Goal: Task Accomplishment & Management: Manage account settings

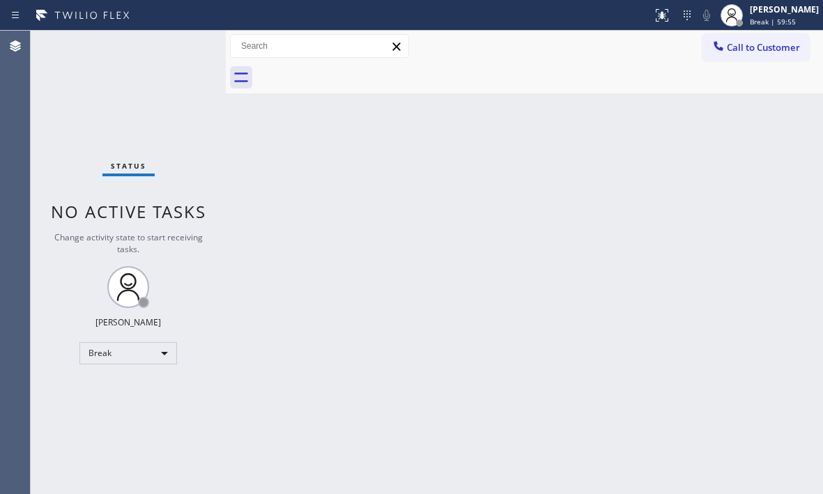
click at [116, 117] on div "Status No active tasks Change activity state to start receiving tasks. [PERSON_…" at bounding box center [128, 262] width 195 height 463
click at [166, 353] on div "Break" at bounding box center [128, 353] width 98 height 22
click at [120, 388] on li "Available" at bounding box center [127, 390] width 95 height 17
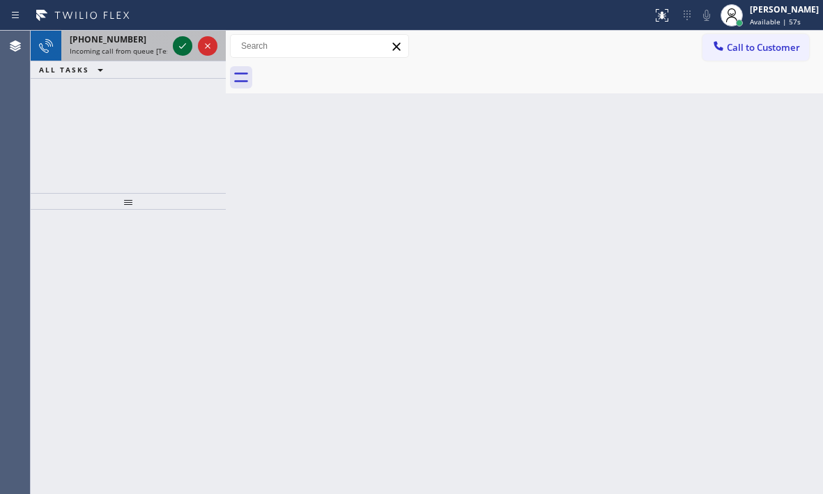
click at [176, 48] on icon at bounding box center [182, 46] width 17 height 17
click at [176, 44] on icon at bounding box center [182, 46] width 17 height 17
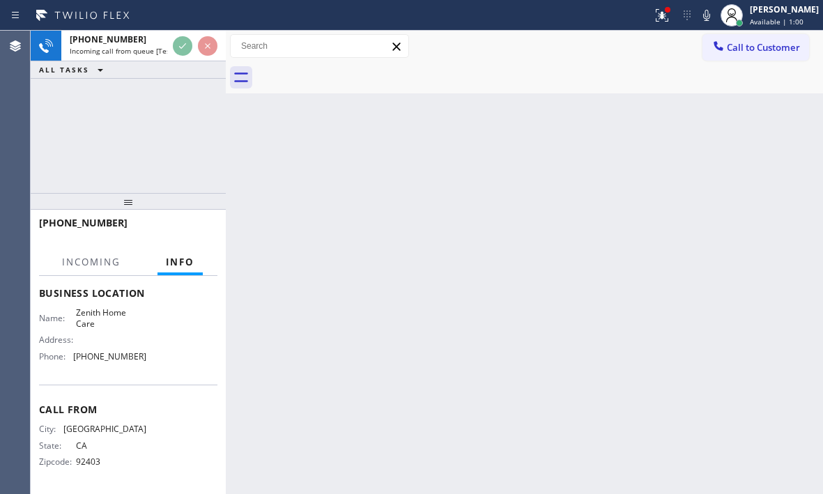
scroll to position [220, 0]
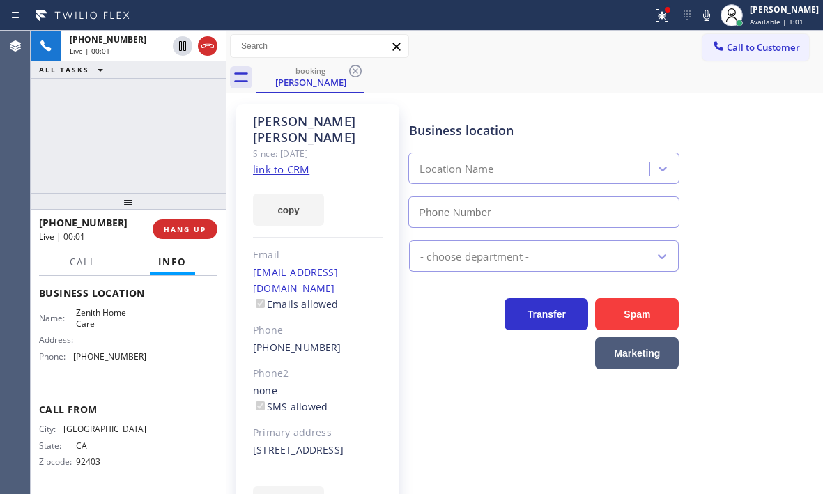
type input "[PHONE_NUMBER]"
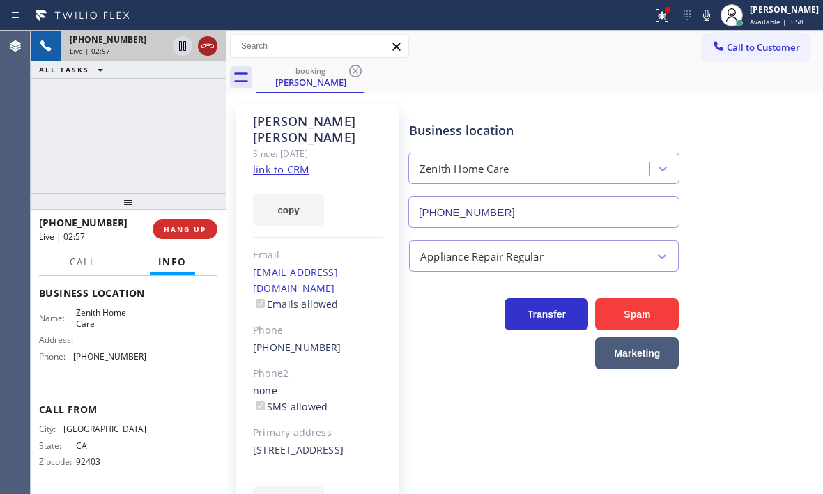
click at [206, 49] on icon at bounding box center [207, 46] width 17 height 17
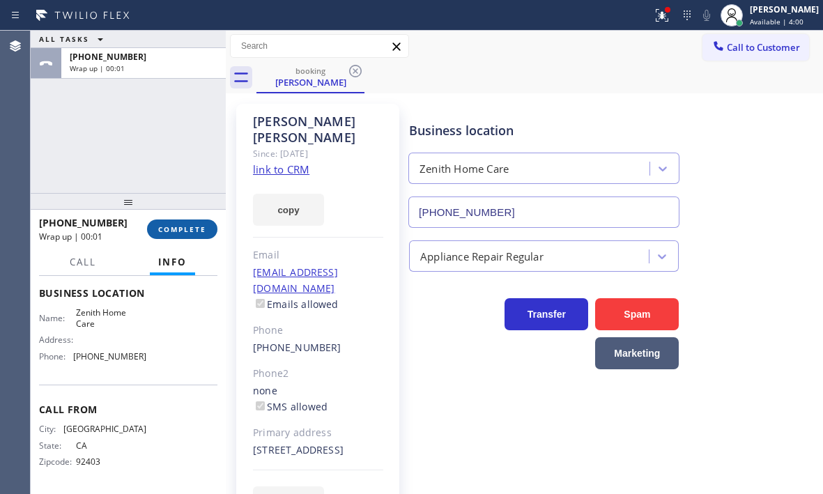
click at [188, 221] on button "COMPLETE" at bounding box center [182, 229] width 70 height 20
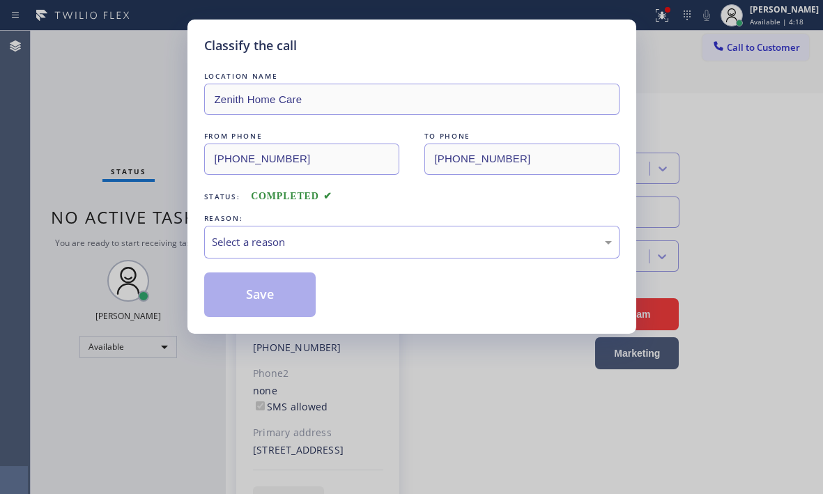
click at [115, 107] on div "Classify the call LOCATION NAME Zenith Home Care FROM PHONE [PHONE_NUMBER] TO P…" at bounding box center [411, 247] width 823 height 494
click at [341, 247] on div "Select a reason" at bounding box center [412, 242] width 400 height 16
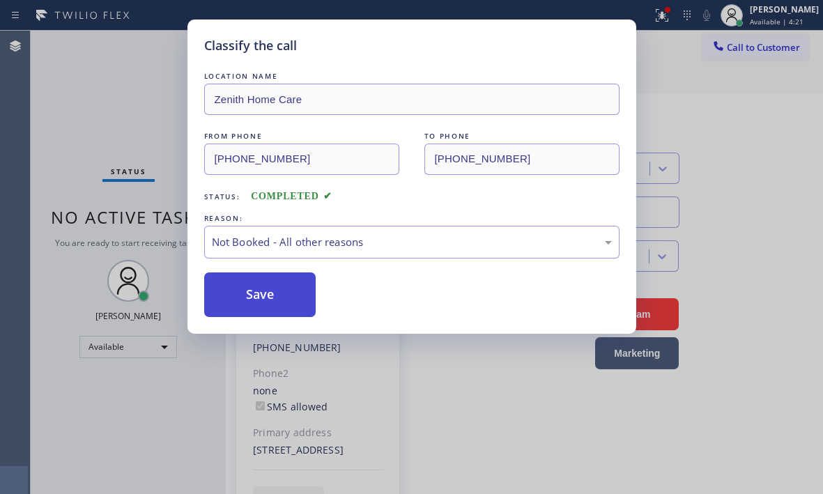
click at [229, 295] on button "Save" at bounding box center [260, 294] width 112 height 45
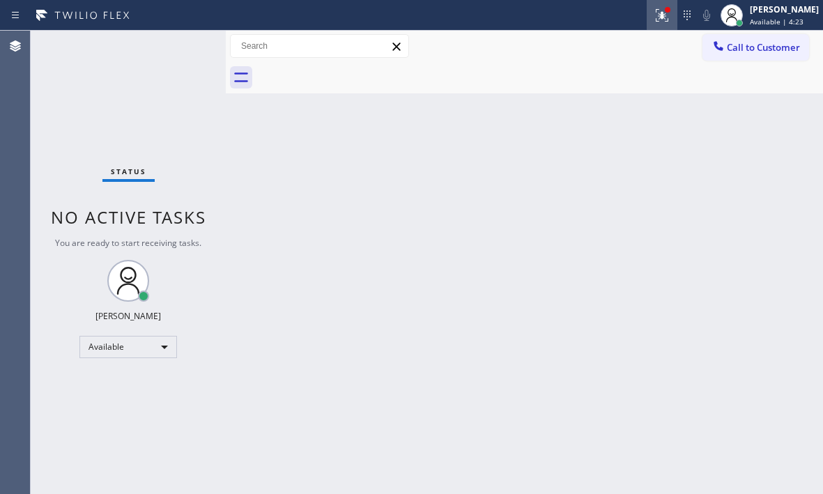
click at [655, 17] on icon at bounding box center [661, 15] width 13 height 13
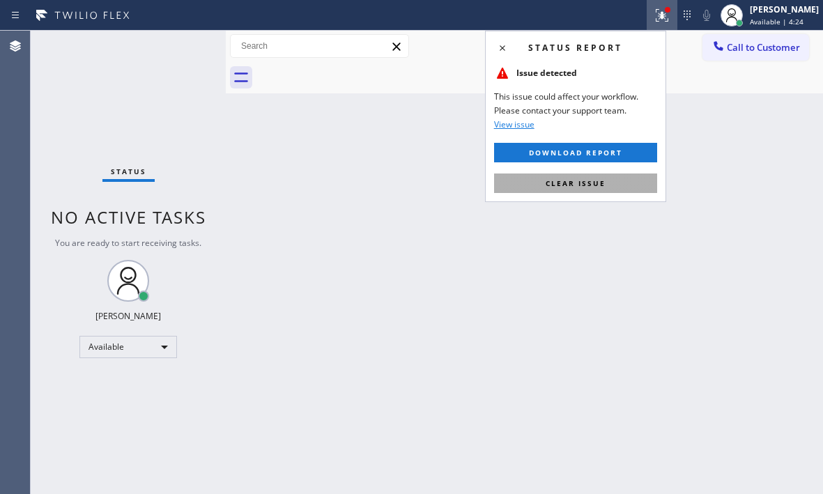
click at [574, 180] on span "Clear issue" at bounding box center [575, 183] width 60 height 10
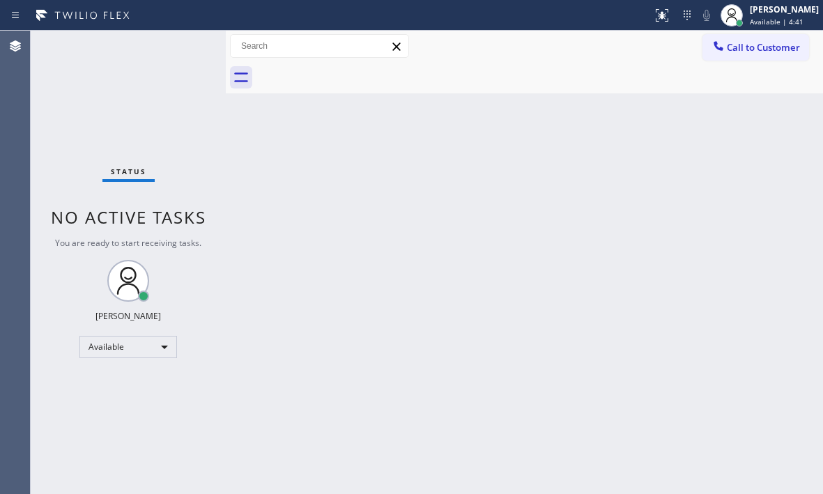
click at [724, 146] on div "Back to Dashboard Change Sender ID Customers Technicians Select a contact Outbo…" at bounding box center [524, 262] width 597 height 463
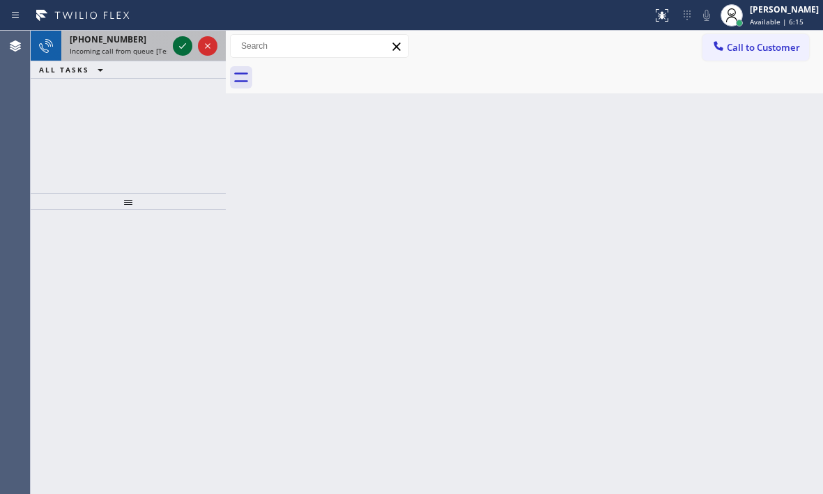
click at [177, 45] on icon at bounding box center [182, 46] width 17 height 17
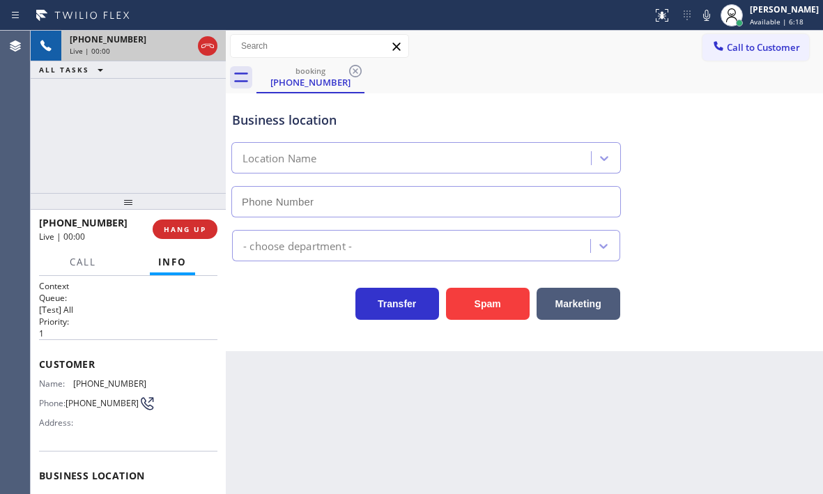
type input "[PHONE_NUMBER]"
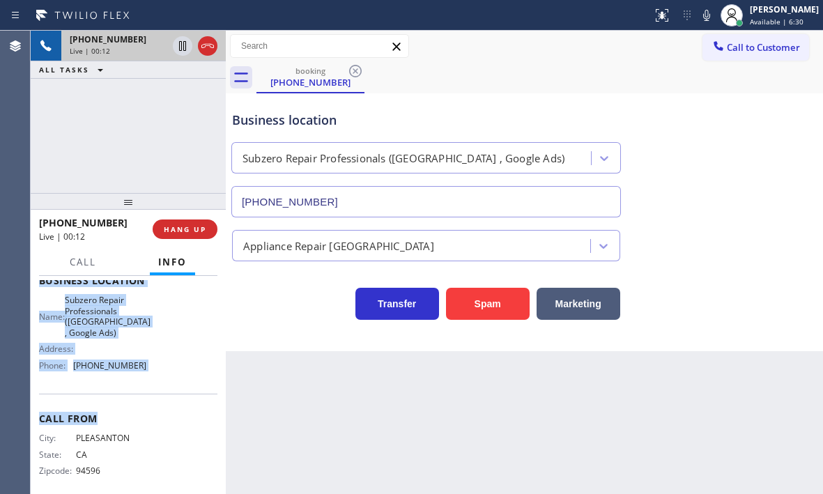
scroll to position [209, 0]
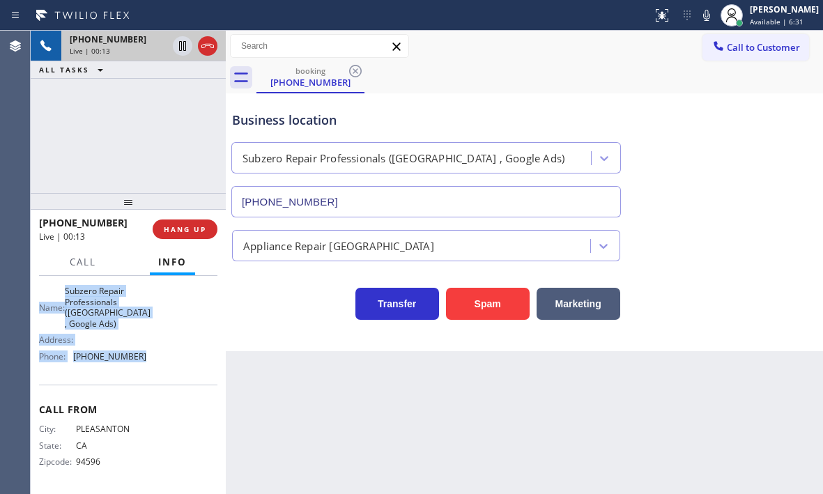
drag, startPoint x: 36, startPoint y: 360, endPoint x: 150, endPoint y: 359, distance: 114.2
click at [150, 359] on div "Context Queue: [Test] All Priority: 1 Customer Name: [PHONE_NUMBER] Phone: [PHO…" at bounding box center [128, 385] width 195 height 218
copy div "Customer Name: [PHONE_NUMBER] Phone: [PHONE_NUMBER] Address: Business location …"
click at [187, 231] on span "HANG UP" at bounding box center [185, 229] width 42 height 10
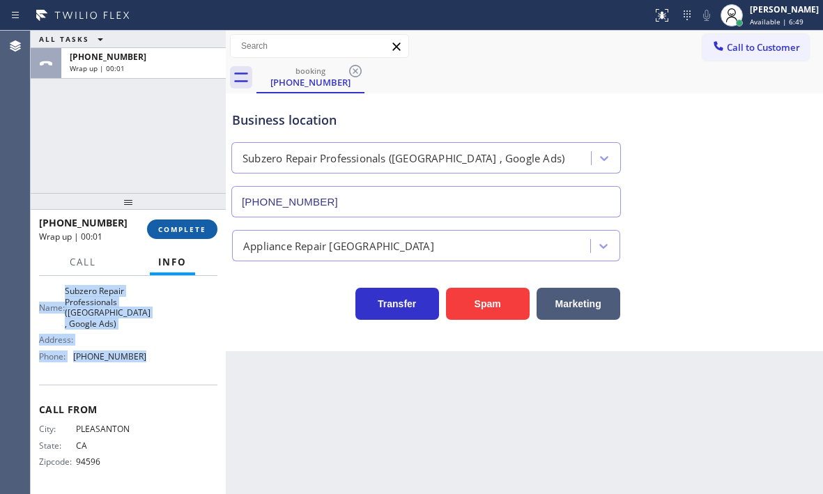
click at [190, 233] on span "COMPLETE" at bounding box center [182, 229] width 48 height 10
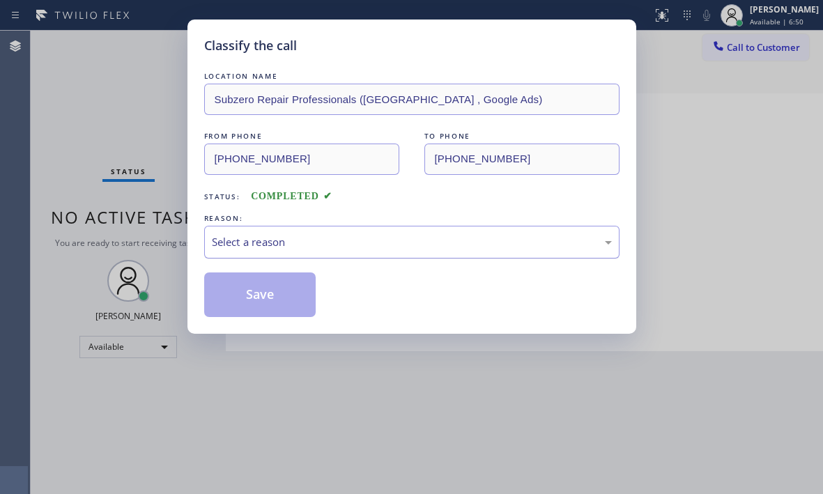
click at [274, 239] on div "Select a reason" at bounding box center [412, 242] width 400 height 16
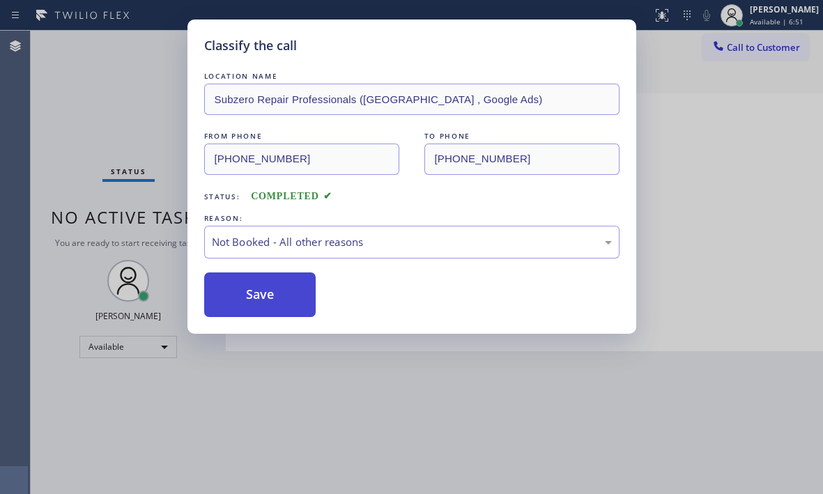
click at [218, 297] on button "Save" at bounding box center [260, 294] width 112 height 45
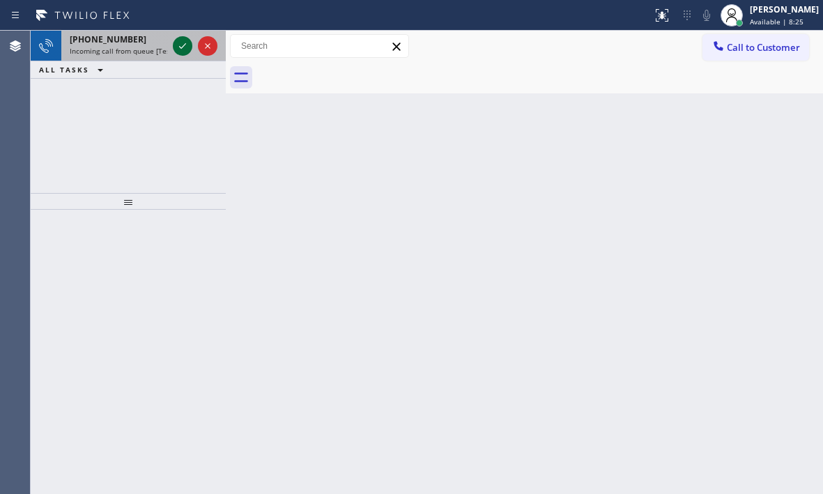
click at [173, 45] on div at bounding box center [183, 46] width 20 height 17
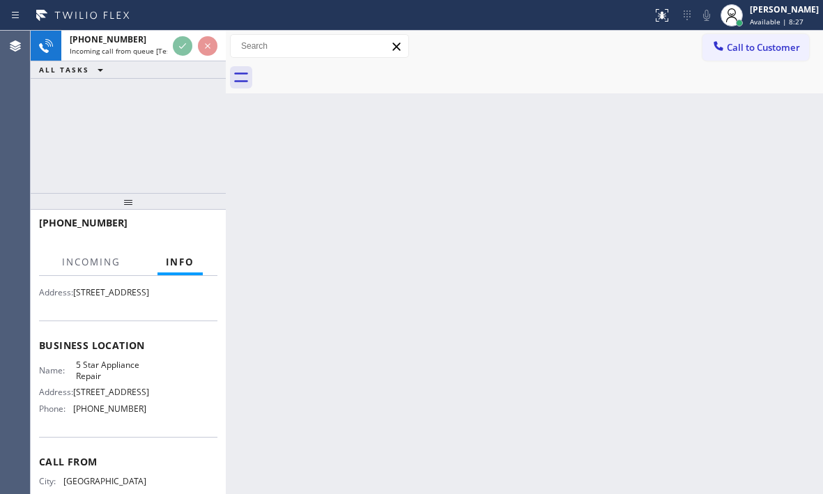
scroll to position [139, 0]
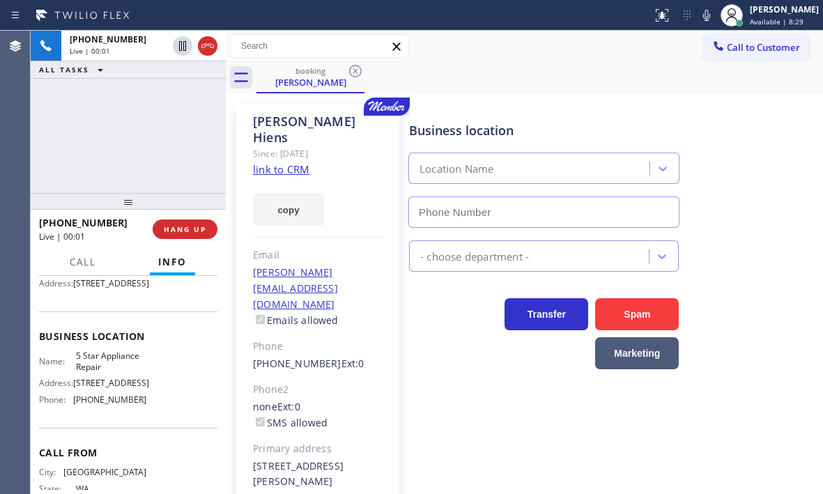
type input "[PHONE_NUMBER]"
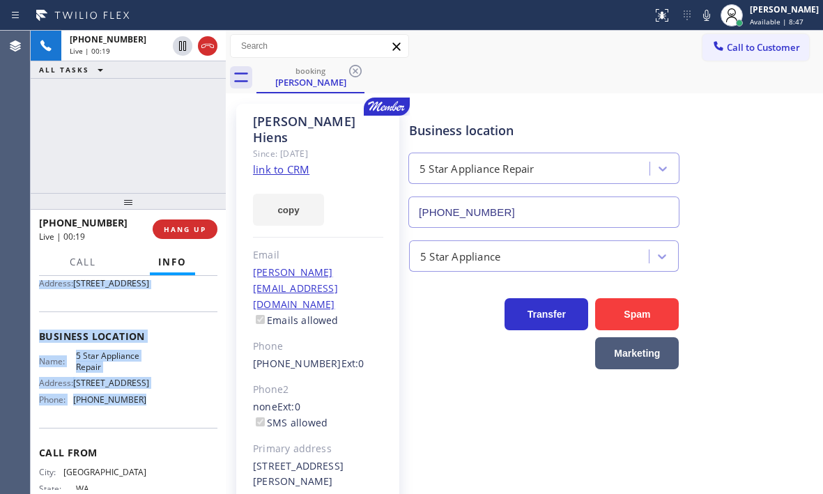
drag, startPoint x: 48, startPoint y: 361, endPoint x: 153, endPoint y: 423, distance: 122.4
click at [153, 423] on div "Context Queue: [Test] All Priority: 1 Customer Name: [PERSON_NAME] Phone: [PHON…" at bounding box center [128, 337] width 178 height 392
copy div "Customer Name: [PERSON_NAME] Phone: [PHONE_NUMBER] Address: [STREET_ADDRESS] Bu…"
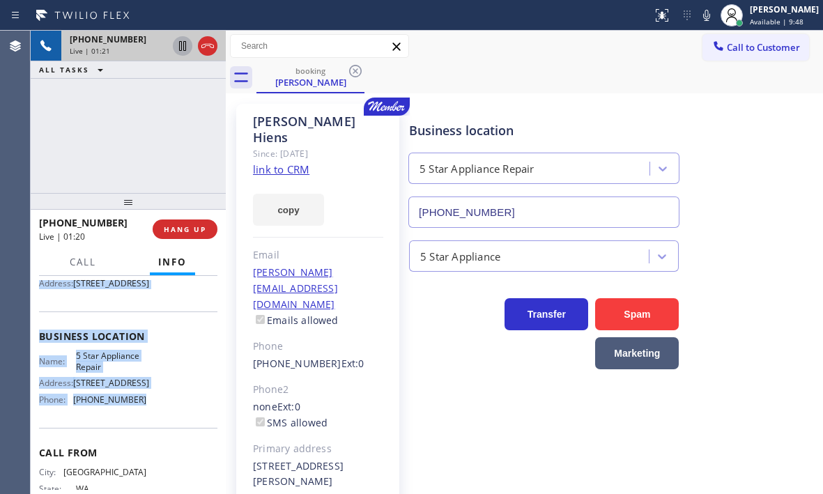
click at [179, 49] on icon at bounding box center [182, 46] width 7 height 10
click at [178, 49] on icon at bounding box center [182, 46] width 17 height 17
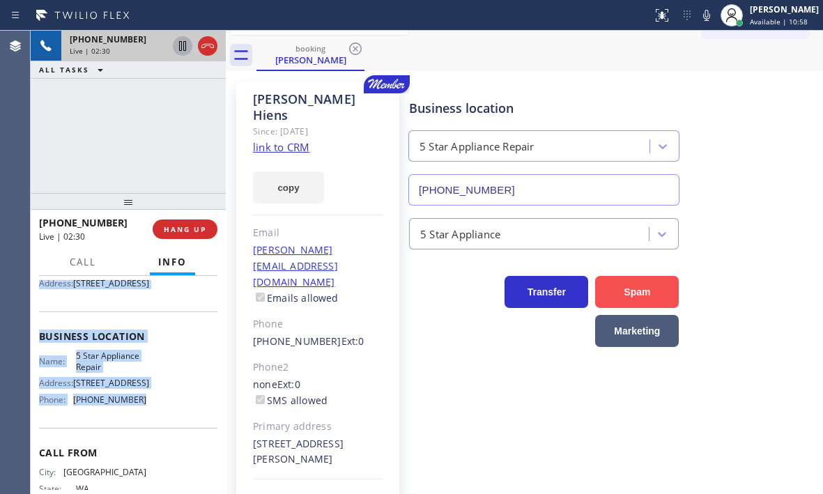
scroll to position [35, 0]
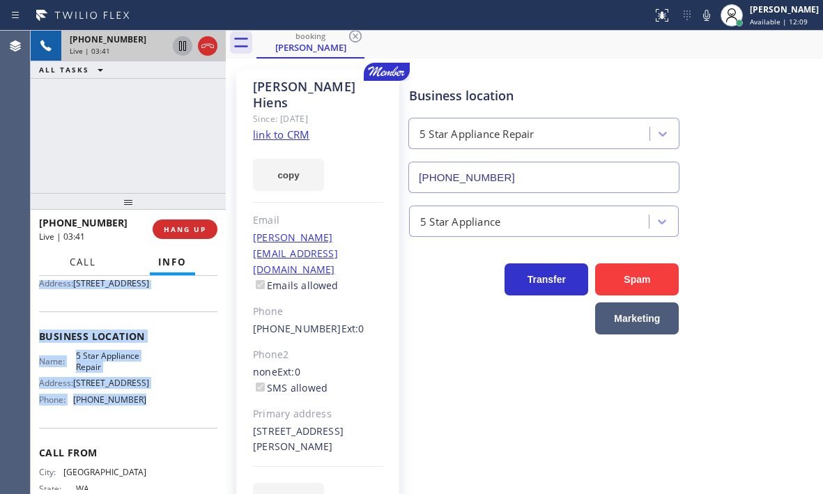
click at [90, 262] on span "Call" at bounding box center [83, 262] width 26 height 13
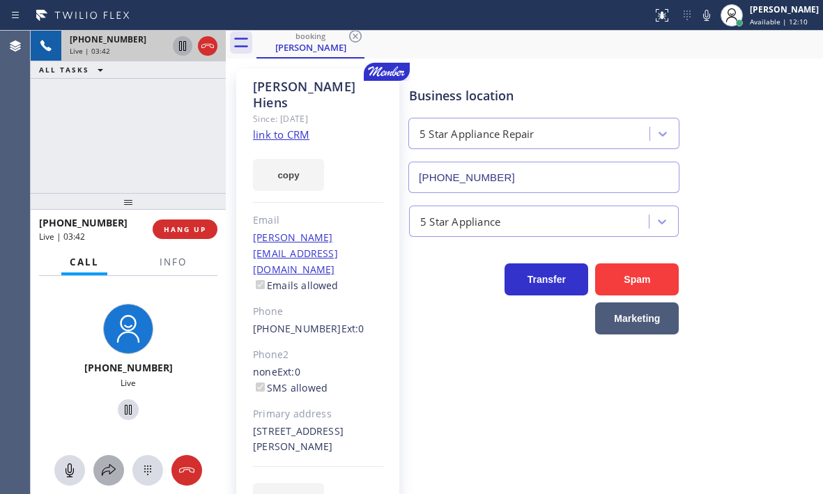
click at [108, 460] on button at bounding box center [108, 470] width 31 height 31
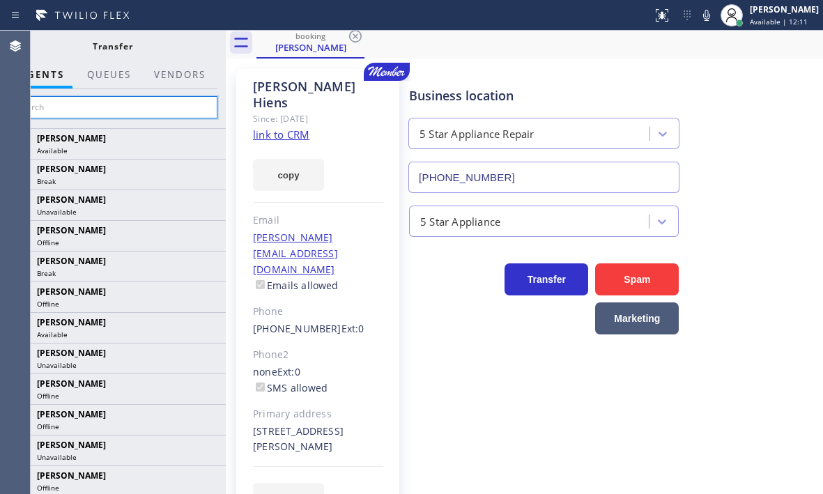
click at [139, 111] on input "text" at bounding box center [113, 107] width 210 height 22
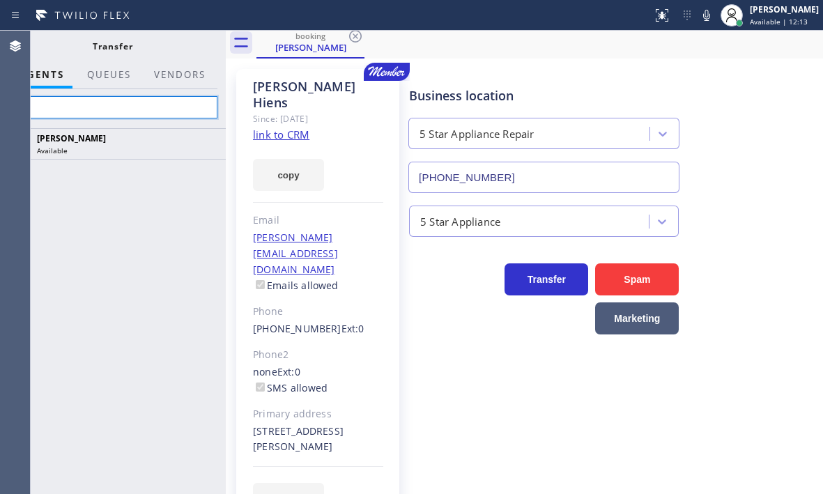
type input "s"
type input "j"
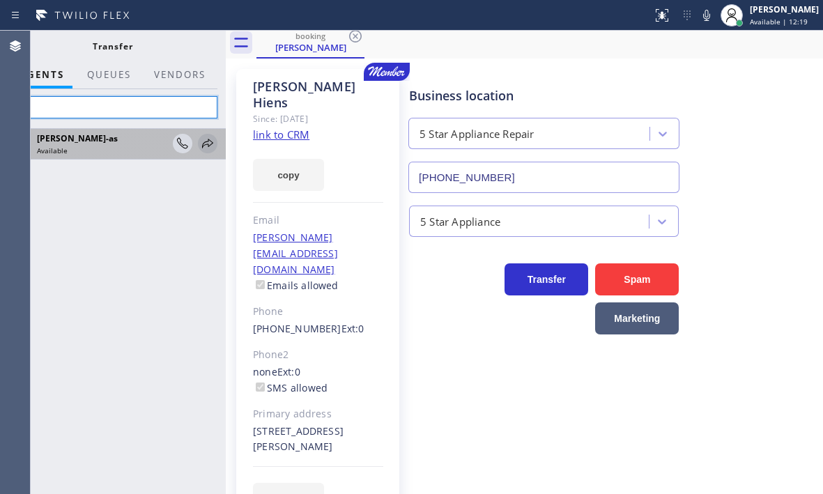
type input "jes"
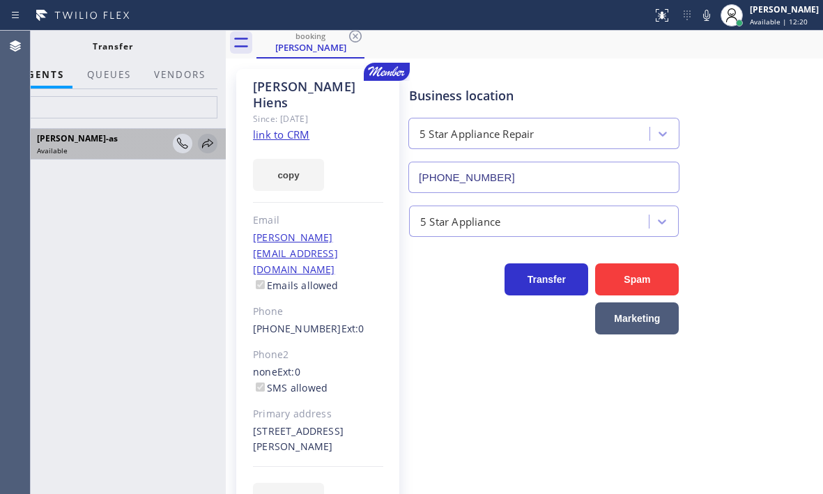
click at [205, 147] on icon at bounding box center [207, 143] width 17 height 17
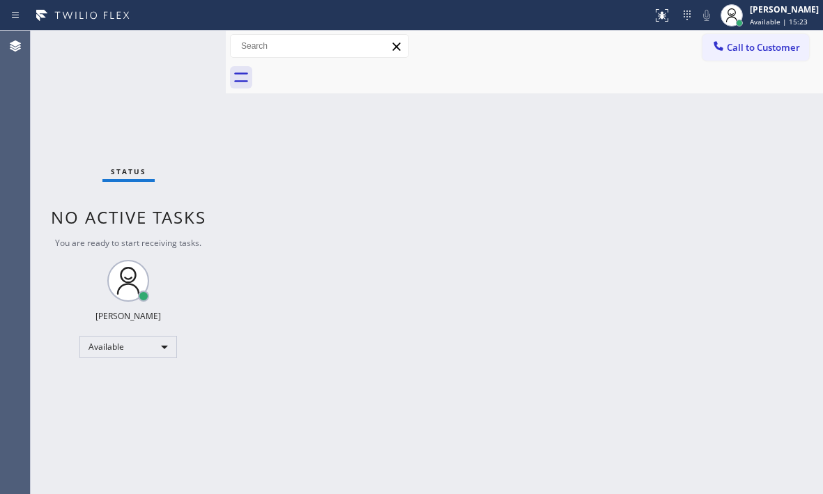
click at [180, 45] on div "Status No active tasks You are ready to start receiving tasks. [PERSON_NAME] Av…" at bounding box center [128, 262] width 195 height 463
click at [529, 185] on div "Back to Dashboard Change Sender ID Customers Technicians Select a contact Outbo…" at bounding box center [524, 262] width 597 height 463
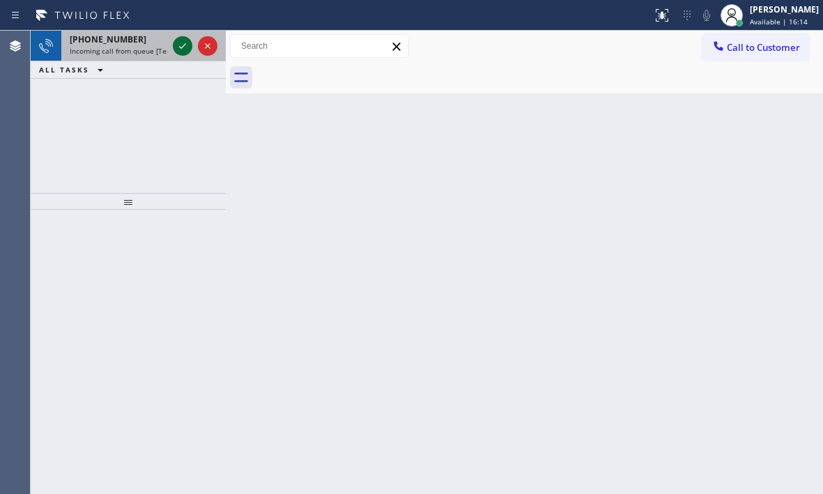
click at [187, 46] on icon at bounding box center [182, 46] width 17 height 17
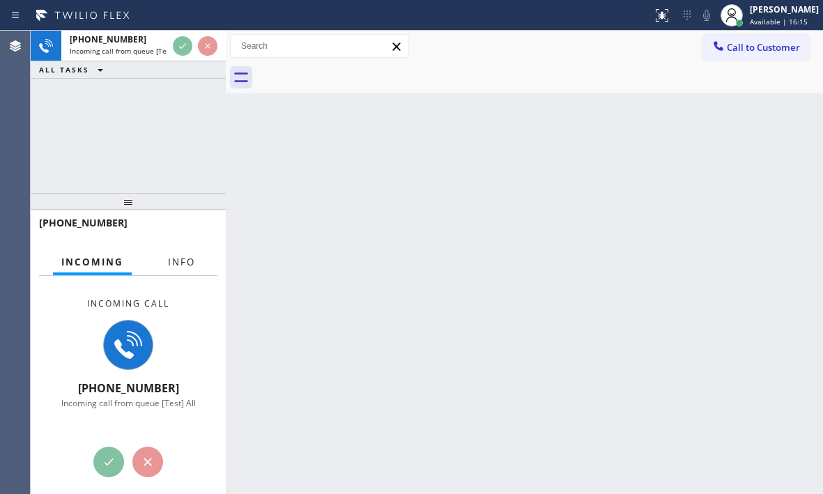
click at [183, 262] on span "Info" at bounding box center [181, 262] width 27 height 13
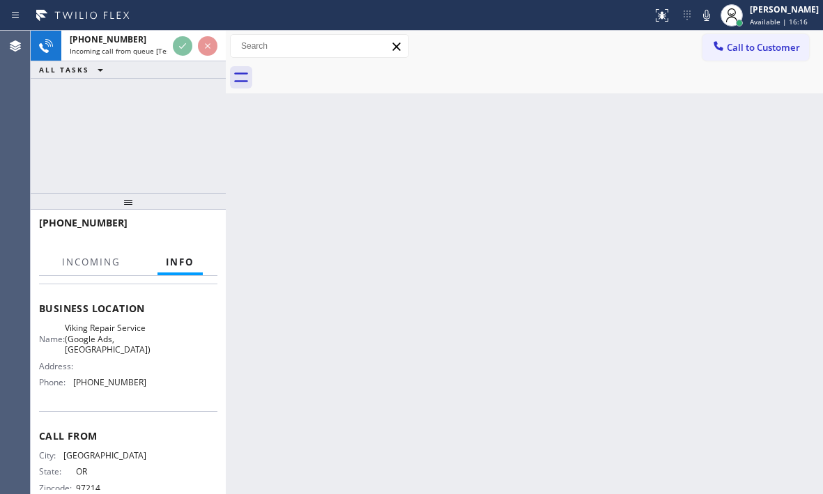
scroll to position [198, 0]
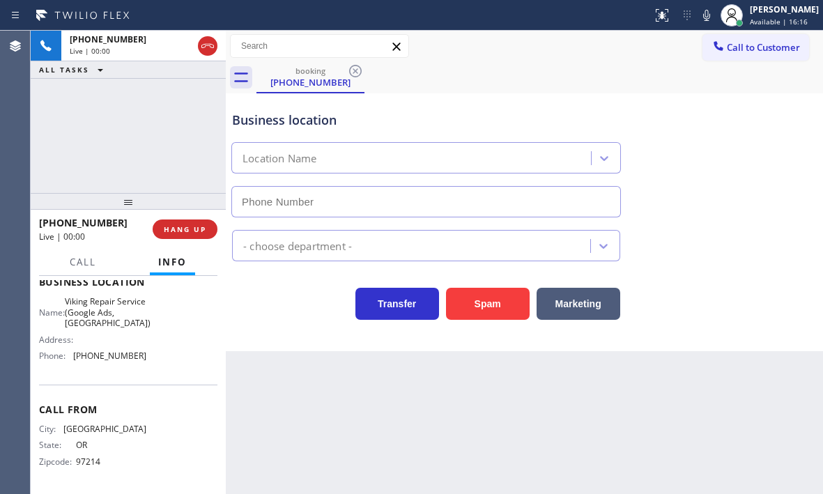
type input "[PHONE_NUMBER]"
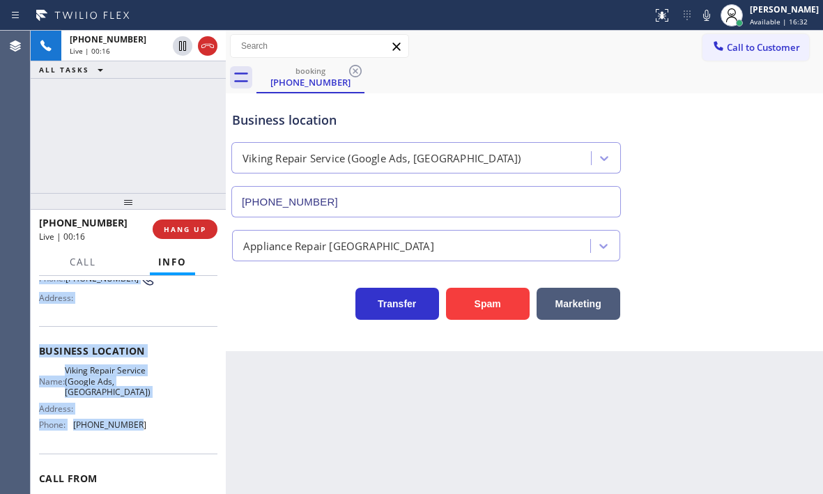
scroll to position [139, 0]
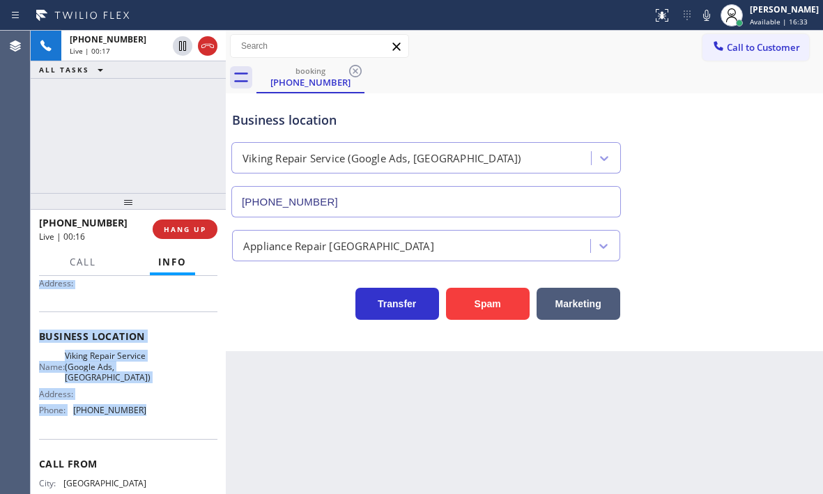
drag, startPoint x: 38, startPoint y: 361, endPoint x: 142, endPoint y: 425, distance: 122.2
click at [142, 425] on div "Context Queue: [Test] All Priority: 1 Customer Name: [PHONE_NUMBER] Phone: [PHO…" at bounding box center [128, 385] width 195 height 218
copy div "Customer Name: [PHONE_NUMBER] Phone: [PHONE_NUMBER] Address: Business location …"
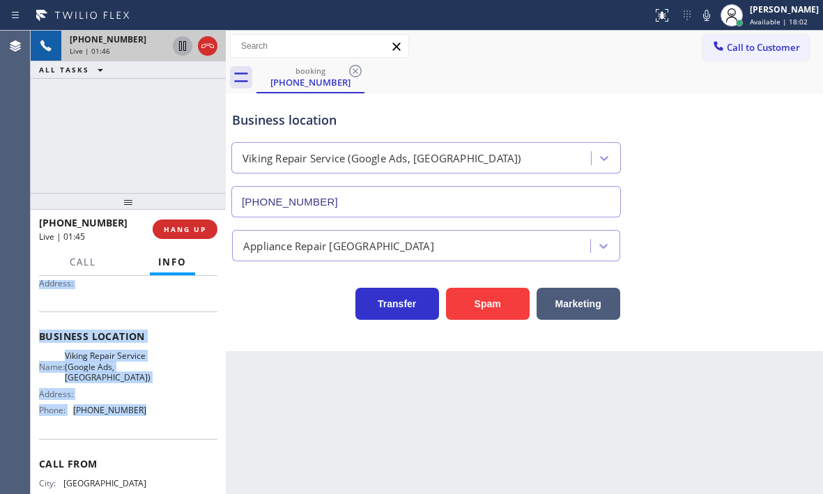
click at [178, 47] on icon at bounding box center [182, 46] width 17 height 17
click at [178, 45] on icon at bounding box center [182, 46] width 17 height 17
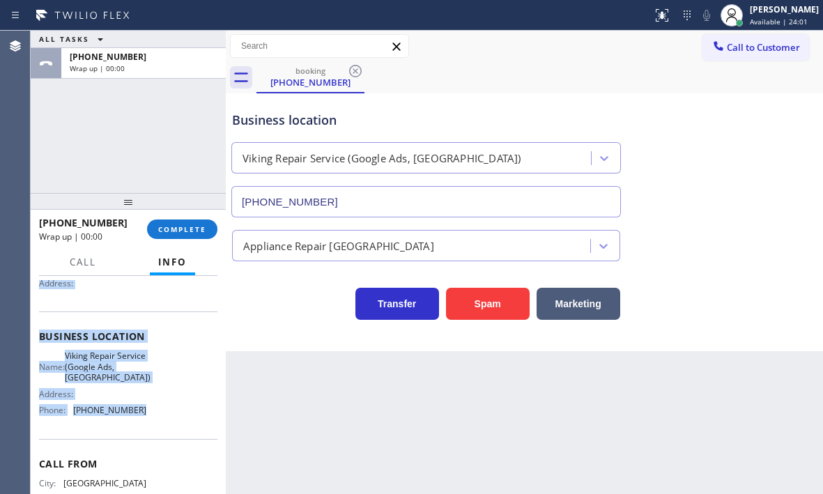
drag, startPoint x: 210, startPoint y: 52, endPoint x: 579, endPoint y: 79, distance: 370.1
click at [192, 234] on button "COMPLETE" at bounding box center [182, 229] width 70 height 20
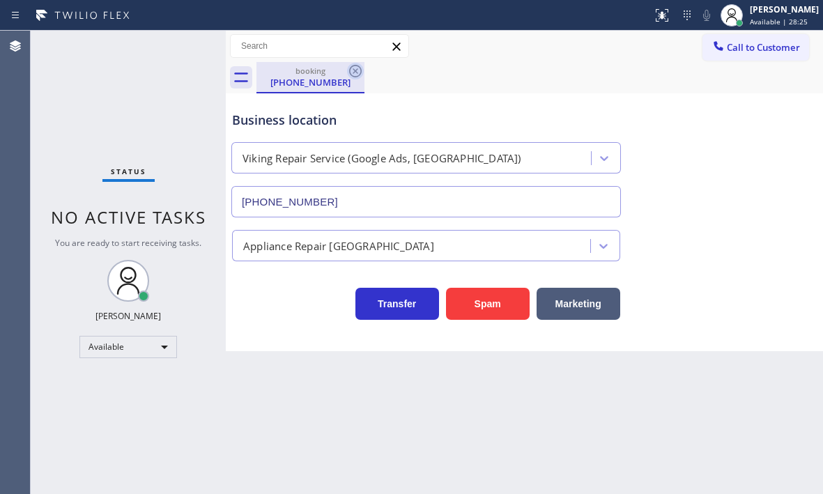
click at [347, 79] on div at bounding box center [355, 71] width 17 height 17
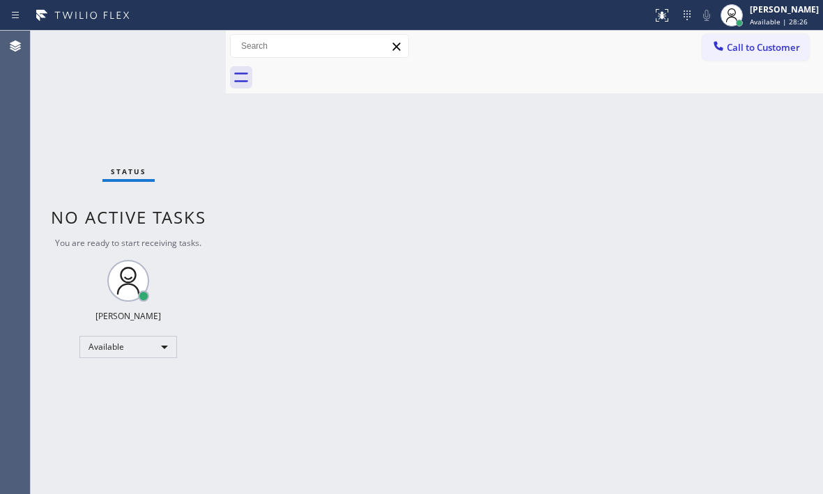
click at [609, 222] on div "Back to Dashboard Change Sender ID Customers Technicians Select a contact Outbo…" at bounding box center [524, 262] width 597 height 463
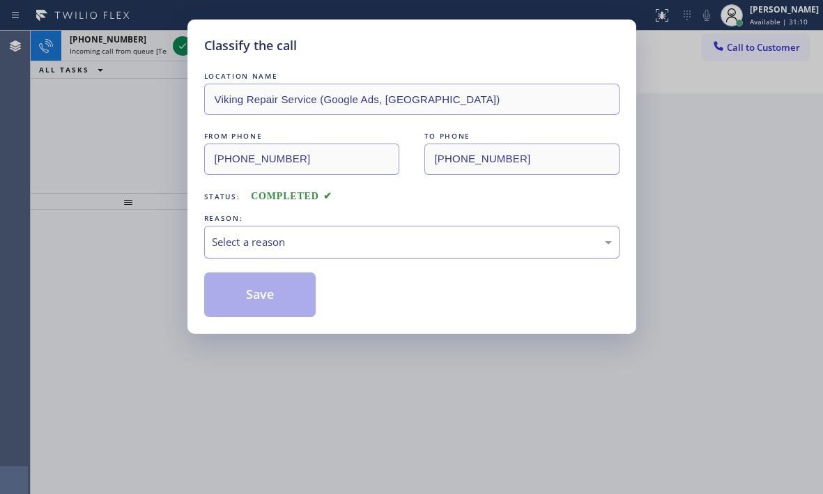
click at [332, 231] on div "Select a reason" at bounding box center [411, 242] width 415 height 33
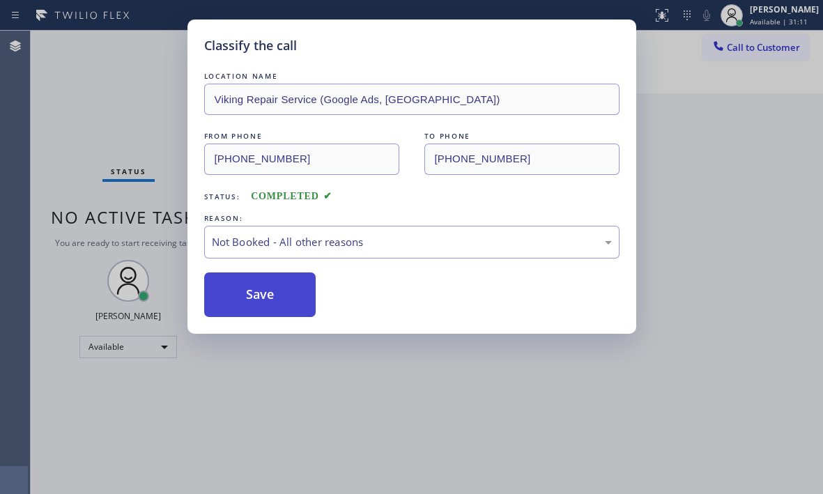
click at [276, 279] on button "Save" at bounding box center [260, 294] width 112 height 45
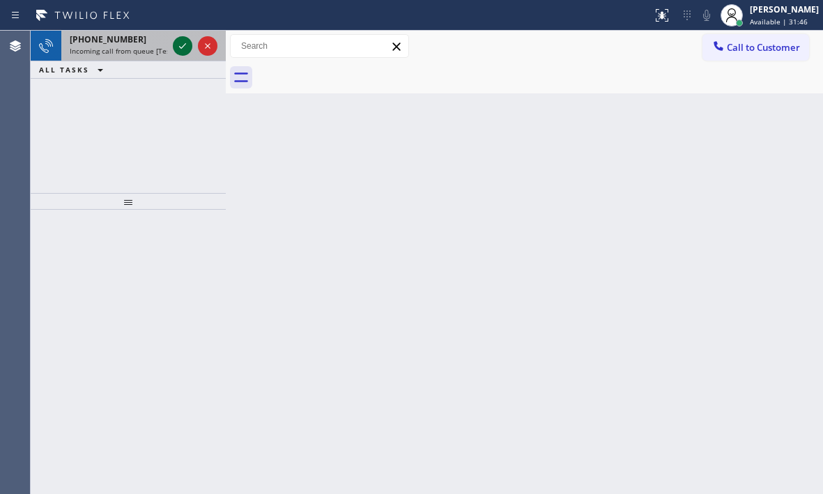
click at [178, 47] on icon at bounding box center [182, 46] width 17 height 17
click at [183, 49] on icon at bounding box center [182, 46] width 17 height 17
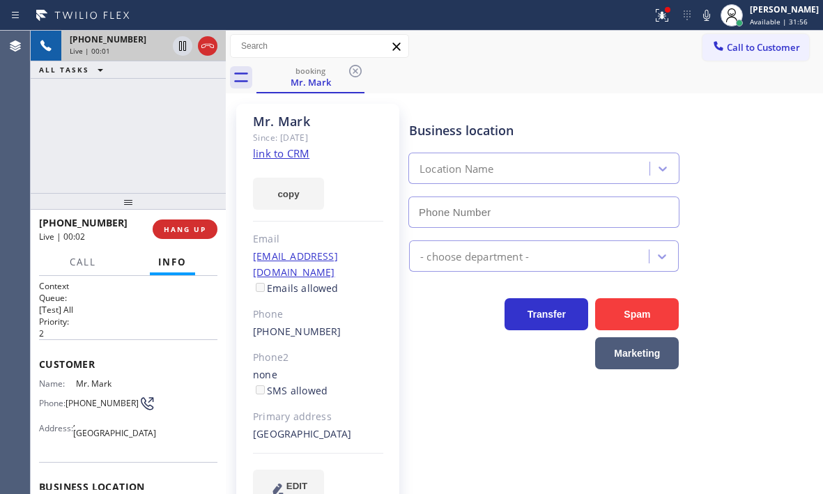
type input "[PHONE_NUMBER]"
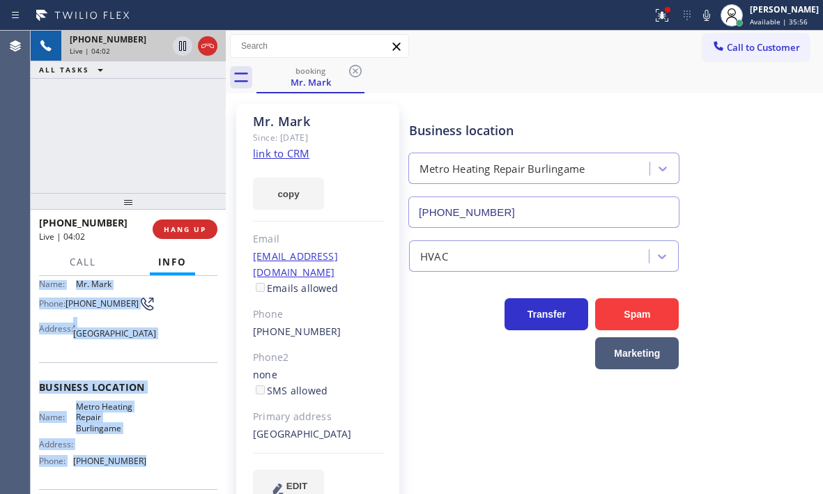
scroll to position [139, 0]
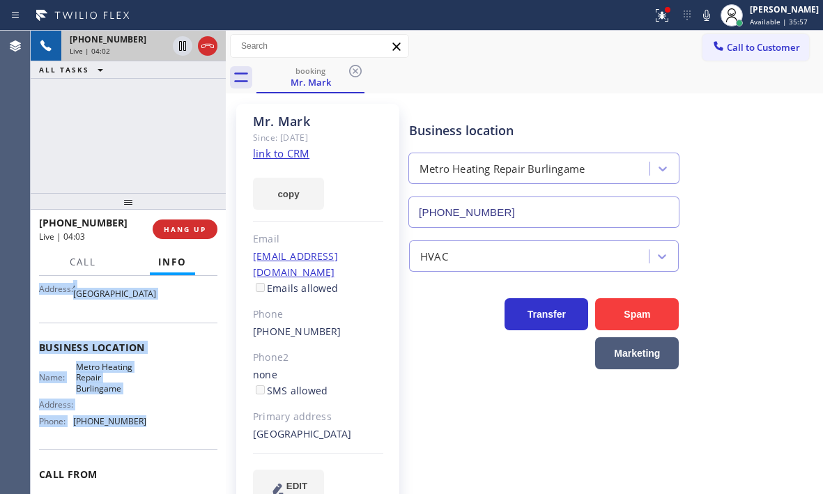
drag, startPoint x: 39, startPoint y: 361, endPoint x: 146, endPoint y: 424, distance: 124.0
click at [146, 424] on div "Context Queue: [Test] All Priority: 2 Customer Name: Mr. Mark Phone: [PHONE_NUM…" at bounding box center [128, 348] width 178 height 414
copy div "Customer Name: Mr. Mark Phone: [PHONE_NUMBER] Address: [GEOGRAPHIC_DATA] Busine…"
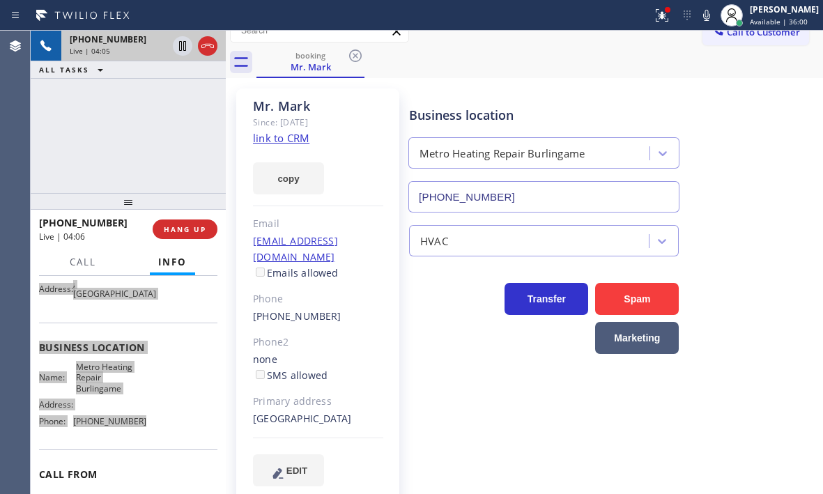
scroll to position [20, 0]
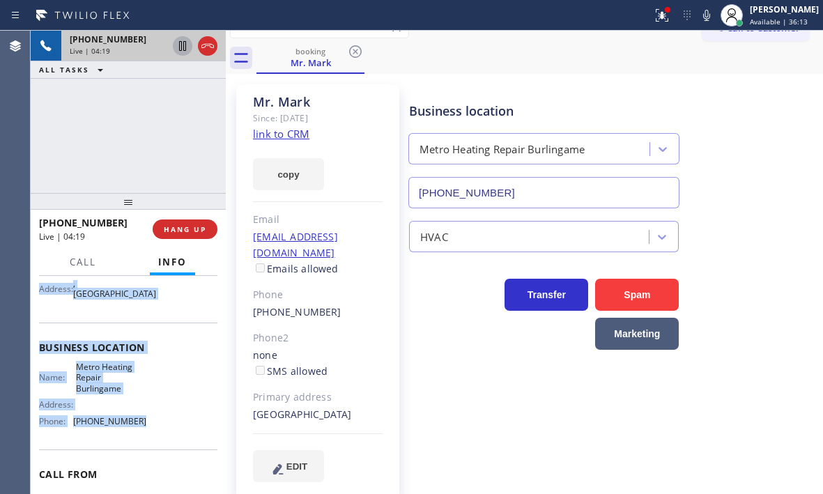
click at [184, 49] on icon at bounding box center [182, 46] width 7 height 10
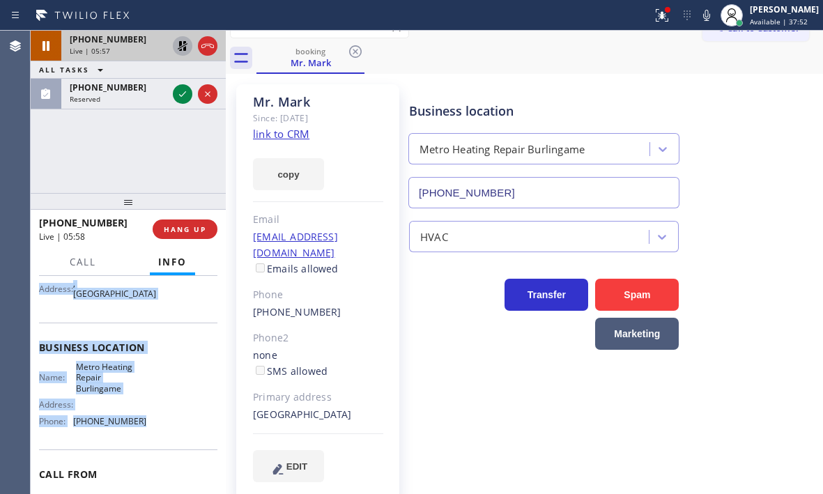
click at [186, 45] on icon at bounding box center [183, 46] width 10 height 10
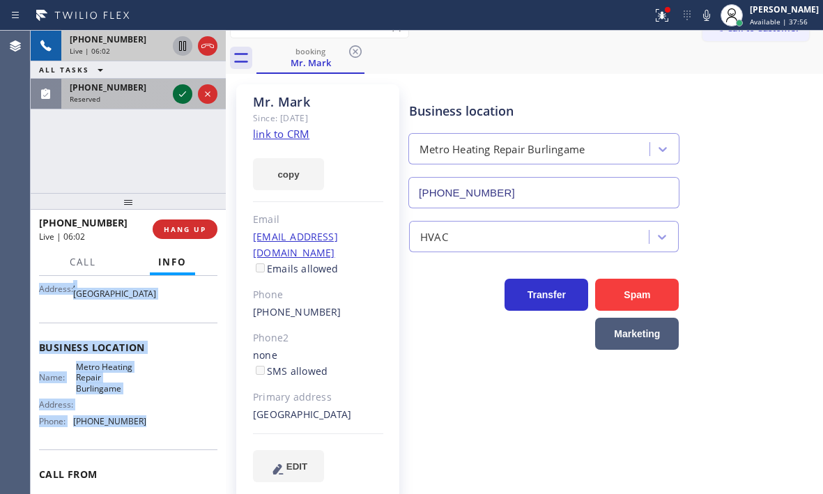
click at [177, 95] on icon at bounding box center [182, 94] width 17 height 17
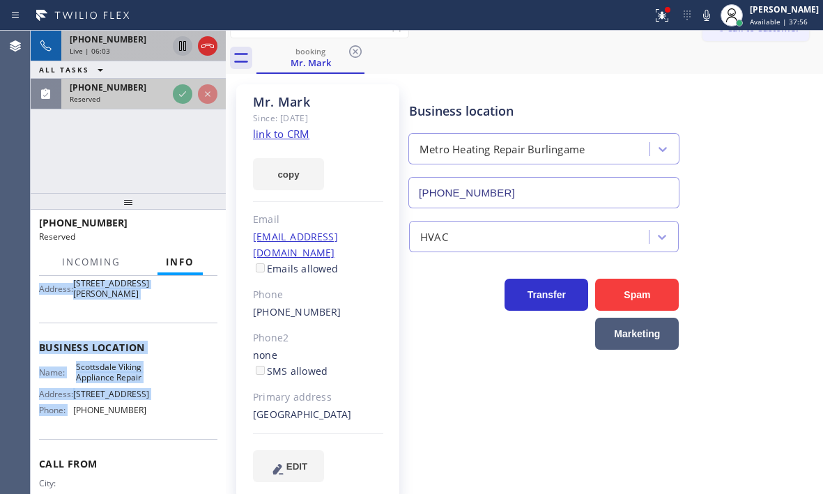
scroll to position [151, 0]
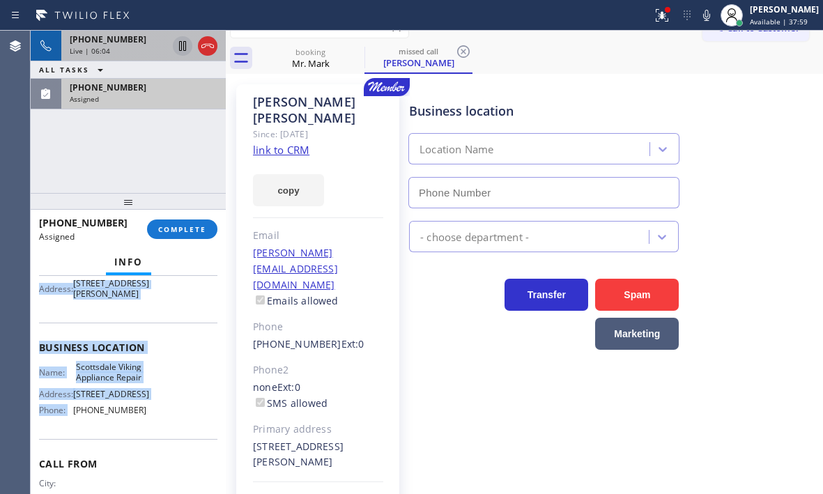
type input "[PHONE_NUMBER]"
click at [207, 47] on icon at bounding box center [207, 46] width 17 height 17
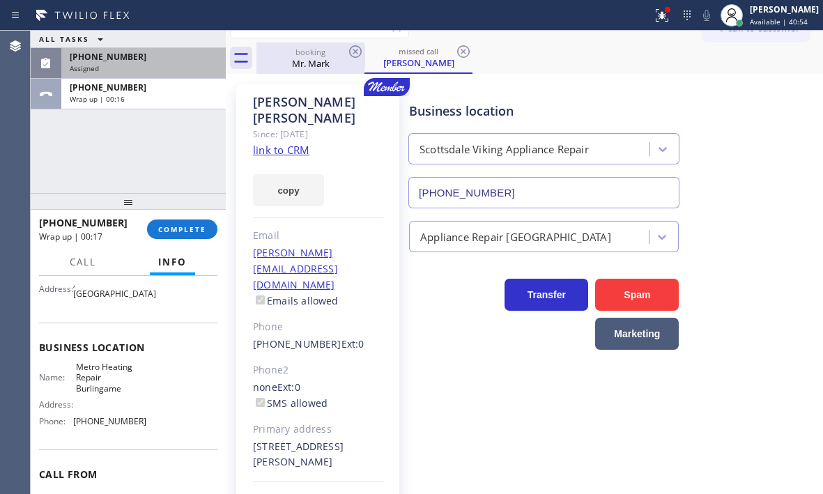
click at [295, 61] on div "Mr. Mark" at bounding box center [310, 63] width 105 height 13
type input "[PHONE_NUMBER]"
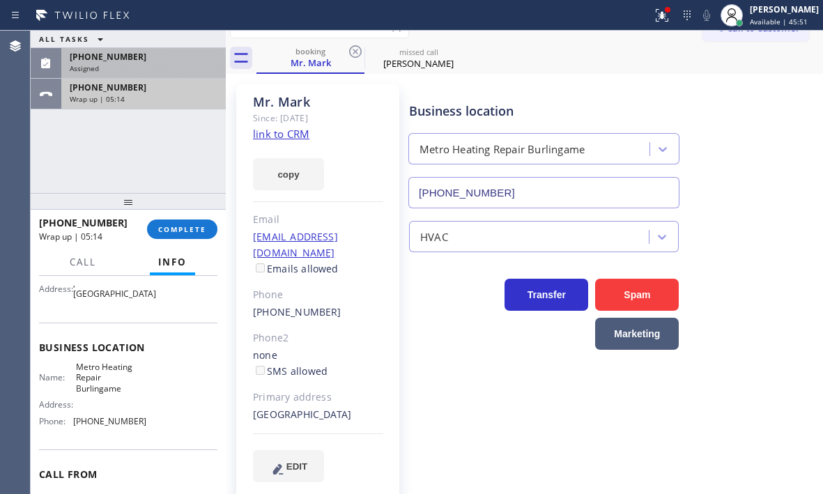
click at [185, 98] on div "Wrap up | 05:14" at bounding box center [144, 99] width 148 height 10
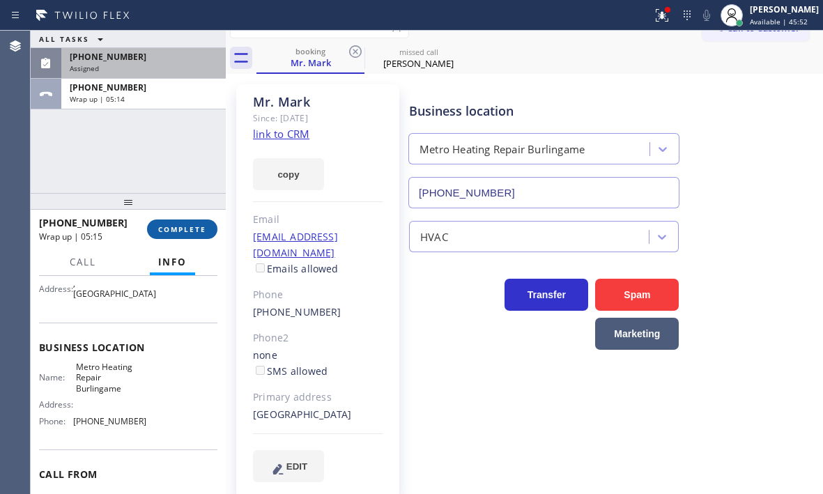
click at [205, 231] on span "COMPLETE" at bounding box center [182, 229] width 48 height 10
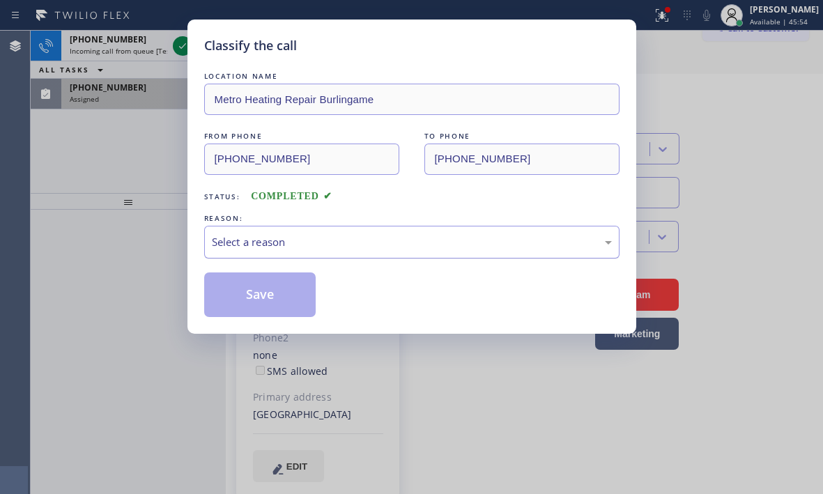
click at [277, 233] on div "Select a reason" at bounding box center [411, 242] width 415 height 33
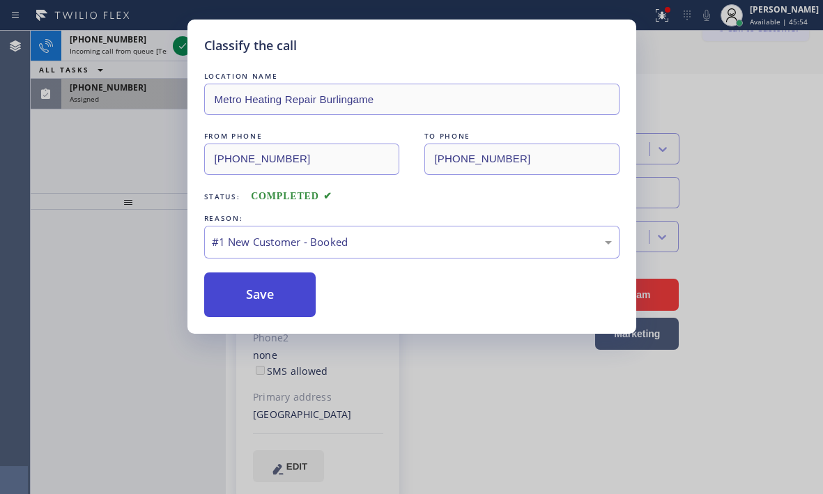
click at [246, 280] on button "Save" at bounding box center [260, 294] width 112 height 45
type input "[PHONE_NUMBER]"
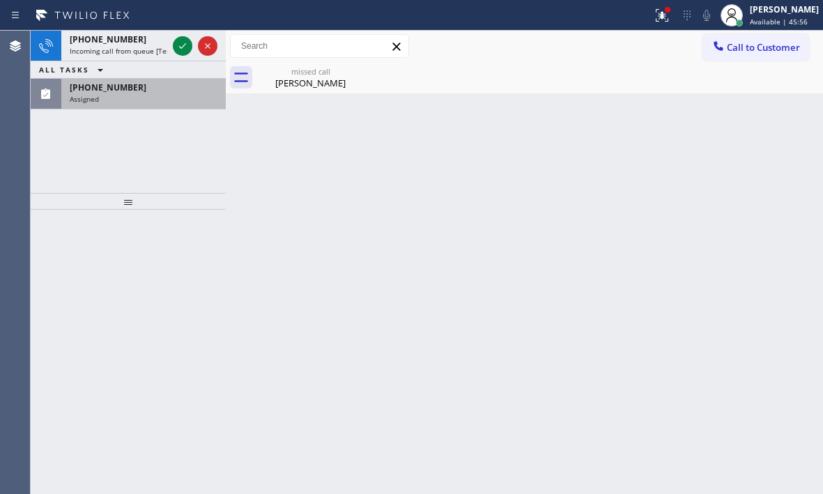
click at [144, 99] on div "Assigned" at bounding box center [144, 99] width 148 height 10
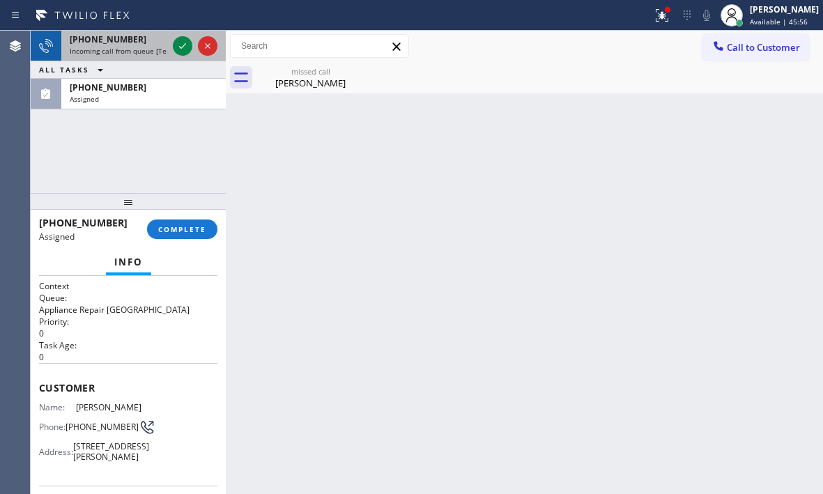
click at [143, 42] on div "[PHONE_NUMBER]" at bounding box center [119, 39] width 98 height 12
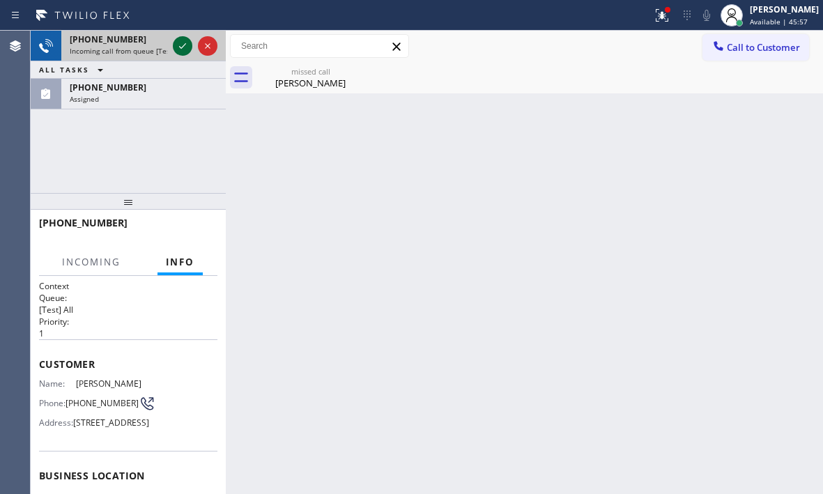
click at [186, 42] on icon at bounding box center [182, 46] width 17 height 17
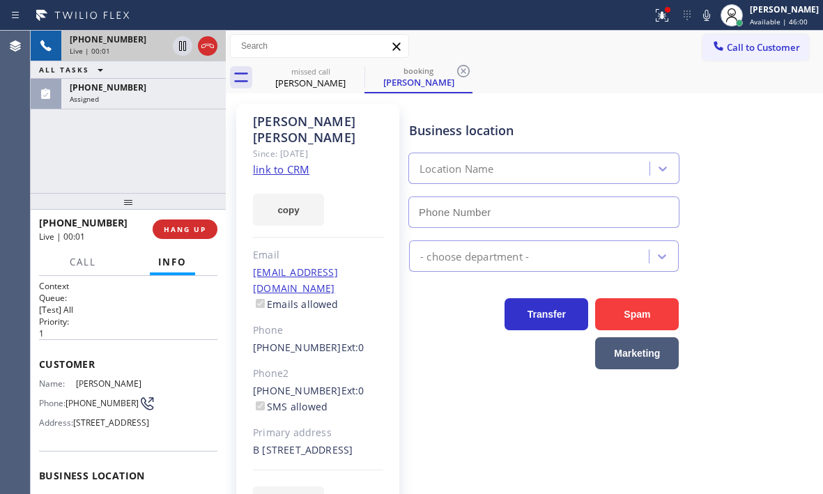
type input "[PHONE_NUMBER]"
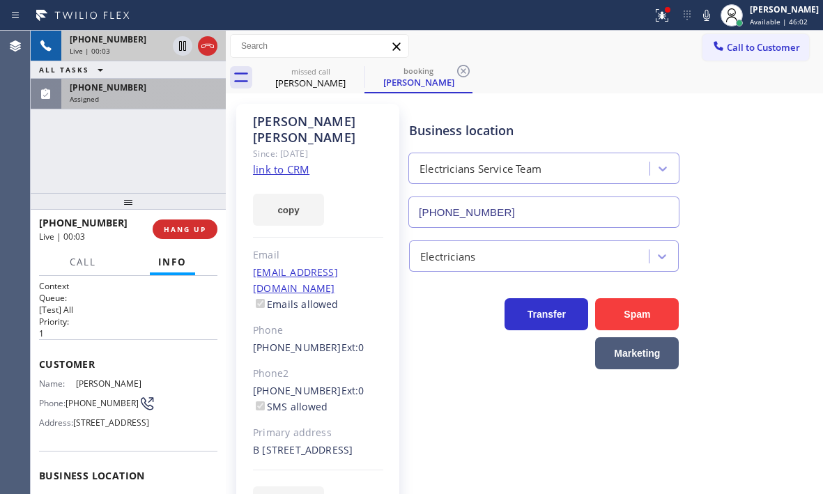
click at [170, 103] on div "Assigned" at bounding box center [144, 99] width 148 height 10
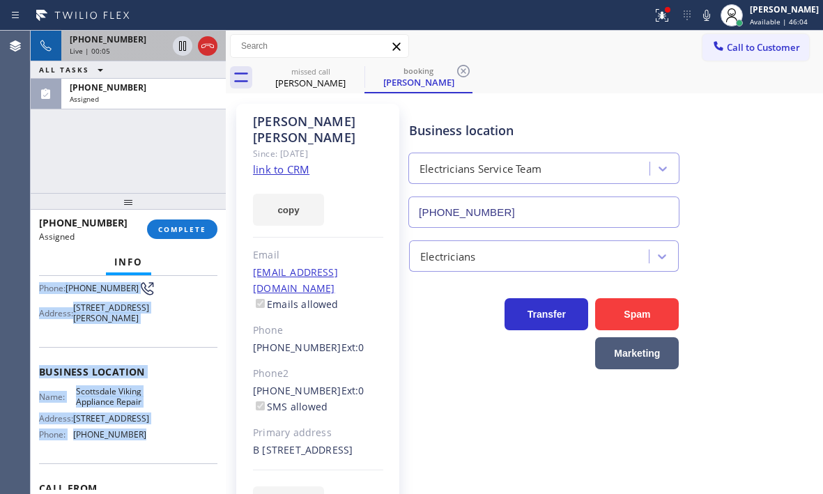
scroll to position [139, 0]
drag, startPoint x: 38, startPoint y: 383, endPoint x: 157, endPoint y: 460, distance: 141.4
click at [157, 460] on div "Context Queue: Appliance Repair High End Priority: 0 Task Age: [DEMOGRAPHIC_DAT…" at bounding box center [128, 385] width 195 height 218
copy div "Customer Name: [PERSON_NAME] Phone: [PHONE_NUMBER] Address: [STREET_ADDRESS][PE…"
click at [176, 236] on button "COMPLETE" at bounding box center [182, 229] width 70 height 20
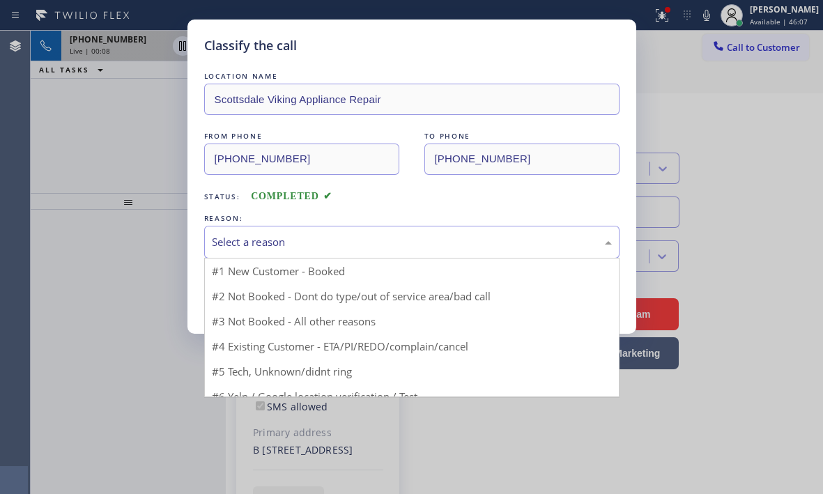
click at [291, 245] on div "Select a reason" at bounding box center [412, 242] width 400 height 16
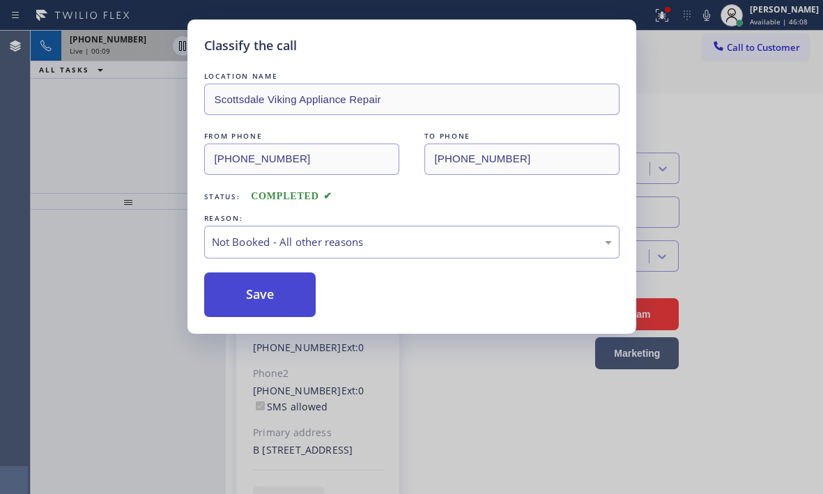
click at [237, 295] on button "Save" at bounding box center [260, 294] width 112 height 45
click at [82, 49] on div "Classify the call LOCATION NAME Scottsdale Viking Appliance Repair FROM PHONE […" at bounding box center [411, 247] width 823 height 494
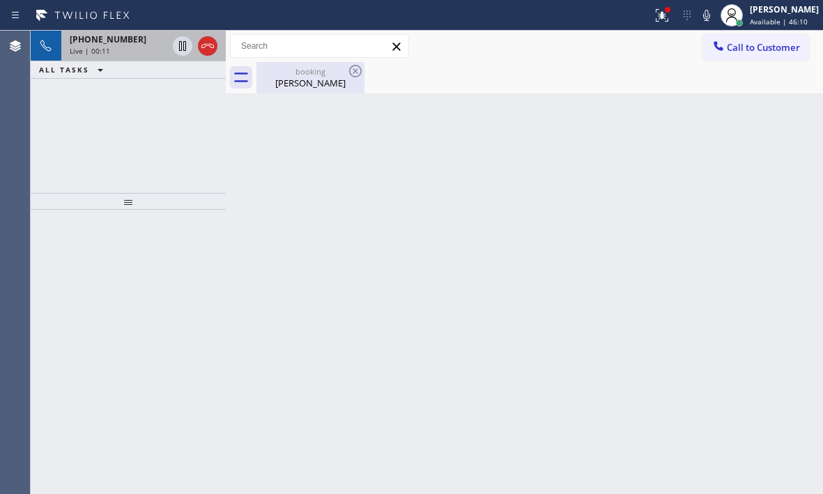
click at [318, 81] on div "[PERSON_NAME]" at bounding box center [310, 83] width 105 height 13
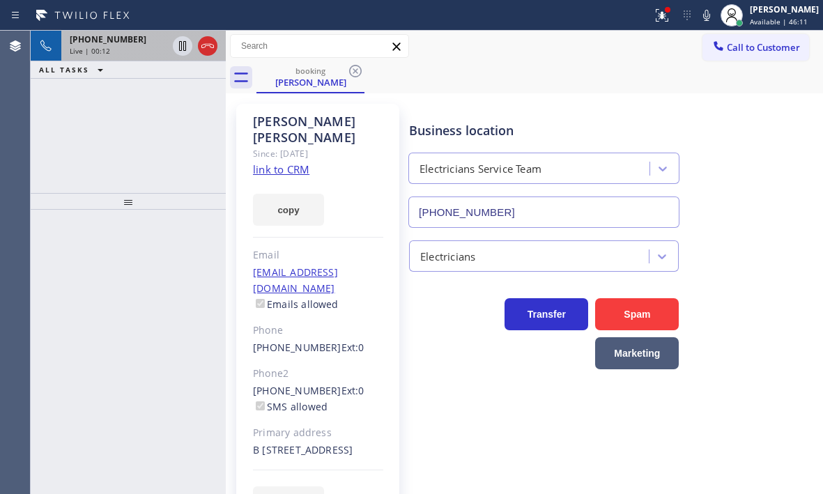
click at [292, 162] on link "link to CRM" at bounding box center [281, 169] width 56 height 14
click at [182, 43] on icon at bounding box center [182, 46] width 17 height 17
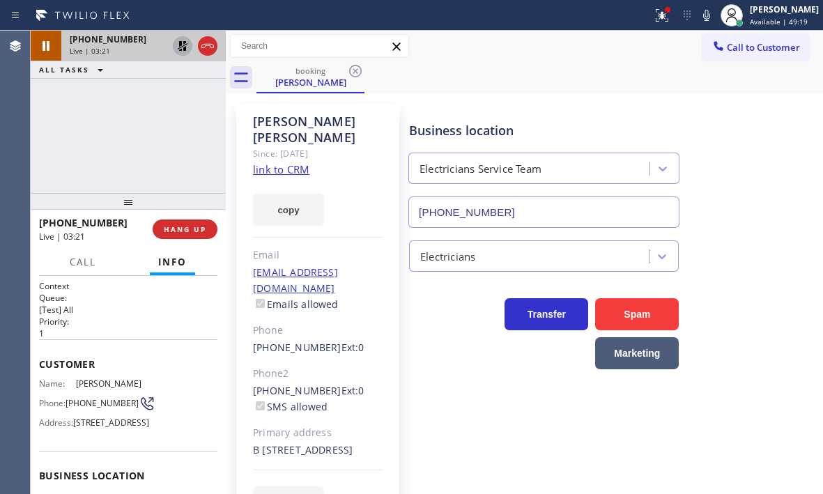
click at [181, 46] on icon at bounding box center [182, 46] width 17 height 17
drag, startPoint x: 122, startPoint y: 222, endPoint x: 48, endPoint y: 226, distance: 73.9
click at [48, 226] on div "[PHONE_NUMBER]" at bounding box center [91, 222] width 104 height 13
copy span "3109233973"
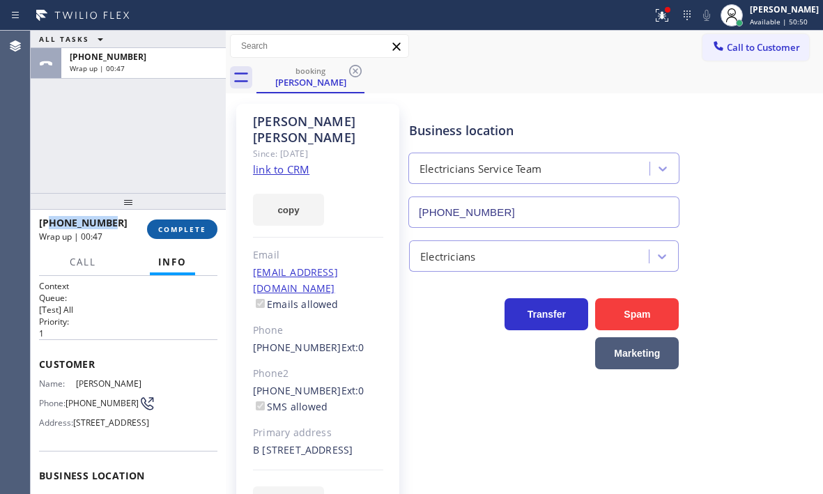
click at [187, 228] on span "COMPLETE" at bounding box center [182, 229] width 48 height 10
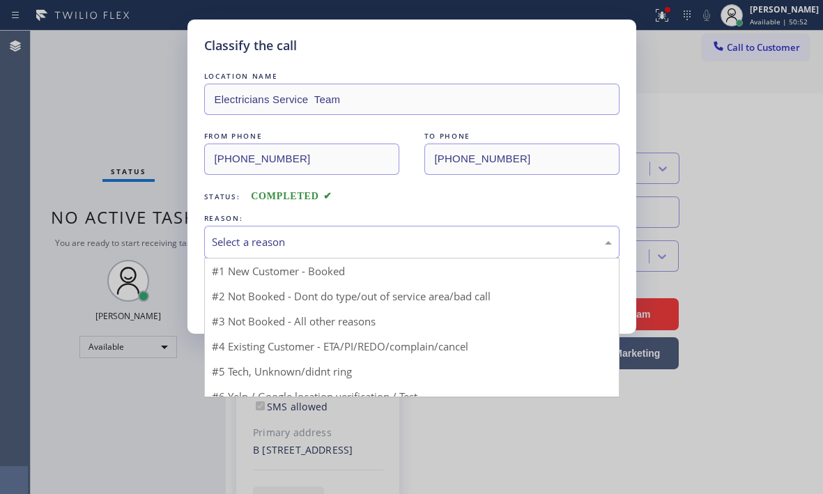
click at [305, 247] on div "Select a reason" at bounding box center [412, 242] width 400 height 16
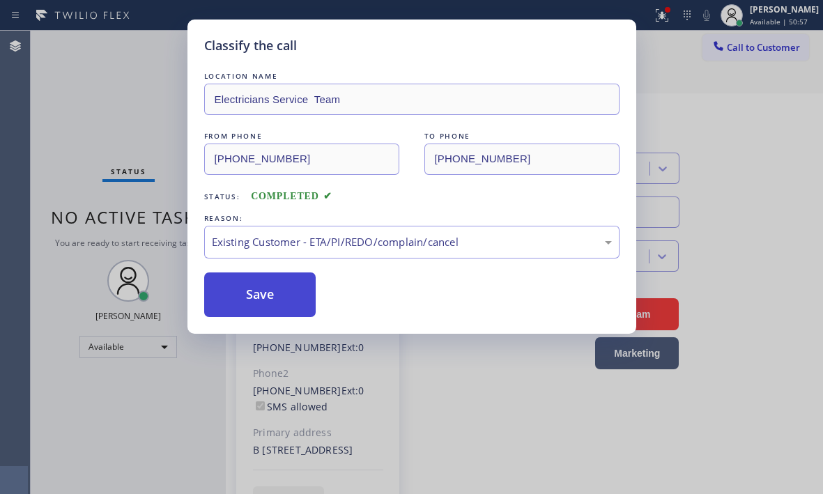
drag, startPoint x: 302, startPoint y: 318, endPoint x: 295, endPoint y: 316, distance: 7.1
click at [272, 295] on button "Save" at bounding box center [260, 294] width 112 height 45
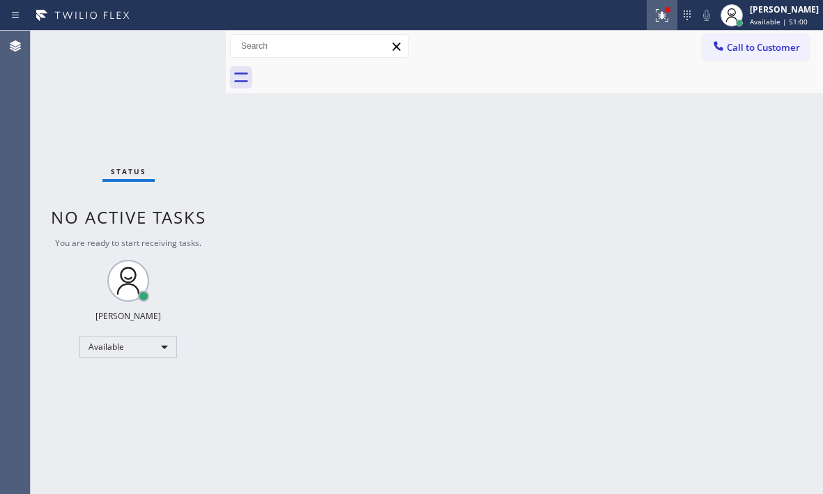
click at [653, 20] on icon at bounding box center [661, 15] width 17 height 17
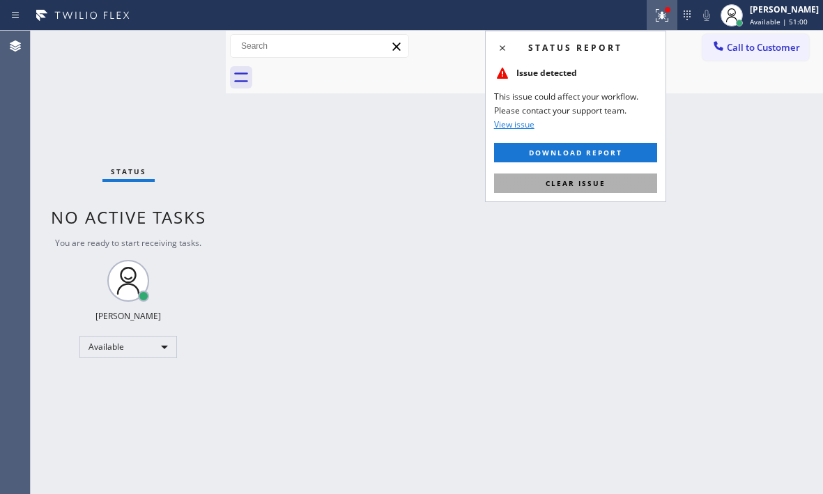
click at [609, 185] on button "Clear issue" at bounding box center [575, 183] width 163 height 20
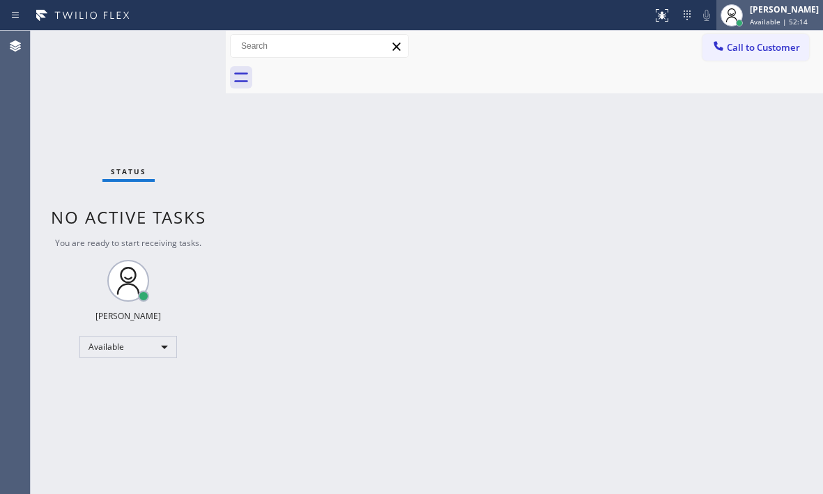
click at [765, 15] on div "[PERSON_NAME] Available | 52:14" at bounding box center [785, 15] width 76 height 24
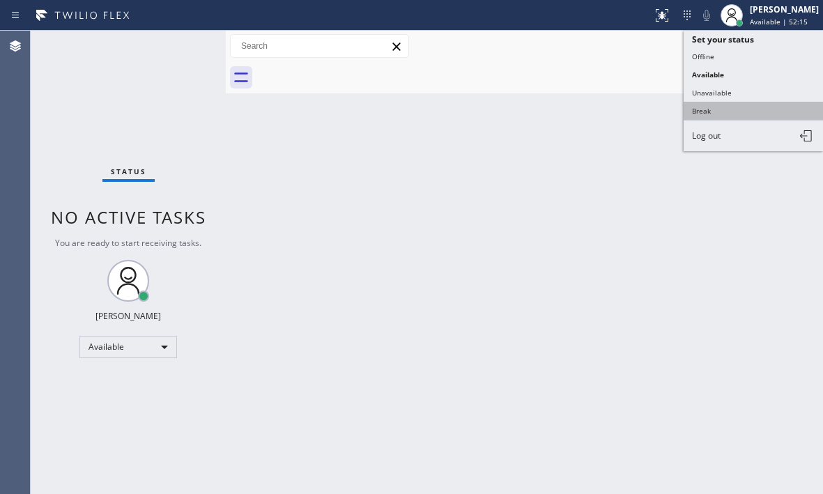
click at [710, 110] on button "Break" at bounding box center [752, 111] width 139 height 18
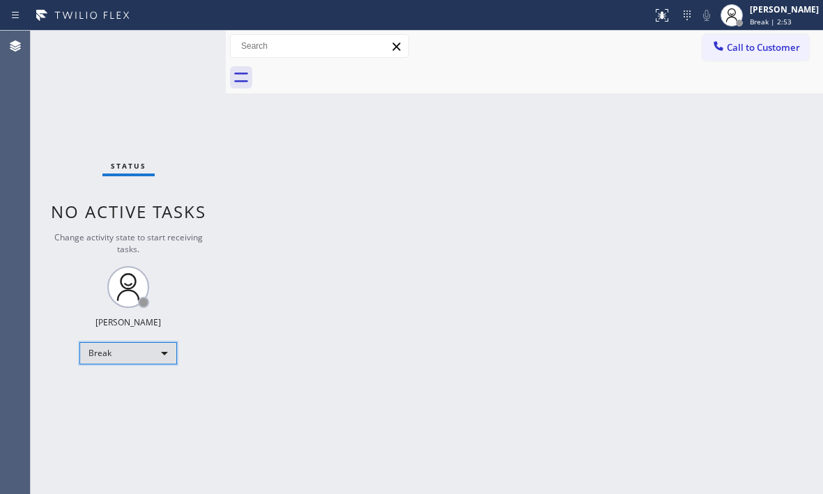
click at [171, 352] on div "Break" at bounding box center [128, 353] width 98 height 22
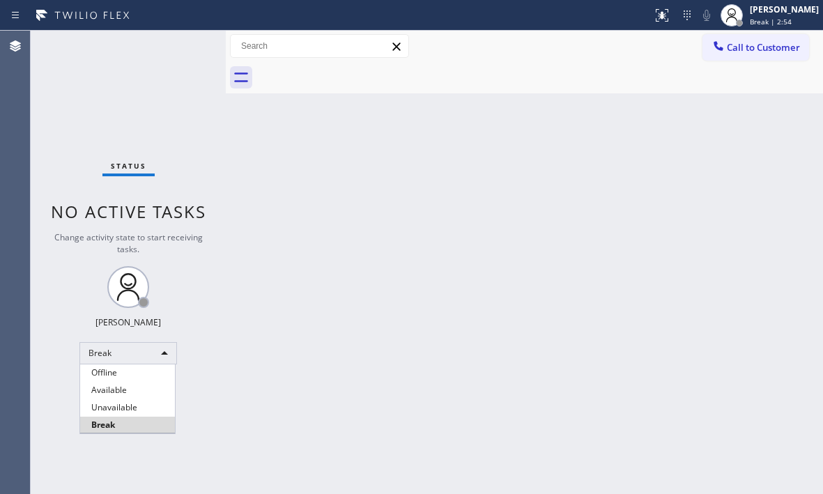
click at [129, 390] on li "Available" at bounding box center [127, 390] width 95 height 17
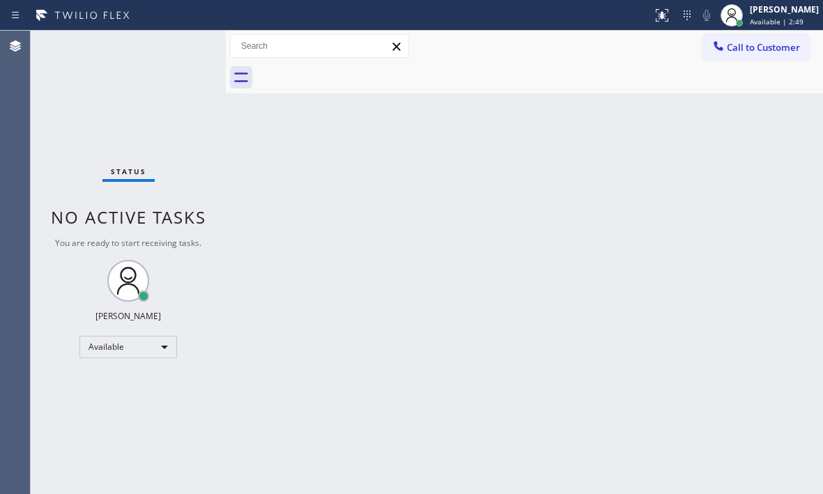
click at [191, 43] on div "Status No active tasks You are ready to start receiving tasks. [PERSON_NAME] Av…" at bounding box center [128, 262] width 195 height 463
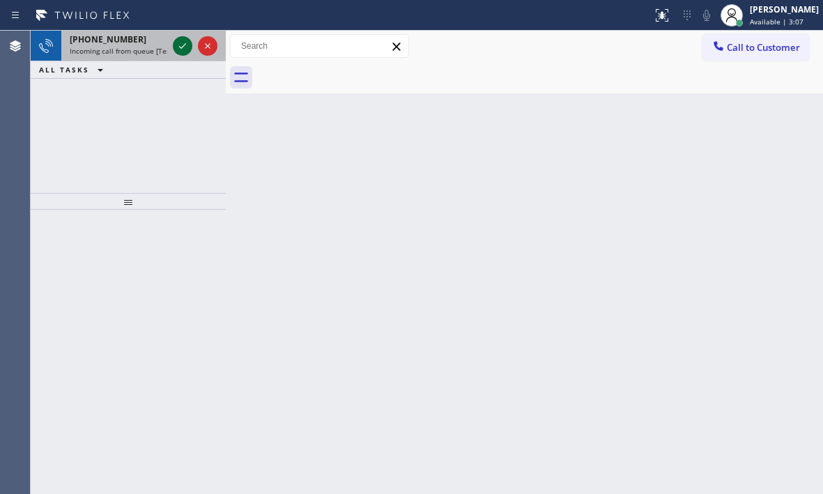
click at [189, 49] on icon at bounding box center [182, 46] width 17 height 17
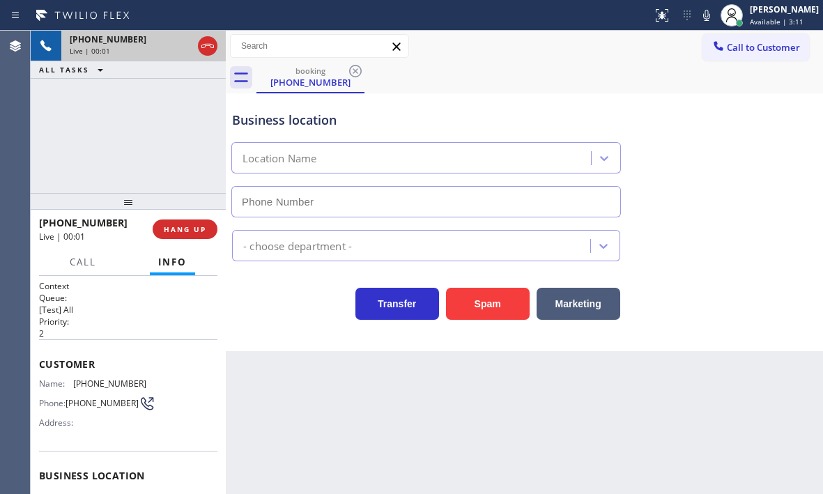
type input "[PHONE_NUMBER]"
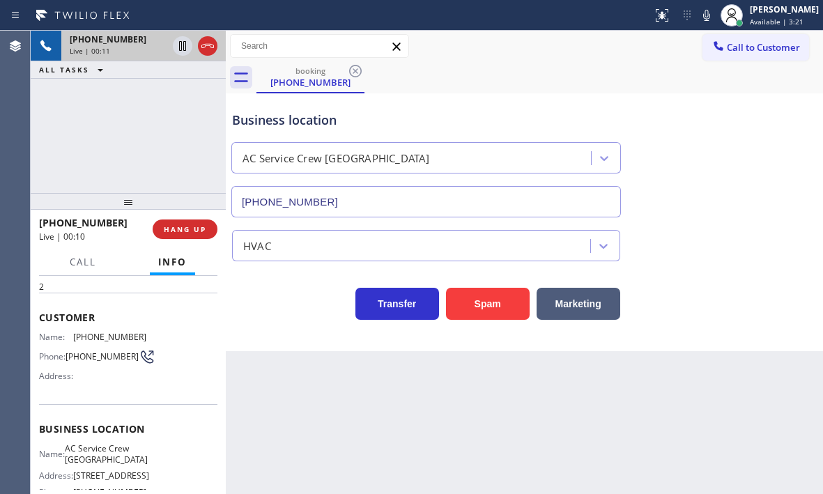
scroll to position [139, 0]
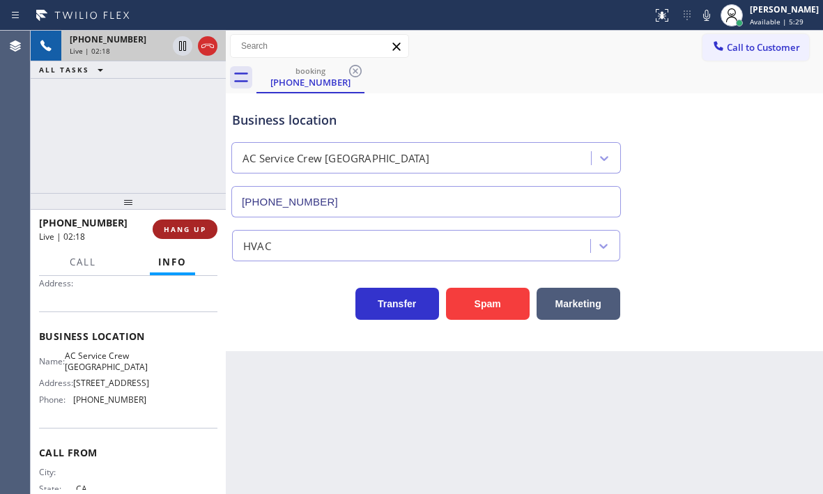
click at [189, 224] on span "HANG UP" at bounding box center [185, 229] width 42 height 10
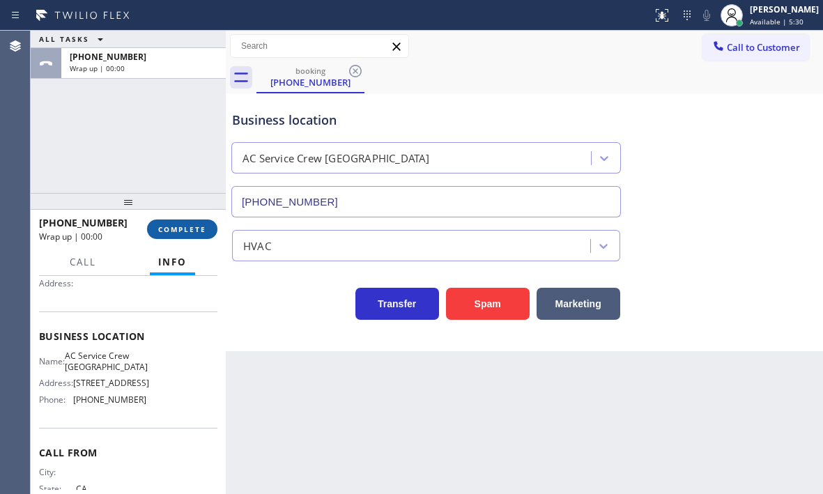
click at [196, 231] on span "COMPLETE" at bounding box center [182, 229] width 48 height 10
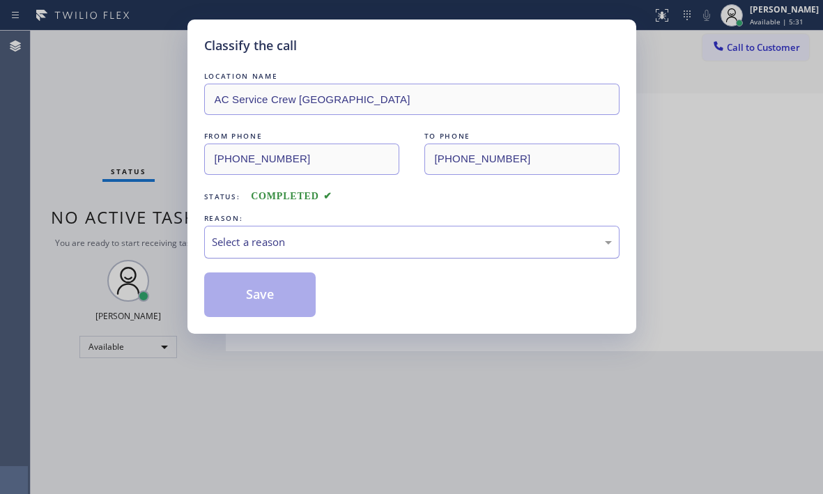
click at [368, 251] on div "Select a reason" at bounding box center [411, 242] width 415 height 33
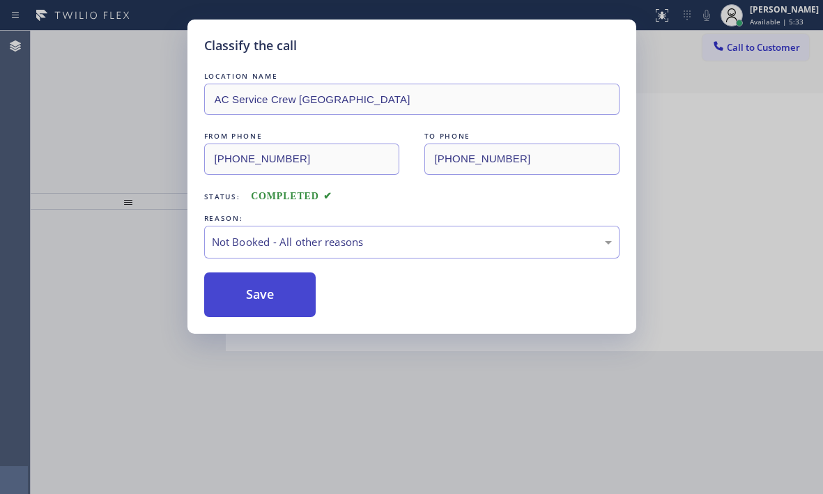
click at [283, 293] on button "Save" at bounding box center [260, 294] width 112 height 45
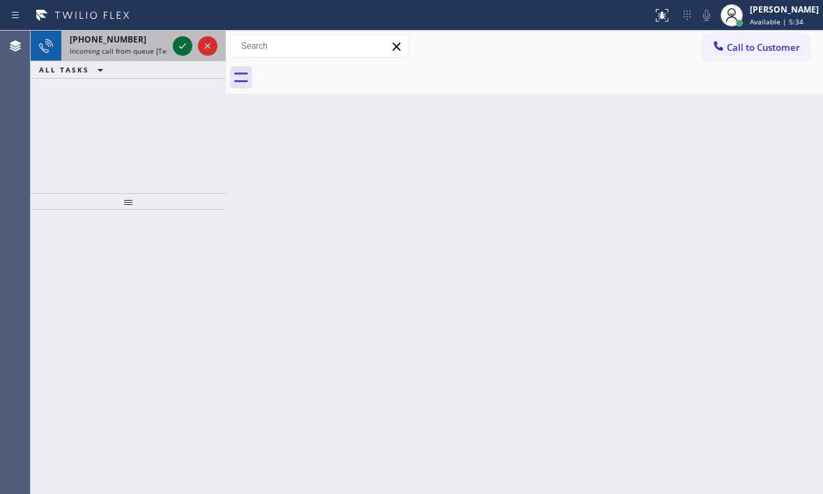
click at [180, 46] on icon at bounding box center [182, 46] width 17 height 17
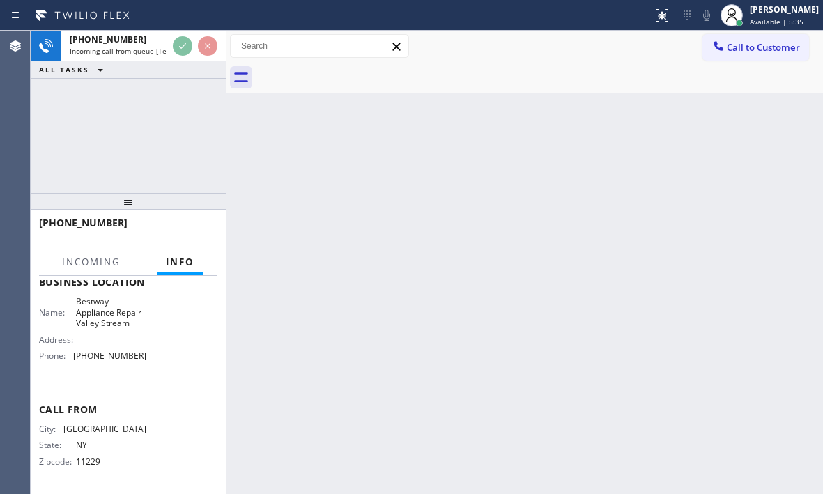
scroll to position [209, 0]
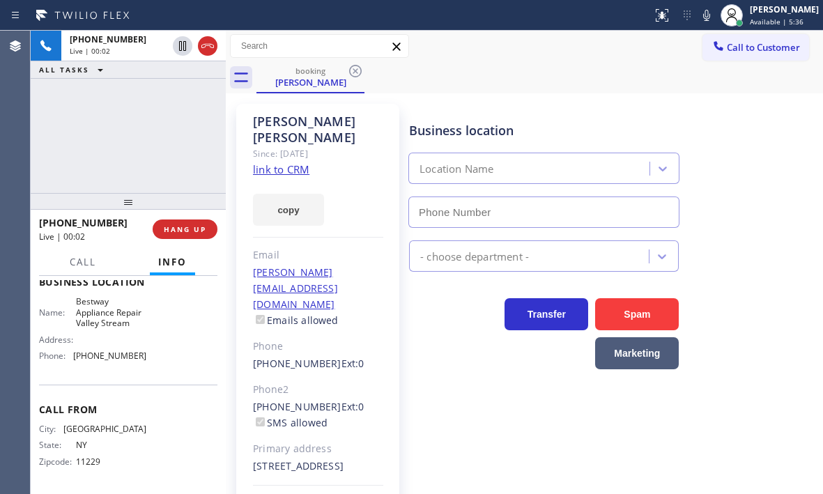
type input "[PHONE_NUMBER]"
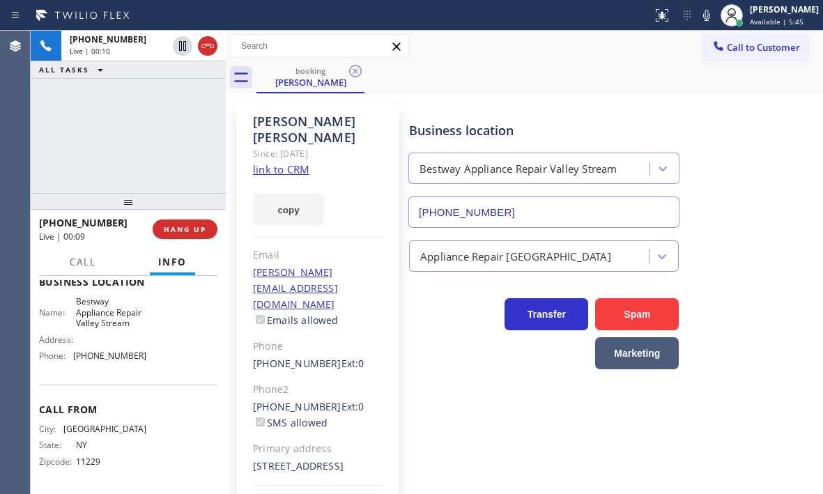
click at [293, 162] on link "link to CRM" at bounding box center [281, 169] width 56 height 14
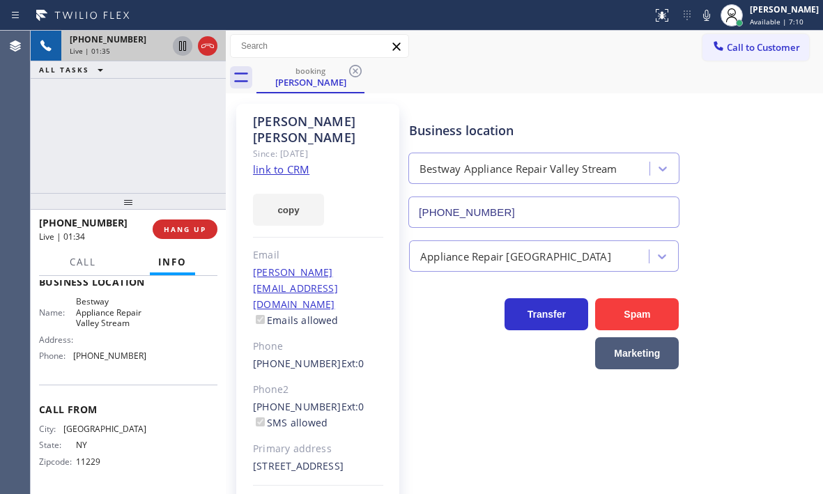
click at [182, 46] on icon at bounding box center [182, 46] width 7 height 10
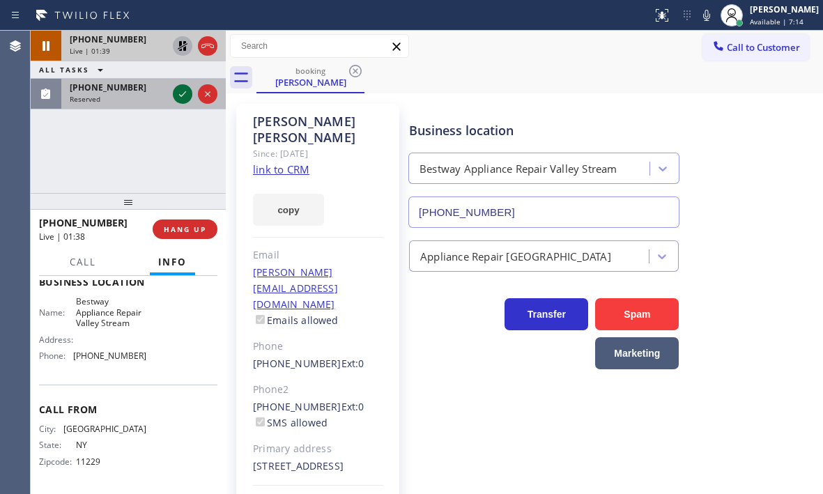
click at [181, 100] on icon at bounding box center [182, 94] width 17 height 17
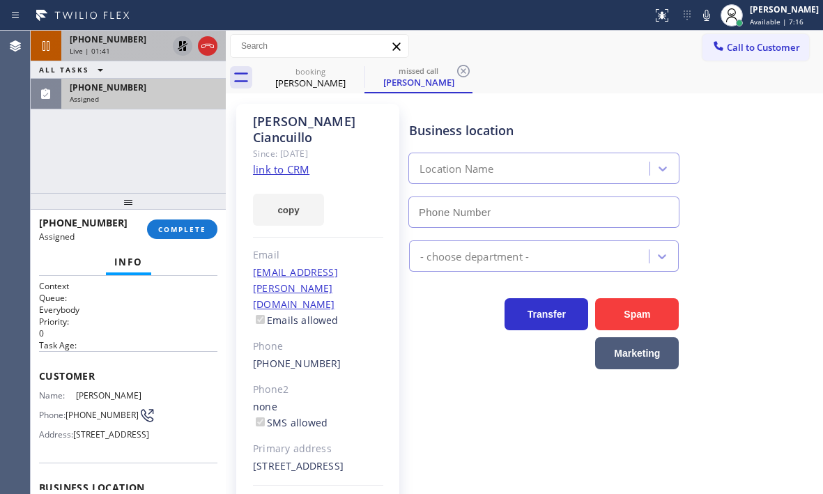
type input "[PHONE_NUMBER]"
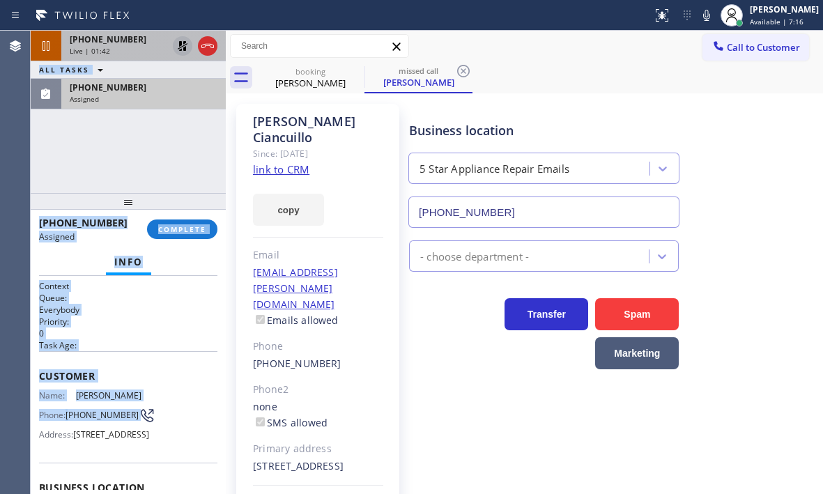
drag, startPoint x: 62, startPoint y: 382, endPoint x: 166, endPoint y: 428, distance: 114.4
click at [169, 434] on div "Agent Desktop Classify the call LOCATION NAME Electrician In Your Home FROM PHO…" at bounding box center [411, 262] width 823 height 463
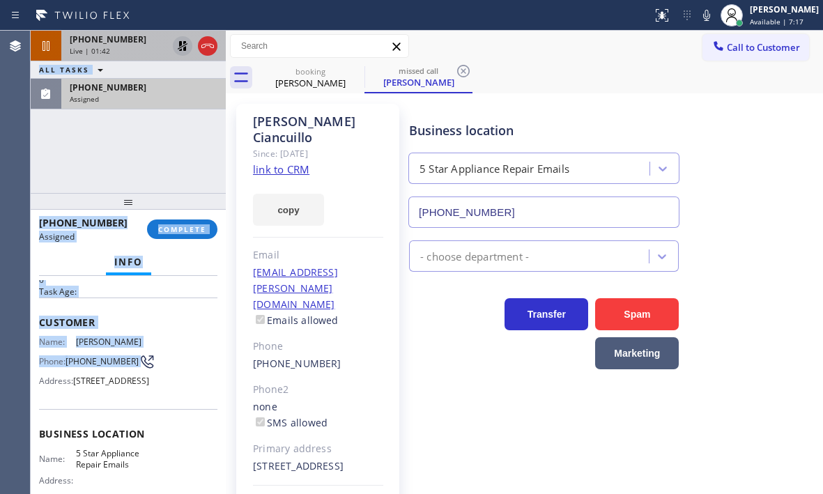
scroll to position [70, 0]
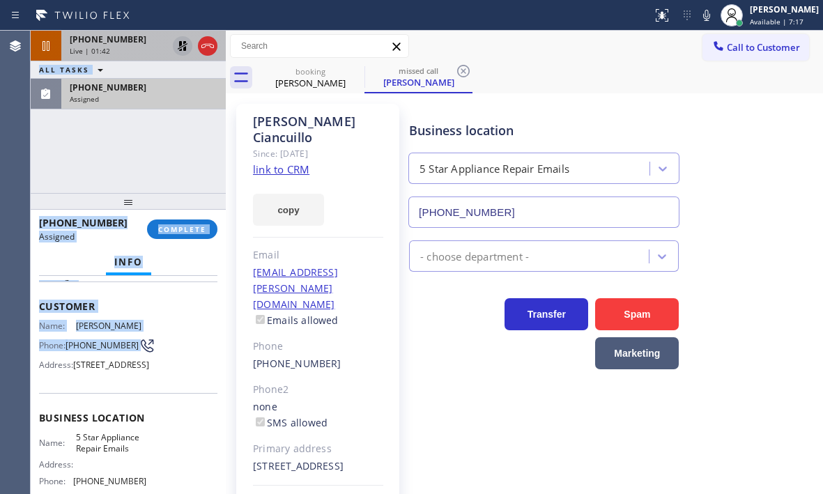
click at [188, 365] on div "Name: [PERSON_NAME] Phone: [PHONE_NUMBER] Address: [STREET_ADDRESS]" at bounding box center [128, 347] width 178 height 55
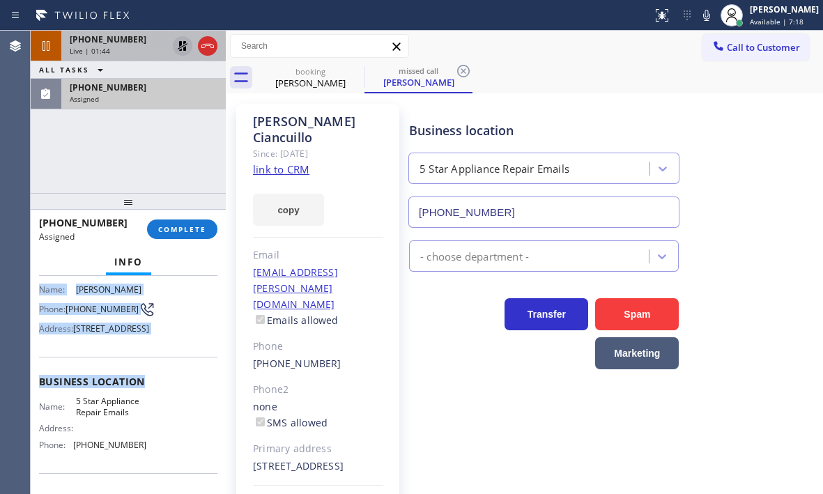
scroll to position [139, 0]
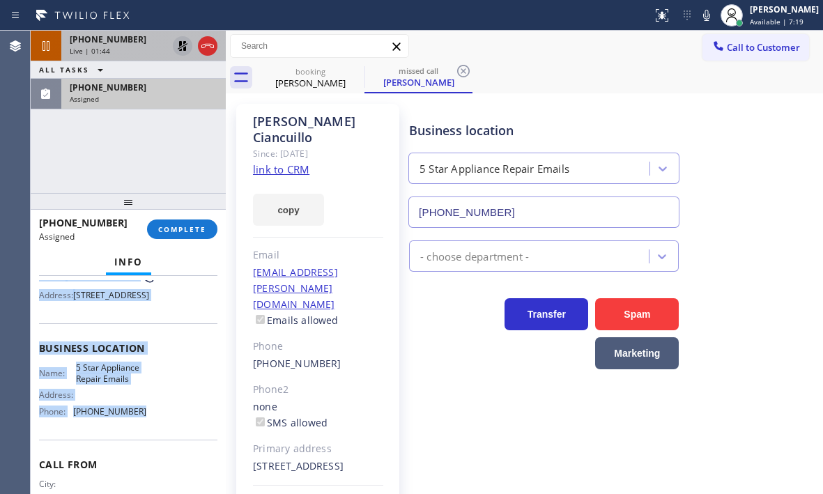
drag, startPoint x: 33, startPoint y: 300, endPoint x: 160, endPoint y: 446, distance: 193.0
click at [160, 446] on div "Context Queue: Everybody Priority: 0 Task Age: Customer Name: [PERSON_NAME] Pho…" at bounding box center [128, 385] width 195 height 218
copy div "Customer Name: [PERSON_NAME] Phone: [PHONE_NUMBER] Address: [STREET_ADDRESS] Bu…"
click at [193, 233] on span "COMPLETE" at bounding box center [182, 229] width 48 height 10
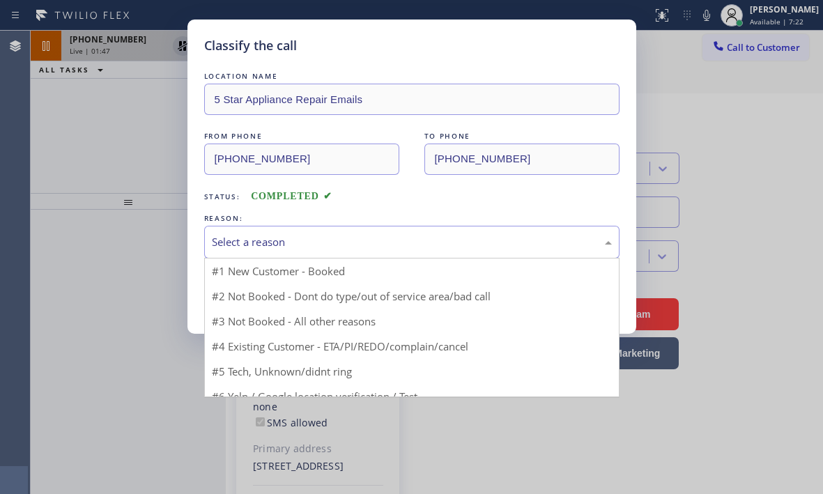
click at [294, 244] on div "Select a reason" at bounding box center [412, 242] width 400 height 16
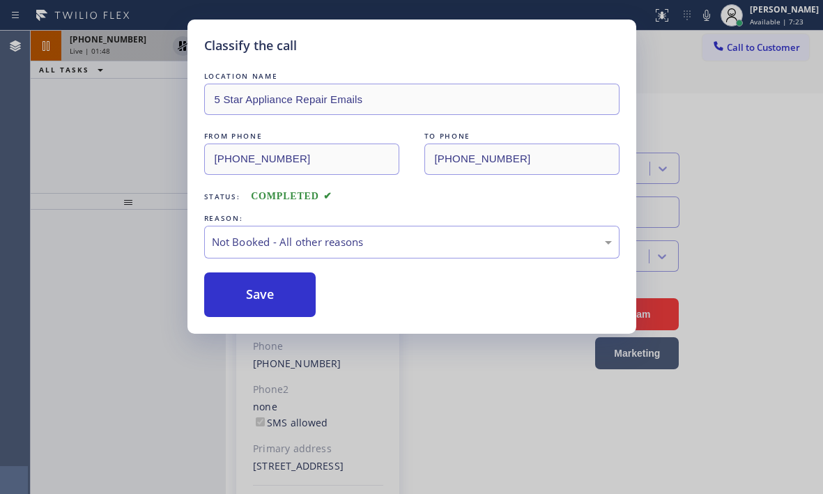
click at [237, 304] on button "Save" at bounding box center [260, 294] width 112 height 45
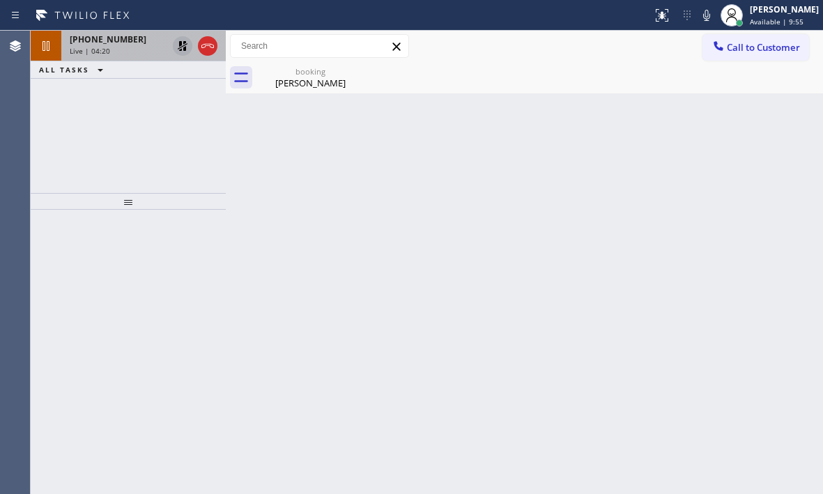
click at [180, 51] on icon at bounding box center [183, 46] width 10 height 10
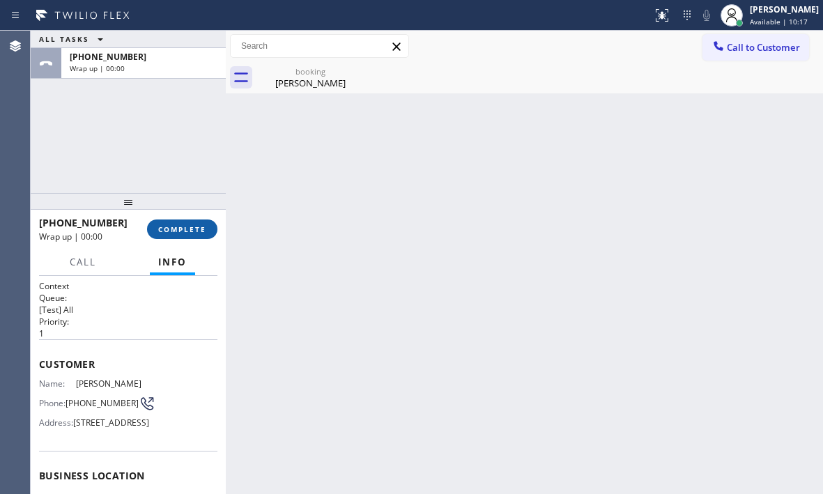
click at [205, 233] on span "COMPLETE" at bounding box center [182, 229] width 48 height 10
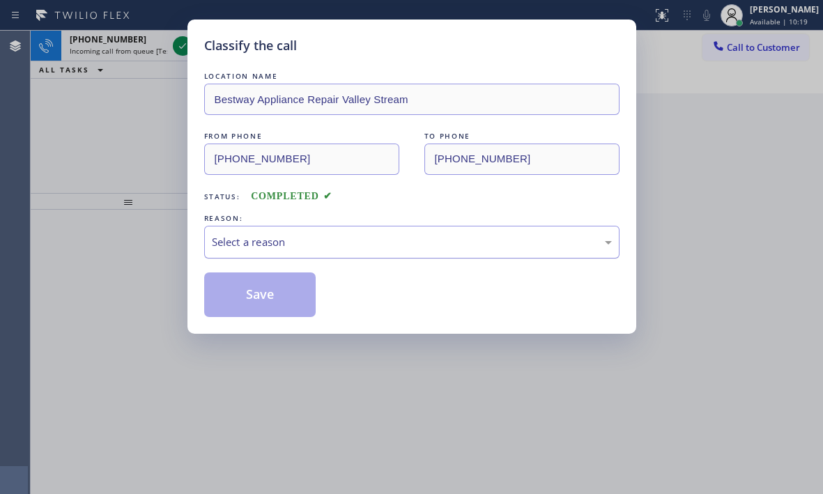
click at [300, 244] on div "Select a reason" at bounding box center [412, 242] width 400 height 16
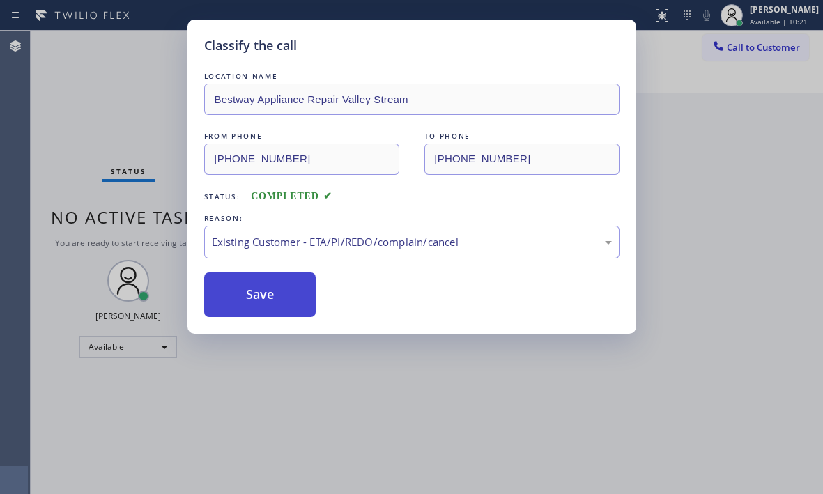
click at [252, 298] on button "Save" at bounding box center [260, 294] width 112 height 45
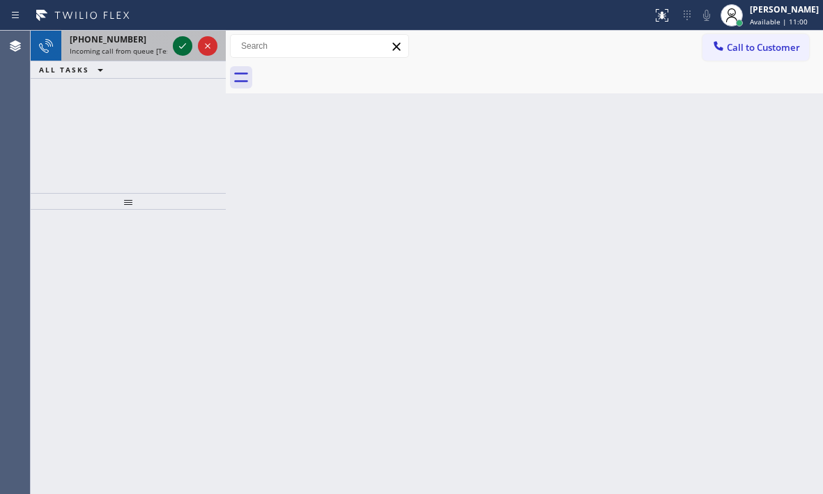
click at [186, 49] on icon at bounding box center [182, 46] width 17 height 17
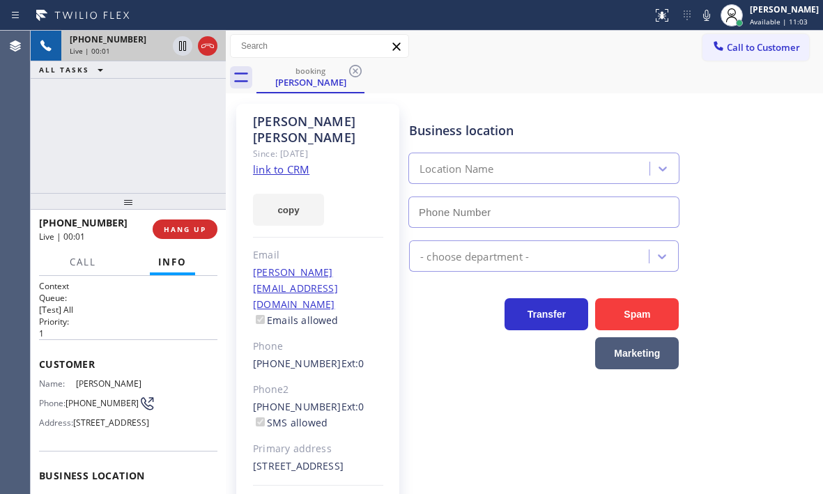
type input "[PHONE_NUMBER]"
click at [180, 47] on icon at bounding box center [182, 46] width 17 height 17
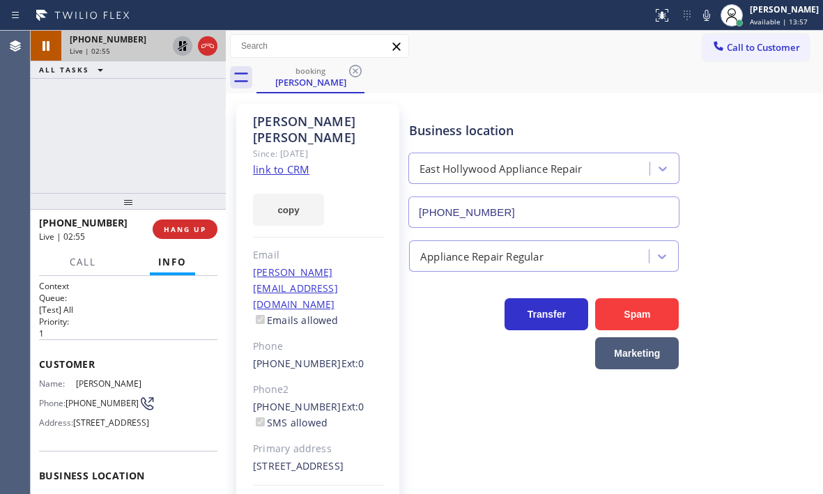
click at [184, 43] on icon at bounding box center [183, 46] width 10 height 10
click at [200, 47] on icon at bounding box center [207, 46] width 17 height 17
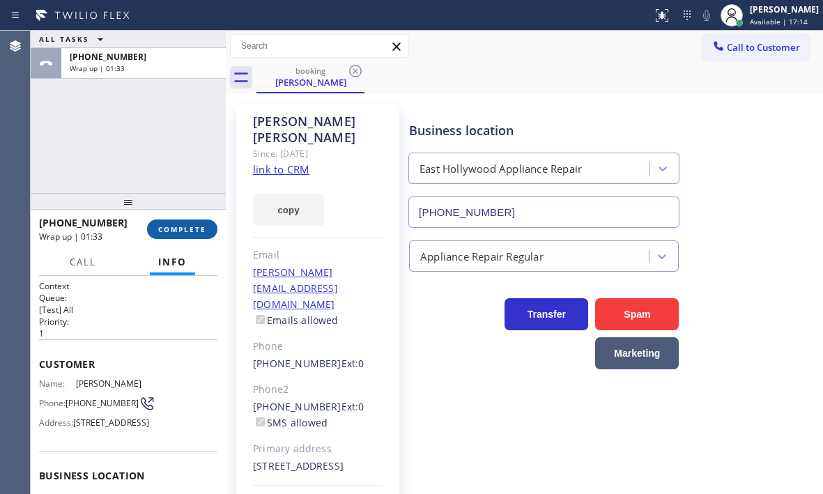
click at [168, 224] on span "COMPLETE" at bounding box center [182, 229] width 48 height 10
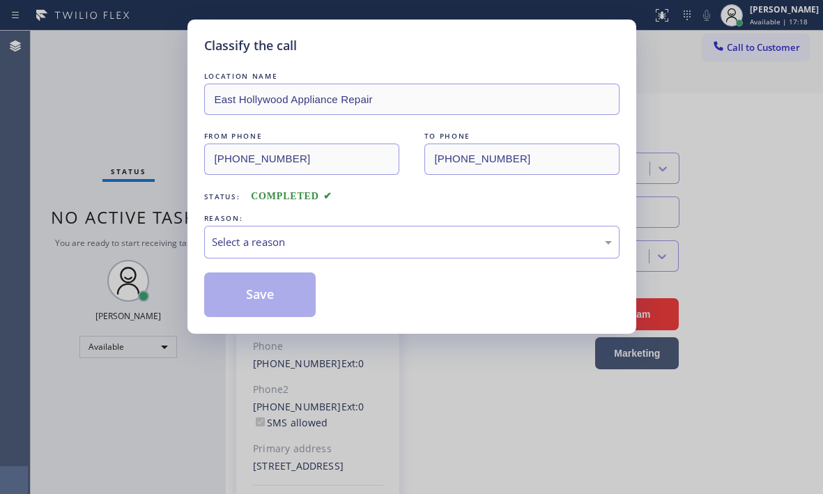
click at [275, 263] on div "LOCATION NAME [GEOGRAPHIC_DATA] Appliance Repair FROM PHONE [PHONE_NUMBER] TO P…" at bounding box center [411, 193] width 415 height 248
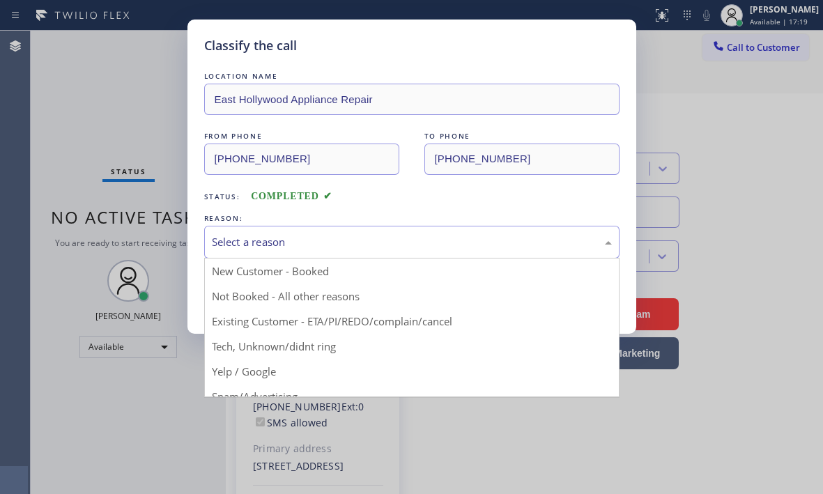
click at [270, 249] on div "Select a reason" at bounding box center [412, 242] width 400 height 16
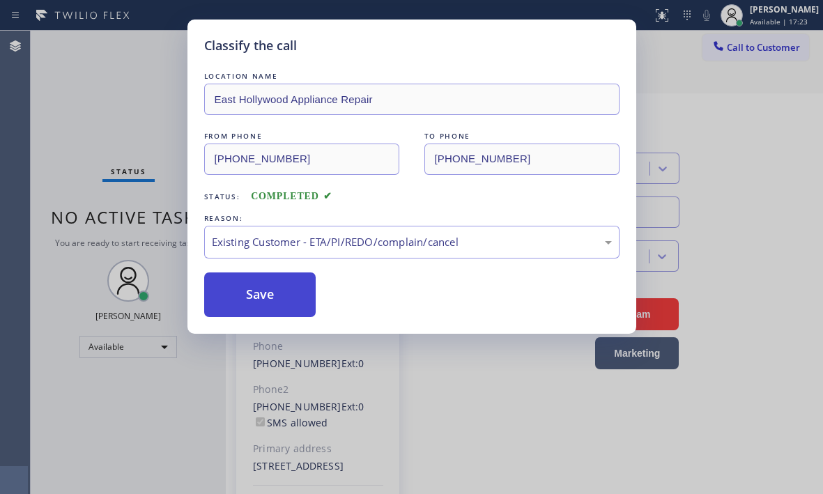
click at [240, 293] on button "Save" at bounding box center [260, 294] width 112 height 45
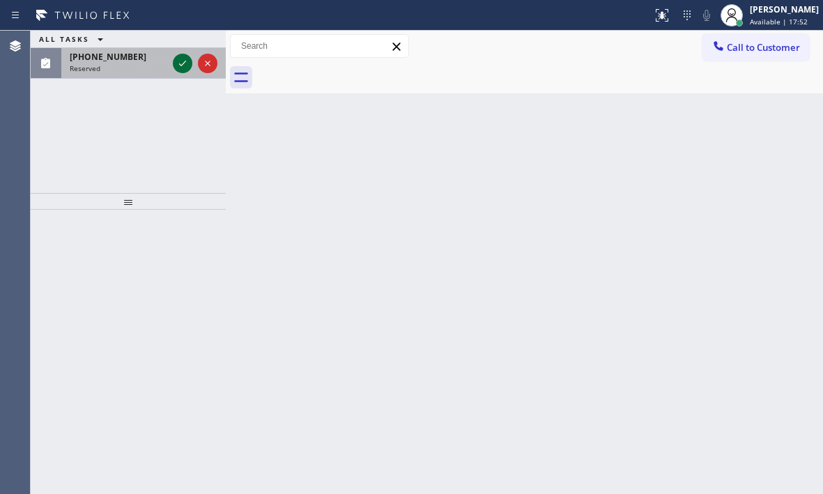
click at [177, 65] on icon at bounding box center [182, 63] width 17 height 17
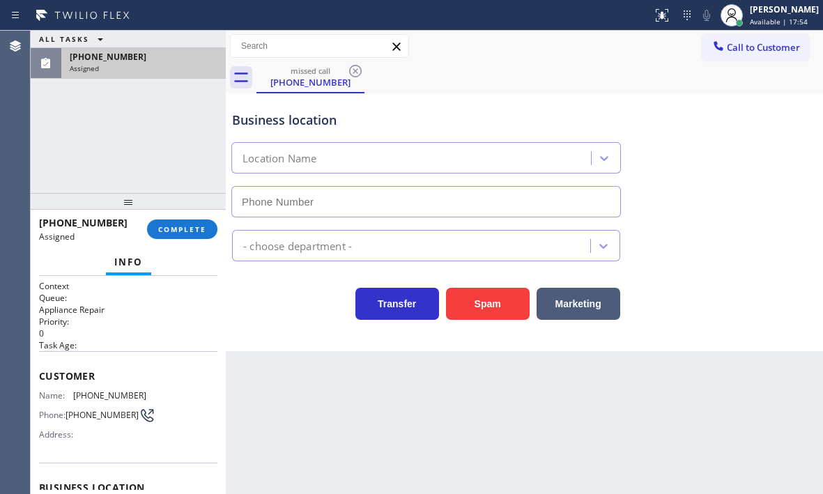
type input "[PHONE_NUMBER]"
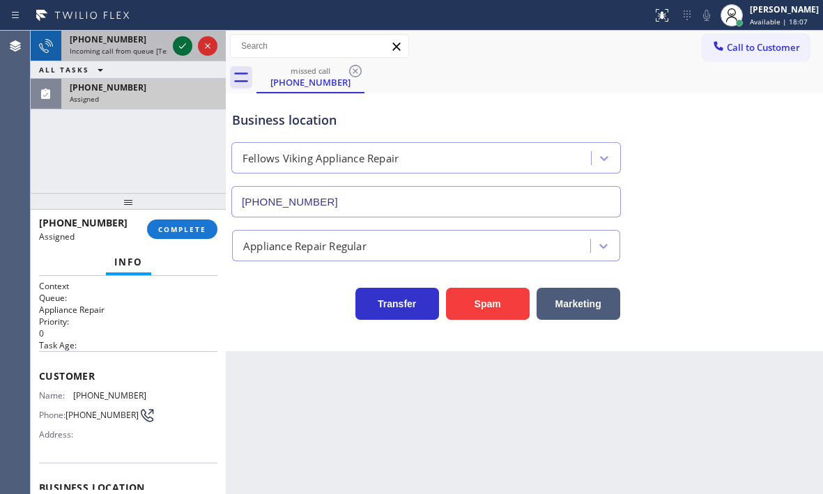
click at [183, 46] on icon at bounding box center [182, 46] width 7 height 6
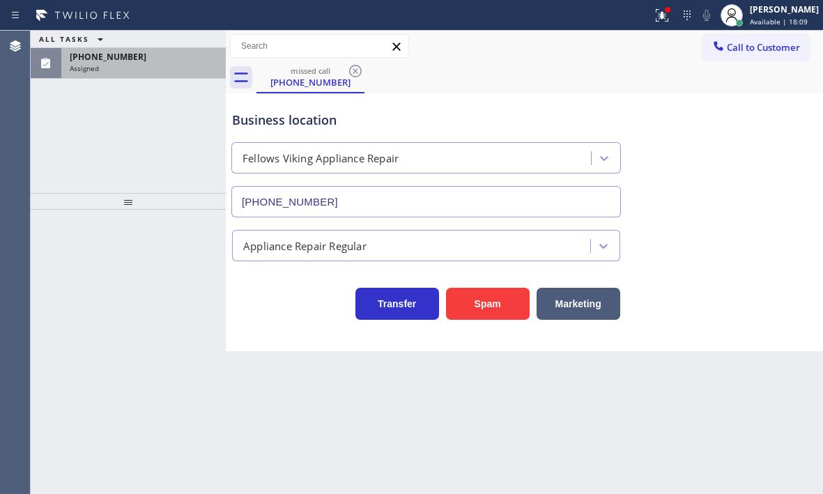
click at [164, 65] on div "Assigned" at bounding box center [144, 68] width 148 height 10
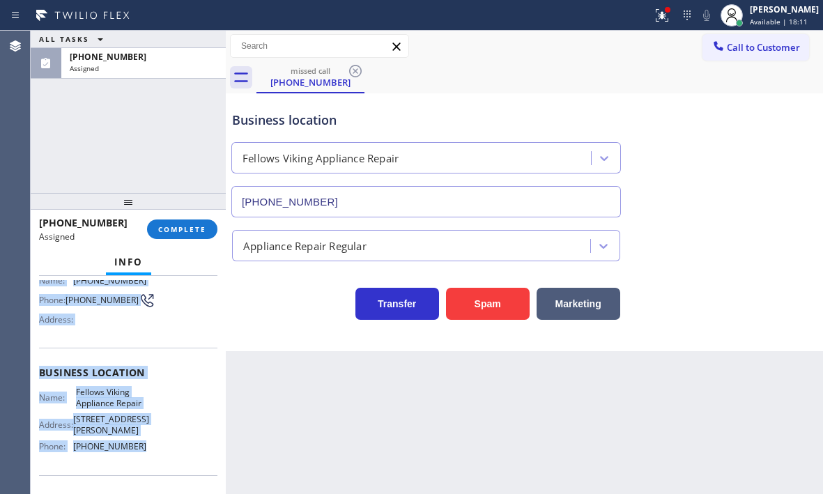
scroll to position [128, 0]
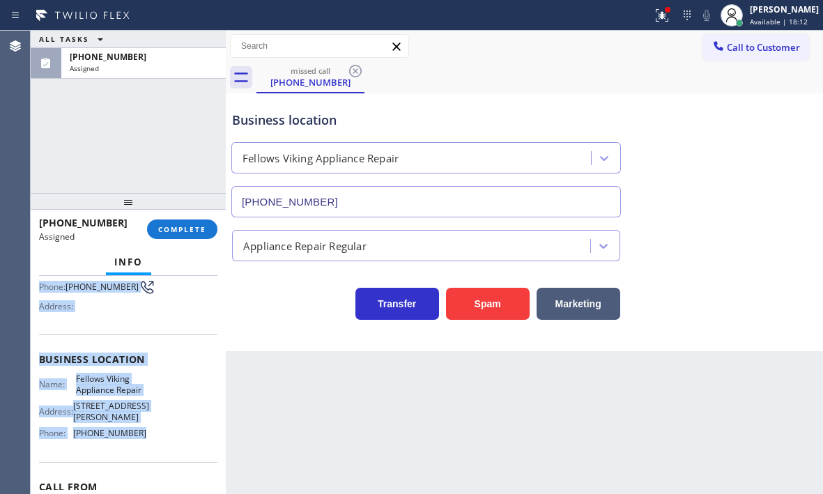
drag, startPoint x: 41, startPoint y: 382, endPoint x: 158, endPoint y: 448, distance: 134.4
click at [158, 448] on div "Context Queue: Appliance Repair Priority: 0 Task Age: Customer Name: [PHONE_NUM…" at bounding box center [128, 359] width 178 height 415
copy div "Customer Name: [PHONE_NUMBER] Phone: [PHONE_NUMBER] Address: Business location …"
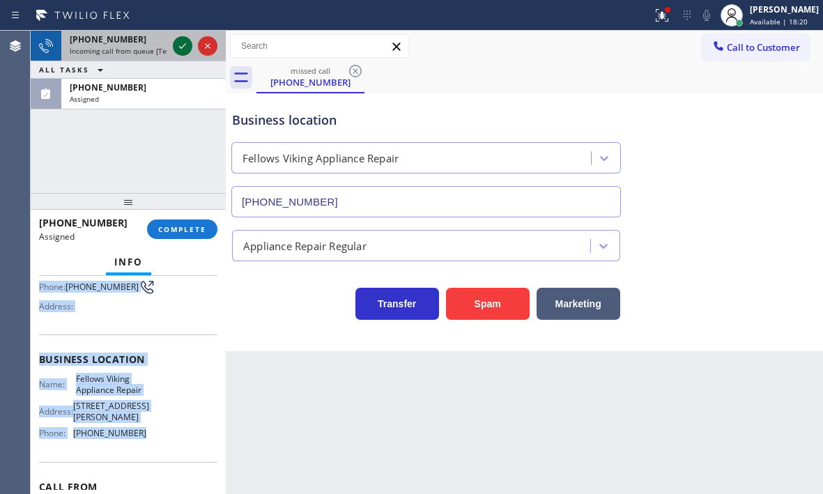
click at [177, 44] on icon at bounding box center [182, 46] width 17 height 17
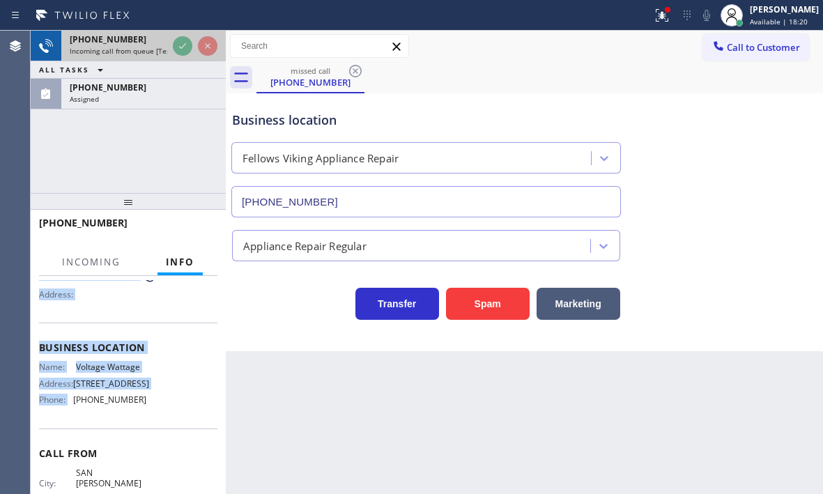
scroll to position [116, 0]
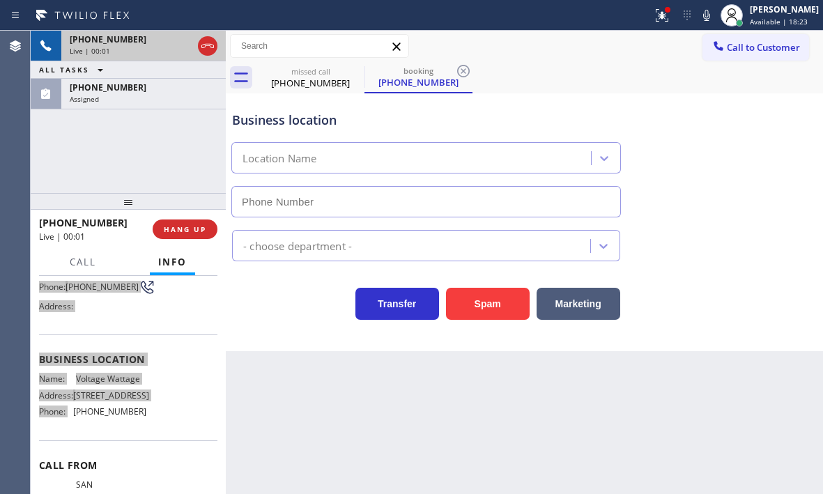
type input "[PHONE_NUMBER]"
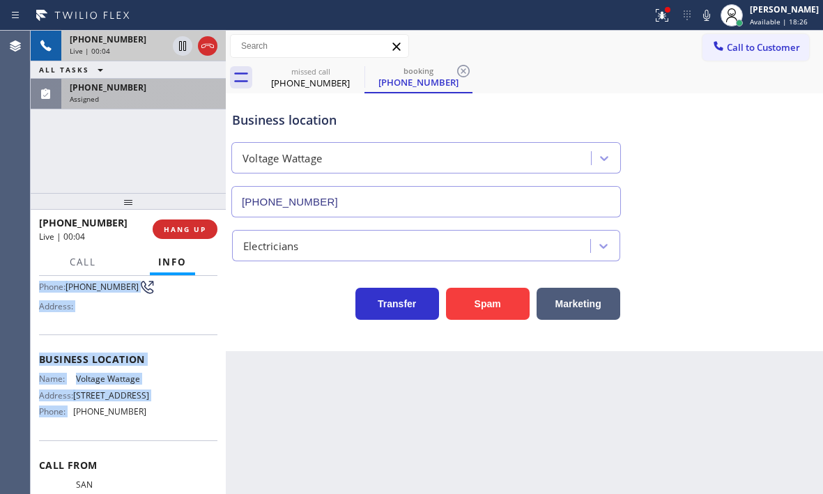
click at [171, 91] on div "[PHONE_NUMBER]" at bounding box center [144, 87] width 148 height 12
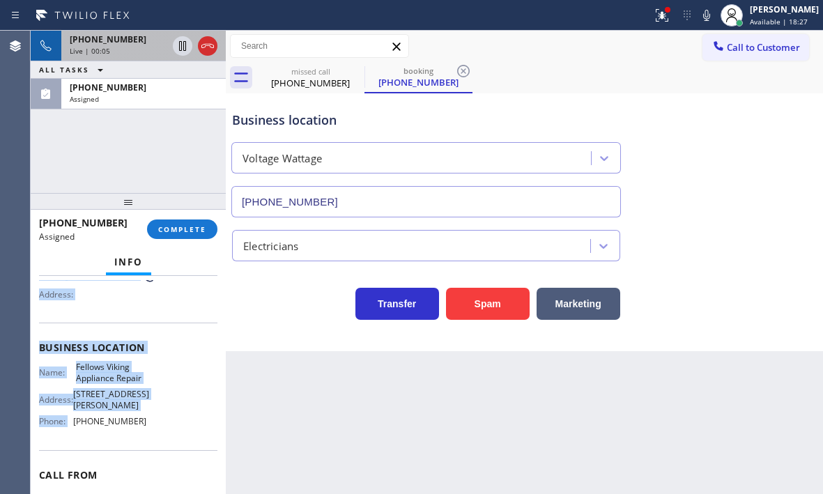
scroll to position [128, 0]
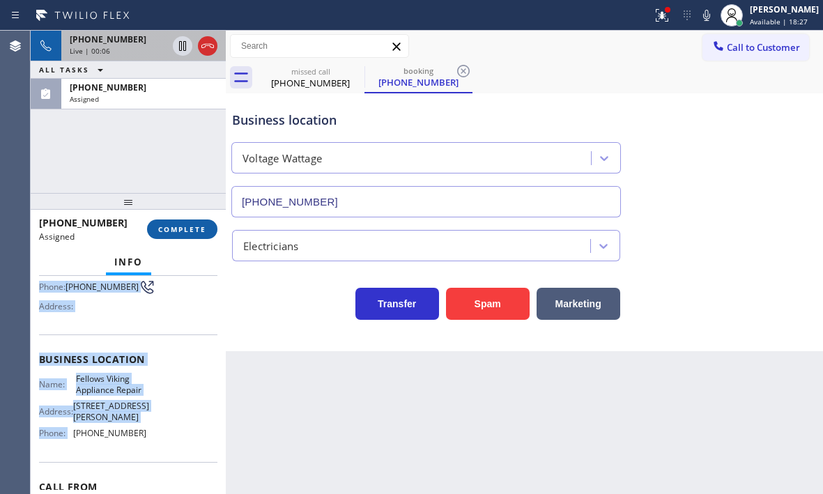
click at [191, 229] on span "COMPLETE" at bounding box center [182, 229] width 48 height 10
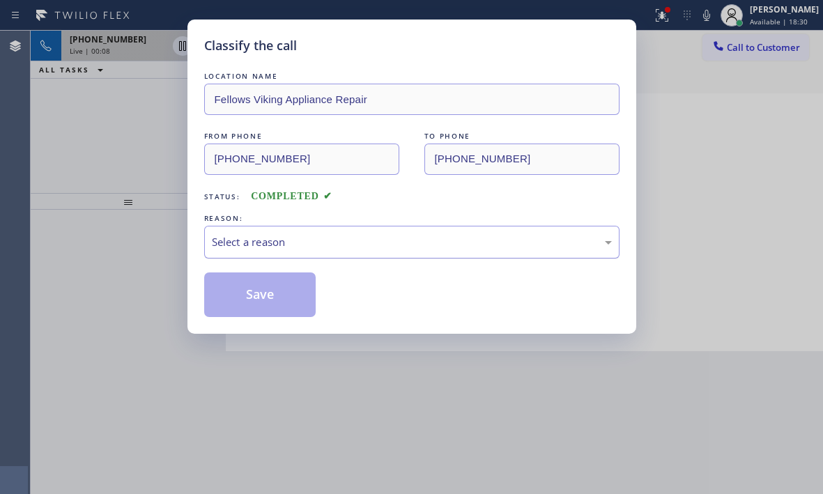
click at [354, 242] on div "Select a reason" at bounding box center [412, 242] width 400 height 16
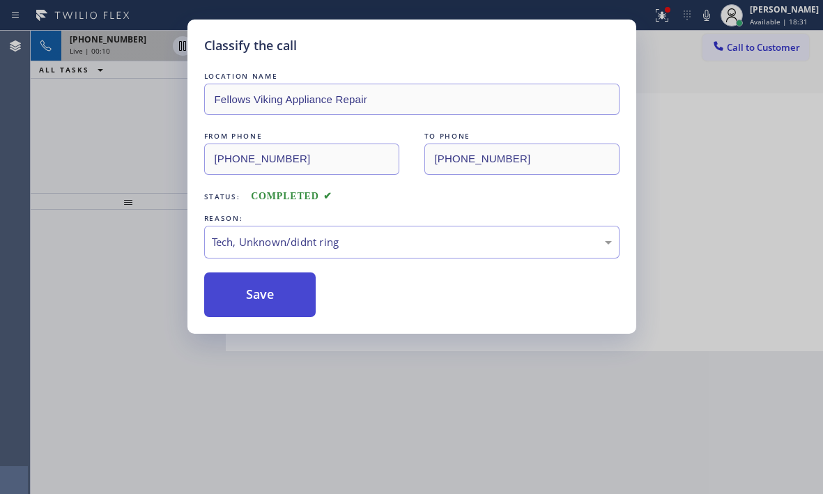
click at [281, 286] on button "Save" at bounding box center [260, 294] width 112 height 45
click at [149, 69] on div "Classify the call LOCATION NAME Fellows Viking Appliance Repair FROM PHONE [PHO…" at bounding box center [411, 247] width 823 height 494
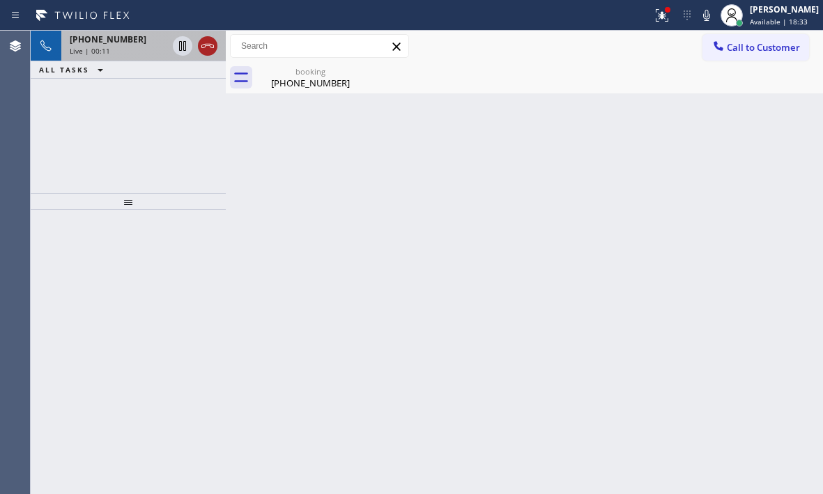
click at [201, 48] on icon at bounding box center [207, 46] width 17 height 17
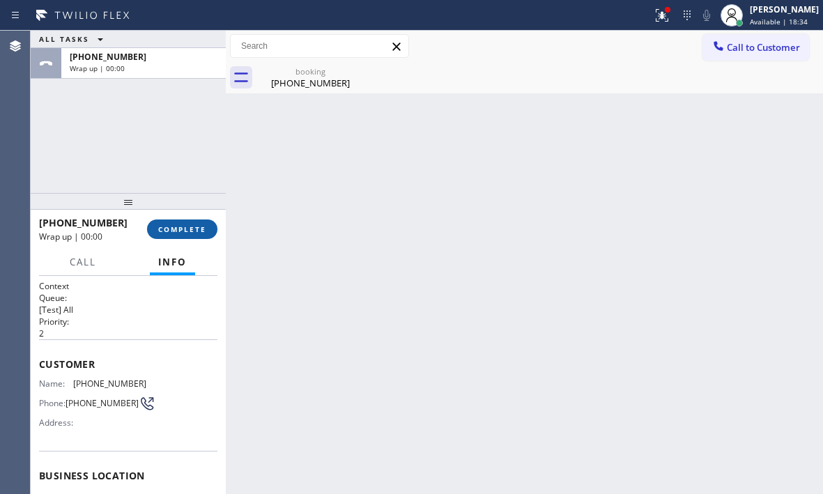
click at [181, 224] on span "COMPLETE" at bounding box center [182, 229] width 48 height 10
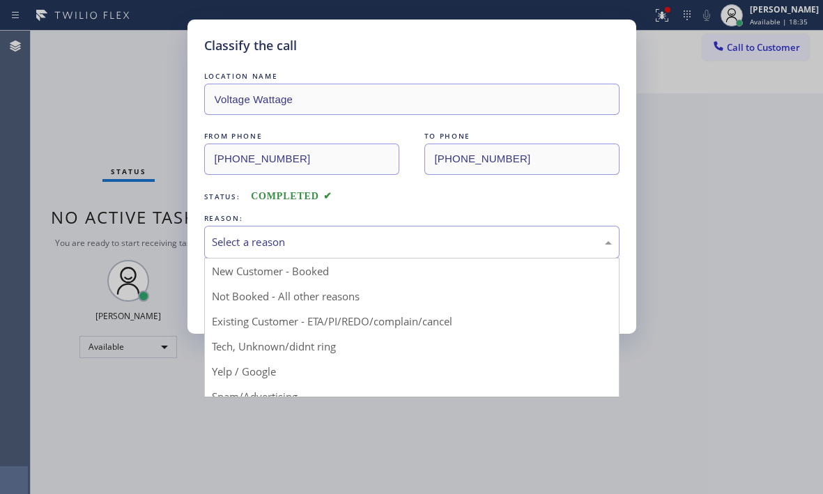
click at [404, 243] on div "Select a reason" at bounding box center [412, 242] width 400 height 16
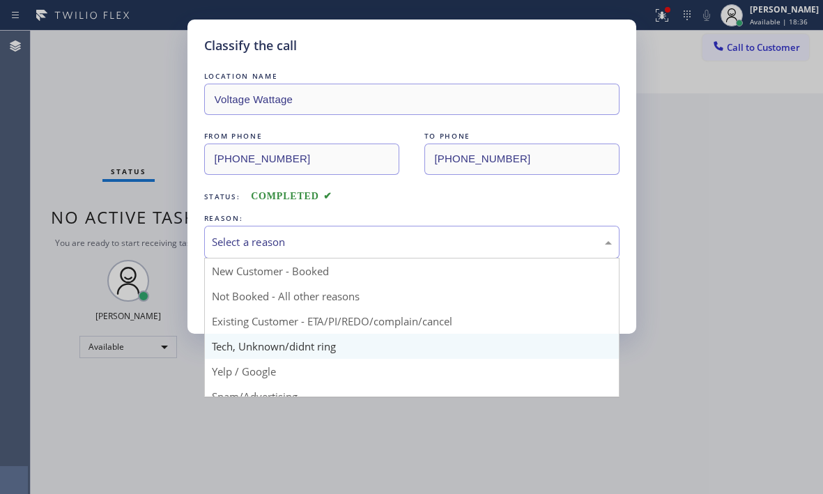
drag, startPoint x: 303, startPoint y: 350, endPoint x: 283, endPoint y: 325, distance: 31.8
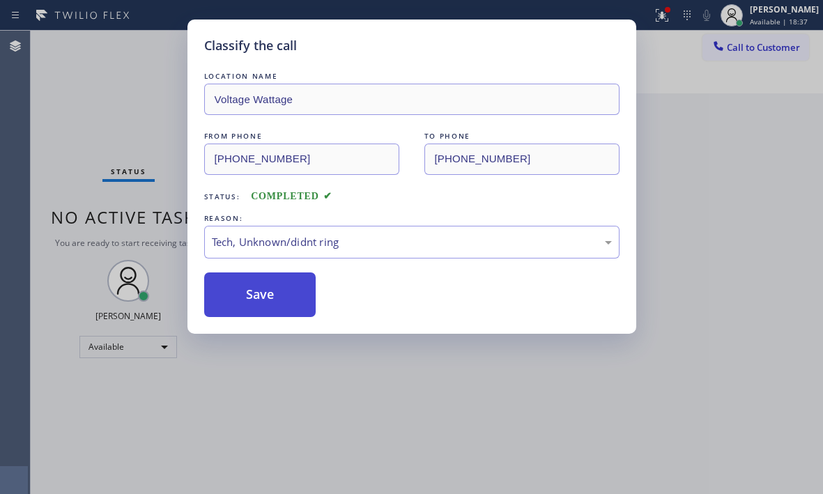
click at [266, 293] on button "Save" at bounding box center [260, 294] width 112 height 45
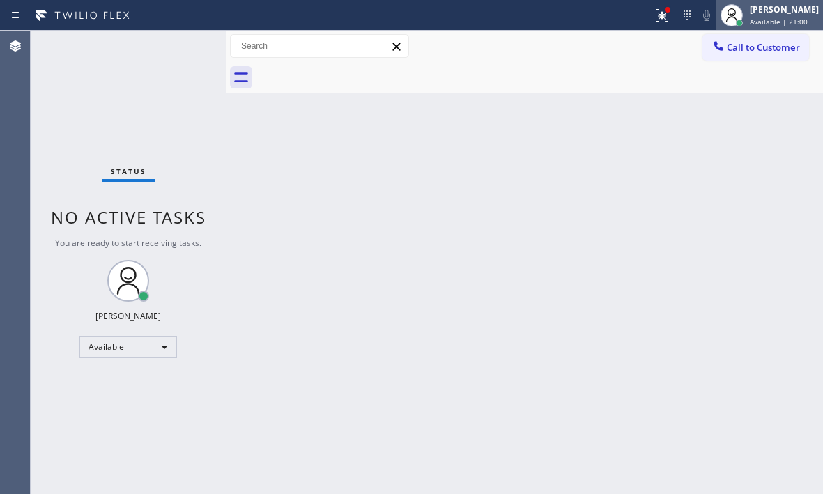
click at [751, 21] on span "Available | 21:00" at bounding box center [778, 22] width 58 height 10
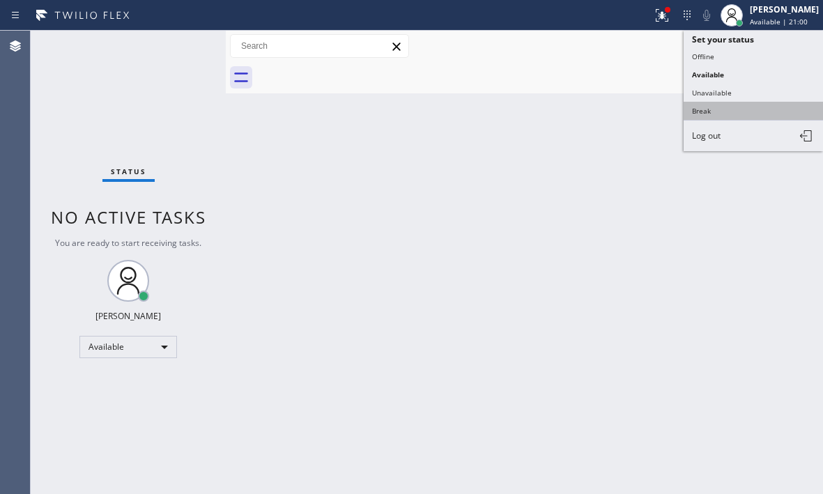
click at [725, 104] on button "Break" at bounding box center [752, 111] width 139 height 18
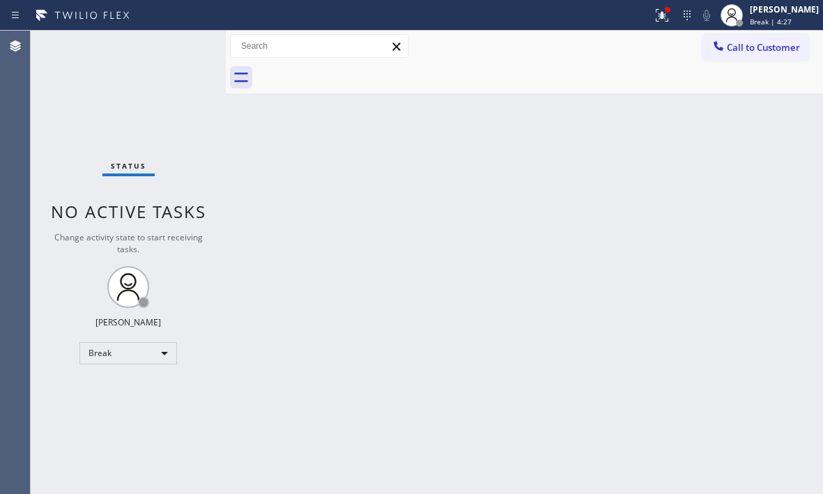
click at [703, 212] on div "Back to Dashboard Change Sender ID Customers Technicians Select a contact Outbo…" at bounding box center [524, 262] width 597 height 463
click at [747, 20] on div "[PERSON_NAME] Break | 4:47" at bounding box center [785, 15] width 76 height 24
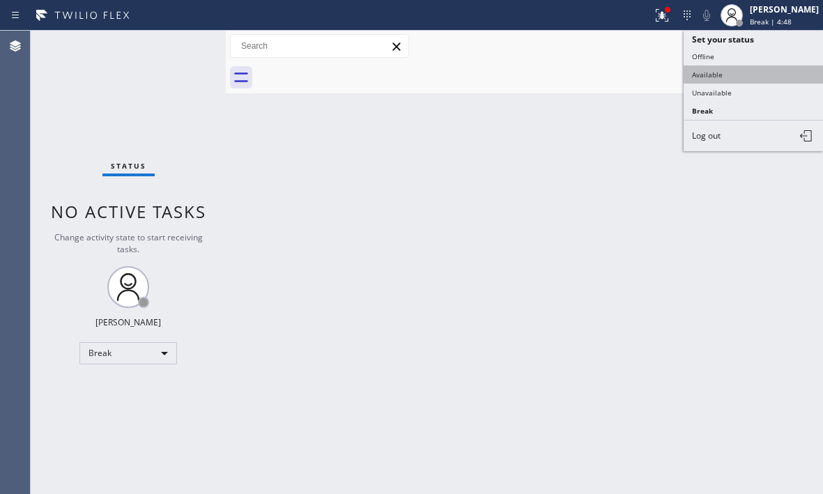
click at [711, 77] on button "Available" at bounding box center [752, 74] width 139 height 18
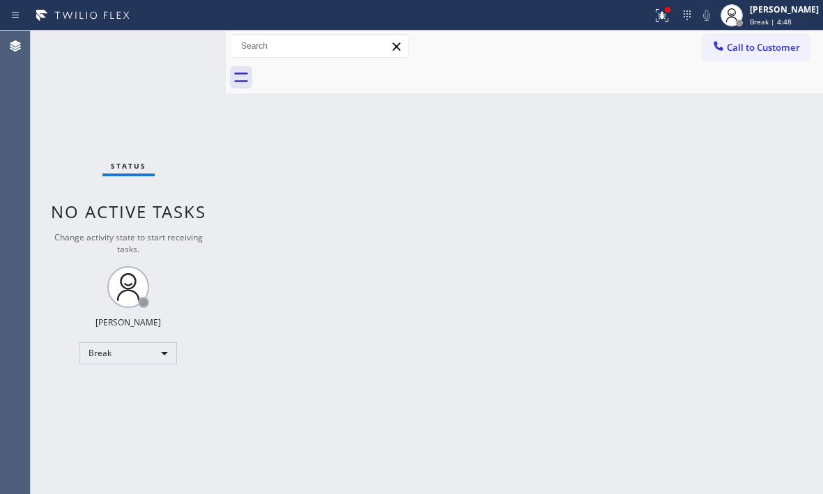
click at [641, 178] on div "Back to Dashboard Change Sender ID Customers Technicians Select a contact Outbo…" at bounding box center [524, 262] width 597 height 463
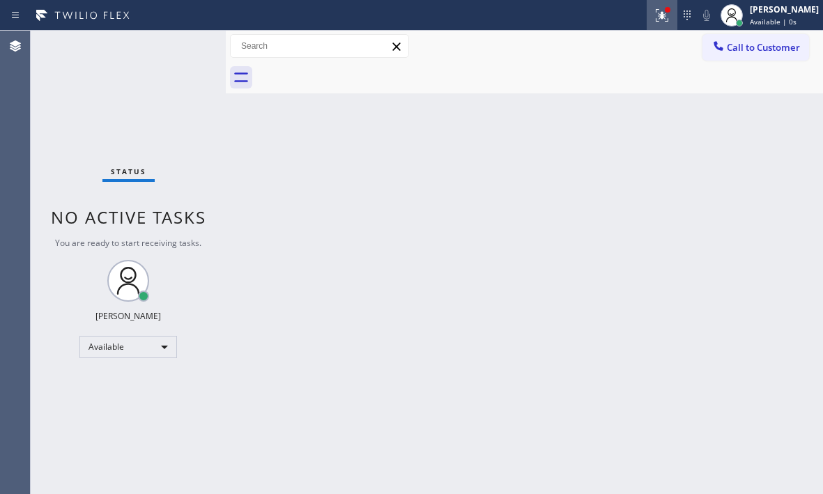
click at [653, 24] on button at bounding box center [661, 15] width 31 height 31
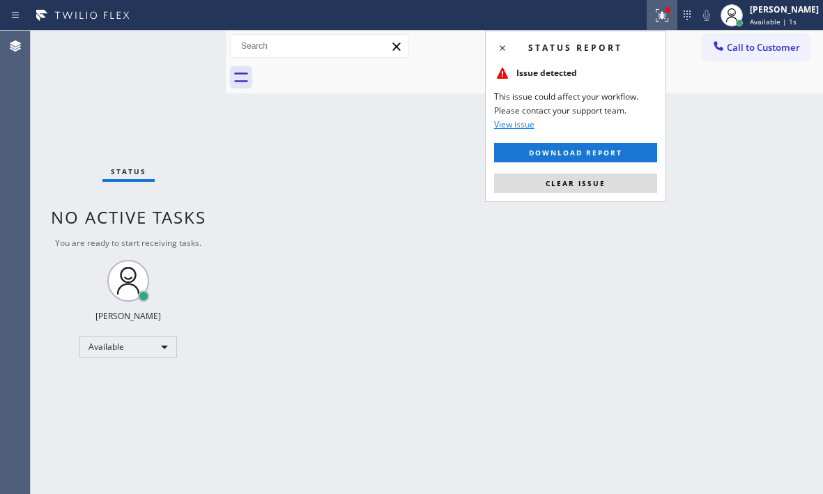
click at [615, 178] on button "Clear issue" at bounding box center [575, 183] width 163 height 20
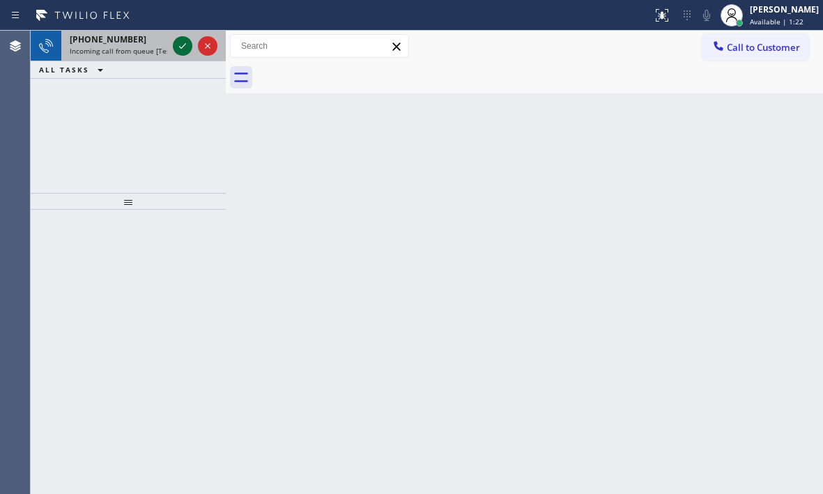
click at [174, 45] on icon at bounding box center [182, 46] width 17 height 17
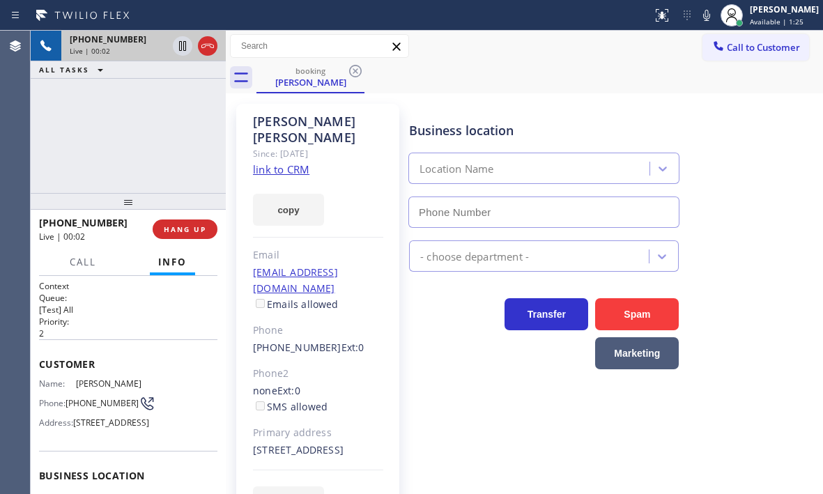
type input "[PHONE_NUMBER]"
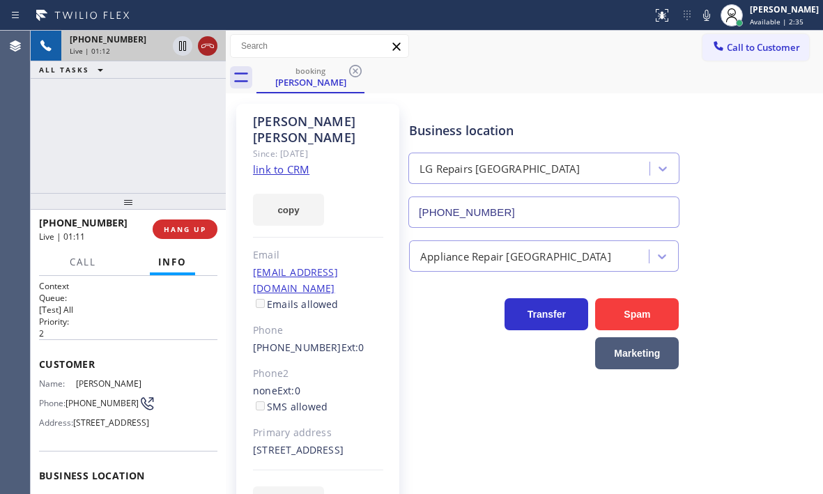
click at [210, 54] on button at bounding box center [208, 46] width 20 height 20
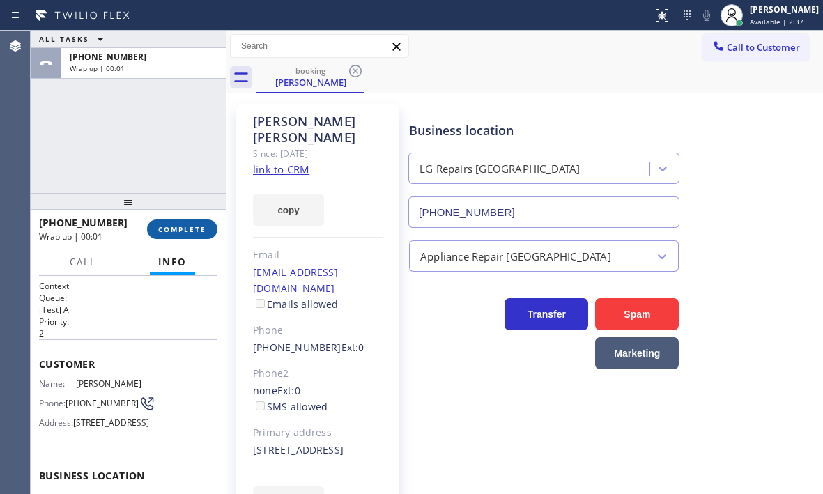
click at [176, 222] on button "COMPLETE" at bounding box center [182, 229] width 70 height 20
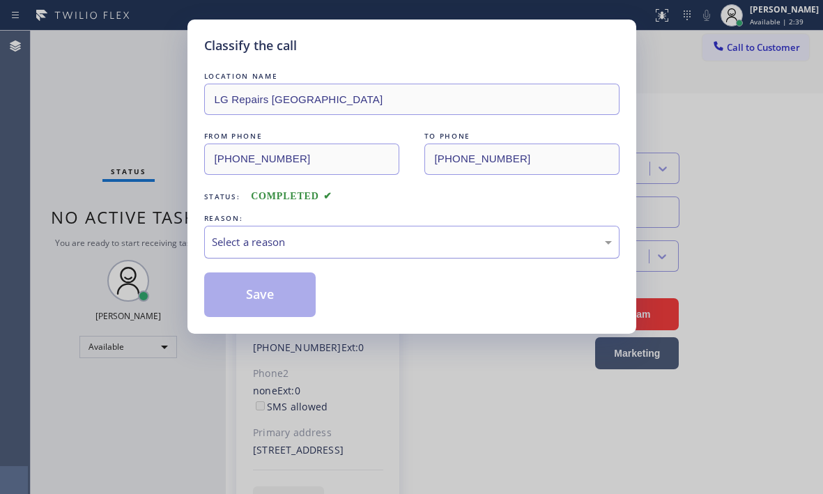
click at [263, 237] on div "Select a reason" at bounding box center [412, 242] width 400 height 16
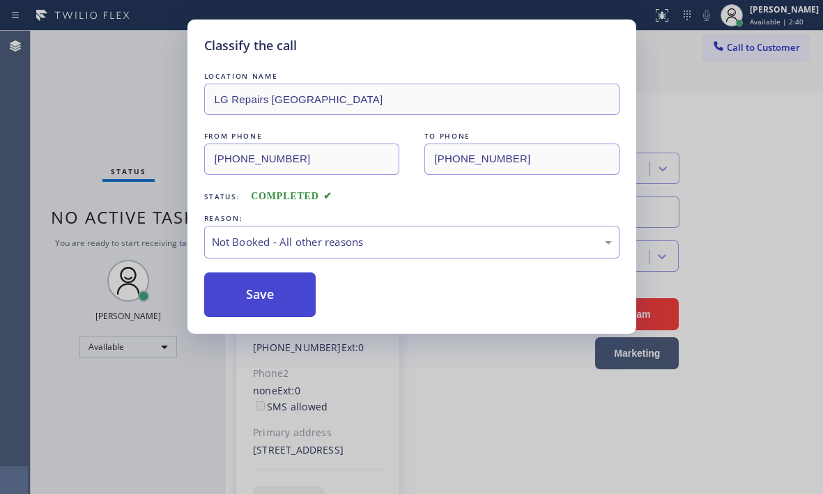
click at [243, 295] on button "Save" at bounding box center [260, 294] width 112 height 45
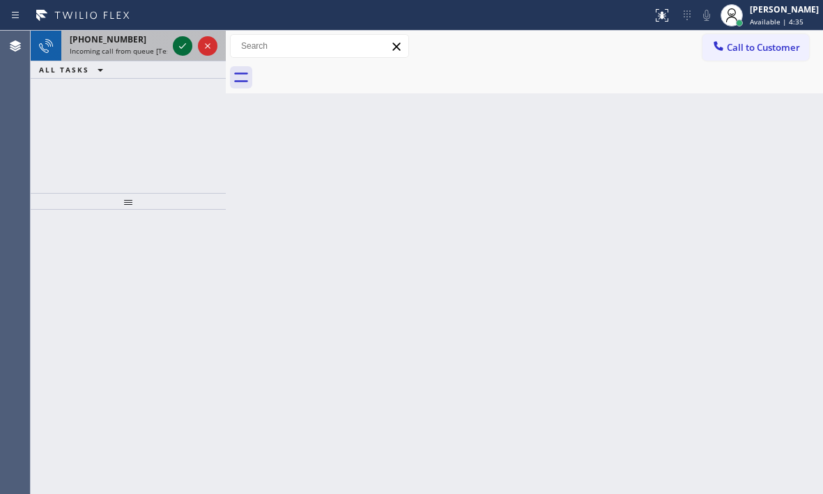
click at [180, 46] on icon at bounding box center [182, 46] width 17 height 17
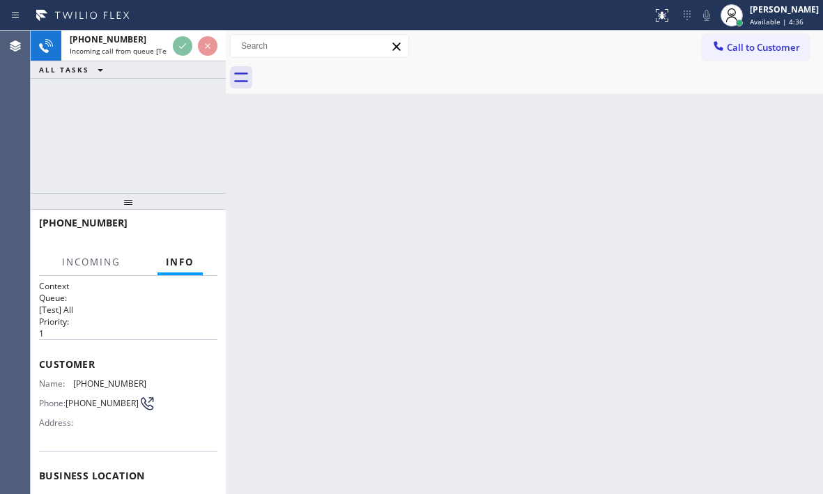
scroll to position [70, 0]
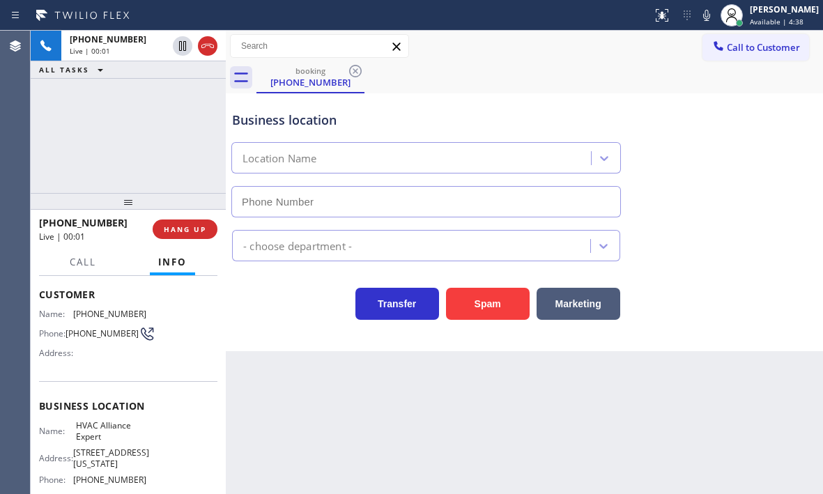
type input "[PHONE_NUMBER]"
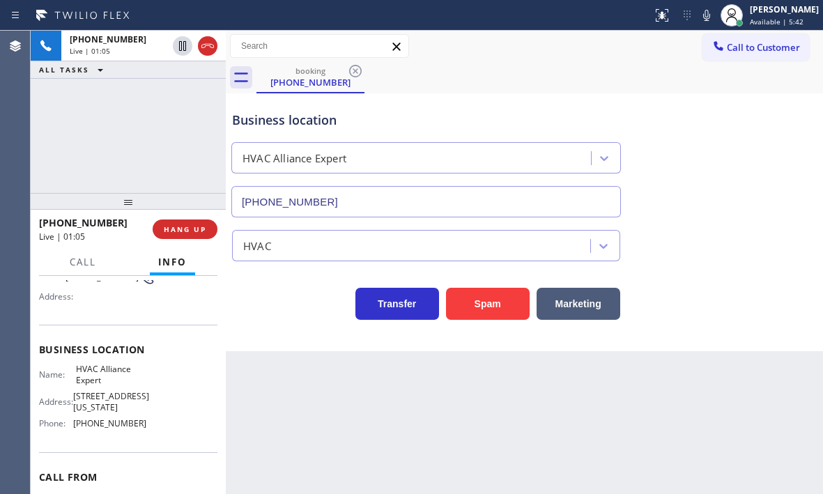
scroll to position [0, 0]
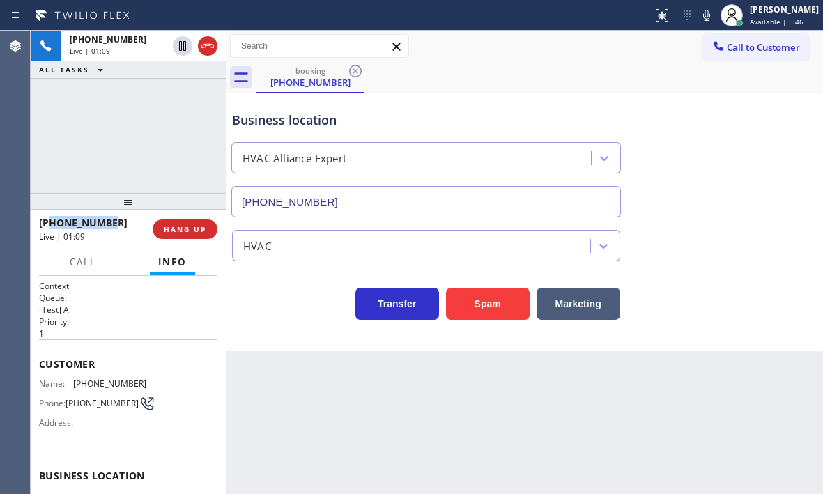
drag, startPoint x: 109, startPoint y: 223, endPoint x: 52, endPoint y: 225, distance: 57.1
click at [52, 225] on div "[PHONE_NUMBER]" at bounding box center [91, 222] width 104 height 13
copy span "3238477309"
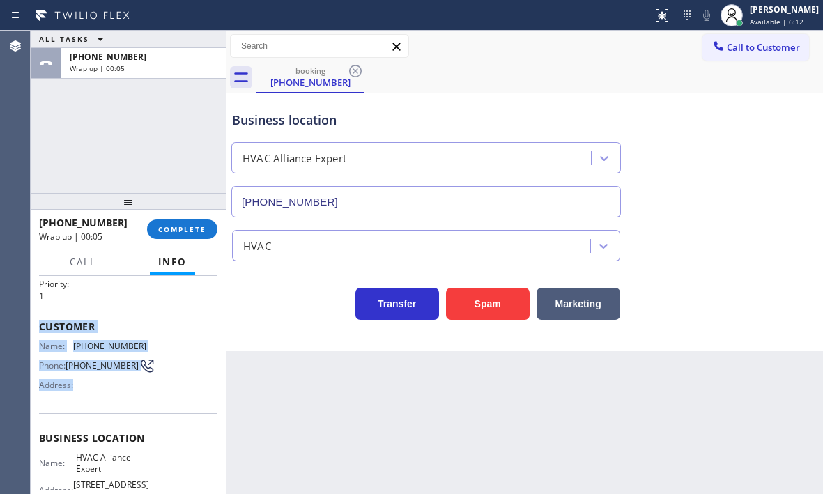
scroll to position [70, 0]
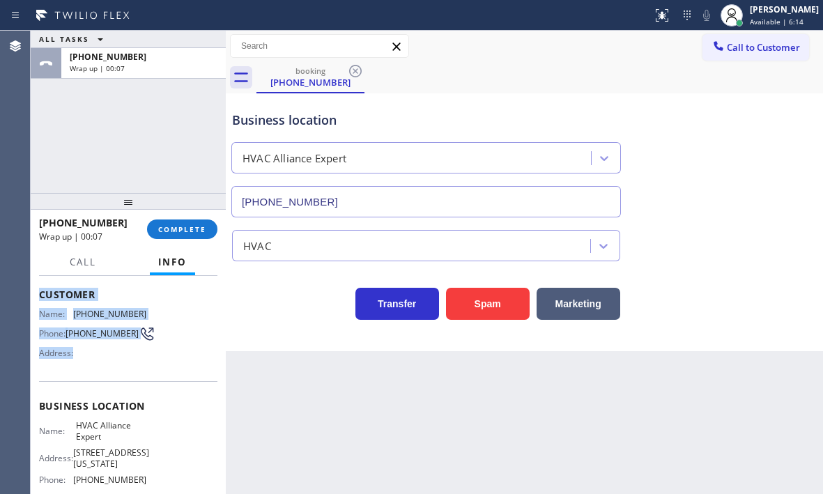
drag, startPoint x: 40, startPoint y: 359, endPoint x: 155, endPoint y: 370, distance: 115.4
click at [155, 370] on div "Customer Name: [PHONE_NUMBER] Phone: [PHONE_NUMBER] Address:" at bounding box center [128, 325] width 178 height 111
copy div "Customer Name: [PHONE_NUMBER] Phone: [PHONE_NUMBER] Address:"
click at [191, 233] on span "COMPLETE" at bounding box center [182, 229] width 48 height 10
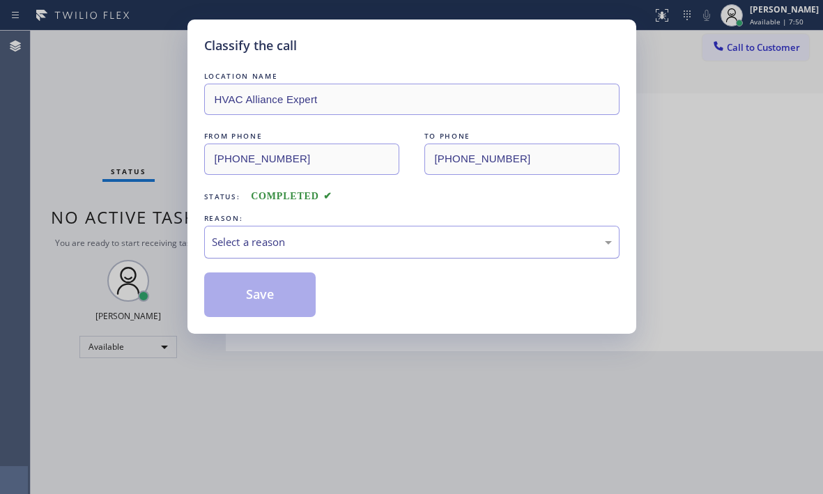
click at [346, 244] on div "Select a reason" at bounding box center [412, 242] width 400 height 16
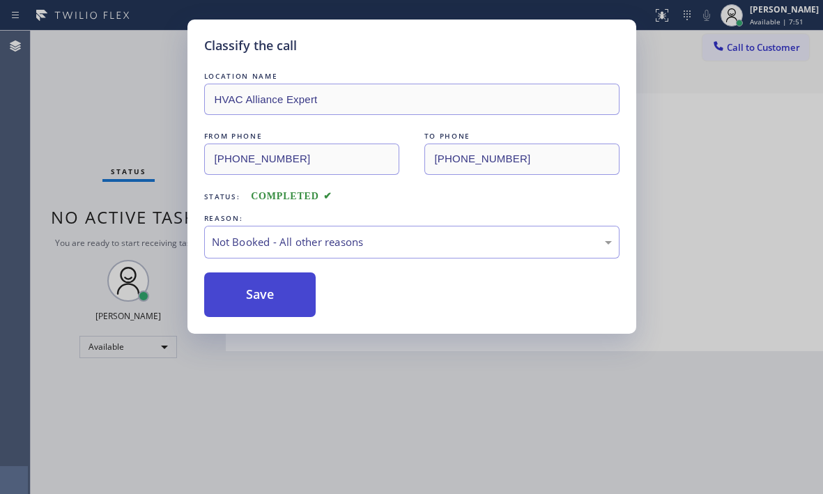
click at [263, 298] on button "Save" at bounding box center [260, 294] width 112 height 45
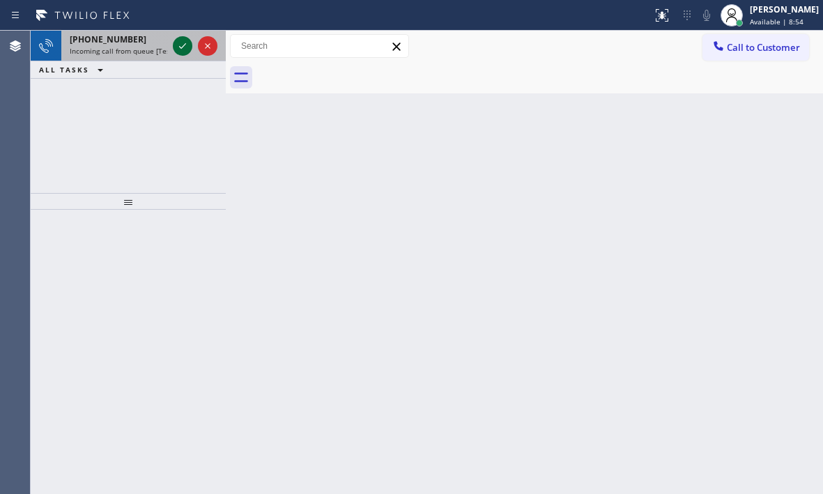
click at [182, 47] on icon at bounding box center [182, 46] width 17 height 17
click at [182, 54] on icon at bounding box center [182, 46] width 17 height 17
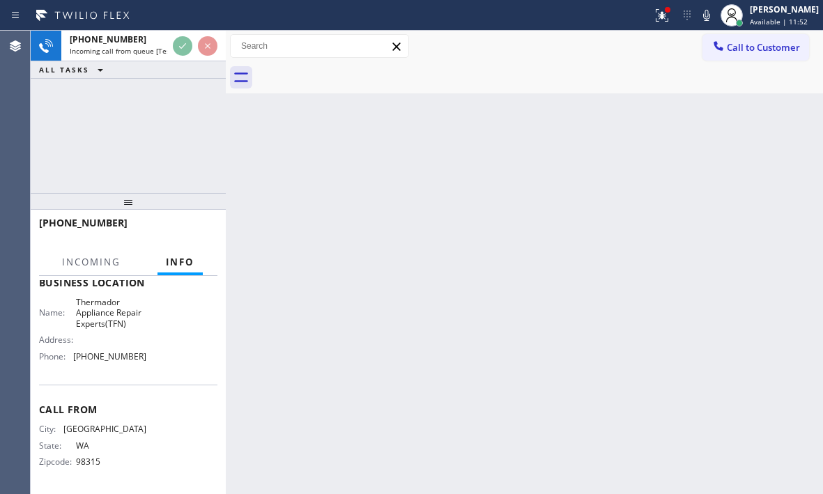
scroll to position [220, 0]
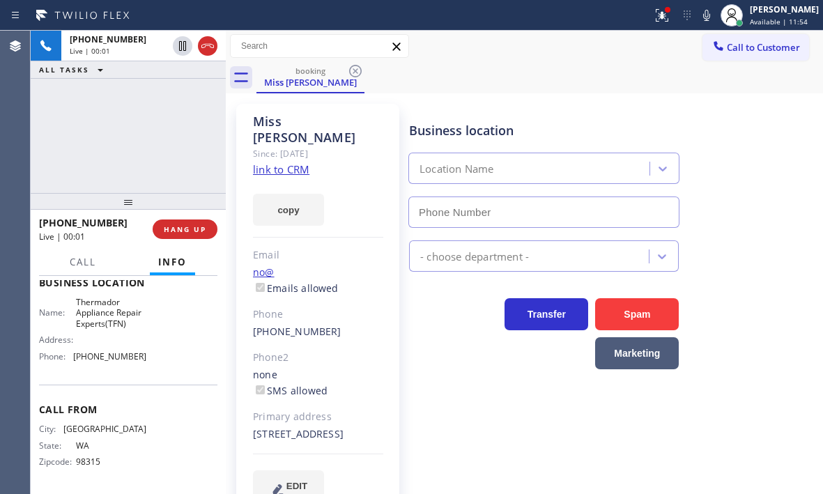
type input "[PHONE_NUMBER]"
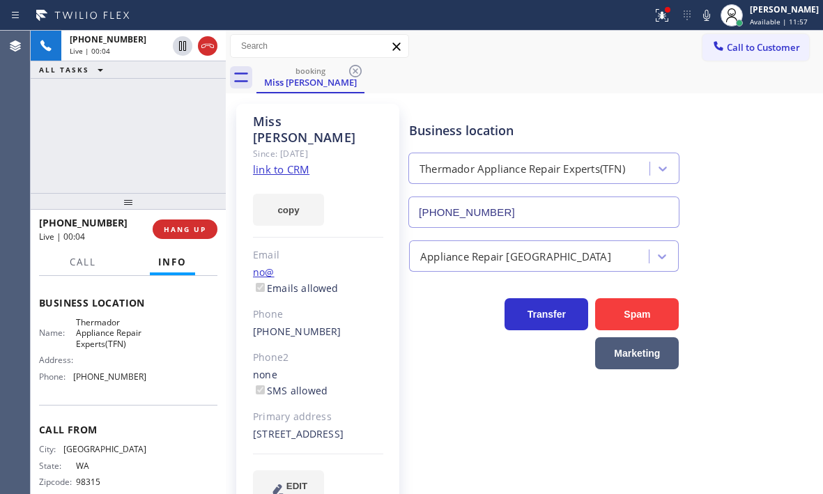
scroll to position [150, 0]
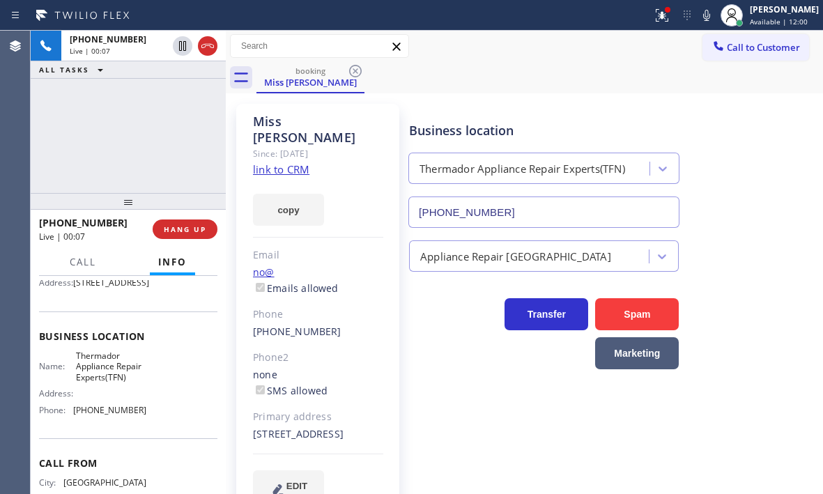
click at [301, 162] on link "link to CRM" at bounding box center [281, 169] width 56 height 14
drag, startPoint x: 338, startPoint y: 433, endPoint x: 310, endPoint y: 434, distance: 27.9
click at [310, 434] on div "[STREET_ADDRESS]" at bounding box center [318, 434] width 130 height 16
click at [95, 263] on span "Call" at bounding box center [83, 262] width 26 height 13
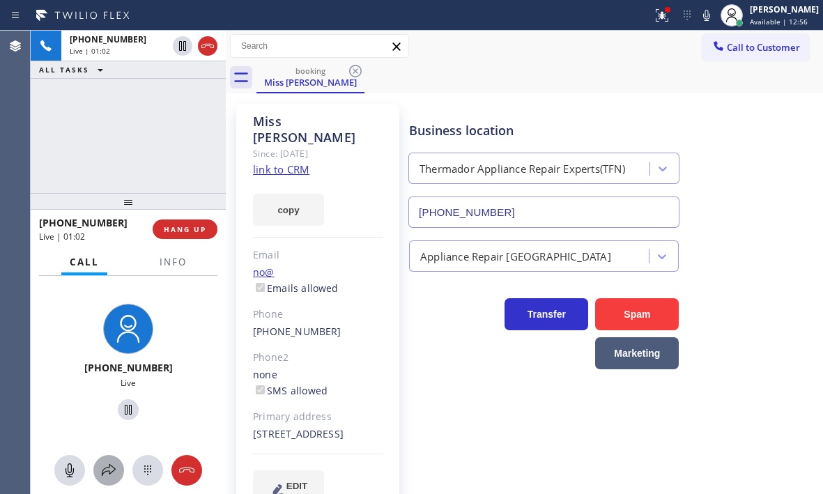
click at [109, 470] on icon at bounding box center [108, 470] width 17 height 17
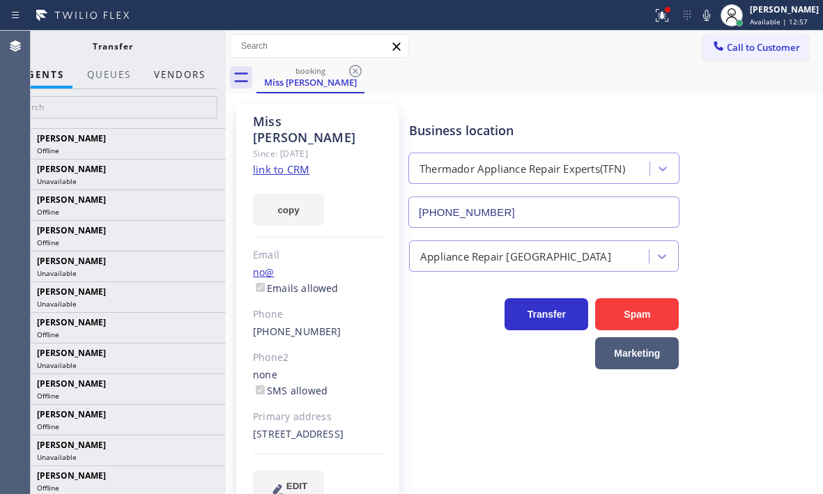
click at [182, 74] on button "Vendors" at bounding box center [180, 74] width 68 height 27
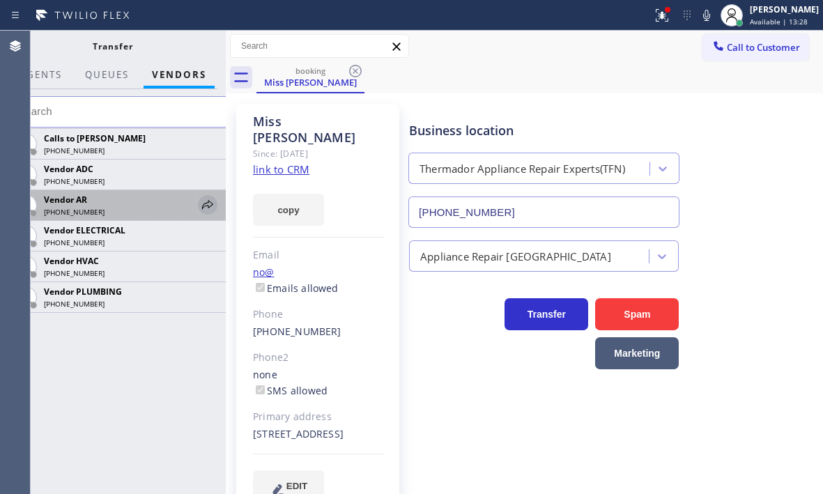
click at [210, 200] on icon at bounding box center [207, 204] width 17 height 17
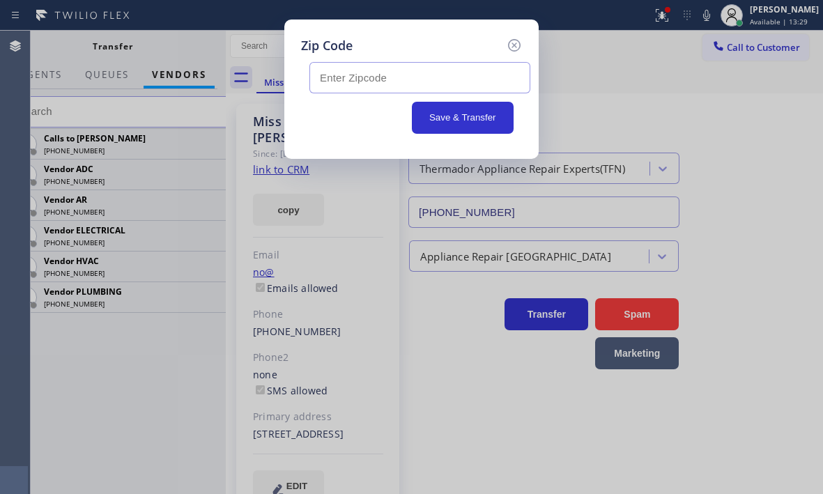
click at [381, 81] on input "text" at bounding box center [419, 77] width 221 height 31
paste input "98310"
type input "98310"
click at [439, 119] on button "Save & Transfer" at bounding box center [463, 118] width 102 height 32
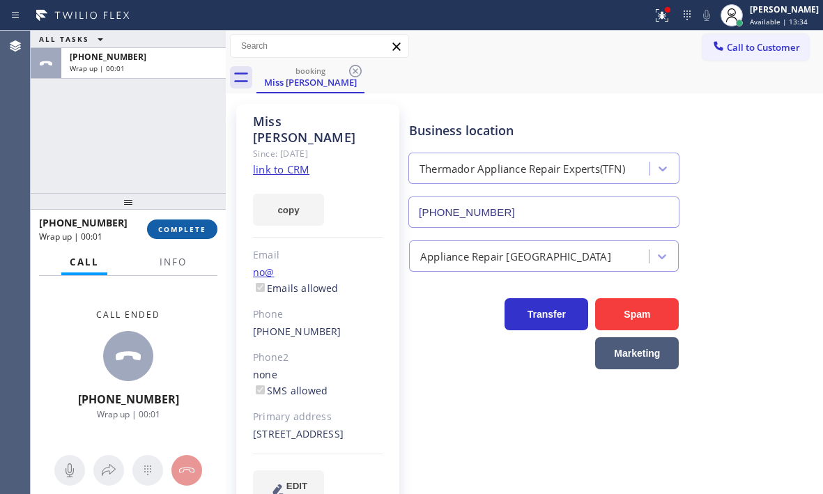
click at [178, 228] on span "COMPLETE" at bounding box center [182, 229] width 48 height 10
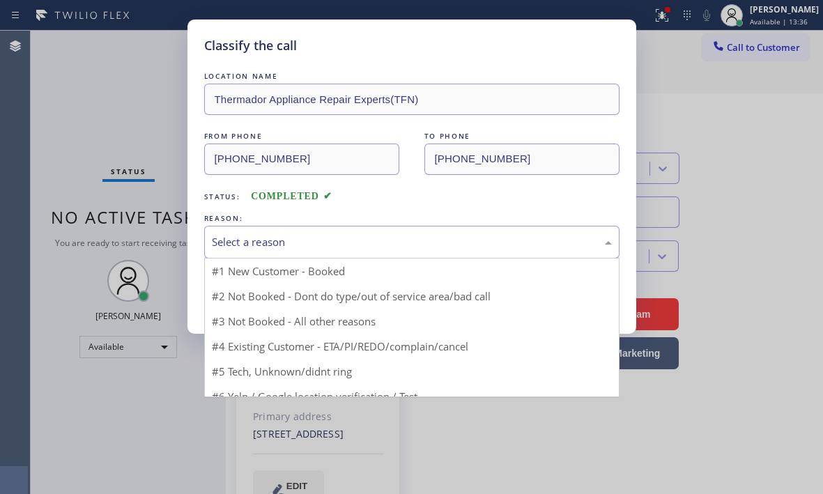
click at [336, 248] on div "Select a reason" at bounding box center [412, 242] width 400 height 16
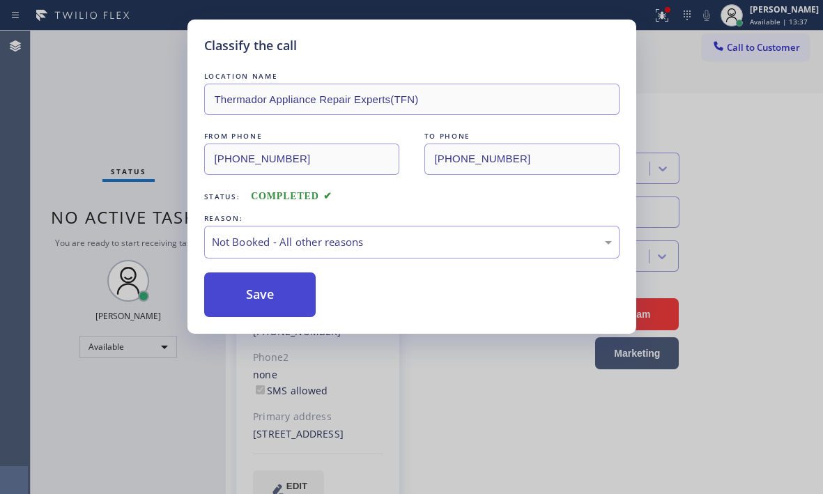
click at [237, 292] on button "Save" at bounding box center [260, 294] width 112 height 45
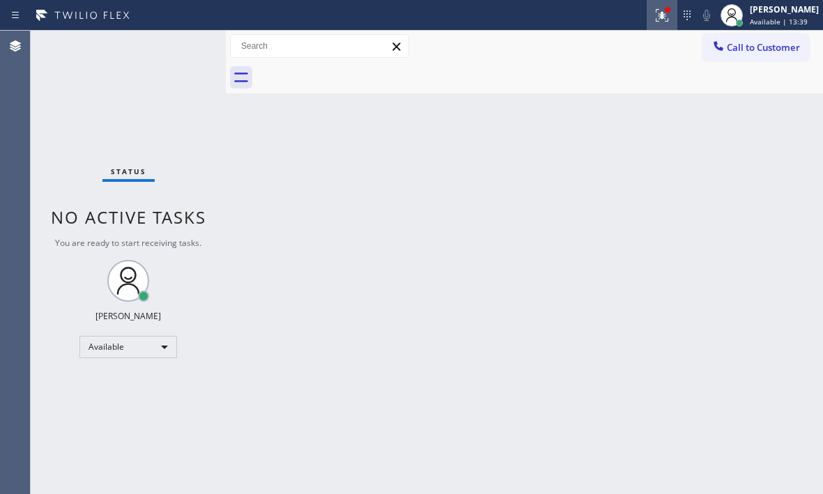
click at [653, 15] on icon at bounding box center [661, 15] width 17 height 17
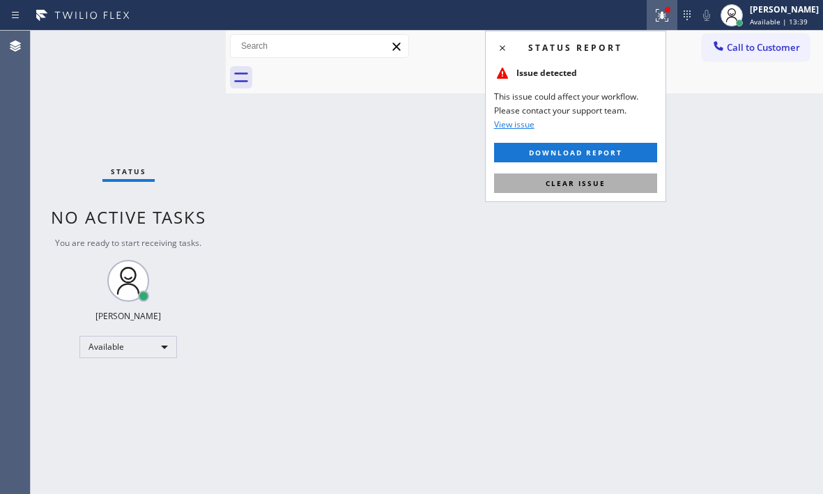
click at [561, 188] on button "Clear issue" at bounding box center [575, 183] width 163 height 20
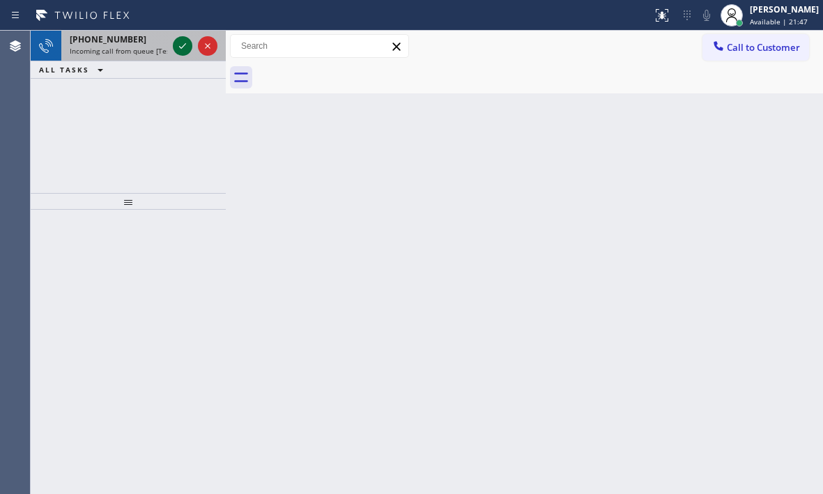
click at [179, 47] on icon at bounding box center [182, 46] width 17 height 17
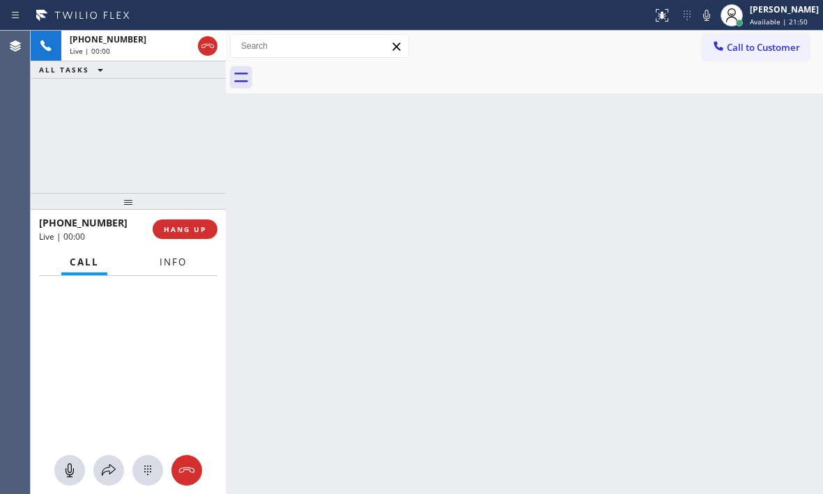
click at [185, 261] on span "Info" at bounding box center [172, 262] width 27 height 13
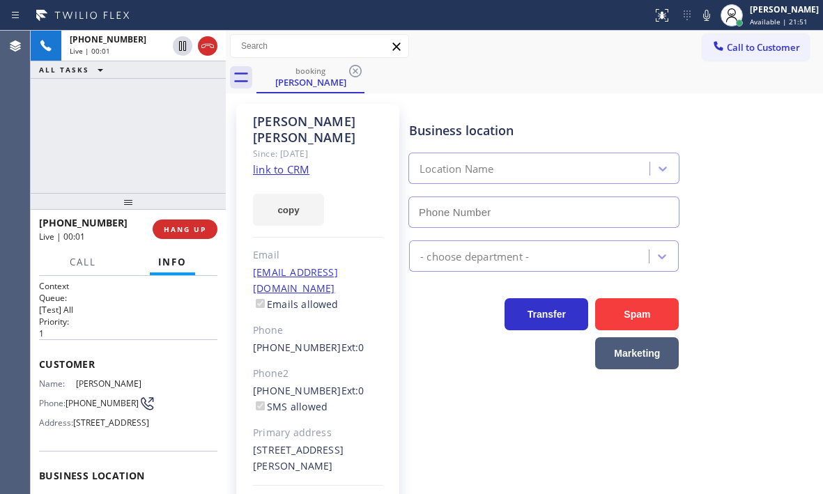
type input "[PHONE_NUMBER]"
click at [698, 17] on icon at bounding box center [706, 15] width 17 height 17
click at [698, 15] on icon at bounding box center [706, 15] width 17 height 17
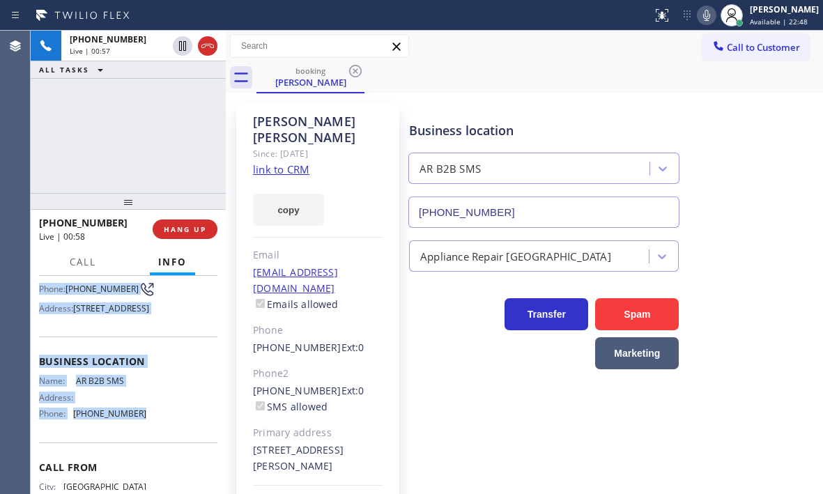
scroll to position [139, 0]
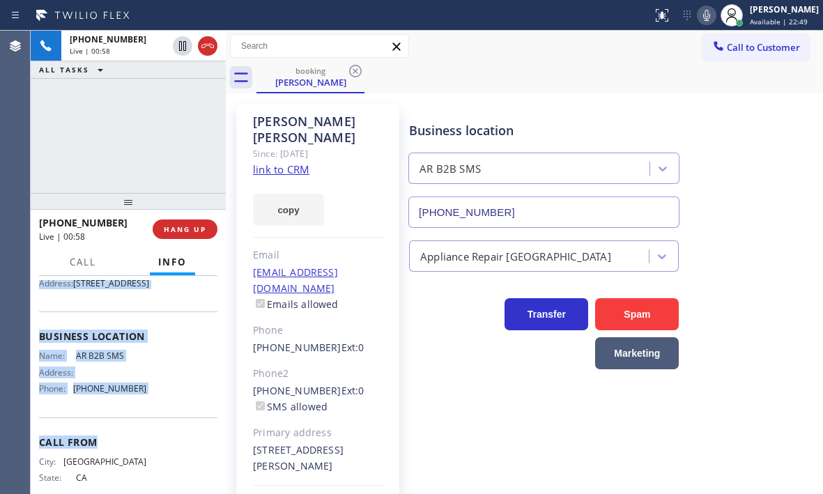
drag, startPoint x: 38, startPoint y: 361, endPoint x: 148, endPoint y: 449, distance: 140.9
click at [148, 449] on div "Context Queue: [Test] All Priority: 1 Customer Name: [PERSON_NAME] Phone: [PHON…" at bounding box center [128, 385] width 195 height 218
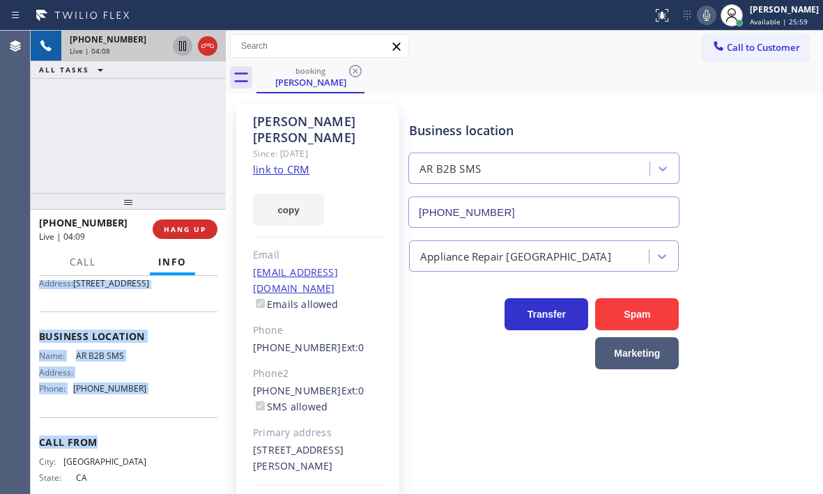
click at [182, 47] on icon at bounding box center [182, 46] width 7 height 10
click at [185, 47] on icon at bounding box center [183, 46] width 10 height 10
click at [195, 234] on button "HANG UP" at bounding box center [185, 229] width 65 height 20
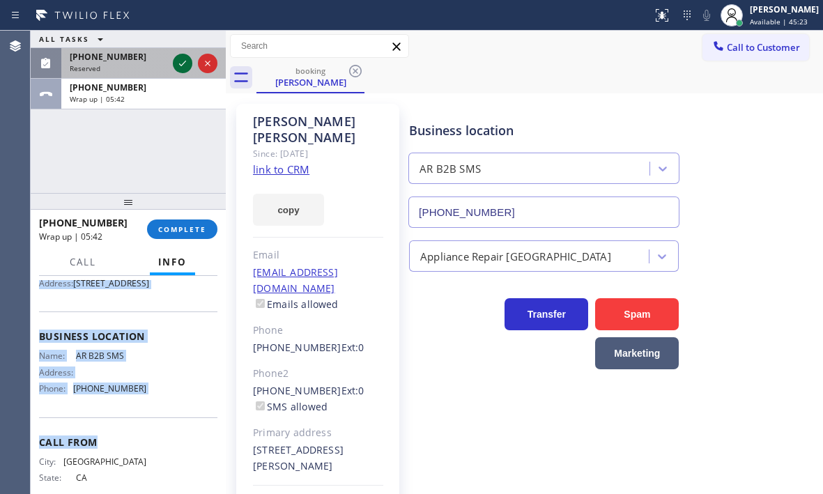
click at [181, 54] on button at bounding box center [183, 64] width 20 height 20
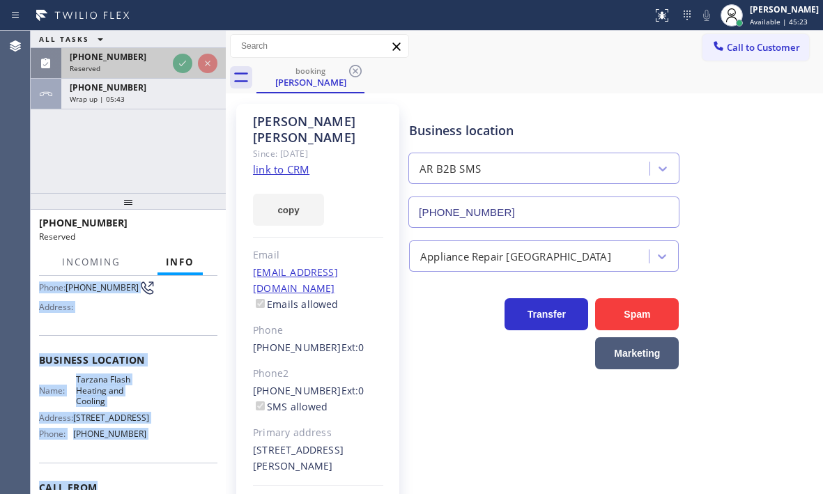
scroll to position [163, 0]
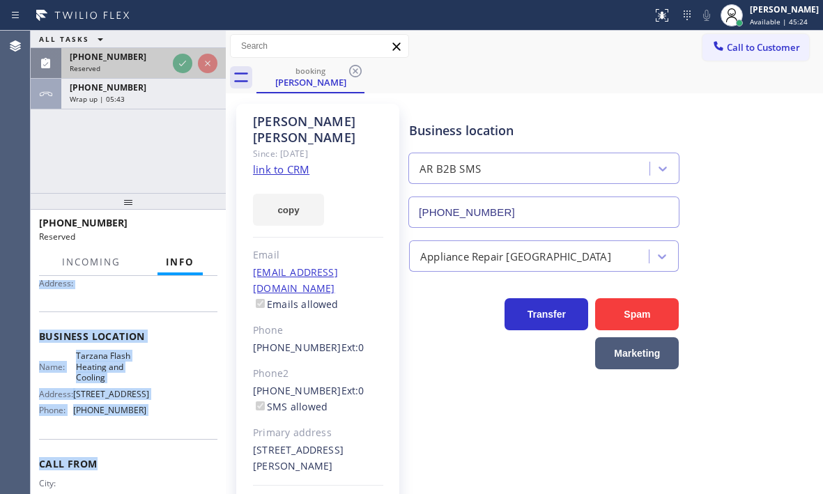
click at [183, 75] on div at bounding box center [195, 63] width 50 height 31
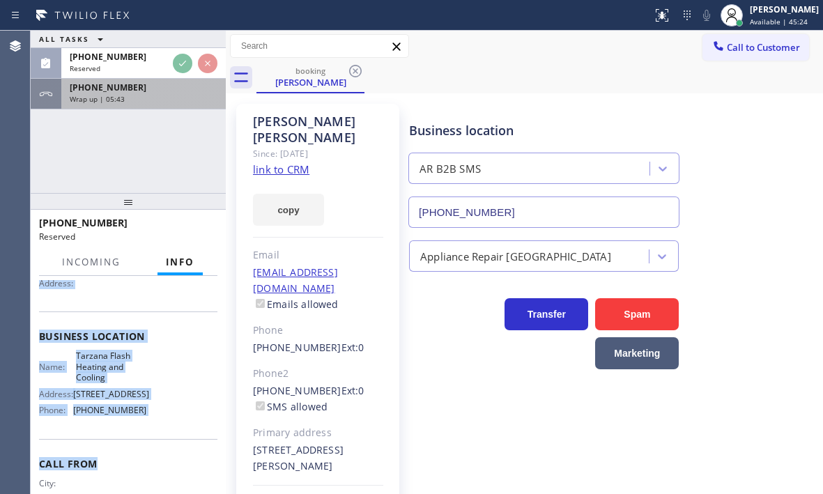
click at [178, 98] on div "Wrap up | 05:43" at bounding box center [144, 99] width 148 height 10
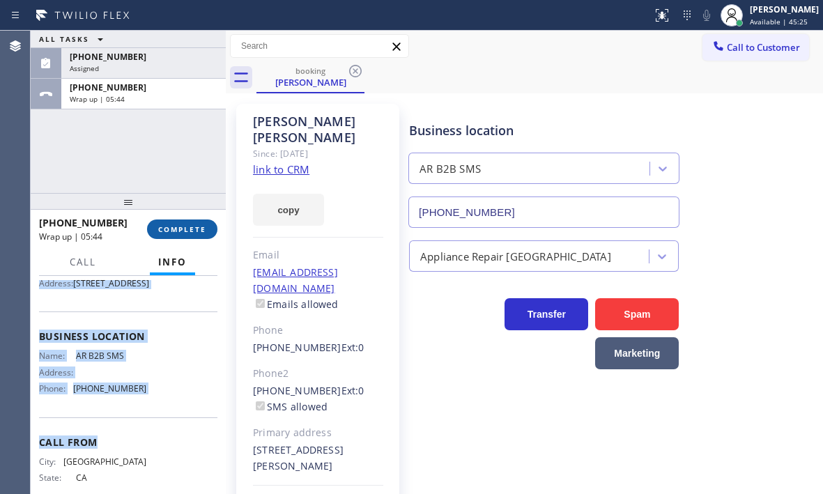
click at [183, 235] on button "COMPLETE" at bounding box center [182, 229] width 70 height 20
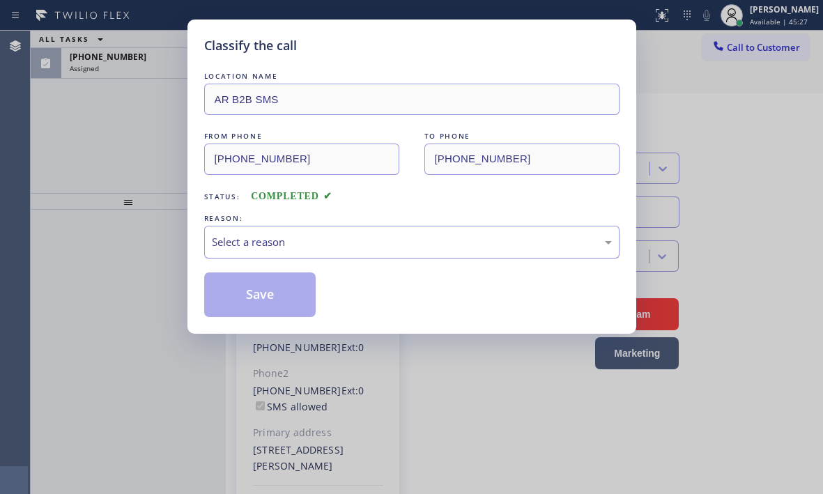
click at [309, 243] on div "Select a reason" at bounding box center [412, 242] width 400 height 16
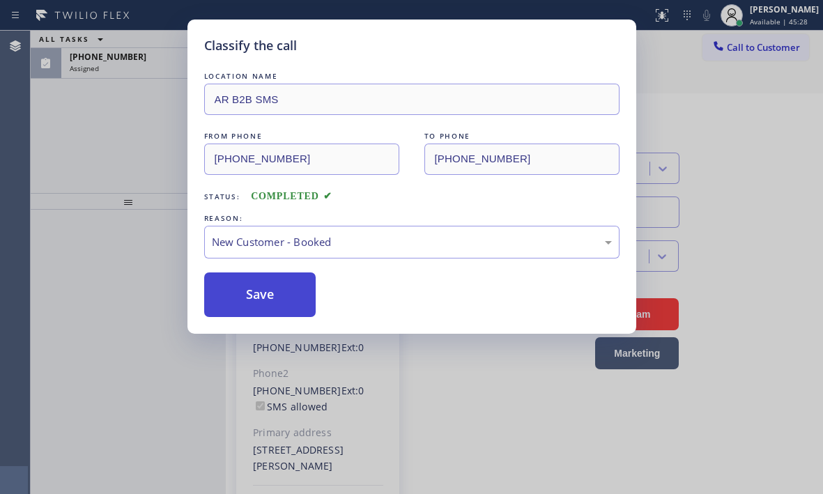
click at [255, 302] on button "Save" at bounding box center [260, 294] width 112 height 45
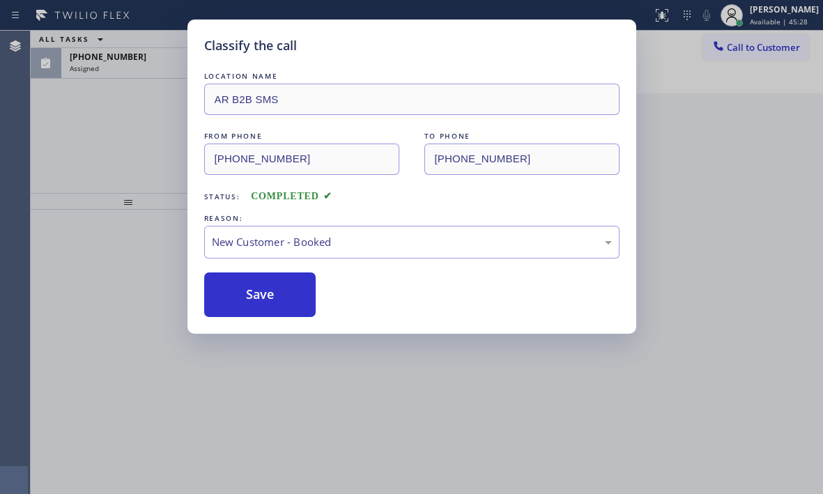
click at [137, 59] on div "Classify the call LOCATION NAME AR B2B SMS FROM PHONE [PHONE_NUMBER] TO PHONE […" at bounding box center [411, 247] width 823 height 494
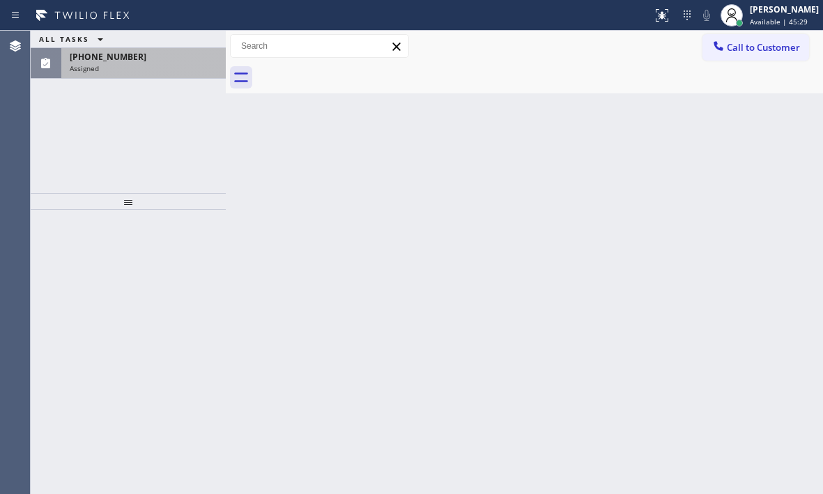
click at [148, 63] on div "Assigned" at bounding box center [144, 68] width 148 height 10
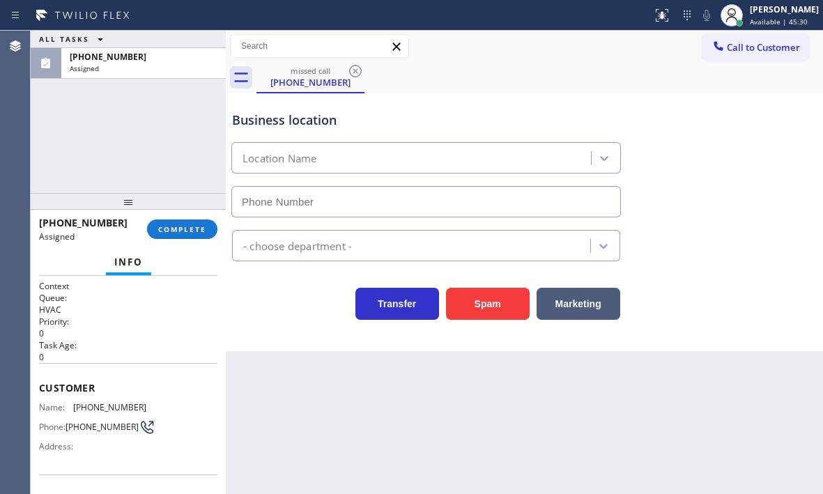
type input "[PHONE_NUMBER]"
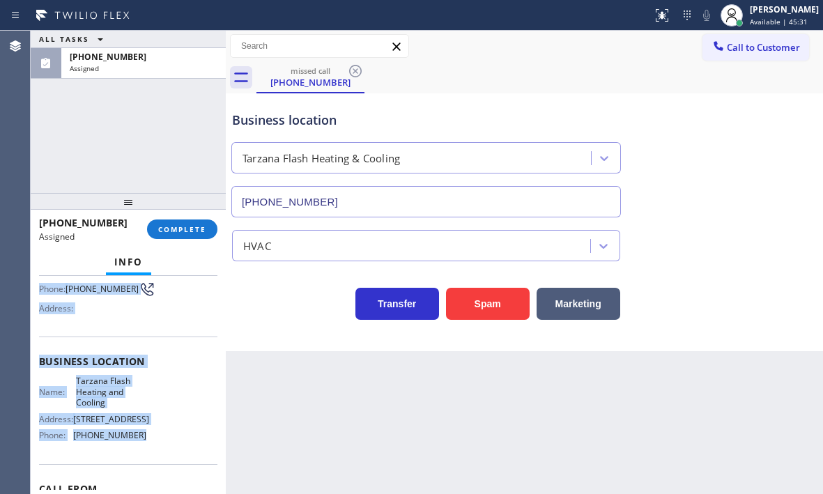
scroll to position [139, 0]
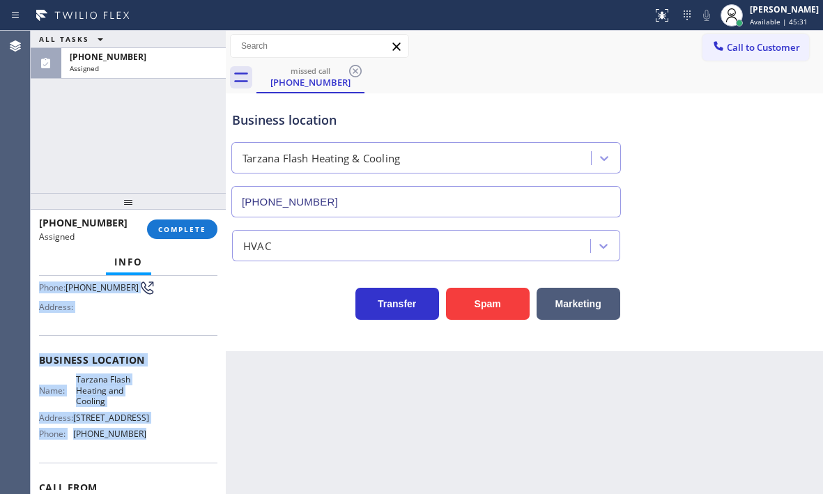
drag, startPoint x: 41, startPoint y: 384, endPoint x: 176, endPoint y: 455, distance: 152.7
click at [176, 455] on div "Context Queue: HVAC Priority: 0 Task Age: [DEMOGRAPHIC_DATA] minute(s) Customer…" at bounding box center [128, 354] width 178 height 427
click at [189, 226] on span "COMPLETE" at bounding box center [182, 229] width 48 height 10
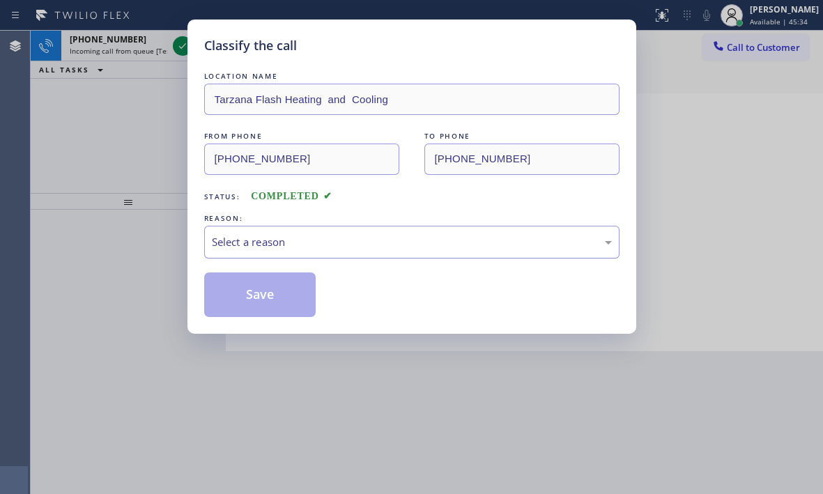
click at [357, 245] on div "Select a reason" at bounding box center [412, 242] width 400 height 16
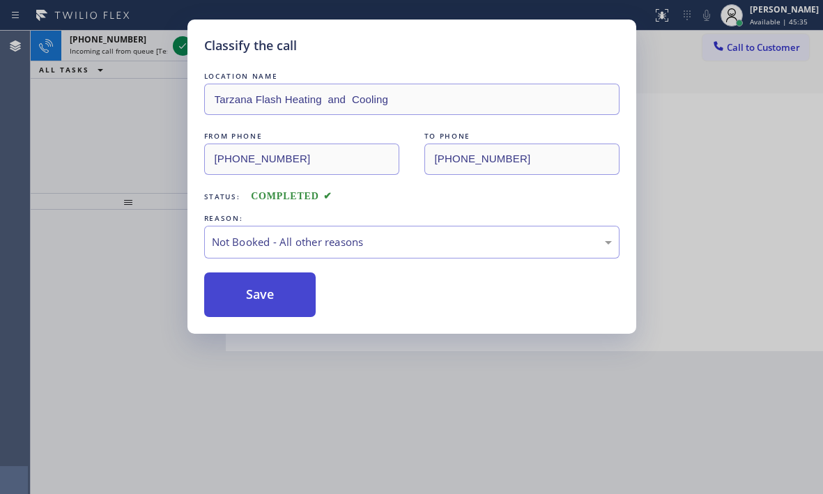
click at [247, 299] on button "Save" at bounding box center [260, 294] width 112 height 45
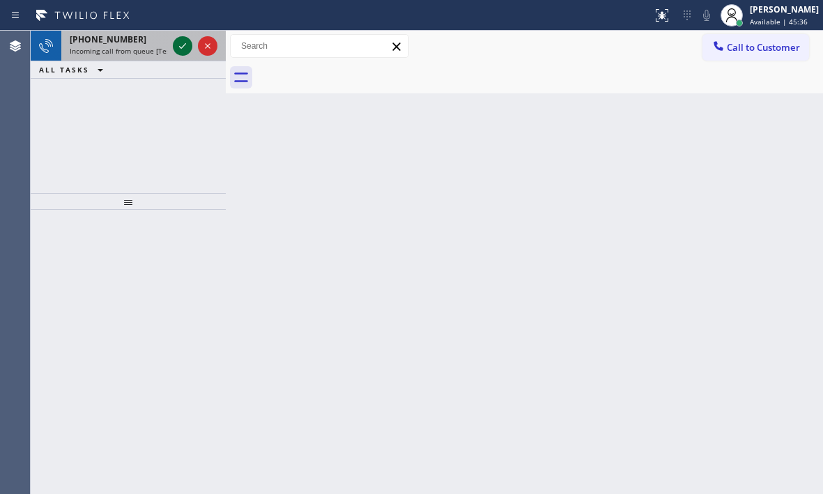
click at [179, 45] on icon at bounding box center [182, 46] width 17 height 17
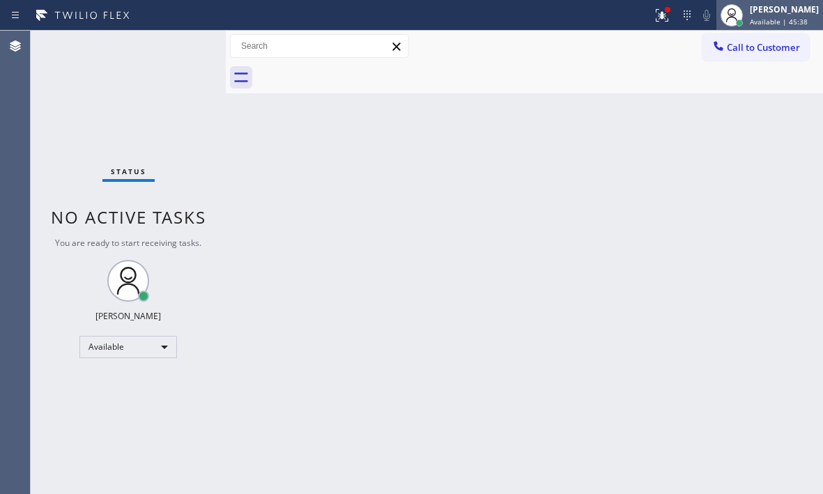
click at [754, 19] on span "Available | 45:38" at bounding box center [778, 22] width 58 height 10
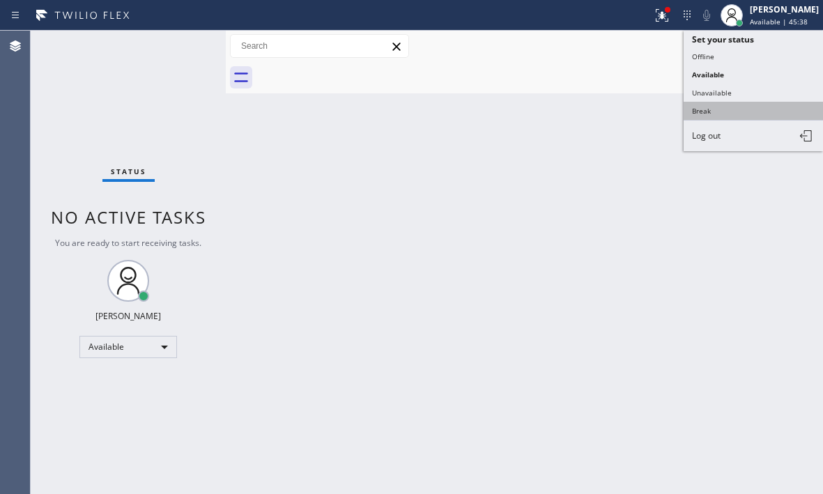
click at [717, 111] on button "Break" at bounding box center [752, 111] width 139 height 18
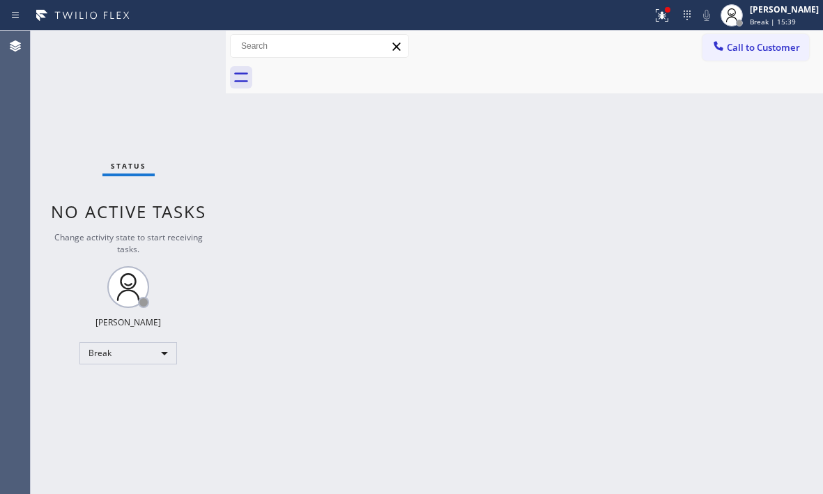
click at [142, 112] on div "Status No active tasks Change activity state to start receiving tasks. [PERSON_…" at bounding box center [128, 262] width 195 height 463
click at [163, 350] on div "Break" at bounding box center [128, 353] width 98 height 22
click at [138, 384] on li "Available" at bounding box center [127, 390] width 95 height 17
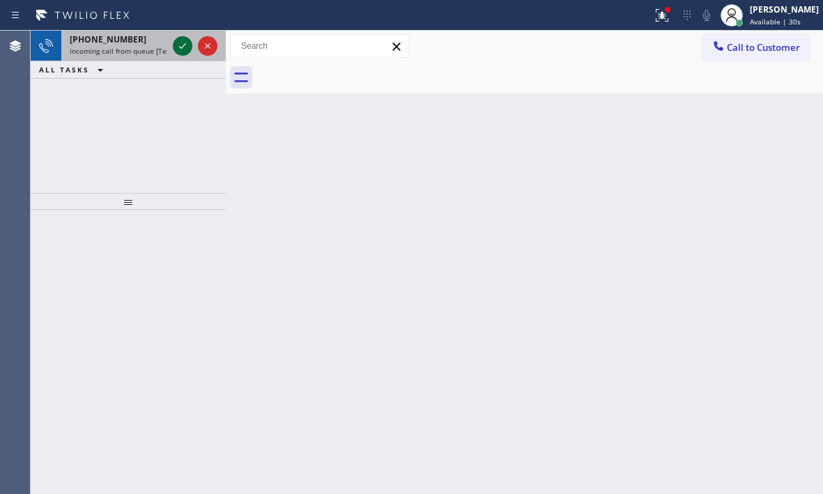
click at [189, 41] on icon at bounding box center [182, 46] width 17 height 17
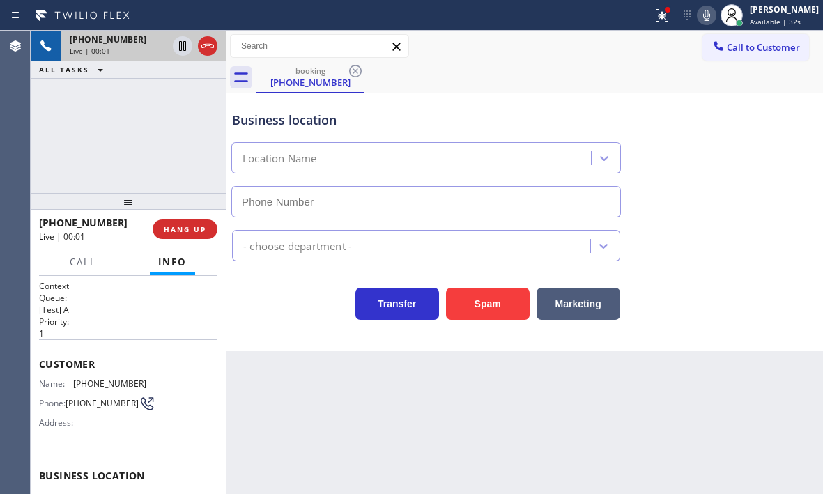
type input "[PHONE_NUMBER]"
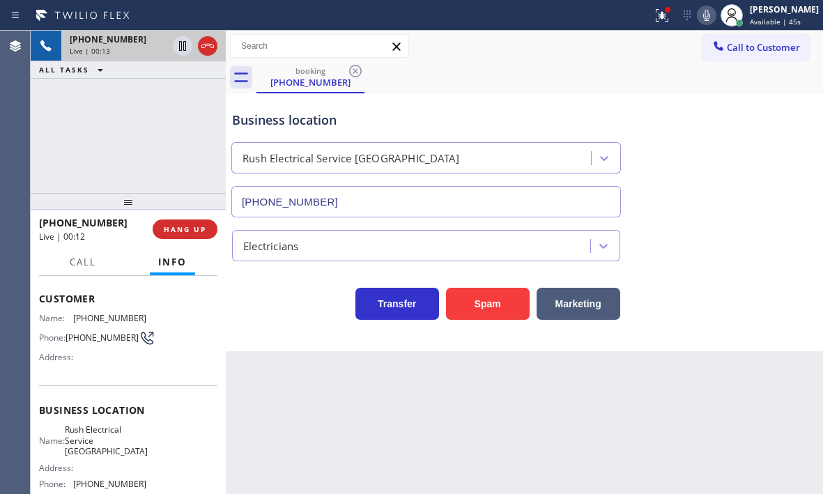
scroll to position [48, 0]
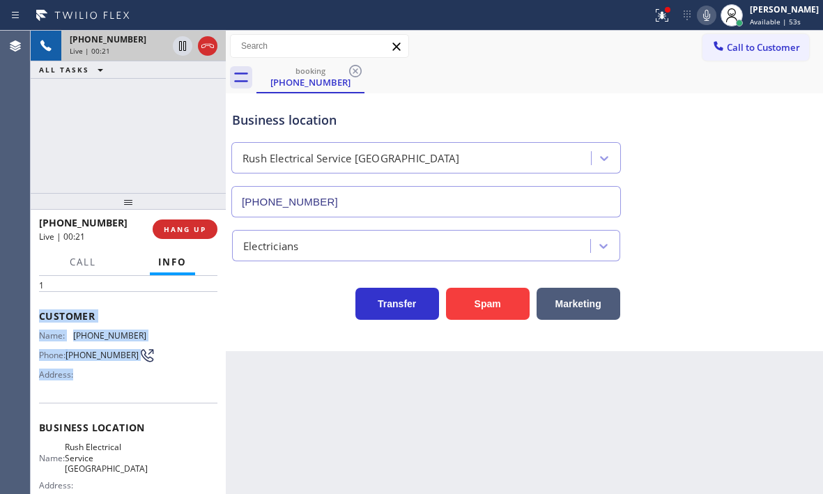
drag, startPoint x: 41, startPoint y: 314, endPoint x: 138, endPoint y: 393, distance: 124.8
click at [138, 393] on div "Customer Name: [PHONE_NUMBER] Phone: [PHONE_NUMBER] Address:" at bounding box center [128, 346] width 178 height 111
click at [170, 306] on div "Customer Name: [PHONE_NUMBER] Phone: [PHONE_NUMBER] Address:" at bounding box center [128, 346] width 178 height 111
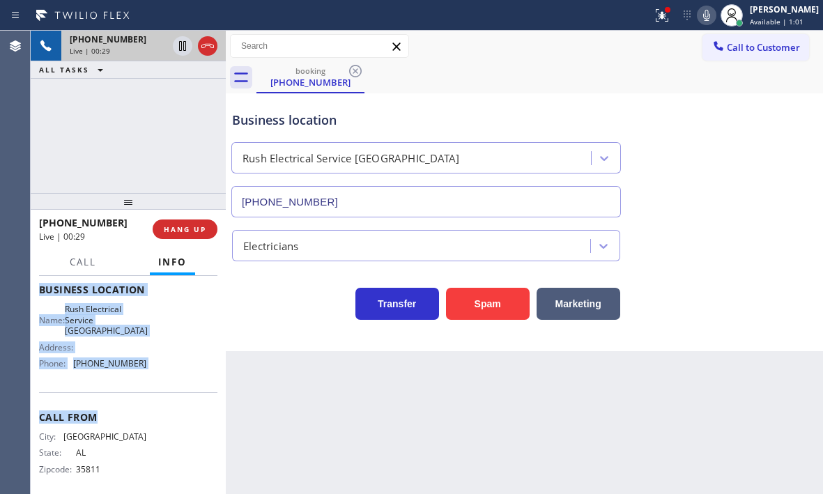
scroll to position [187, 0]
drag, startPoint x: 40, startPoint y: 311, endPoint x: 154, endPoint y: 371, distance: 128.0
click at [154, 371] on div "Context Queue: [Test] All Priority: 1 Customer Name: [PHONE_NUMBER] Phone: [PHO…" at bounding box center [128, 294] width 178 height 403
click at [85, 265] on span "Call" at bounding box center [83, 262] width 26 height 13
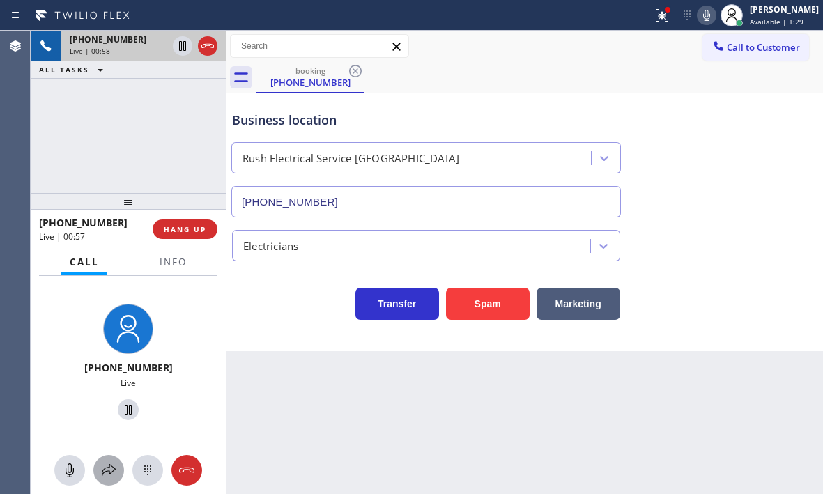
click at [113, 472] on icon at bounding box center [108, 470] width 17 height 17
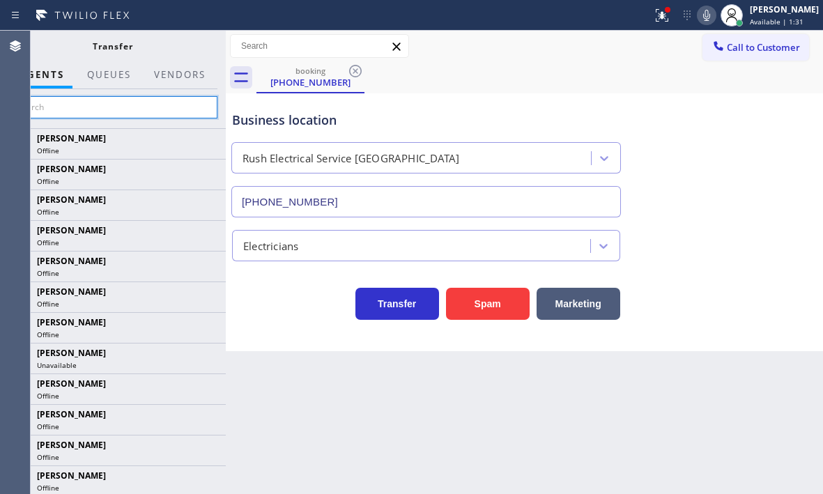
click at [157, 110] on input "text" at bounding box center [113, 107] width 210 height 22
click at [141, 110] on input "text" at bounding box center [113, 107] width 210 height 22
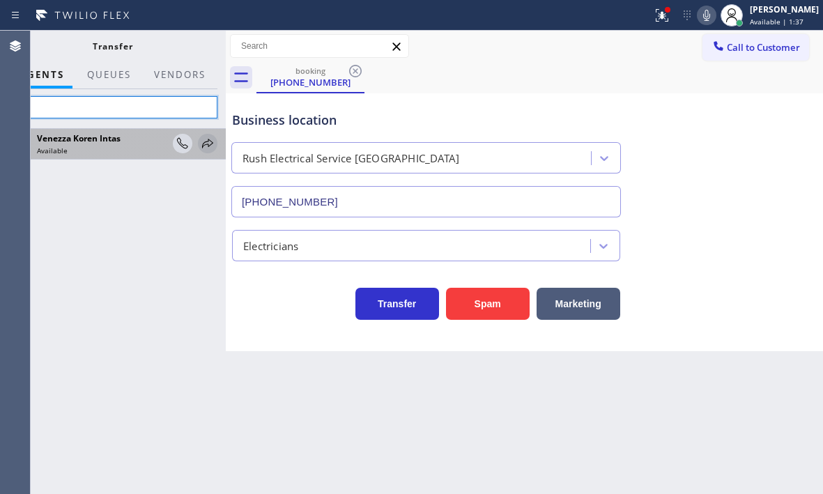
type input "ven"
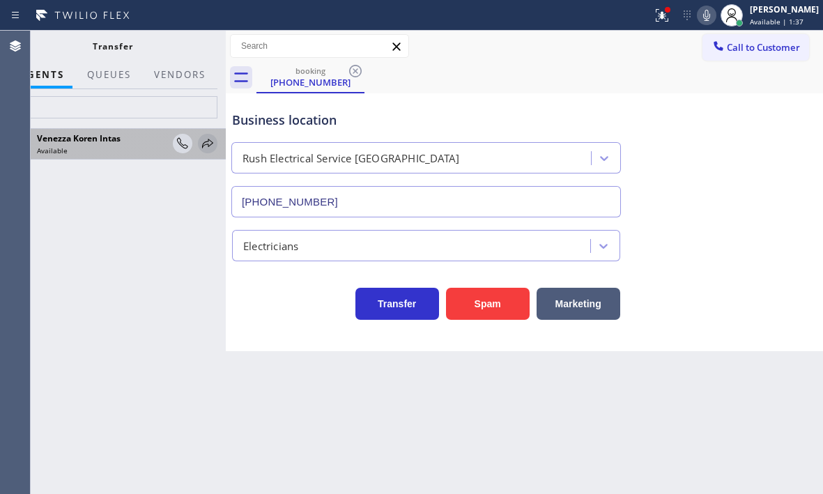
click at [209, 143] on icon at bounding box center [207, 143] width 17 height 17
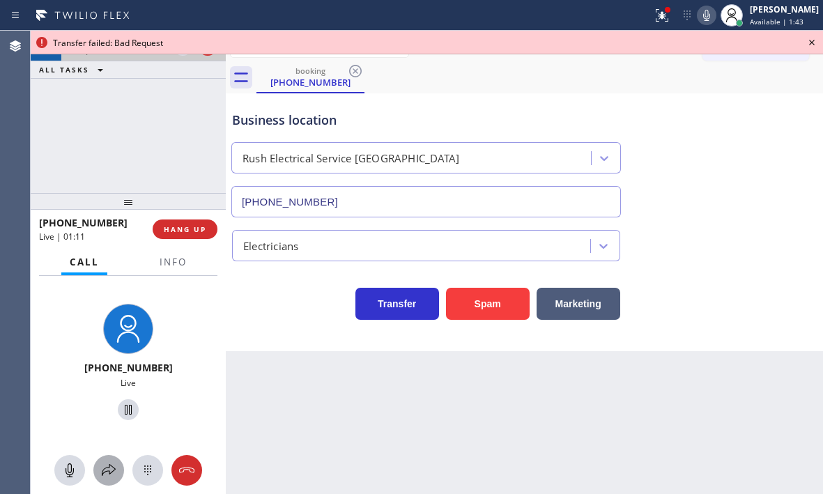
click at [109, 464] on icon at bounding box center [108, 470] width 17 height 17
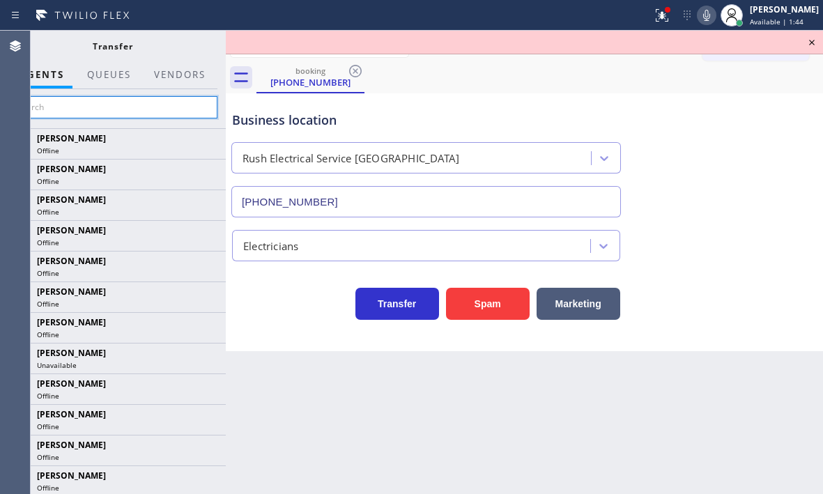
click at [123, 110] on input "text" at bounding box center [113, 107] width 210 height 22
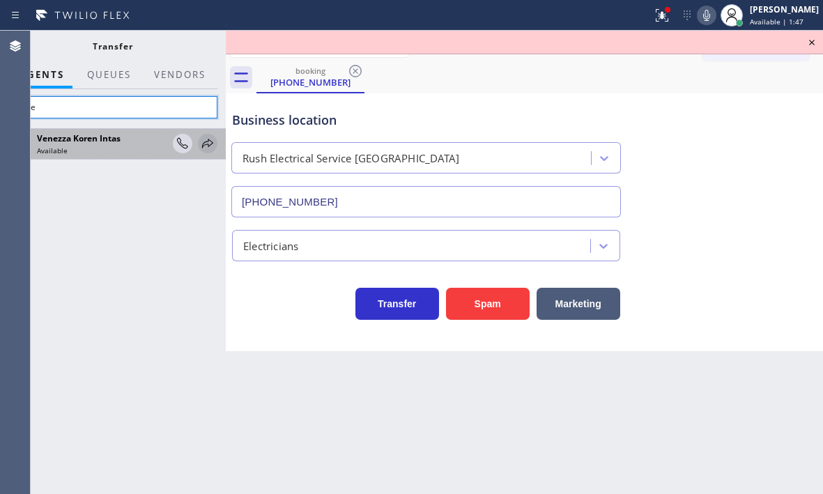
type input "vene"
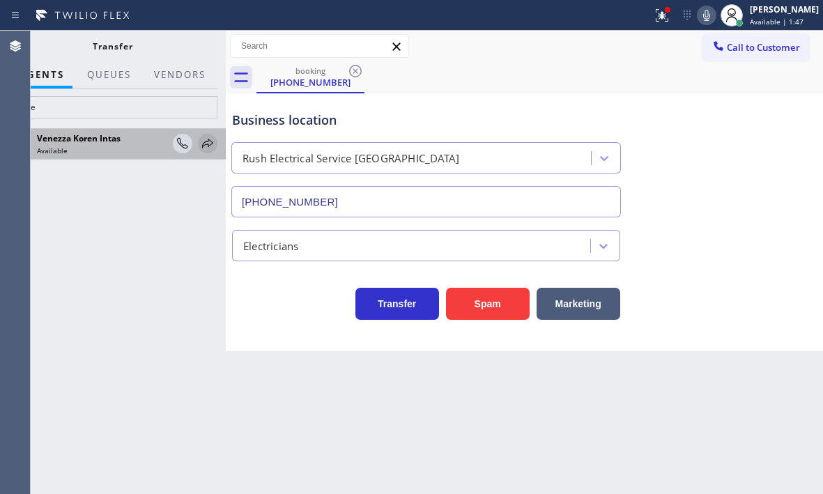
click at [206, 145] on icon at bounding box center [207, 143] width 17 height 17
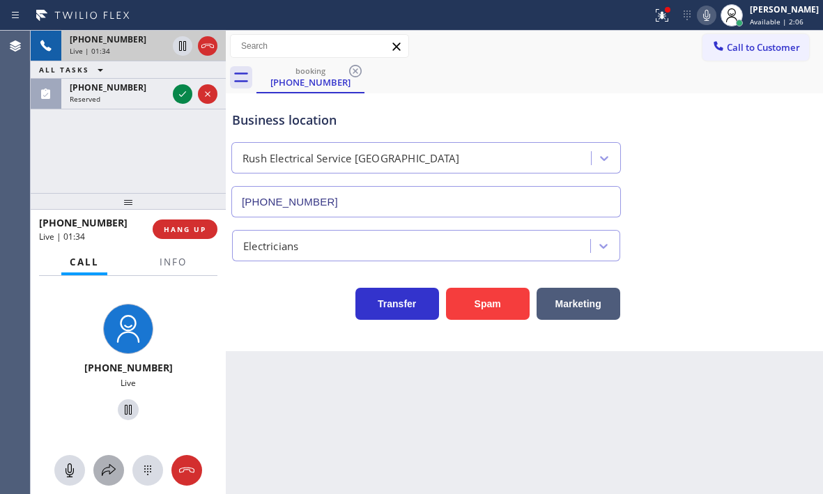
click at [102, 460] on button at bounding box center [108, 470] width 31 height 31
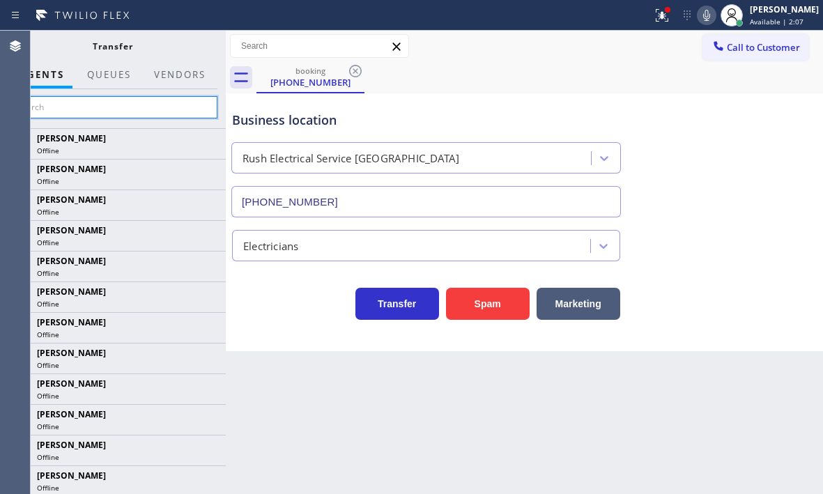
click at [119, 110] on input "text" at bounding box center [113, 107] width 210 height 22
type input "v"
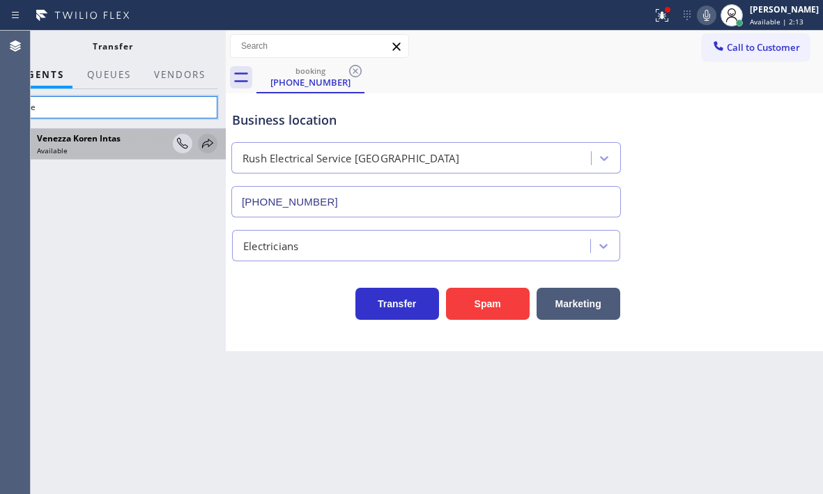
type input "vene"
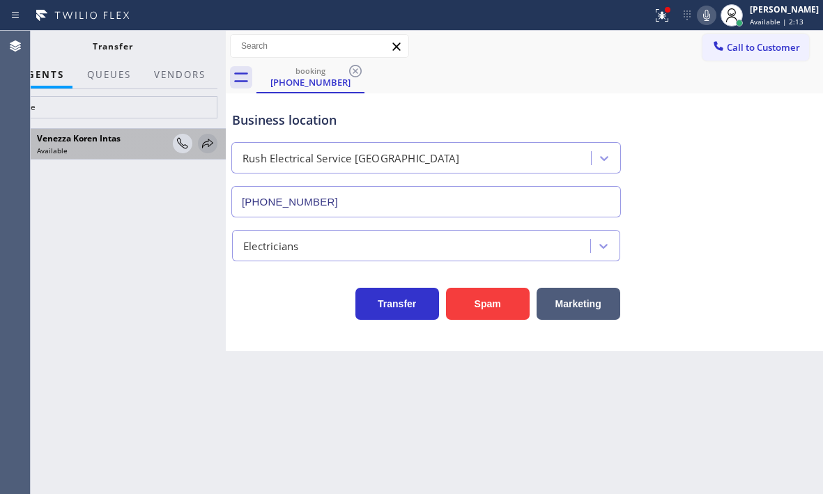
click at [203, 143] on icon at bounding box center [207, 143] width 11 height 9
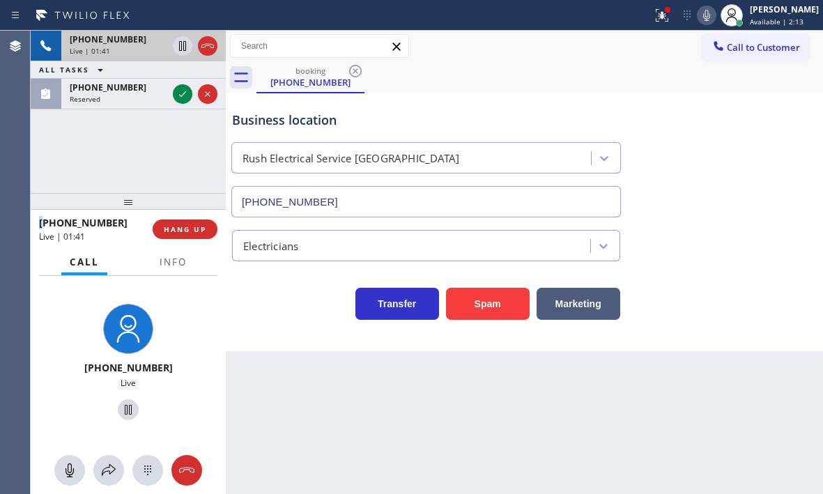
click at [203, 143] on div "[PHONE_NUMBER] Live | 01:41 ALL TASKS ALL TASKS ACTIVE TASKS TASKS IN WRAP UP […" at bounding box center [128, 112] width 195 height 162
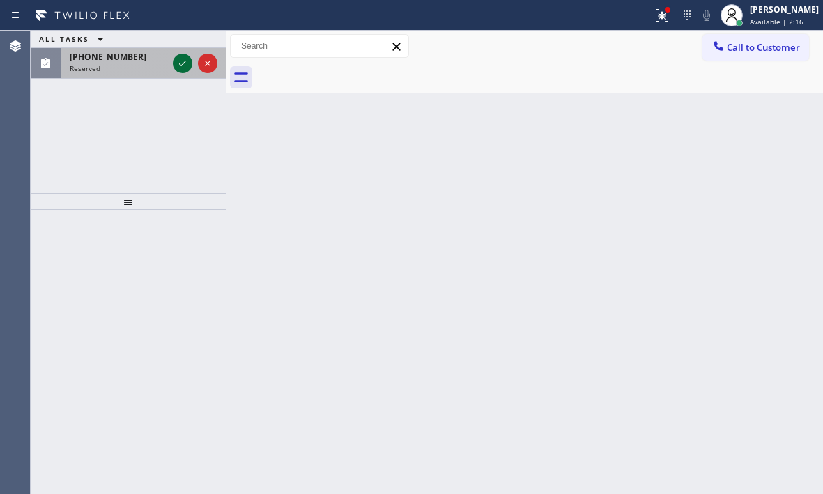
click at [181, 63] on icon at bounding box center [182, 63] width 17 height 17
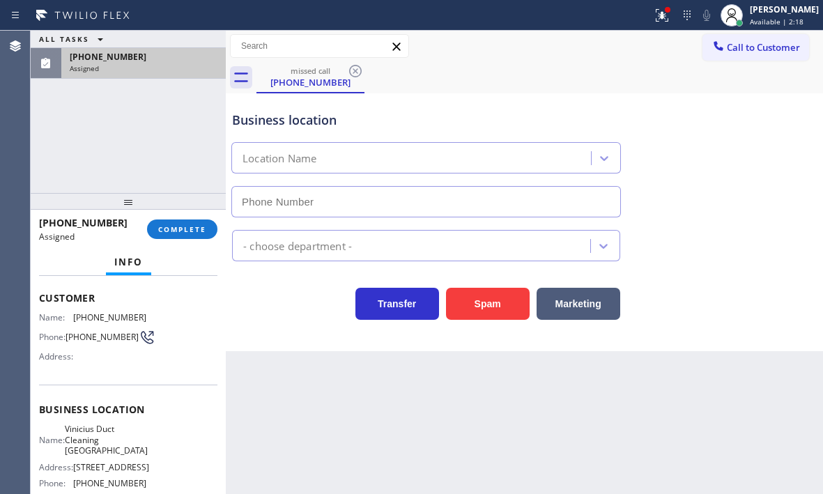
type input "[PHONE_NUMBER]"
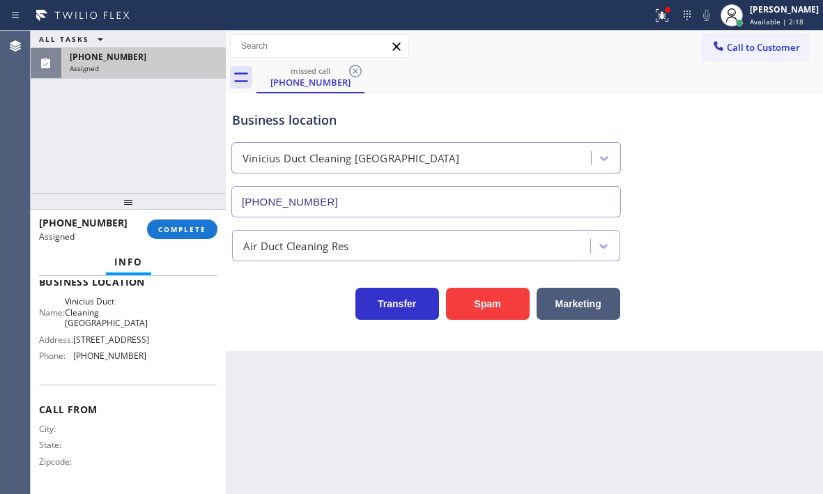
scroll to position [209, 0]
click at [148, 358] on div "Name: [PERSON_NAME] Cleaning [GEOGRAPHIC_DATA] Address: [STREET_ADDRESS] Phone:…" at bounding box center [128, 331] width 178 height 70
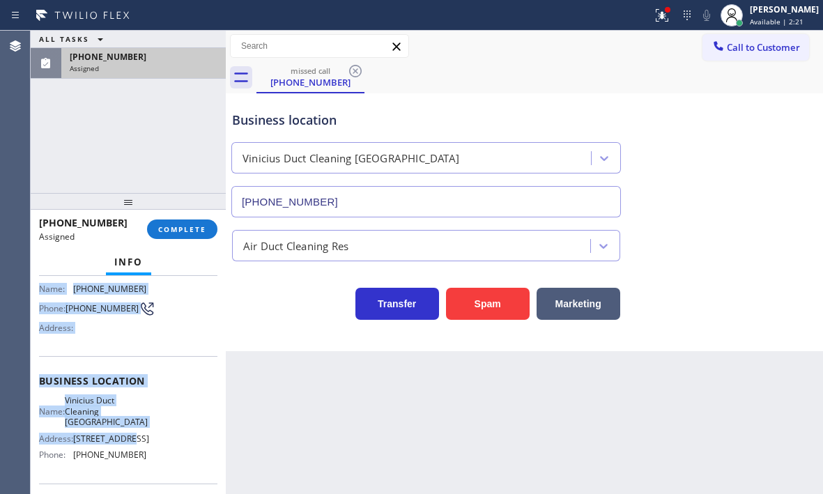
scroll to position [139, 0]
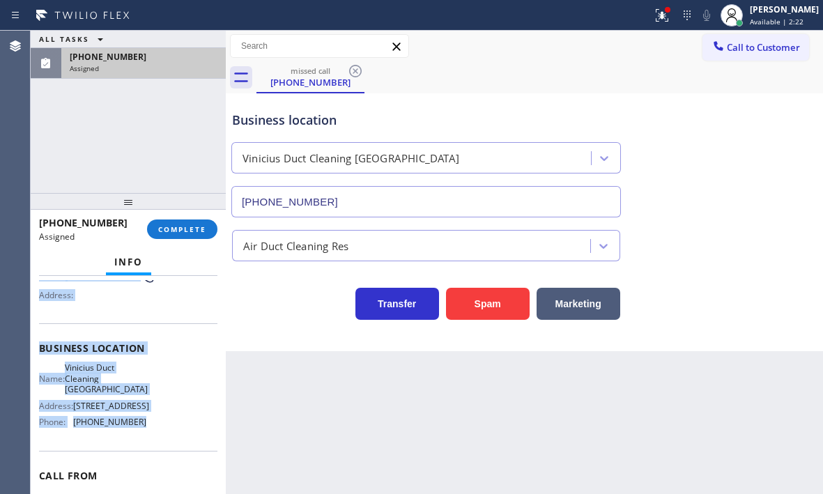
drag, startPoint x: 36, startPoint y: 302, endPoint x: 180, endPoint y: 435, distance: 196.1
click at [162, 426] on div "Context Queue: ADC Priority: 0 Task Age: Customer Name: [PHONE_NUMBER] Phone: […" at bounding box center [128, 385] width 195 height 218
click at [192, 223] on button "COMPLETE" at bounding box center [182, 229] width 70 height 20
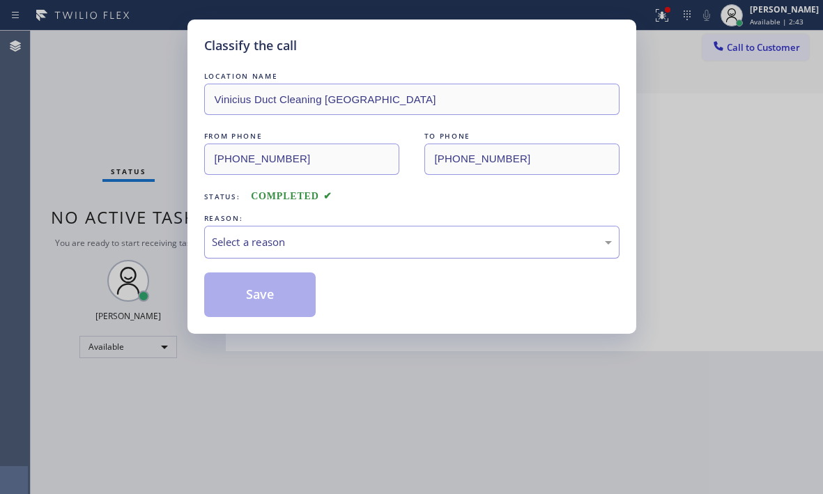
click at [345, 244] on div "Select a reason" at bounding box center [412, 242] width 400 height 16
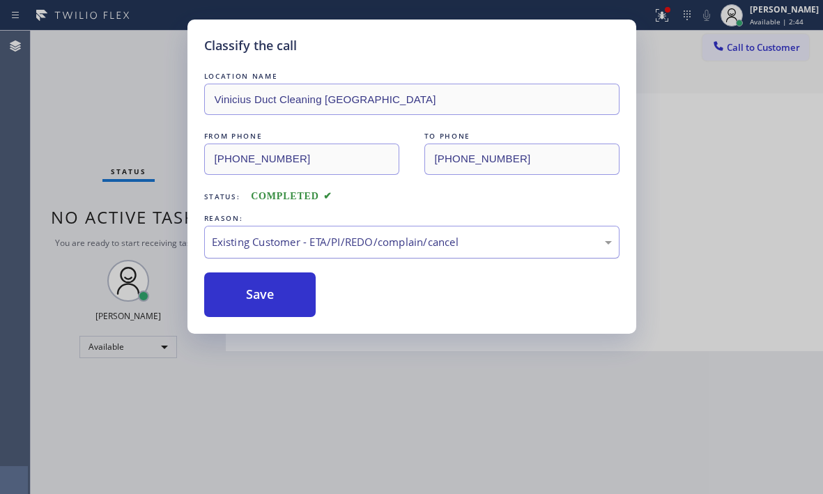
click at [318, 247] on div "Existing Customer - ETA/PI/REDO/complain/cancel" at bounding box center [412, 242] width 400 height 16
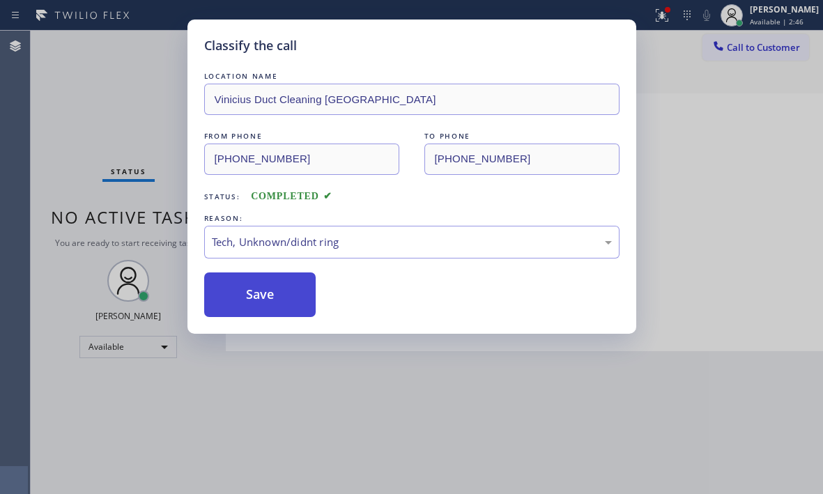
click at [271, 296] on button "Save" at bounding box center [260, 294] width 112 height 45
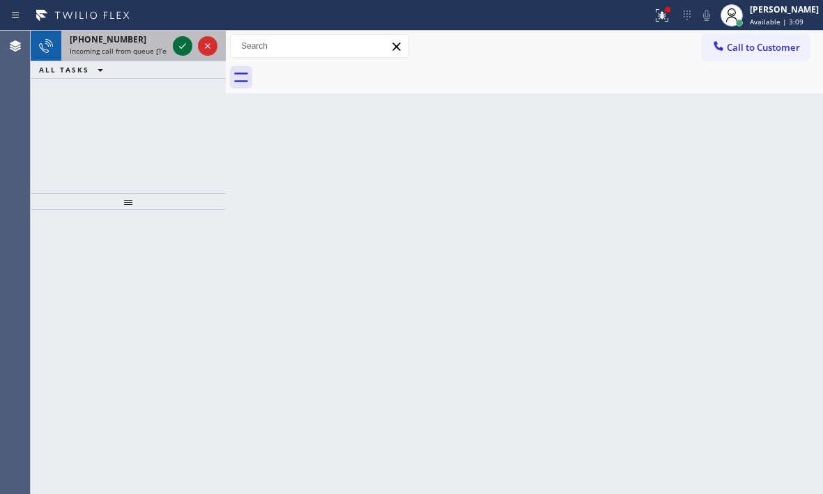
click at [181, 51] on icon at bounding box center [182, 46] width 17 height 17
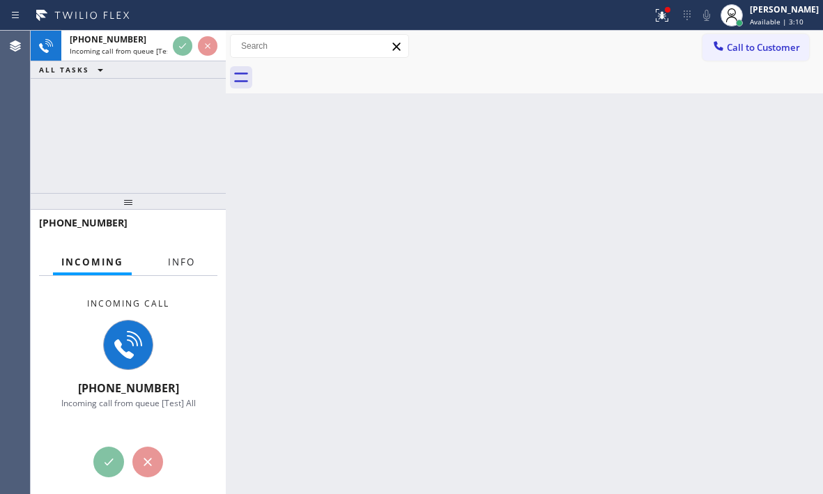
click at [189, 267] on span "Info" at bounding box center [181, 262] width 27 height 13
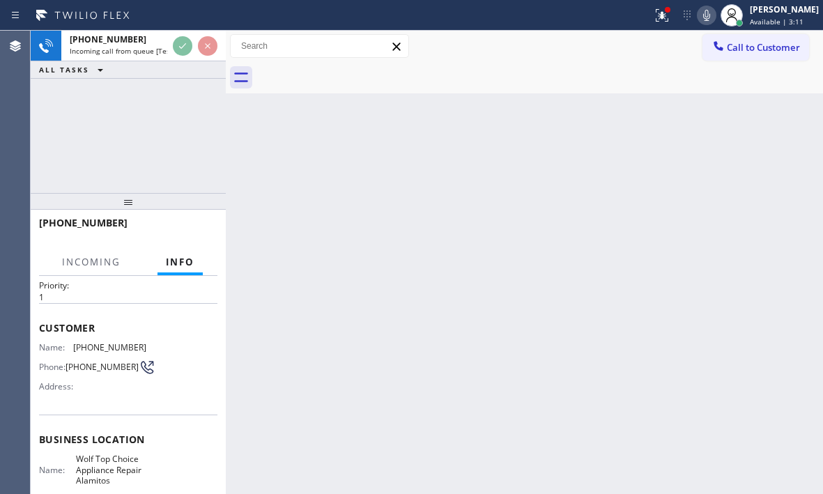
scroll to position [70, 0]
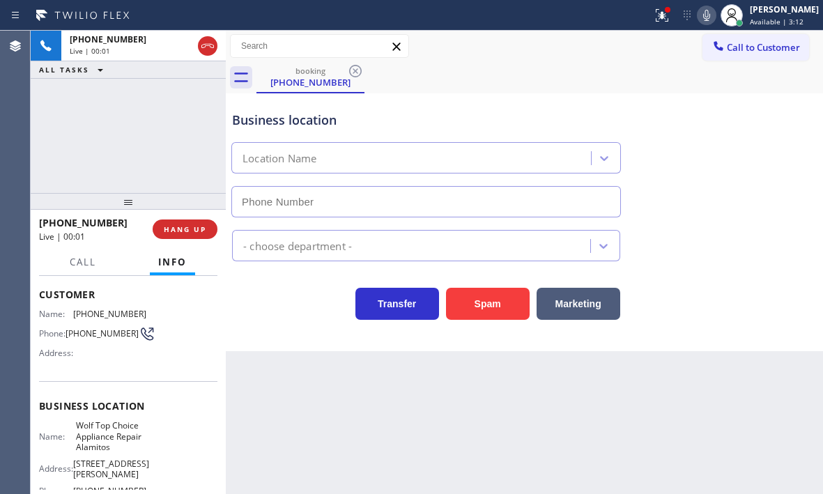
type input "[PHONE_NUMBER]"
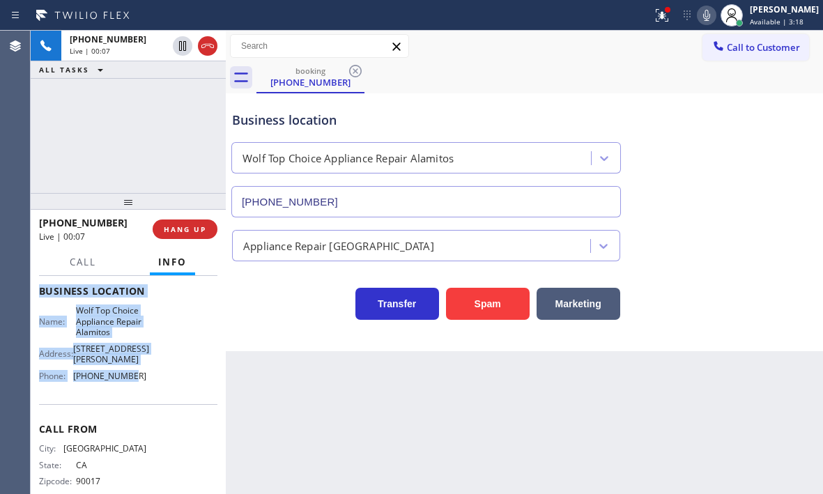
scroll to position [208, 0]
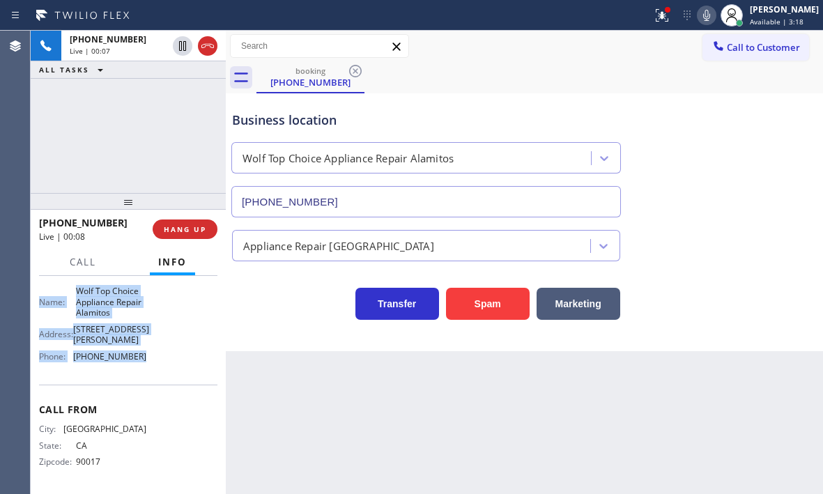
drag, startPoint x: 40, startPoint y: 291, endPoint x: 159, endPoint y: 380, distance: 149.3
click at [159, 380] on div "Context Queue: [Test] All Priority: 1 Customer Name: [PHONE_NUMBER] Phone: [PHO…" at bounding box center [128, 283] width 178 height 414
click at [191, 226] on span "HANG UP" at bounding box center [185, 229] width 42 height 10
click at [193, 226] on span "HANG UP" at bounding box center [185, 229] width 42 height 10
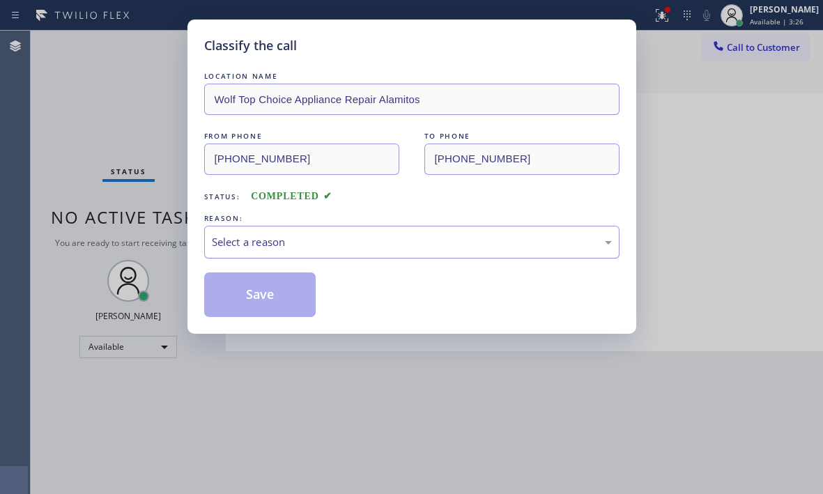
click at [394, 250] on div "Select a reason" at bounding box center [411, 242] width 415 height 33
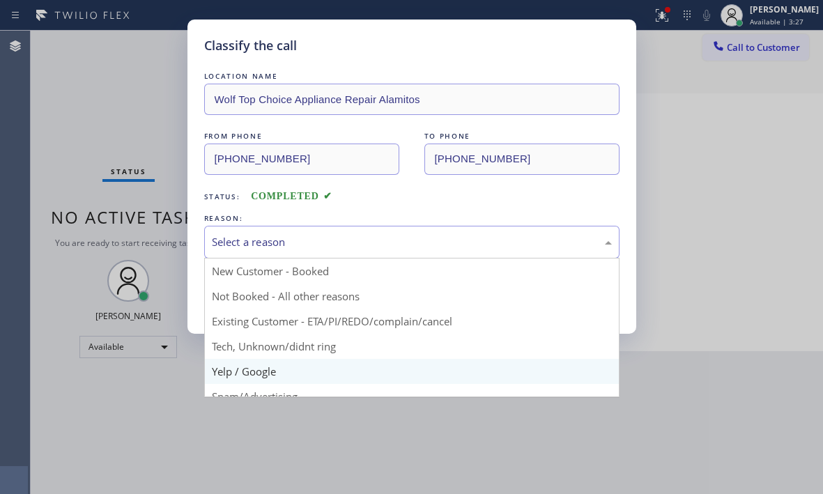
scroll to position [70, 0]
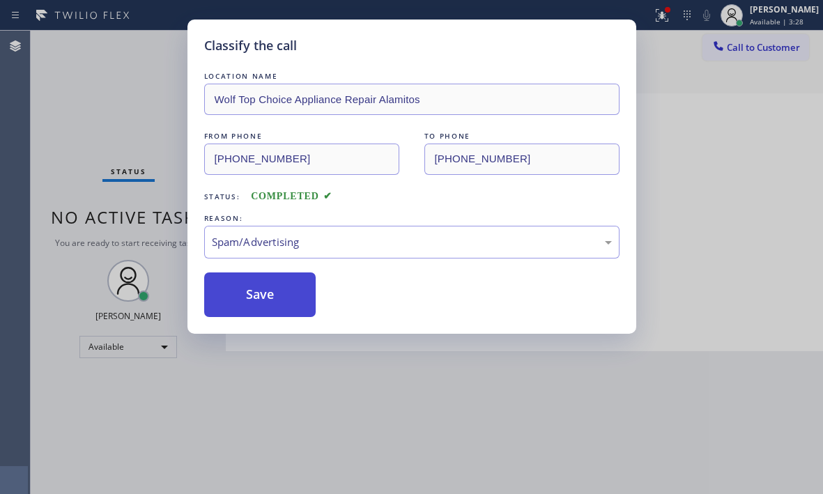
click at [251, 290] on button "Save" at bounding box center [260, 294] width 112 height 45
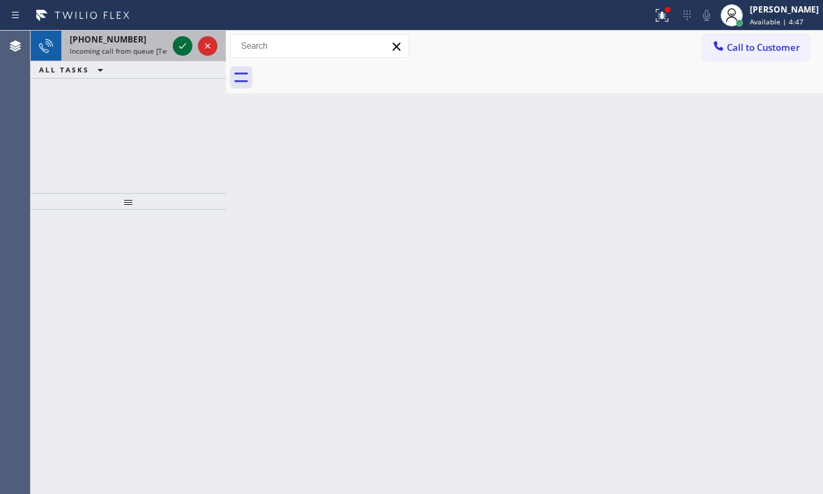
click at [179, 41] on icon at bounding box center [182, 46] width 17 height 17
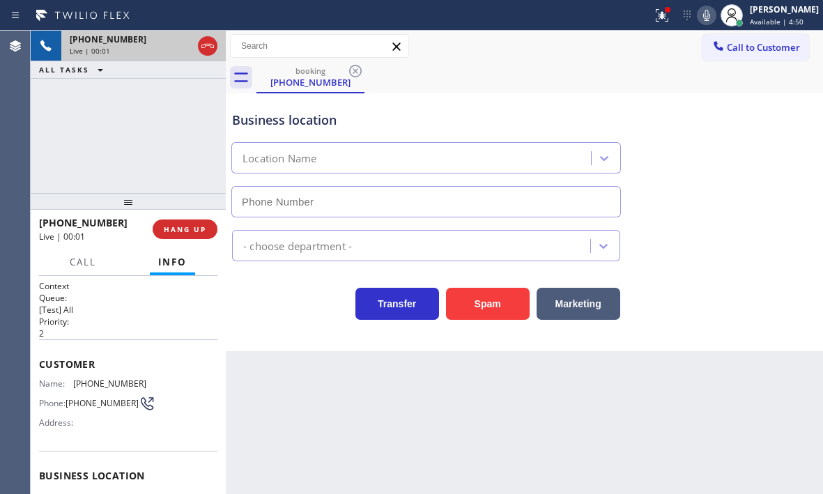
type input "[PHONE_NUMBER]"
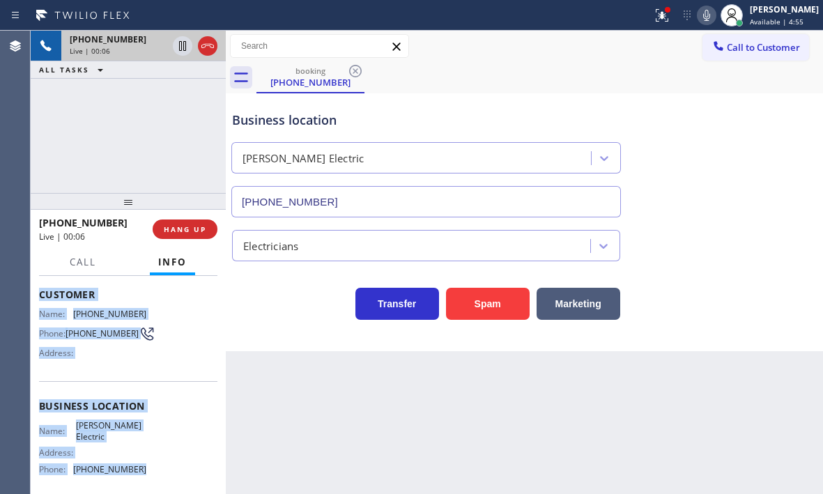
scroll to position [139, 0]
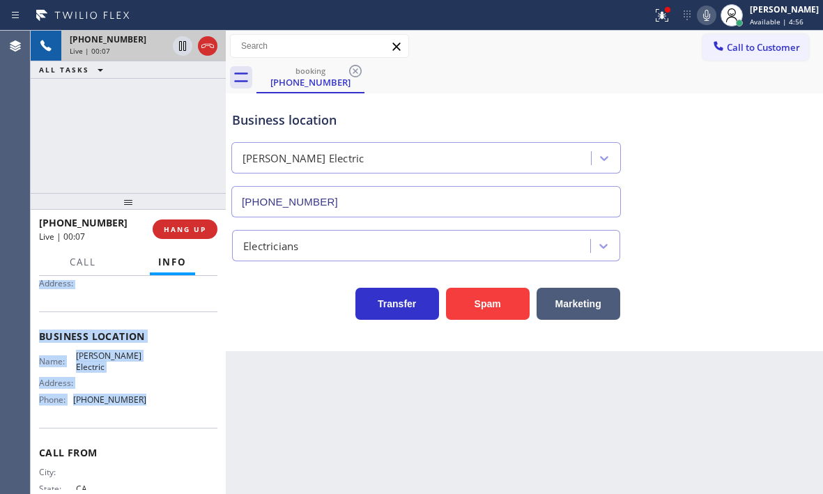
drag, startPoint x: 40, startPoint y: 359, endPoint x: 152, endPoint y: 403, distance: 120.4
click at [152, 403] on div "Context Queue: [Test] All Priority: 2 Customer Name: [PHONE_NUMBER] Phone: [PHO…" at bounding box center [128, 337] width 178 height 392
click at [187, 232] on span "HANG UP" at bounding box center [185, 229] width 42 height 10
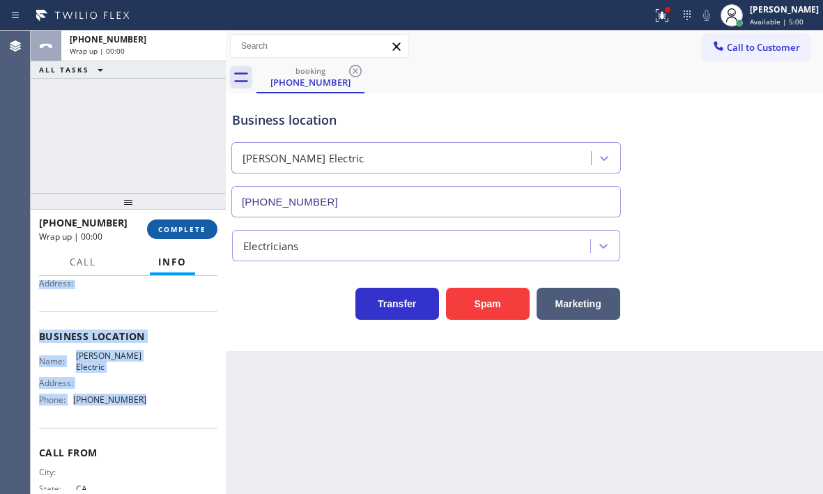
click at [187, 232] on span "COMPLETE" at bounding box center [182, 229] width 48 height 10
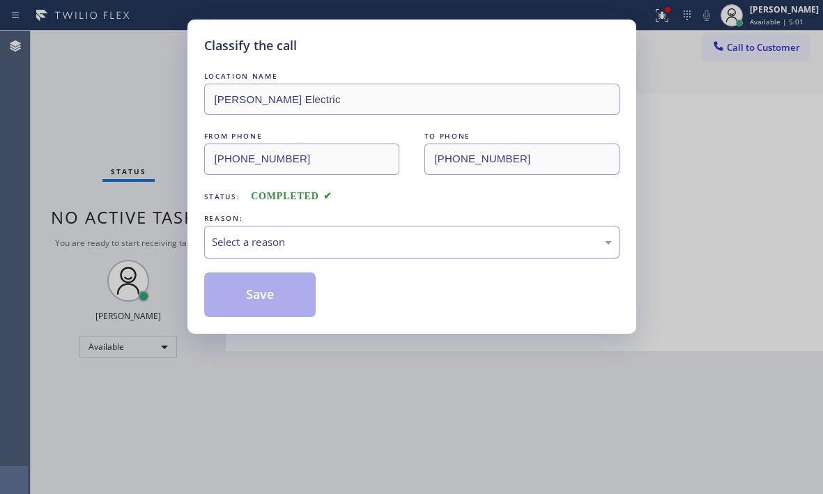
click at [360, 239] on div "Select a reason" at bounding box center [412, 242] width 400 height 16
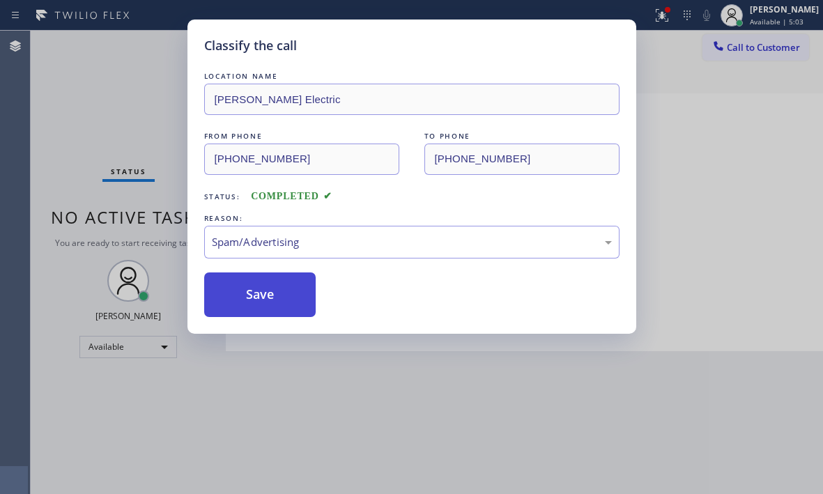
click at [272, 305] on button "Save" at bounding box center [260, 294] width 112 height 45
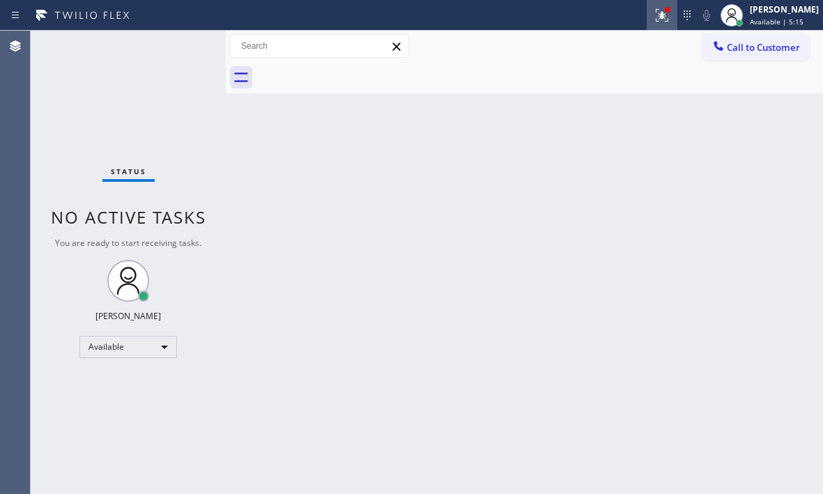
click at [657, 15] on icon at bounding box center [661, 13] width 8 height 5
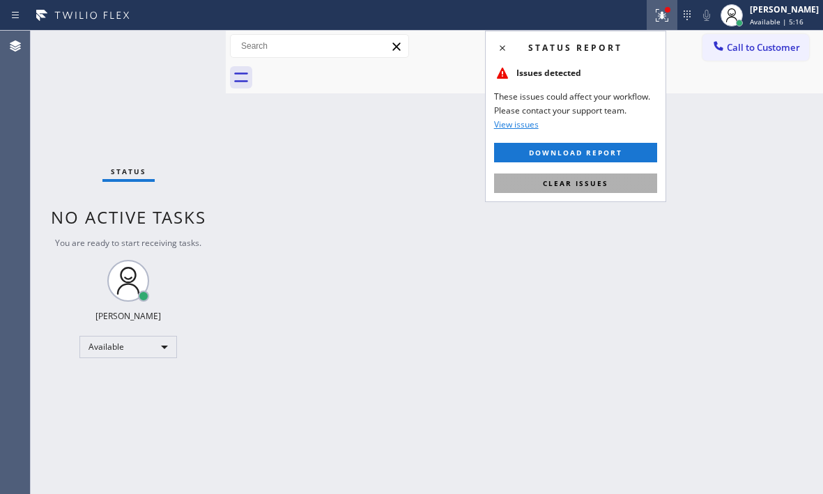
click at [599, 182] on span "Clear issues" at bounding box center [575, 183] width 65 height 10
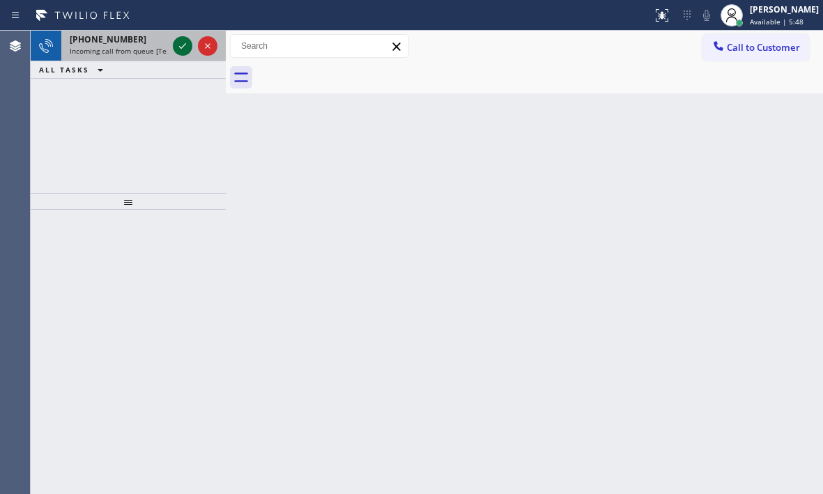
click at [185, 47] on icon at bounding box center [182, 46] width 17 height 17
click at [187, 47] on icon at bounding box center [182, 46] width 17 height 17
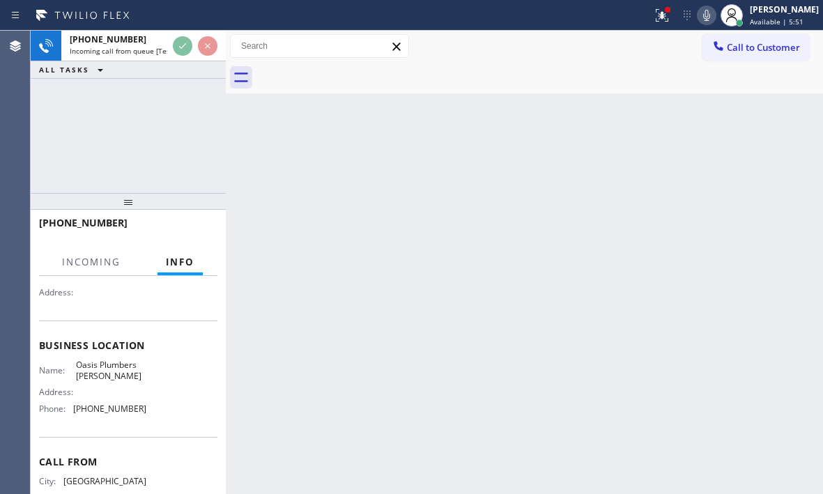
scroll to position [187, 0]
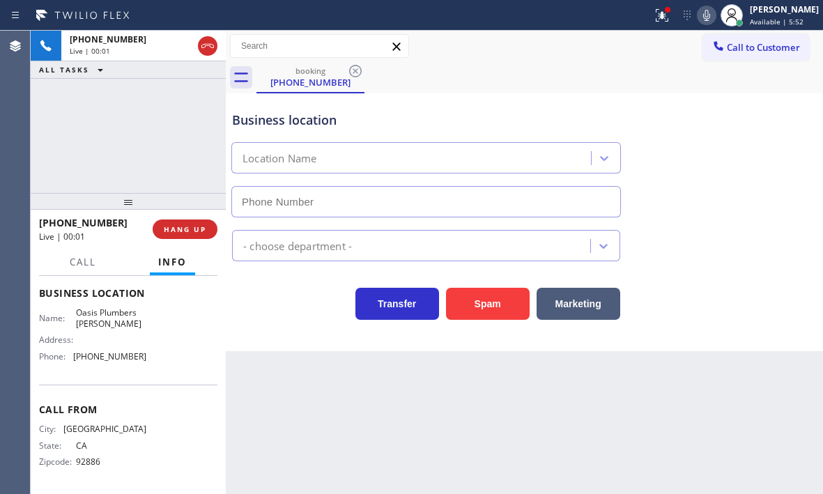
type input "[PHONE_NUMBER]"
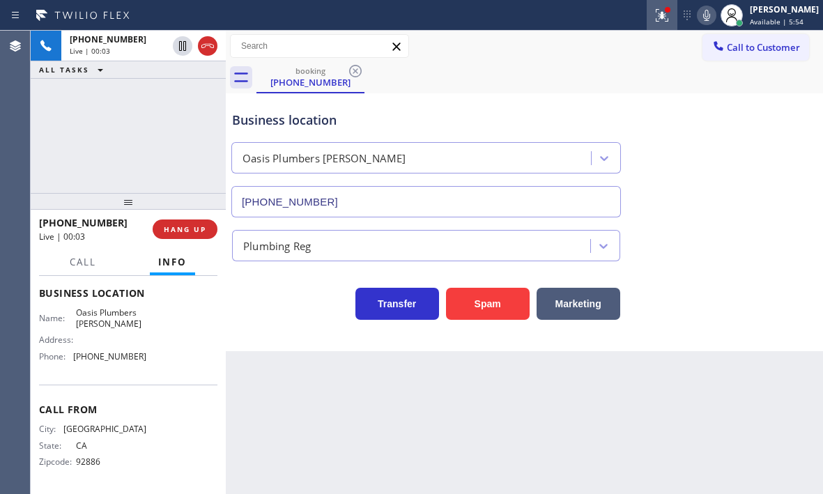
click at [653, 11] on icon at bounding box center [661, 15] width 17 height 17
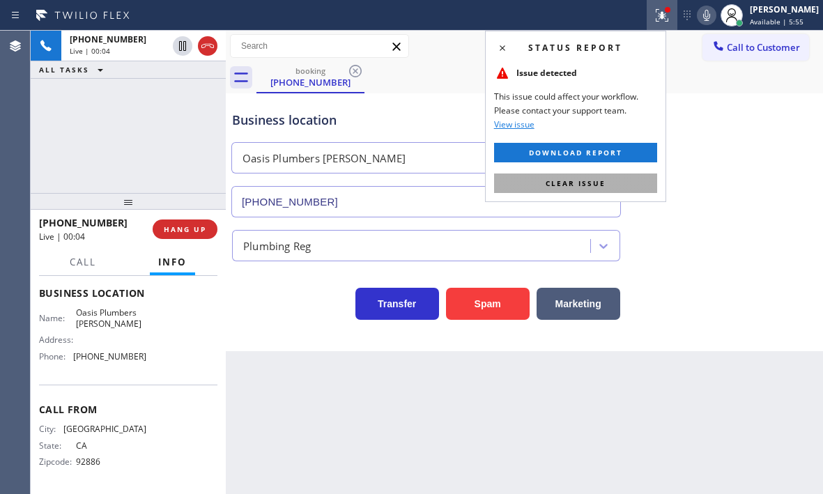
click at [626, 185] on button "Clear issue" at bounding box center [575, 183] width 163 height 20
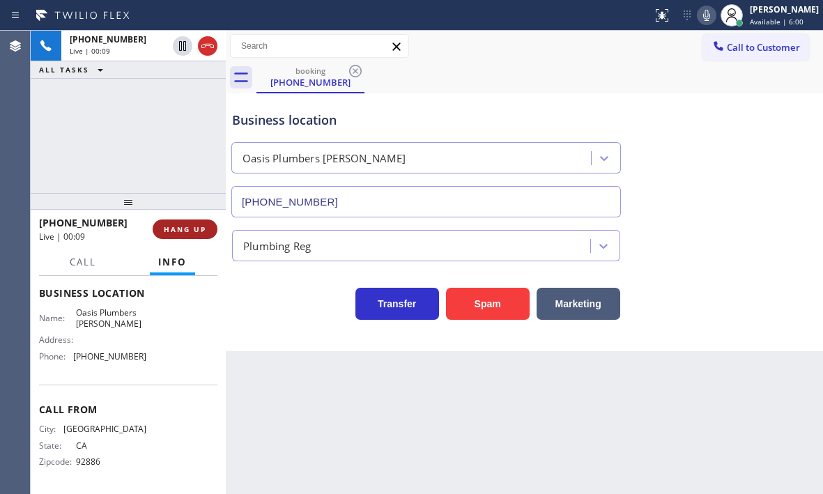
click at [199, 228] on span "HANG UP" at bounding box center [185, 229] width 42 height 10
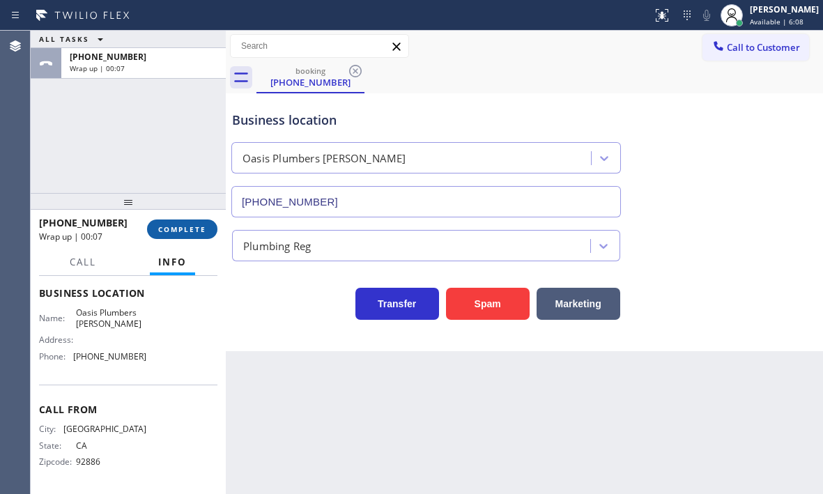
click at [198, 233] on span "COMPLETE" at bounding box center [182, 229] width 48 height 10
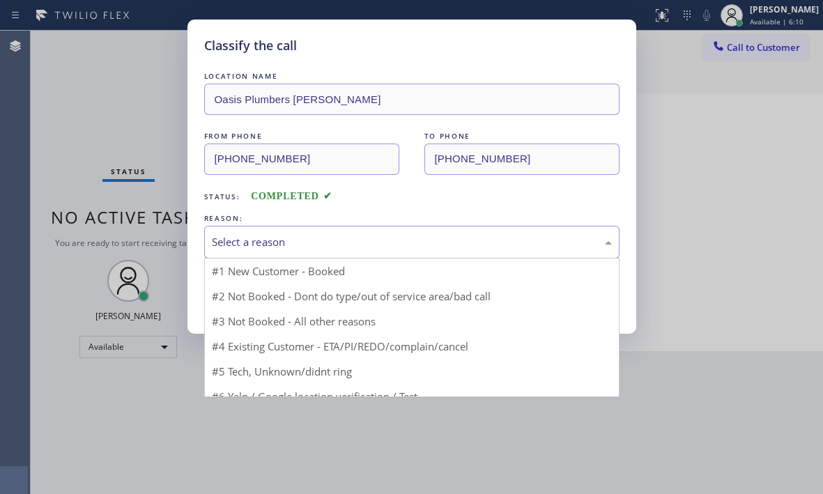
click at [378, 245] on div "Select a reason" at bounding box center [412, 242] width 400 height 16
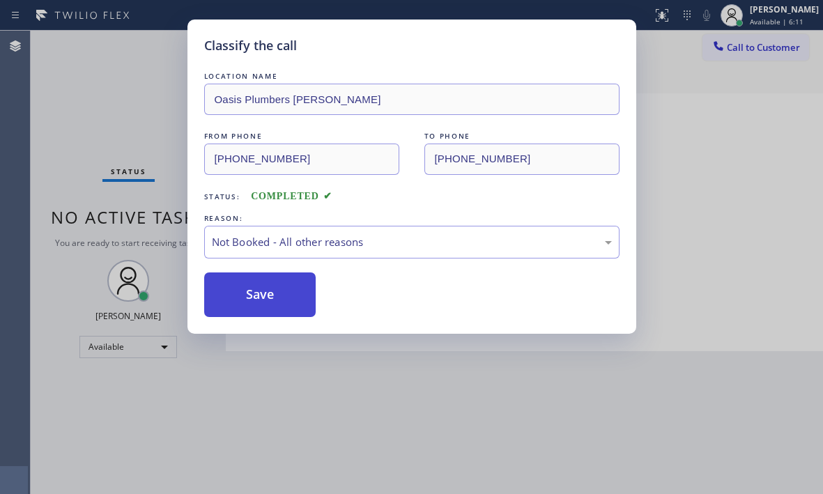
click at [251, 293] on button "Save" at bounding box center [260, 294] width 112 height 45
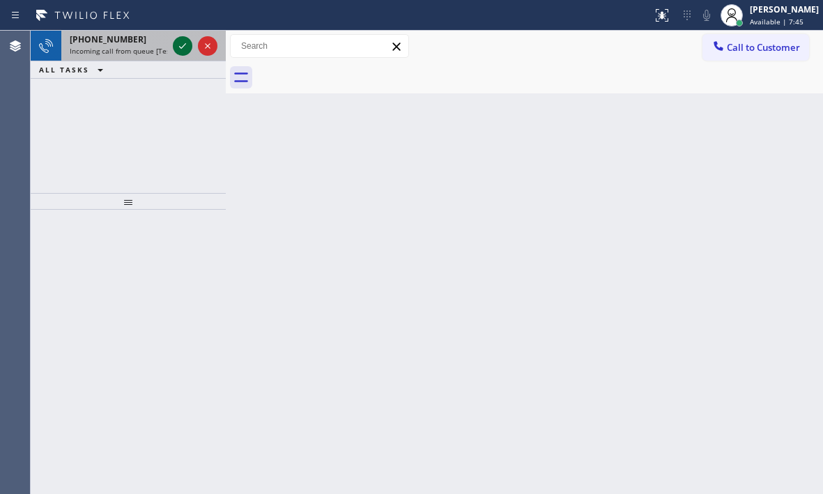
click at [180, 49] on icon at bounding box center [182, 46] width 17 height 17
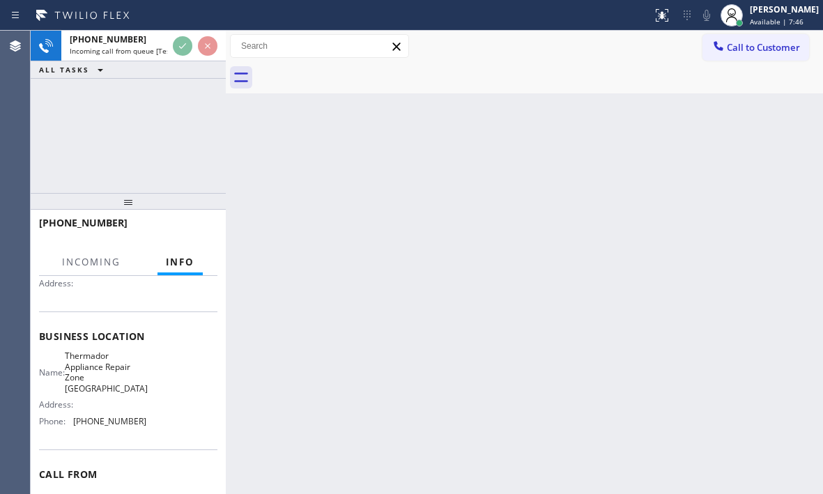
scroll to position [198, 0]
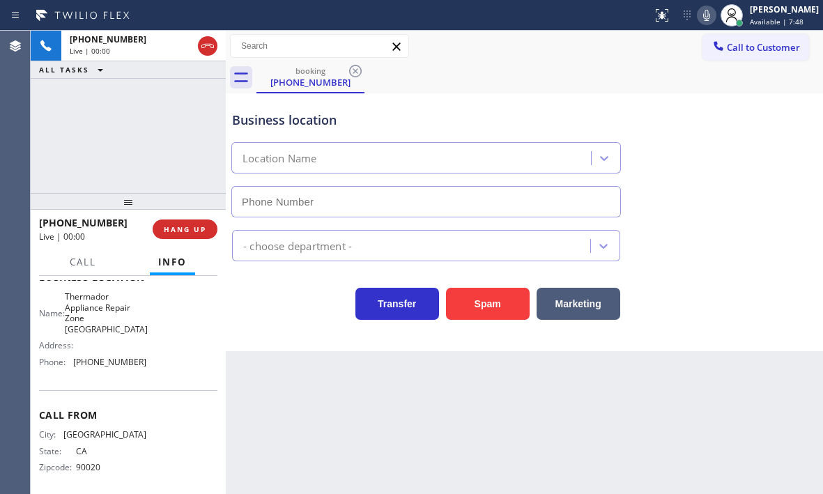
type input "[PHONE_NUMBER]"
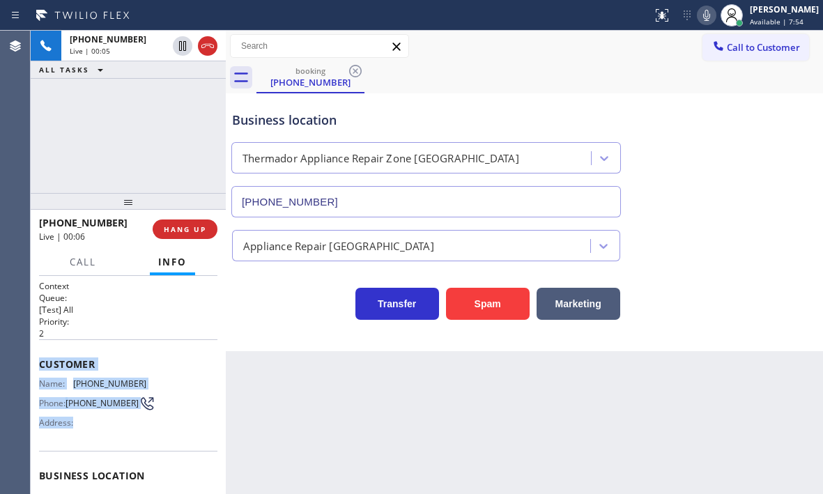
scroll to position [139, 0]
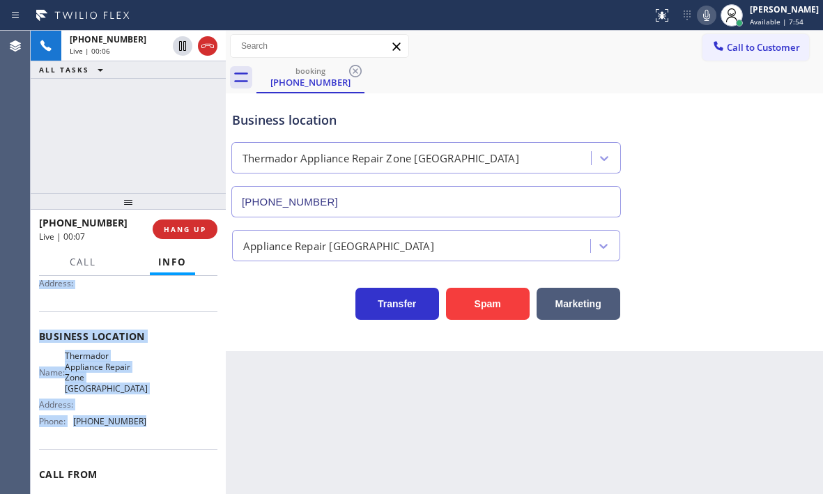
drag, startPoint x: 38, startPoint y: 358, endPoint x: 167, endPoint y: 435, distance: 150.5
click at [167, 435] on div "Context Queue: [Test] All Priority: 2 Customer Name: [PHONE_NUMBER] Phone: [PHO…" at bounding box center [128, 385] width 195 height 218
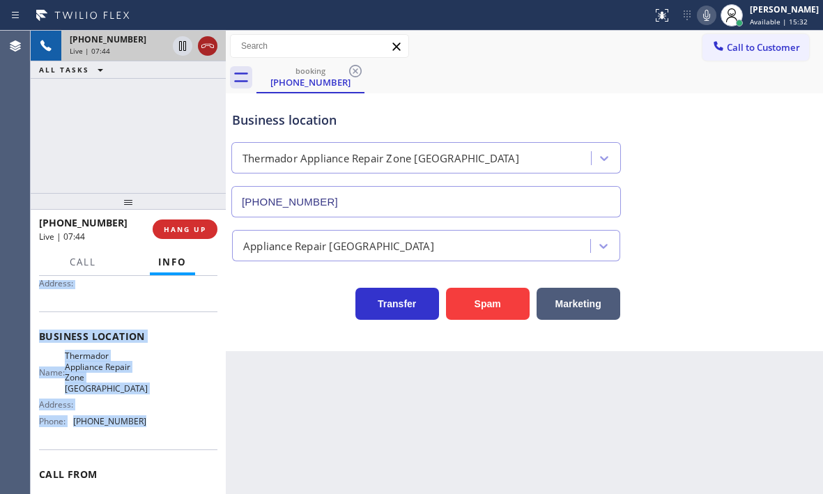
click at [201, 43] on icon at bounding box center [207, 46] width 17 height 17
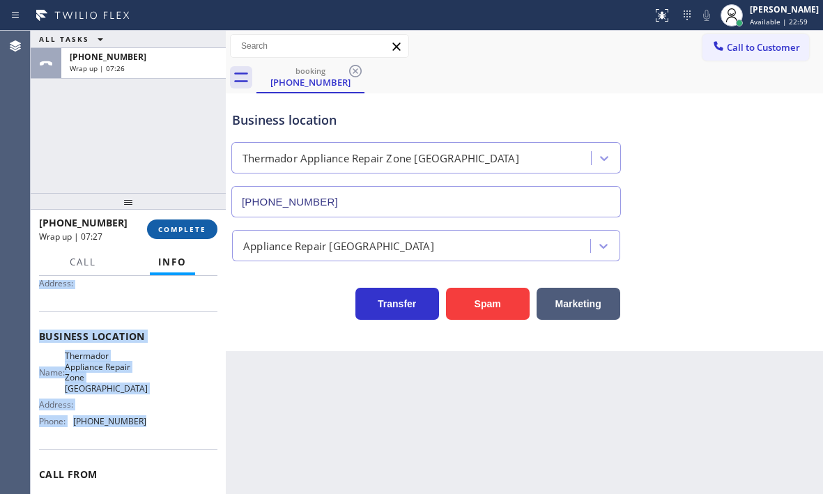
click at [185, 226] on span "COMPLETE" at bounding box center [182, 229] width 48 height 10
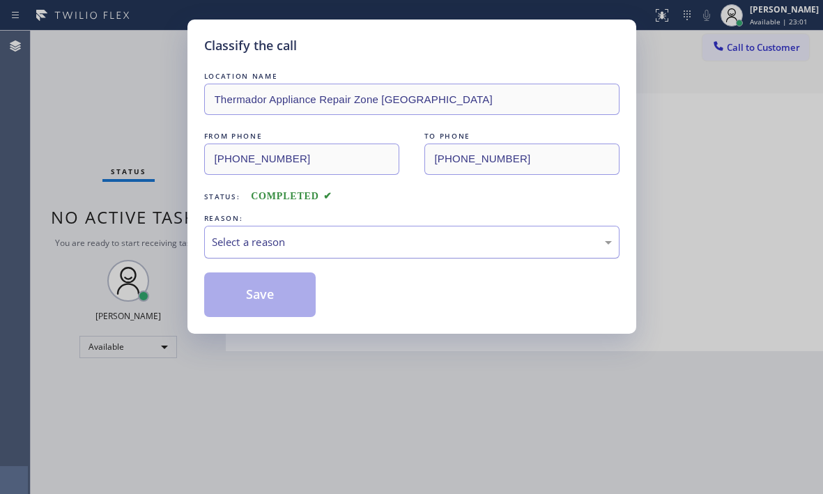
click at [329, 238] on div "Select a reason" at bounding box center [412, 242] width 400 height 16
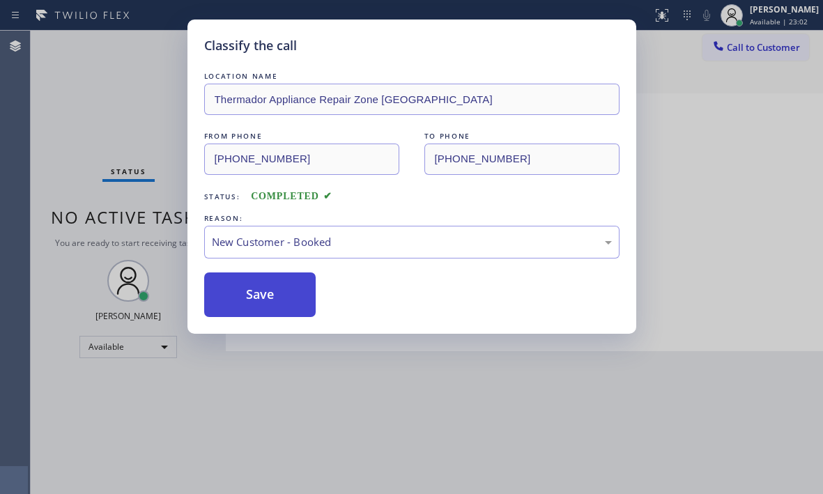
click at [252, 277] on button "Save" at bounding box center [260, 294] width 112 height 45
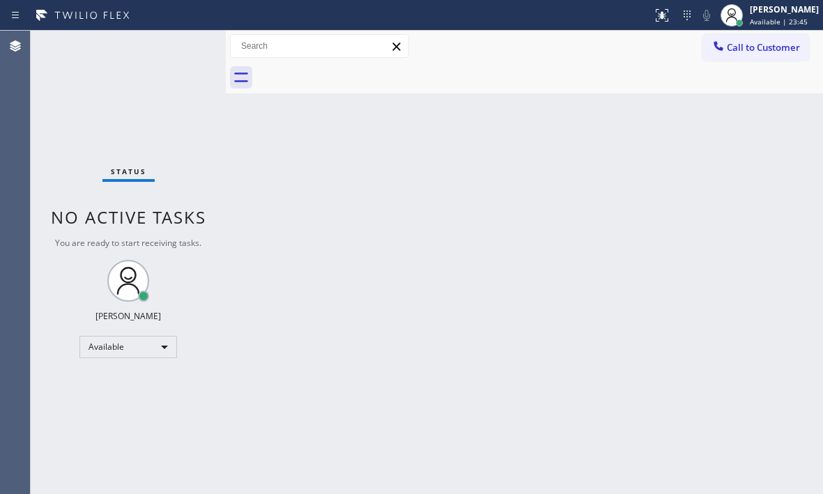
drag, startPoint x: 196, startPoint y: 166, endPoint x: 411, endPoint y: 207, distance: 219.1
click at [196, 164] on div "Status No active tasks You are ready to start receiving tasks. [PERSON_NAME] Av…" at bounding box center [128, 262] width 195 height 463
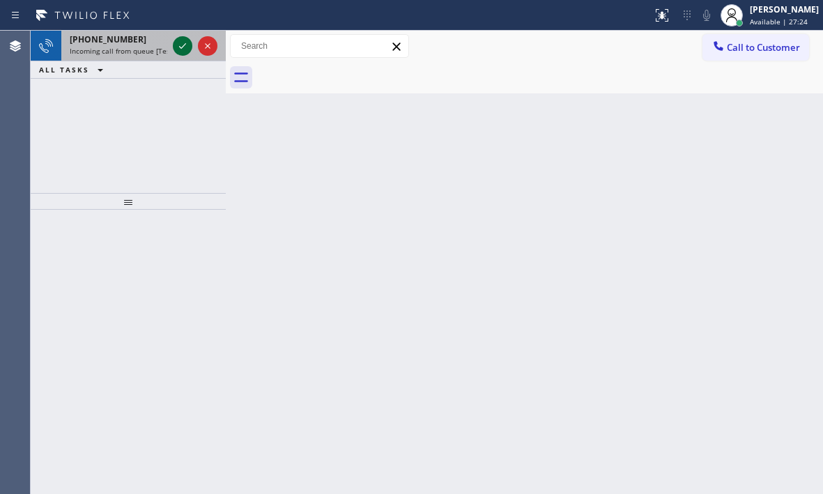
click at [185, 42] on icon at bounding box center [182, 46] width 17 height 17
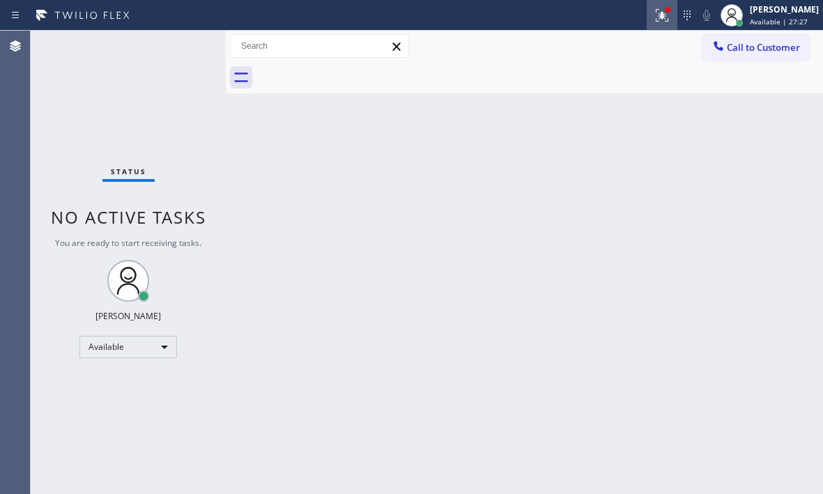
click at [656, 19] on icon at bounding box center [661, 15] width 13 height 13
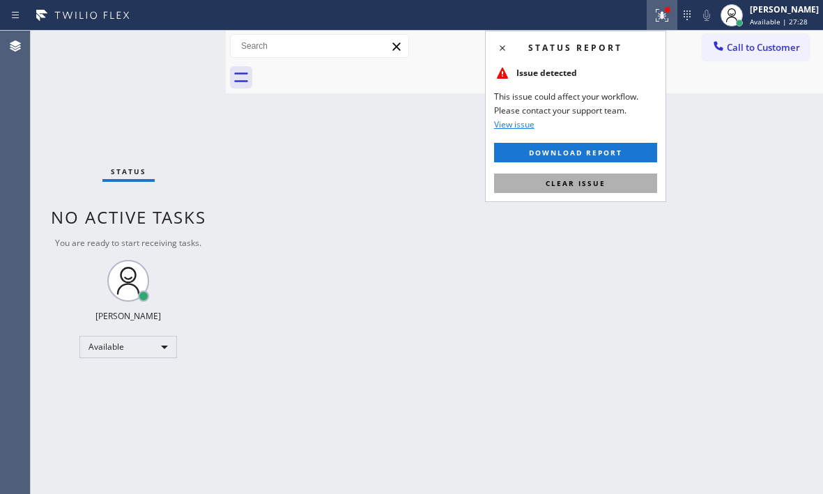
click at [591, 185] on span "Clear issue" at bounding box center [575, 183] width 60 height 10
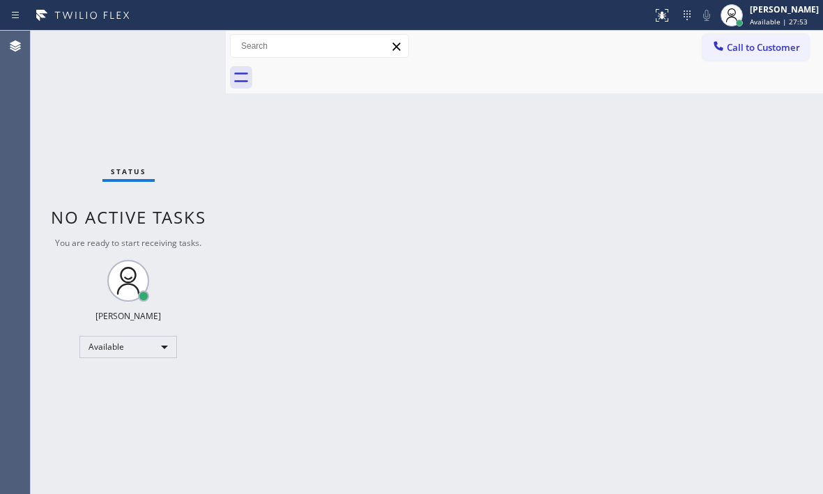
click at [185, 45] on div "Status No active tasks You are ready to start receiving tasks. [PERSON_NAME] Av…" at bounding box center [128, 262] width 195 height 463
click at [198, 134] on div "Status No active tasks You are ready to start receiving tasks. [PERSON_NAME] Av…" at bounding box center [128, 262] width 195 height 463
click at [686, 247] on div "Back to Dashboard Change Sender ID Customers Technicians Select a contact Outbo…" at bounding box center [524, 262] width 597 height 463
click at [669, 267] on div "Back to Dashboard Change Sender ID Customers Technicians Select a contact Outbo…" at bounding box center [524, 262] width 597 height 463
click at [674, 273] on div "Back to Dashboard Change Sender ID Customers Technicians Select a contact Outbo…" at bounding box center [524, 262] width 597 height 463
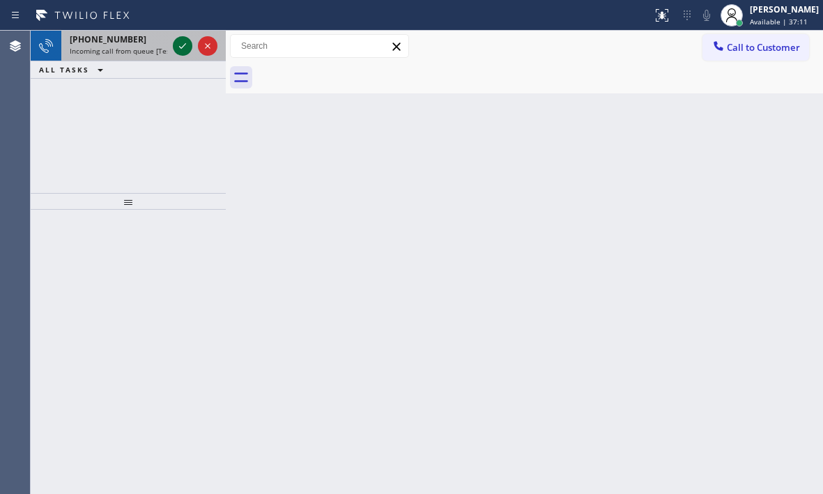
click at [184, 45] on icon at bounding box center [182, 46] width 17 height 17
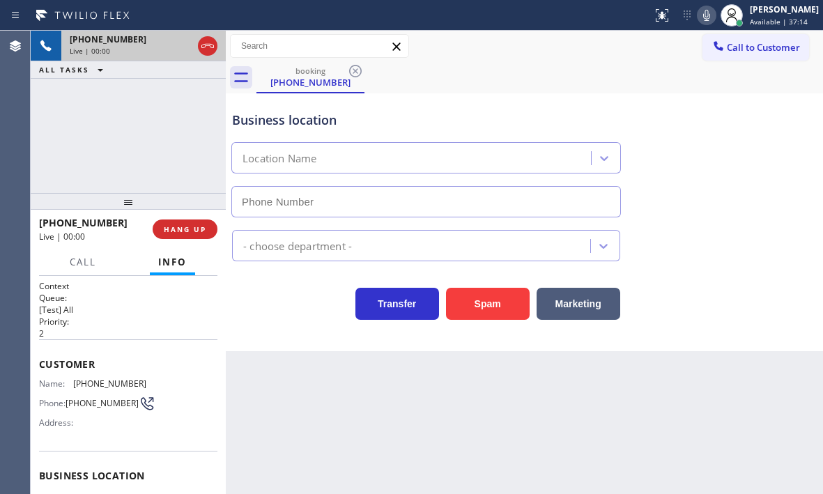
type input "[PHONE_NUMBER]"
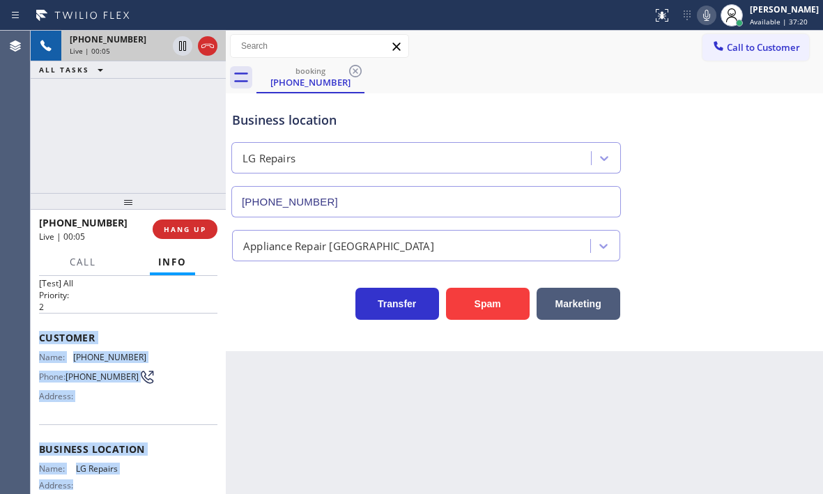
scroll to position [139, 0]
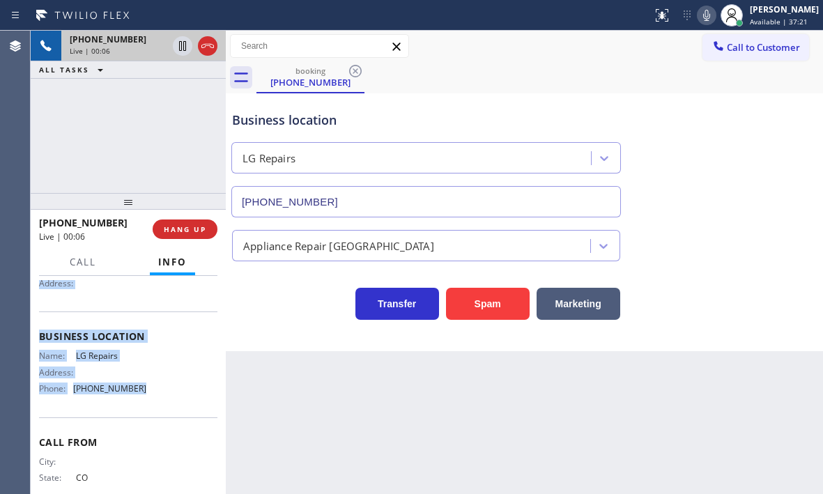
drag, startPoint x: 38, startPoint y: 355, endPoint x: 176, endPoint y: 411, distance: 148.7
click at [176, 411] on div "Context Queue: [Test] All Priority: 2 Customer Name: [PHONE_NUMBER] Phone: [PHO…" at bounding box center [128, 385] width 195 height 218
click at [183, 49] on icon at bounding box center [182, 46] width 7 height 10
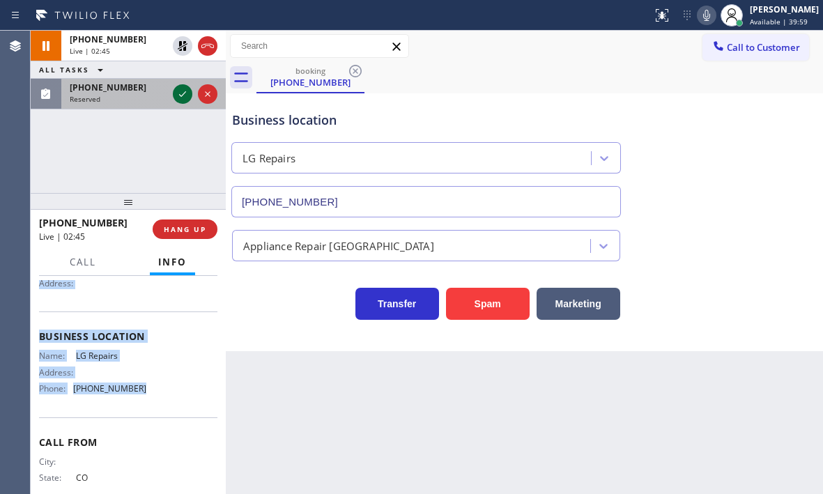
click at [182, 91] on icon at bounding box center [182, 94] width 17 height 17
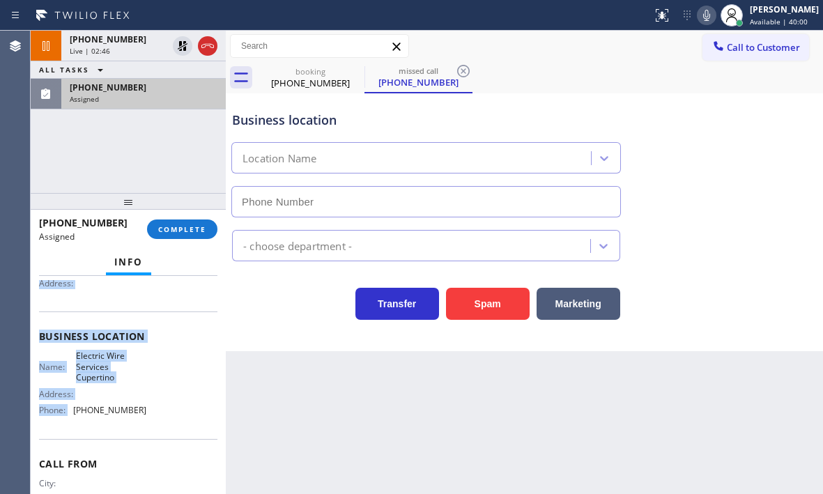
scroll to position [151, 0]
type input "[PHONE_NUMBER]"
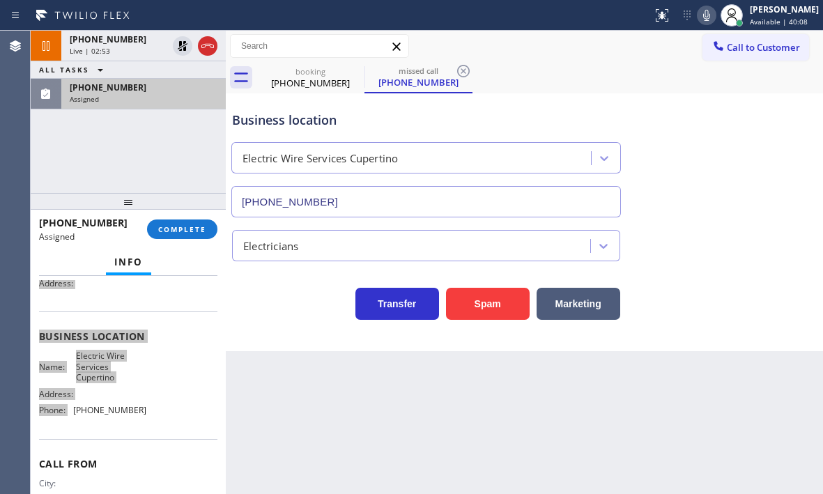
scroll to position [163, 0]
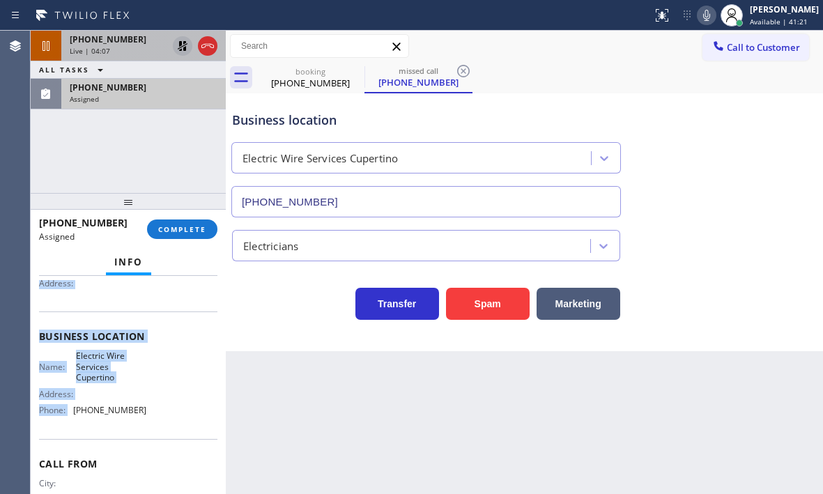
click at [179, 47] on icon at bounding box center [183, 46] width 10 height 10
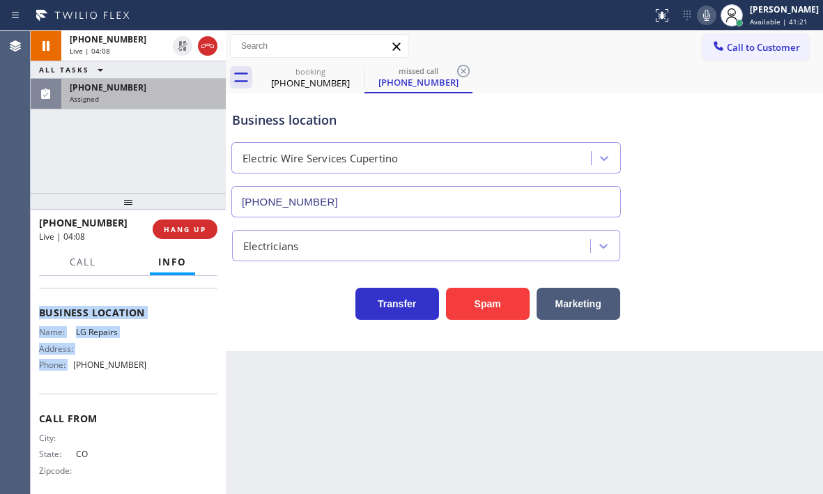
scroll to position [139, 0]
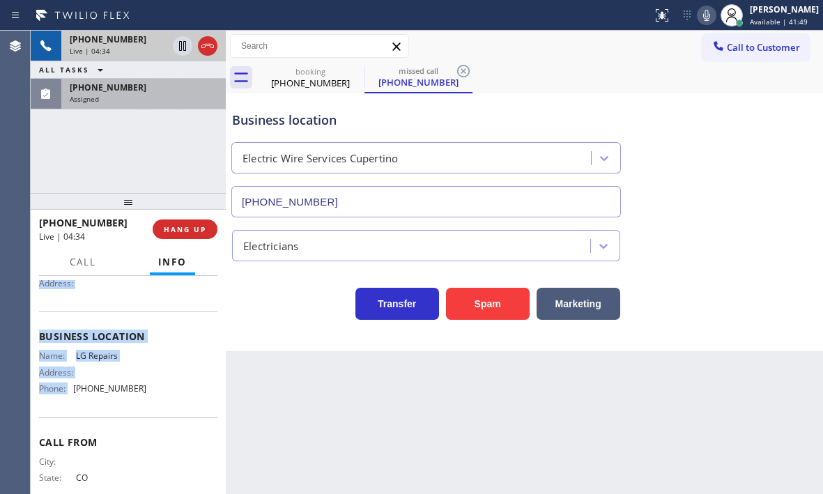
click at [217, 54] on div at bounding box center [195, 46] width 50 height 31
click at [216, 54] on div at bounding box center [208, 46] width 20 height 17
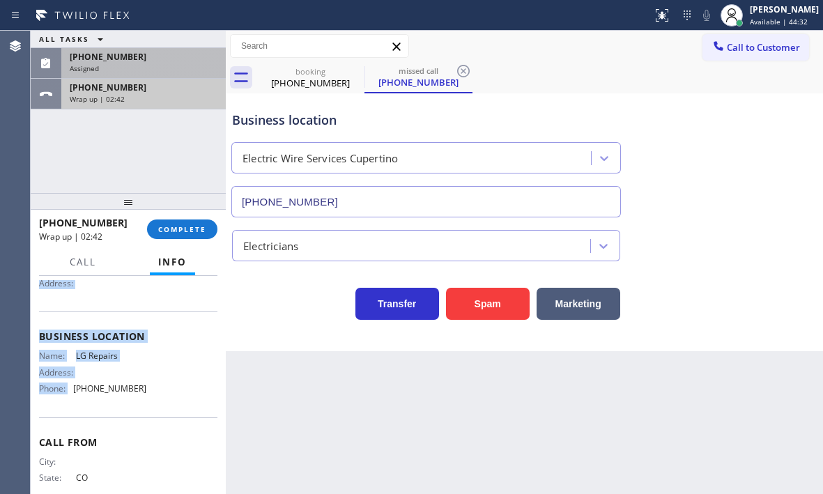
click at [168, 99] on div "Wrap up | 02:42" at bounding box center [144, 99] width 148 height 10
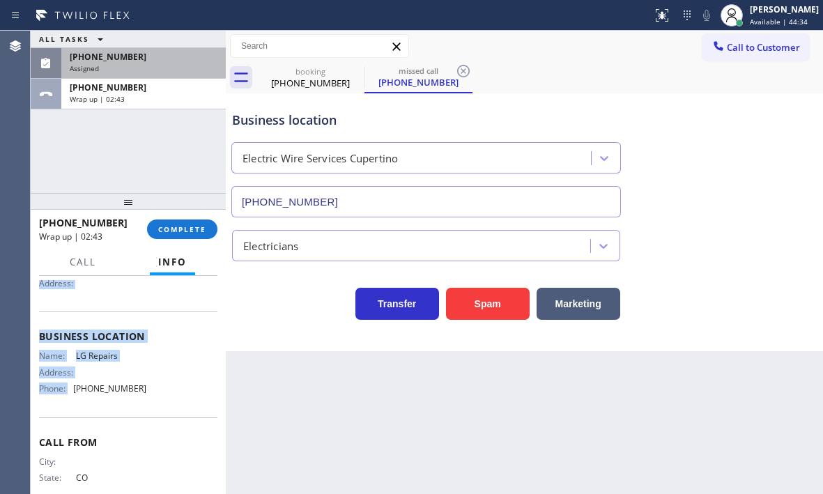
click at [187, 64] on div "Assigned" at bounding box center [144, 68] width 148 height 10
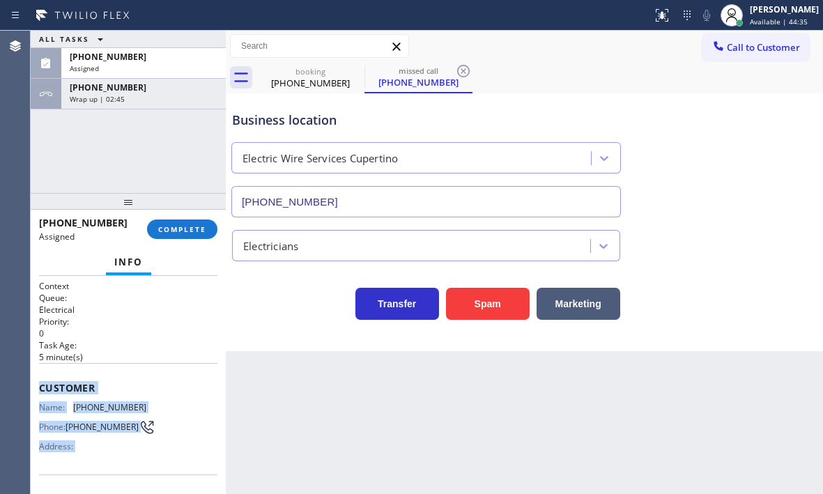
click at [79, 372] on div "Customer Name: [PHONE_NUMBER] Phone: [PHONE_NUMBER] Address:" at bounding box center [128, 418] width 178 height 111
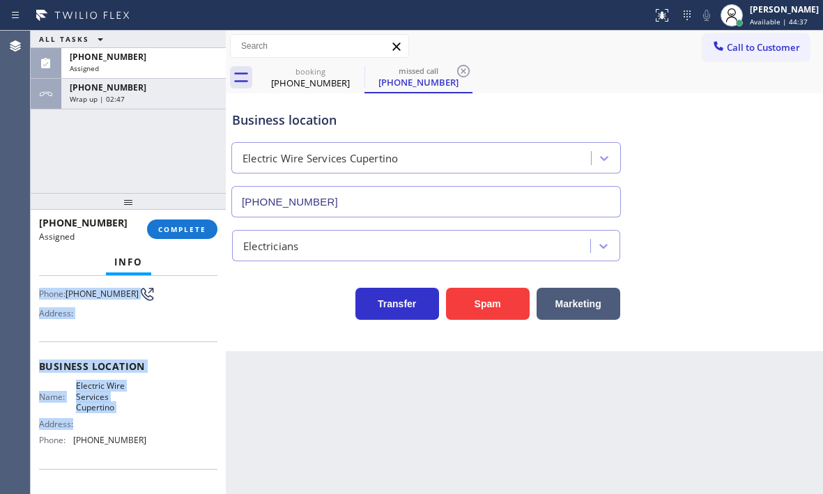
scroll to position [139, 0]
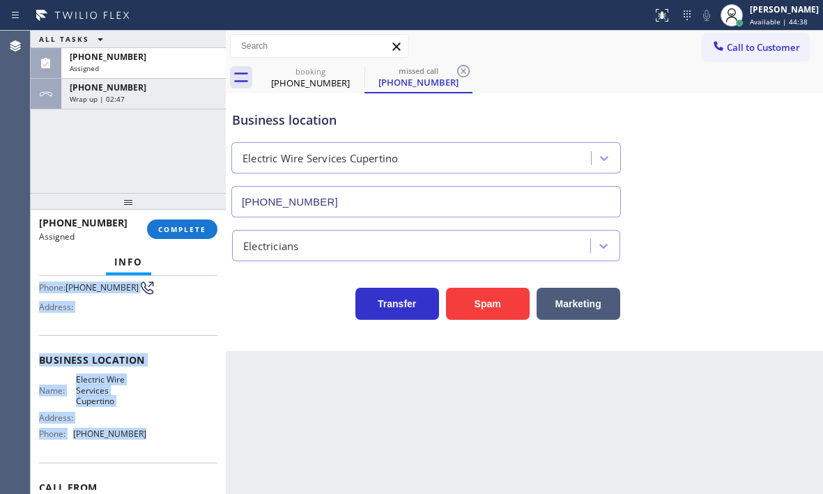
drag, startPoint x: 40, startPoint y: 383, endPoint x: 144, endPoint y: 433, distance: 115.3
click at [144, 433] on div "Context Queue: Electrical Priority: 0 Task Age: [DEMOGRAPHIC_DATA] minute(s) Cu…" at bounding box center [128, 354] width 178 height 427
click at [185, 233] on span "COMPLETE" at bounding box center [182, 229] width 48 height 10
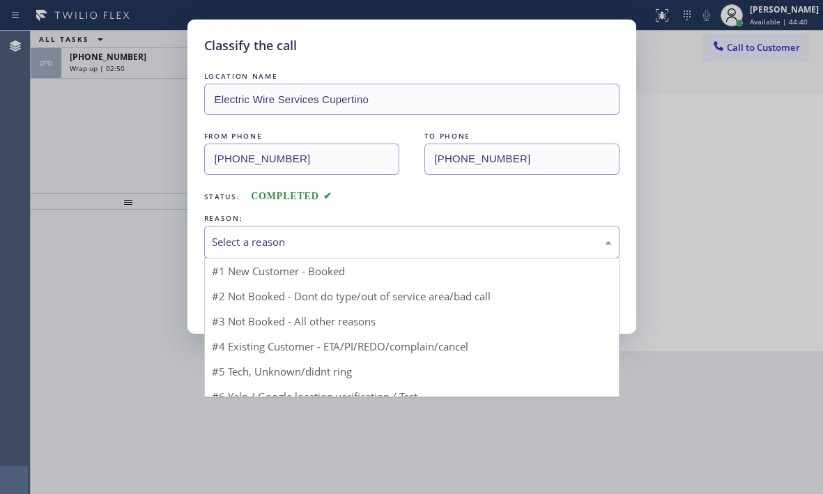
click at [268, 244] on div "Select a reason" at bounding box center [412, 242] width 400 height 16
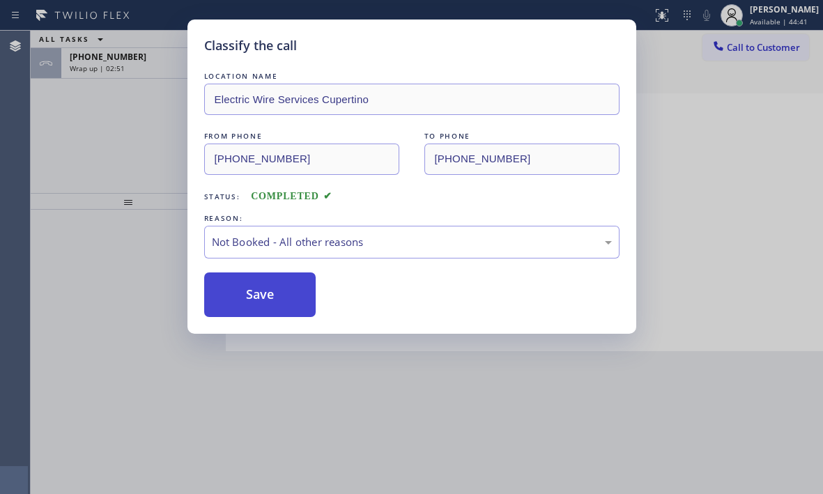
click at [236, 296] on button "Save" at bounding box center [260, 294] width 112 height 45
click at [157, 72] on div "Classify the call LOCATION NAME Electric Wire Services Cupertino FROM PHONE [PH…" at bounding box center [411, 247] width 823 height 494
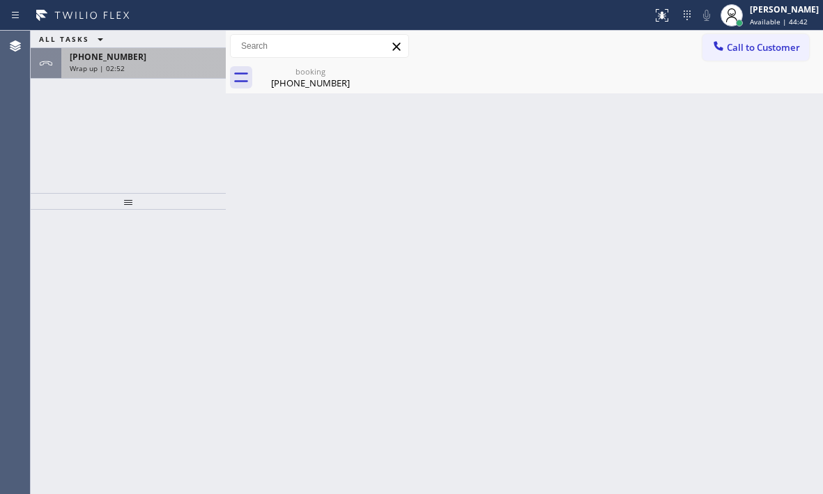
click at [162, 68] on div "Wrap up | 02:52" at bounding box center [144, 68] width 148 height 10
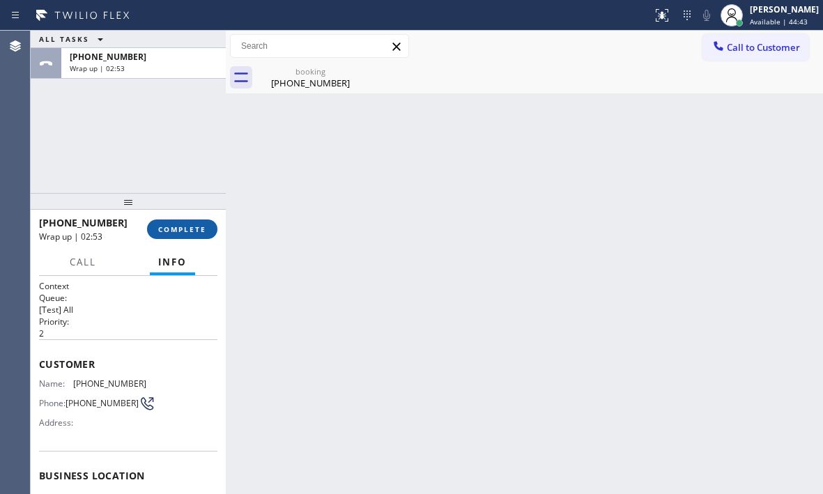
click at [185, 224] on span "COMPLETE" at bounding box center [182, 229] width 48 height 10
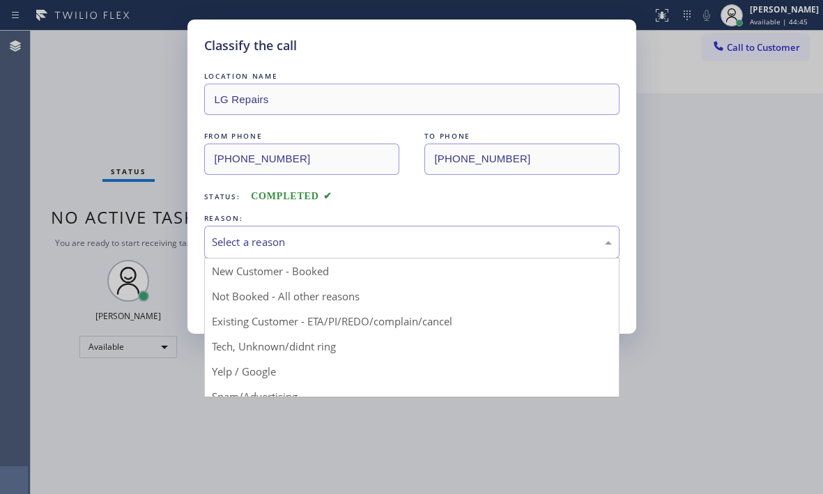
click at [319, 246] on div "Select a reason" at bounding box center [412, 242] width 400 height 16
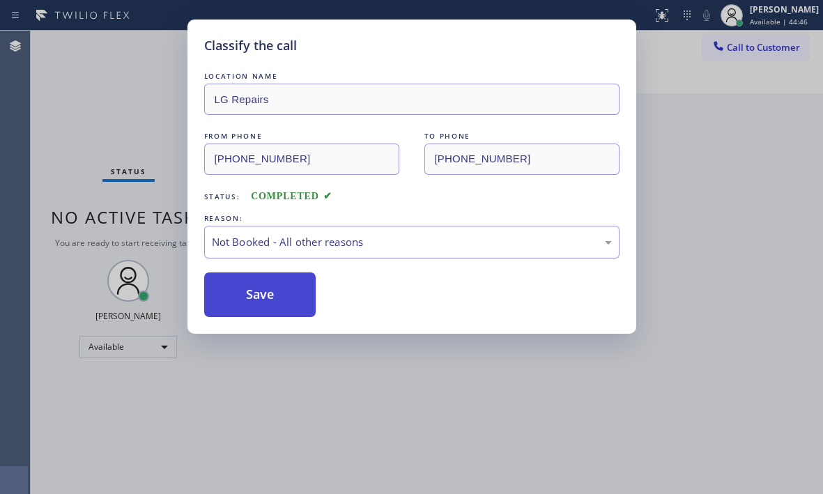
drag, startPoint x: 249, startPoint y: 303, endPoint x: 263, endPoint y: 304, distance: 13.9
click at [248, 303] on button "Save" at bounding box center [260, 294] width 112 height 45
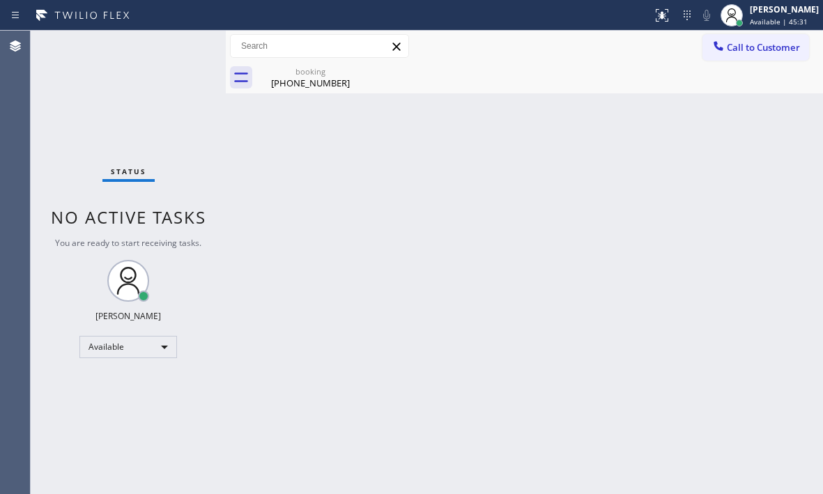
click at [70, 110] on div "Status No active tasks You are ready to start receiving tasks. [PERSON_NAME] Av…" at bounding box center [128, 262] width 195 height 463
drag, startPoint x: 211, startPoint y: 75, endPoint x: 217, endPoint y: 82, distance: 9.4
click at [213, 82] on div "Status No active tasks You are ready to start receiving tasks. [PERSON_NAME] Av…" at bounding box center [128, 262] width 195 height 463
click at [338, 83] on div "[PHONE_NUMBER]" at bounding box center [310, 83] width 105 height 13
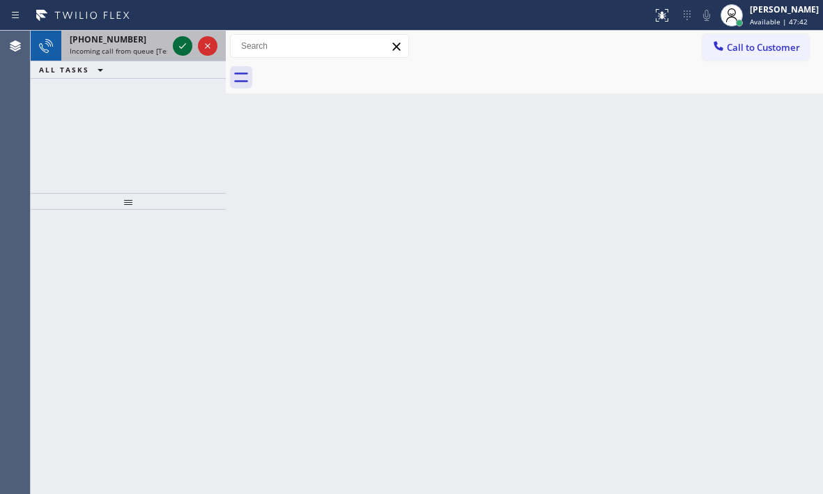
click at [190, 45] on icon at bounding box center [182, 46] width 17 height 17
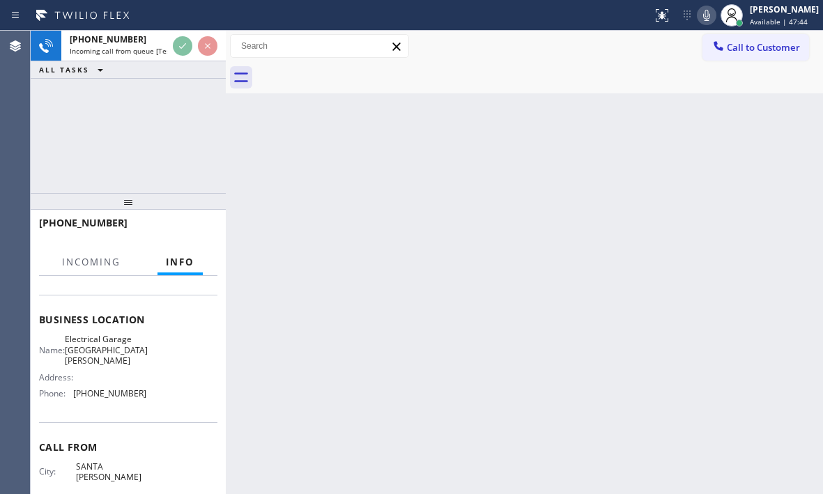
scroll to position [187, 0]
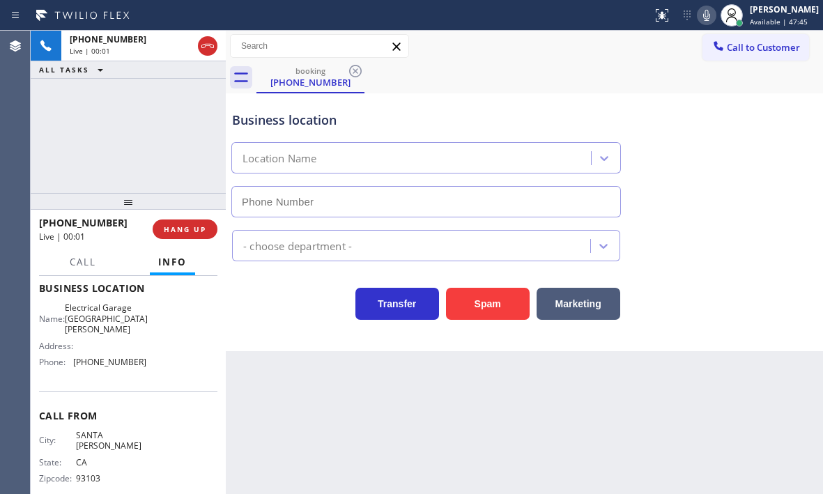
type input "[PHONE_NUMBER]"
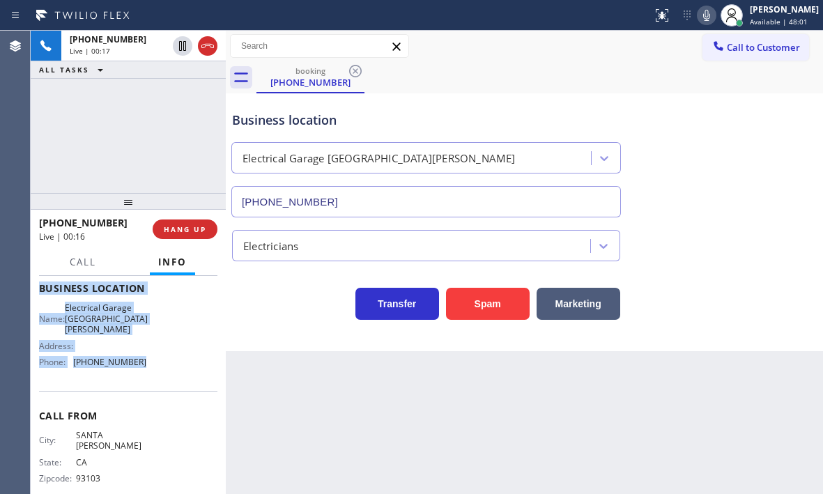
drag, startPoint x: 39, startPoint y: 315, endPoint x: 169, endPoint y: 356, distance: 136.4
click at [169, 356] on div "Context Queue: [Test] All Priority: 2 Customer Name: [PHONE_NUMBER] Phone: [PHO…" at bounding box center [128, 300] width 178 height 414
click at [189, 235] on button "HANG UP" at bounding box center [185, 229] width 65 height 20
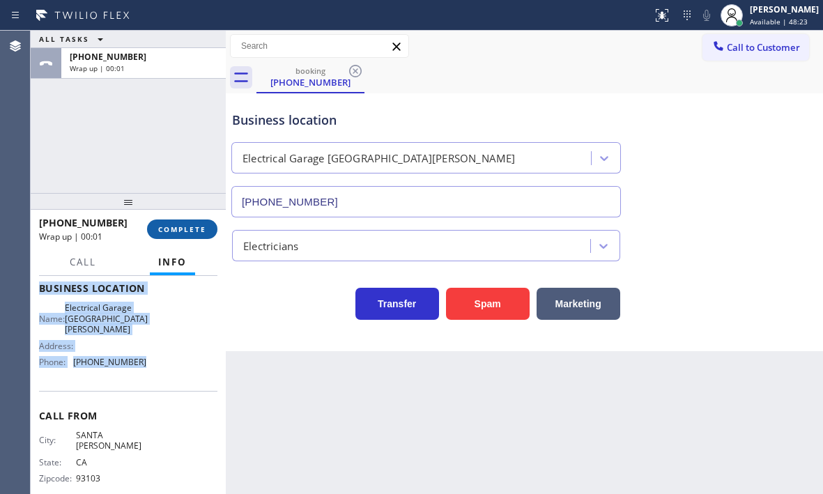
click at [189, 235] on button "COMPLETE" at bounding box center [182, 229] width 70 height 20
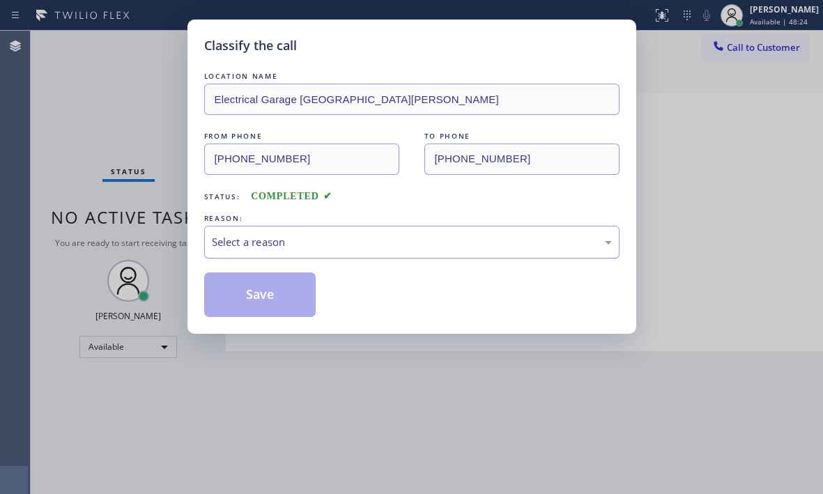
click at [316, 242] on div "Select a reason" at bounding box center [412, 242] width 400 height 16
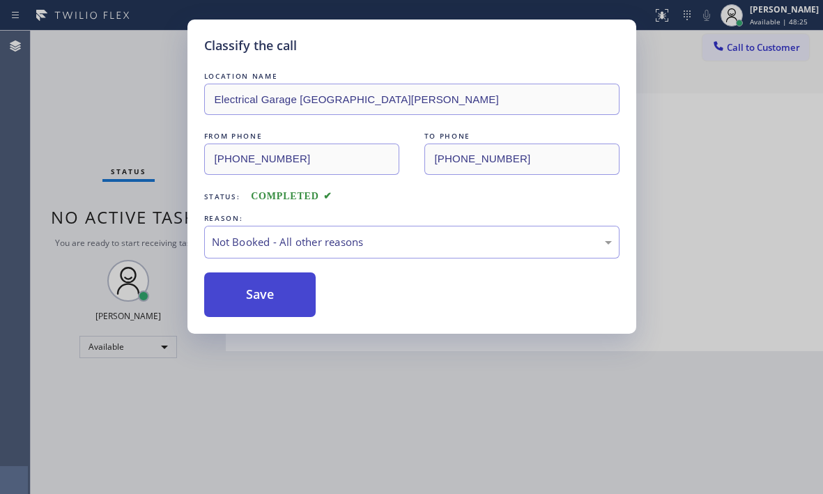
click at [247, 297] on button "Save" at bounding box center [260, 294] width 112 height 45
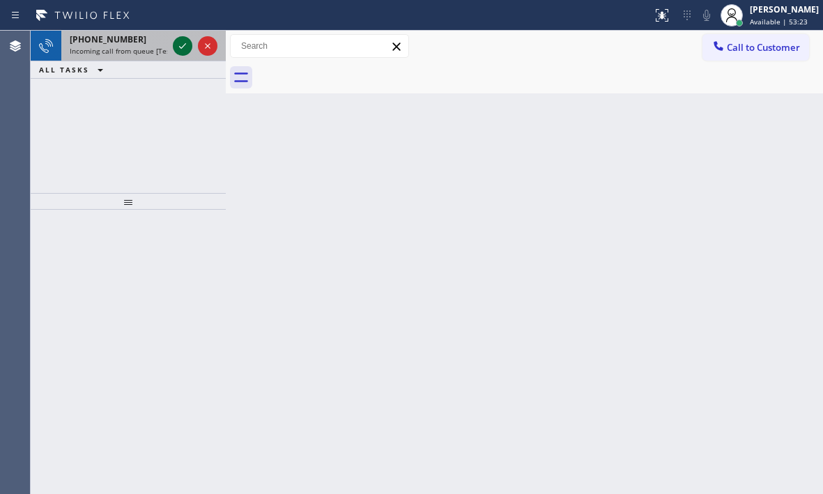
click at [182, 48] on icon at bounding box center [182, 46] width 17 height 17
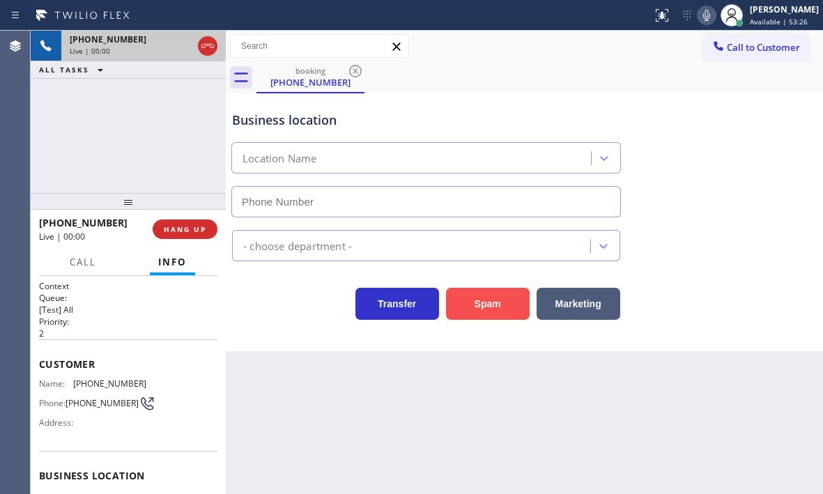
type input "[PHONE_NUMBER]"
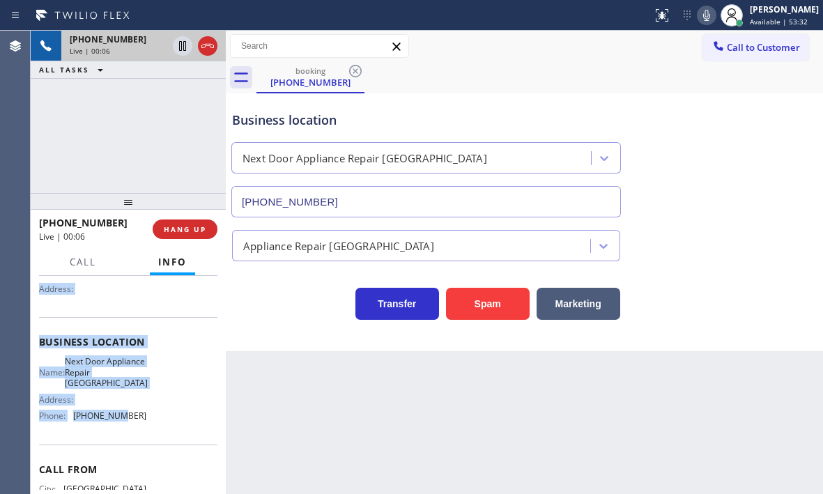
scroll to position [139, 0]
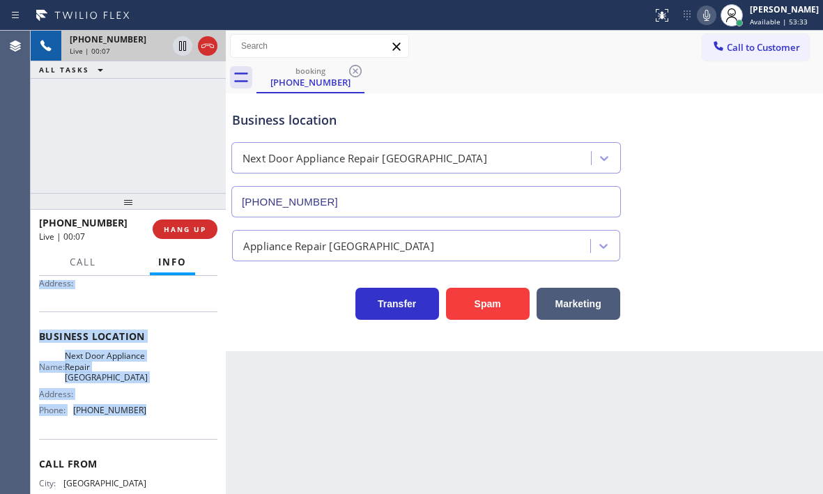
drag, startPoint x: 35, startPoint y: 363, endPoint x: 148, endPoint y: 427, distance: 130.4
click at [148, 427] on div "Context Queue: [Test] All Priority: 2 Customer Name: [PHONE_NUMBER] Phone: [PHO…" at bounding box center [128, 385] width 195 height 218
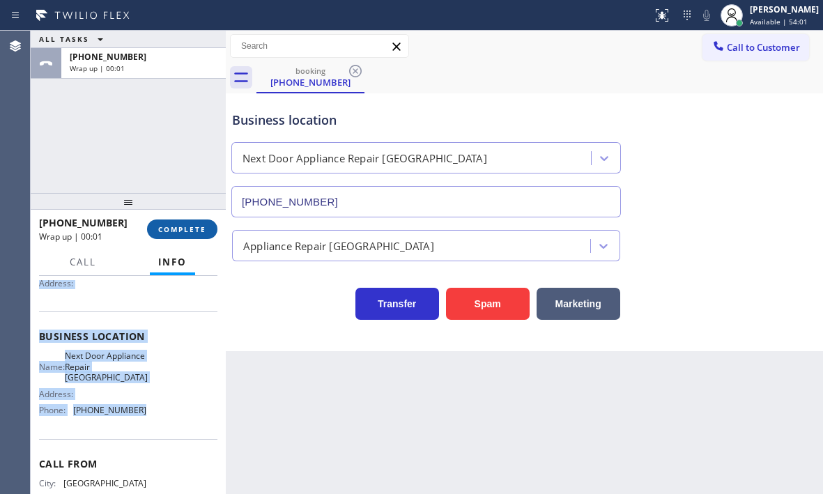
click at [185, 233] on span "COMPLETE" at bounding box center [182, 229] width 48 height 10
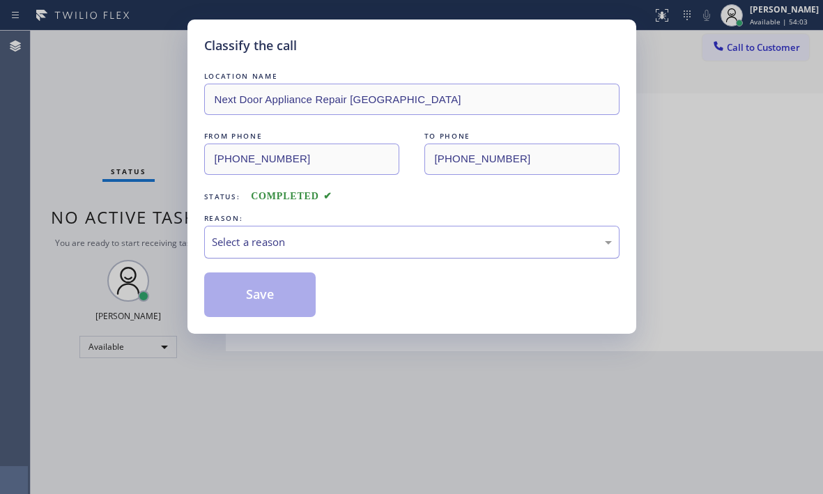
click at [283, 241] on div "Select a reason" at bounding box center [412, 242] width 400 height 16
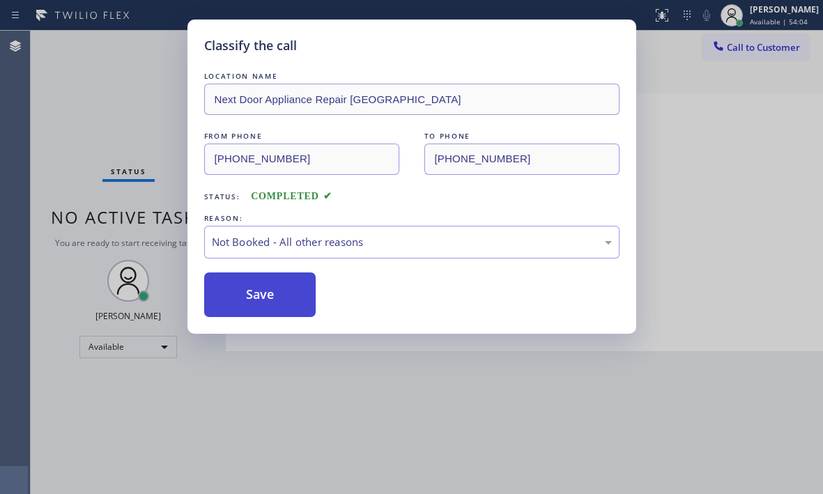
click at [248, 296] on button "Save" at bounding box center [260, 294] width 112 height 45
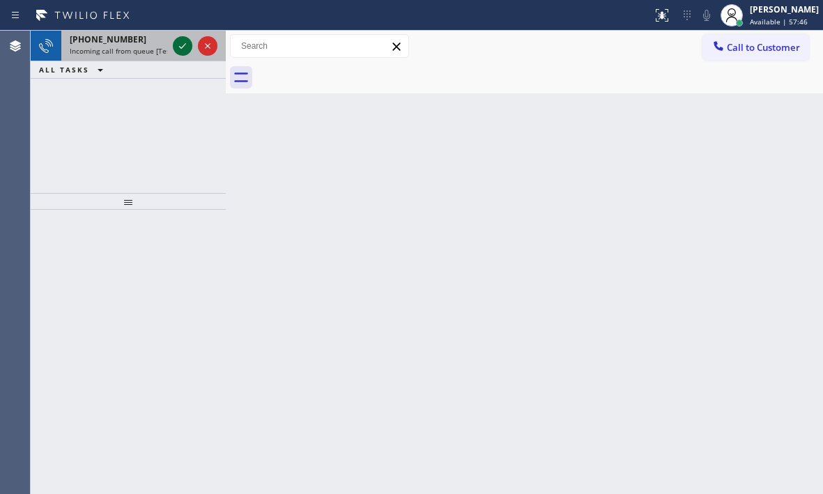
click at [177, 46] on icon at bounding box center [182, 46] width 17 height 17
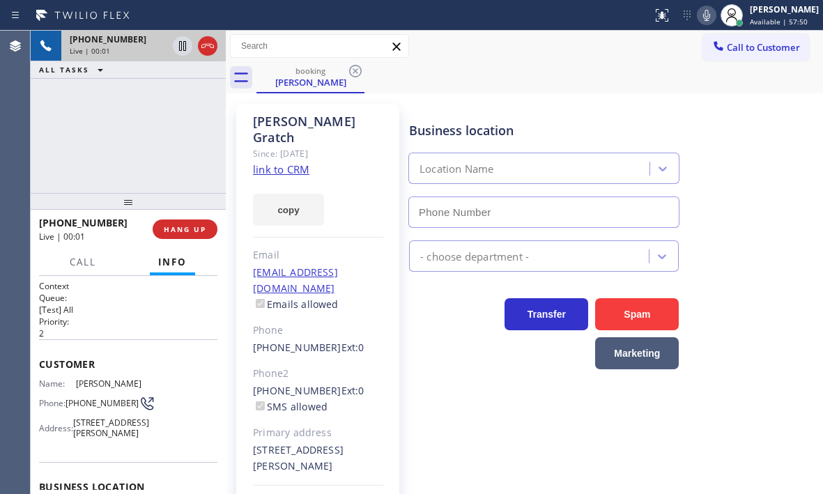
type input "[PHONE_NUMBER]"
click at [300, 162] on link "link to CRM" at bounding box center [281, 169] width 56 height 14
click at [204, 48] on icon at bounding box center [207, 46] width 17 height 17
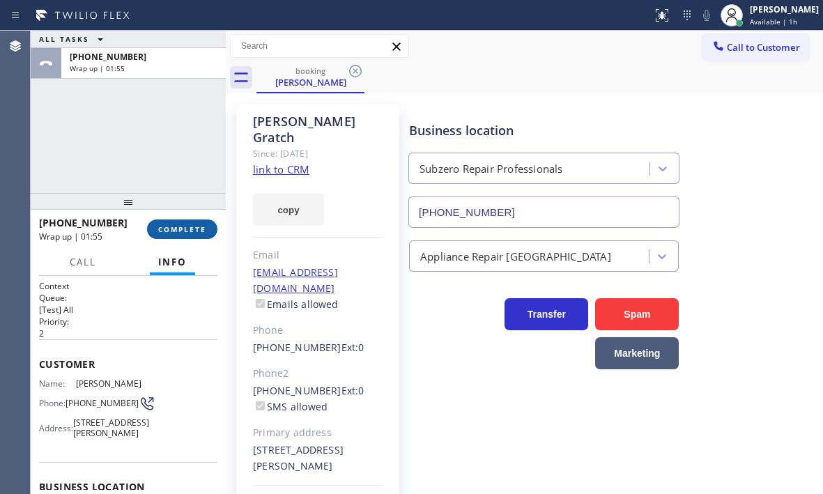
click at [187, 227] on span "COMPLETE" at bounding box center [182, 229] width 48 height 10
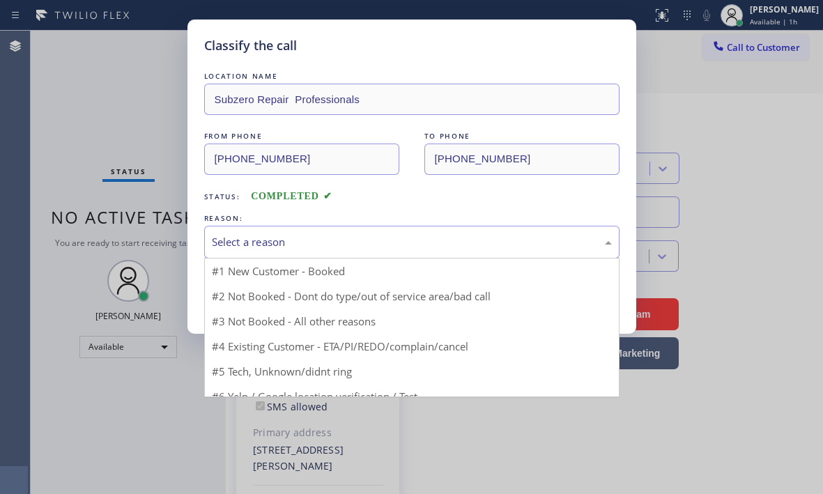
click at [303, 248] on div "Select a reason" at bounding box center [412, 242] width 400 height 16
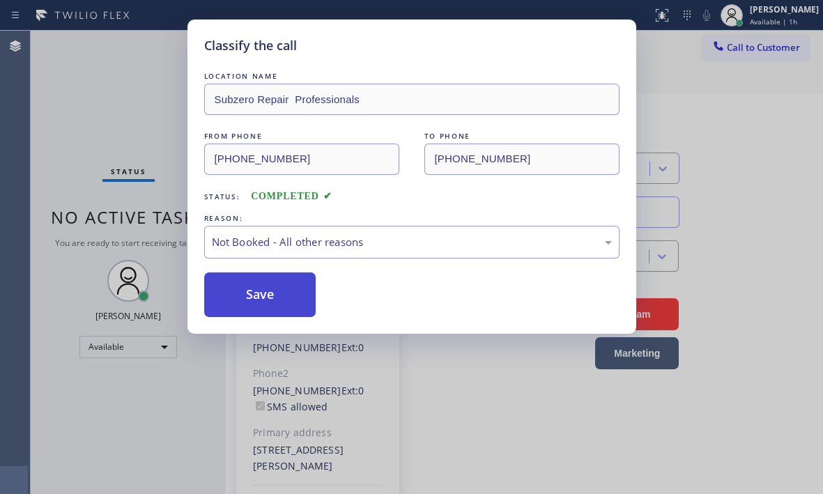
drag, startPoint x: 258, startPoint y: 293, endPoint x: 305, endPoint y: 292, distance: 47.4
click at [258, 292] on button "Save" at bounding box center [260, 294] width 112 height 45
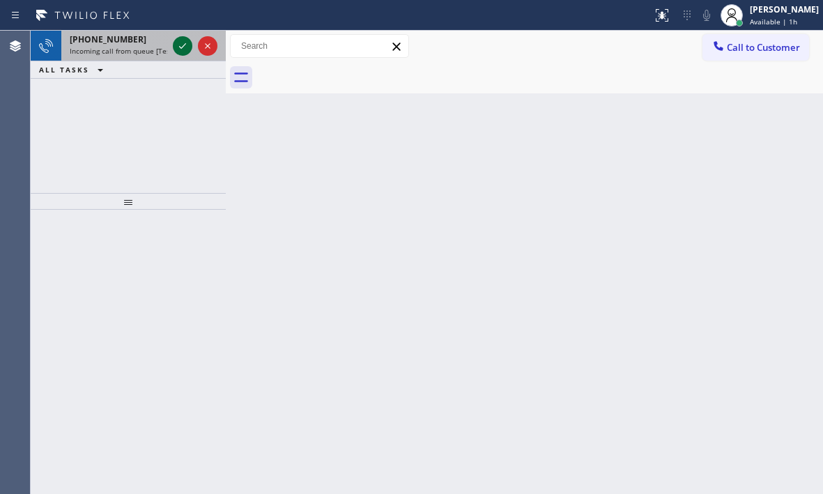
click at [180, 44] on icon at bounding box center [182, 46] width 17 height 17
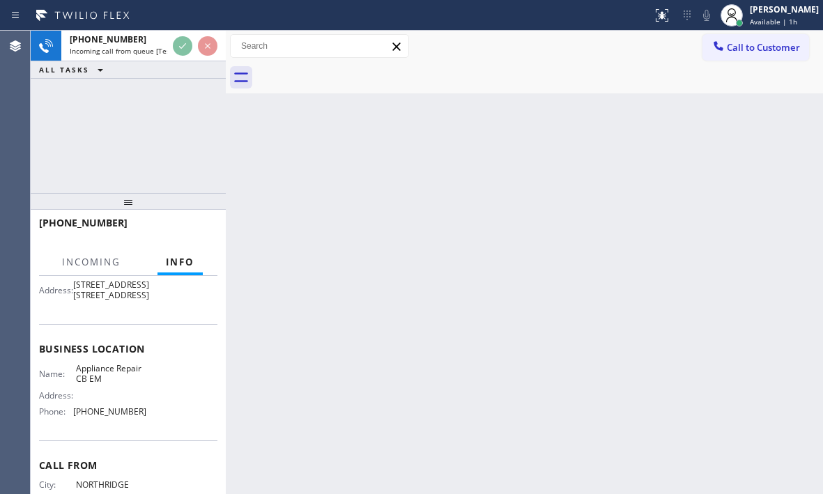
scroll to position [139, 0]
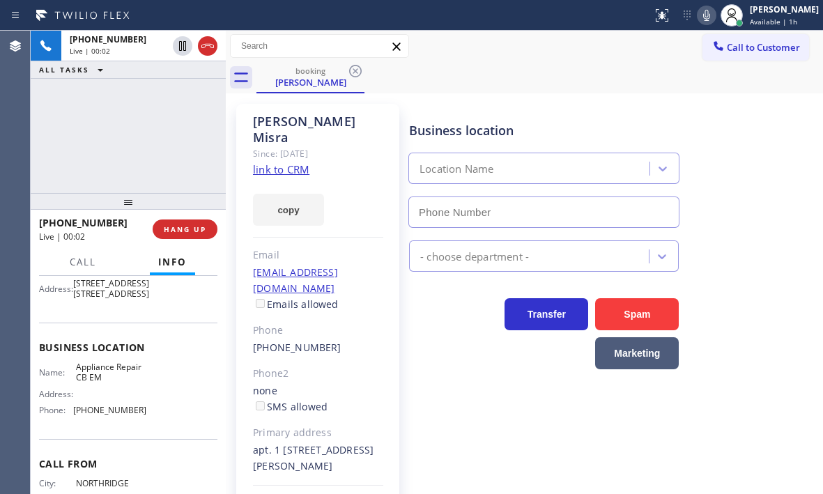
type input "[PHONE_NUMBER]"
click at [293, 162] on link "link to CRM" at bounding box center [281, 169] width 56 height 14
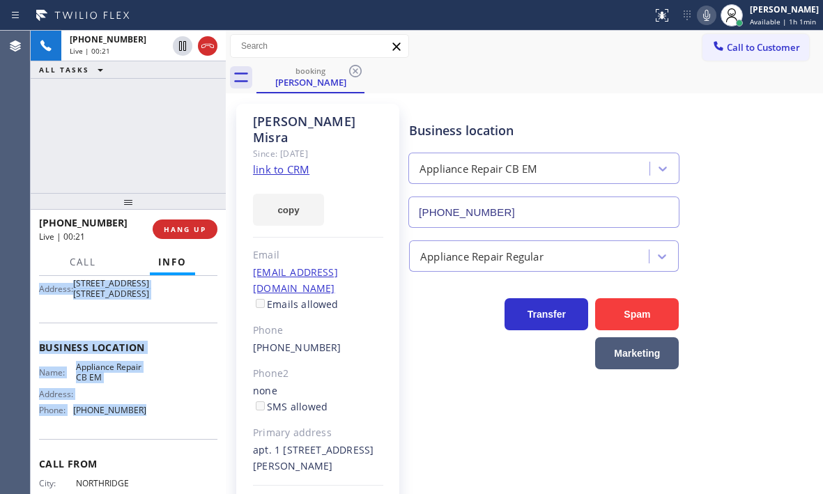
drag, startPoint x: 33, startPoint y: 358, endPoint x: 155, endPoint y: 434, distance: 143.0
click at [155, 434] on div "Context Queue: [Test] All Priority: 1 Customer Name: [PERSON_NAME] Phone: [PHON…" at bounding box center [128, 385] width 195 height 218
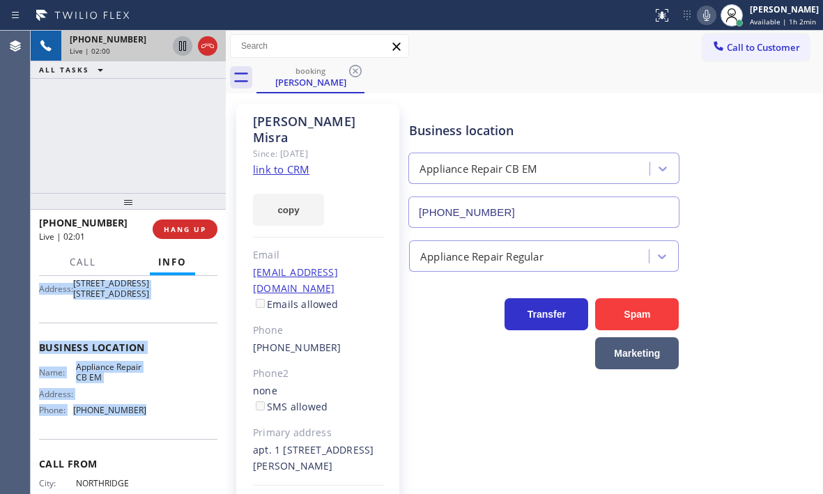
click at [182, 47] on icon at bounding box center [182, 46] width 17 height 17
click at [180, 52] on icon at bounding box center [182, 46] width 17 height 17
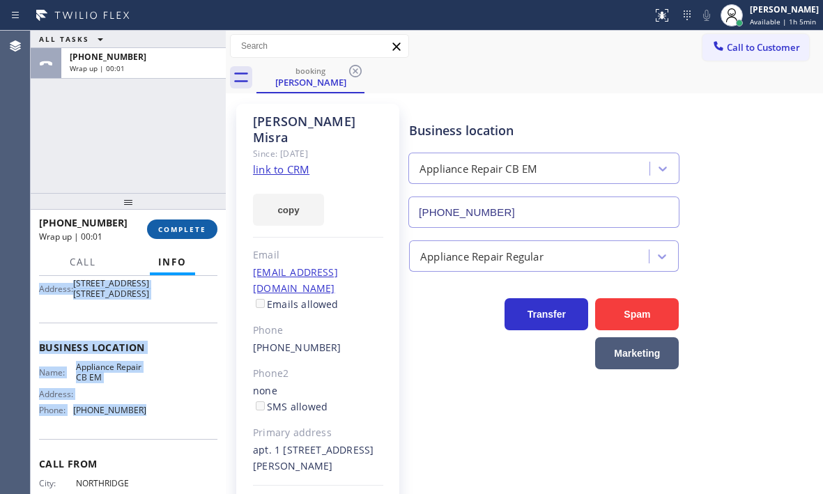
click at [197, 230] on span "COMPLETE" at bounding box center [182, 229] width 48 height 10
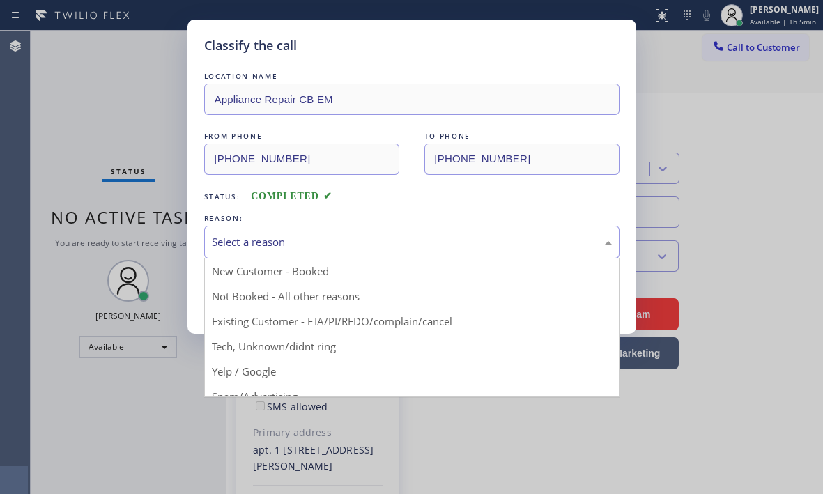
click at [461, 249] on div "Select a reason" at bounding box center [412, 242] width 400 height 16
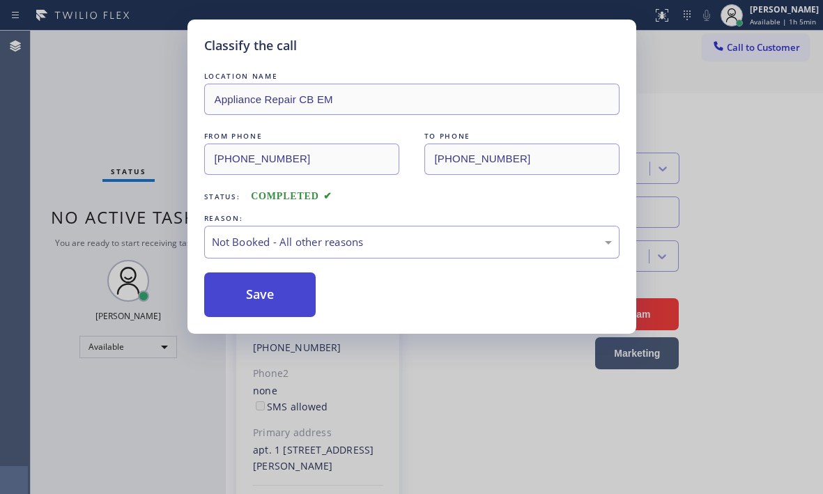
click at [247, 293] on button "Save" at bounding box center [260, 294] width 112 height 45
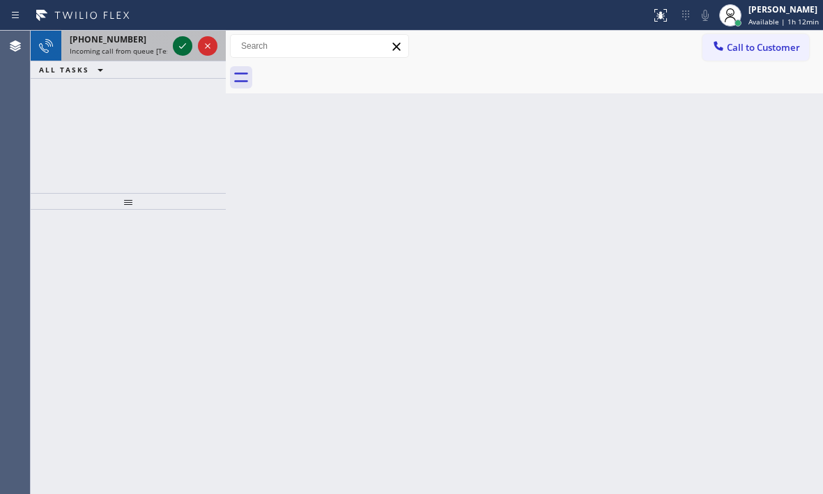
click at [182, 43] on icon at bounding box center [182, 46] width 17 height 17
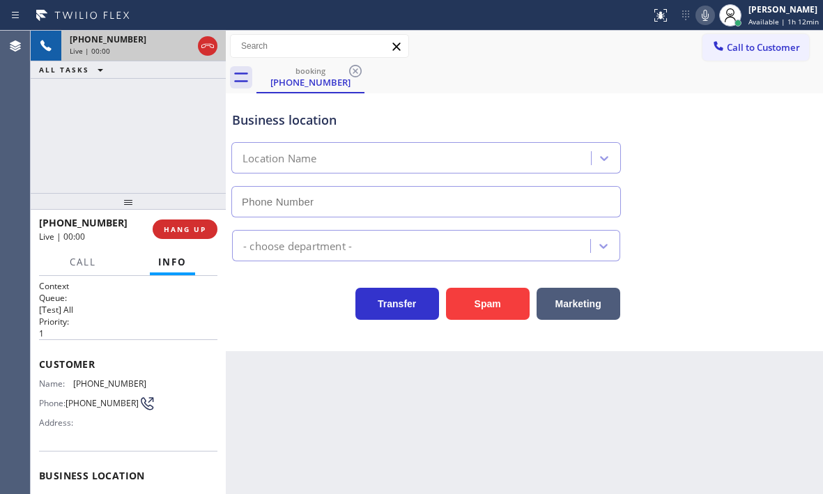
type input "[PHONE_NUMBER]"
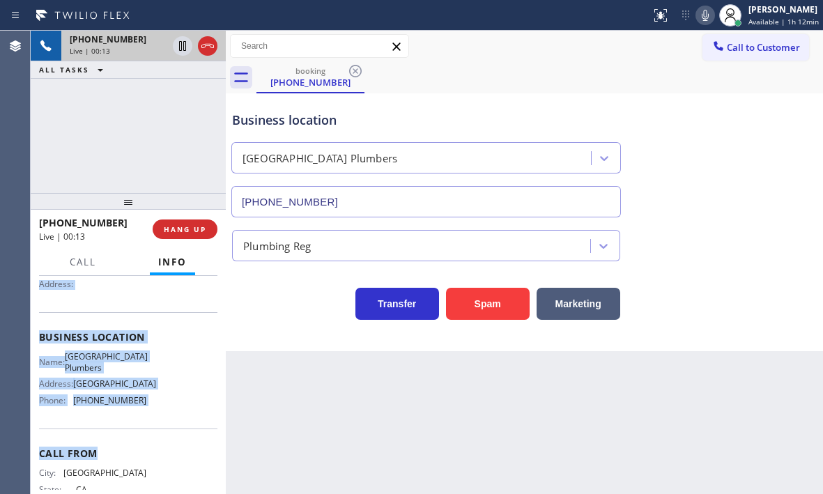
scroll to position [139, 0]
drag, startPoint x: 40, startPoint y: 361, endPoint x: 162, endPoint y: 426, distance: 138.6
click at [162, 426] on div "Context Queue: [Test] All Priority: 1 Customer Name: [PHONE_NUMBER] Phone: [PHO…" at bounding box center [128, 337] width 178 height 392
click at [184, 51] on icon at bounding box center [182, 46] width 7 height 10
click at [180, 47] on icon at bounding box center [182, 46] width 17 height 17
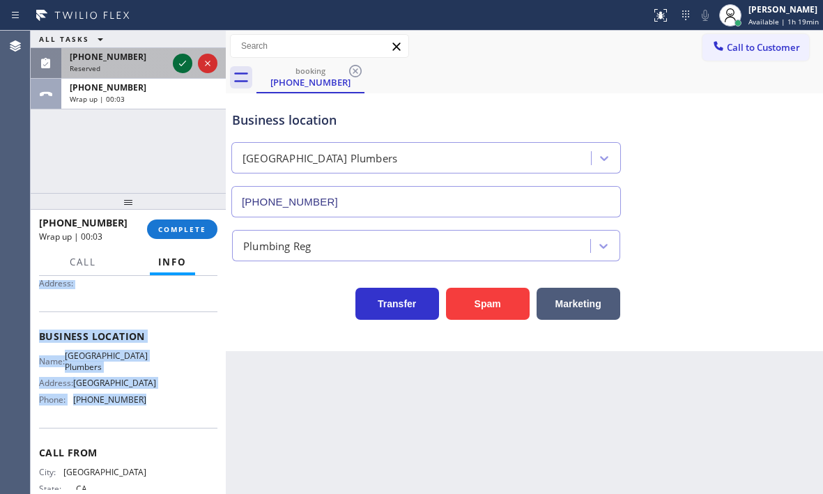
click at [181, 67] on icon at bounding box center [182, 63] width 17 height 17
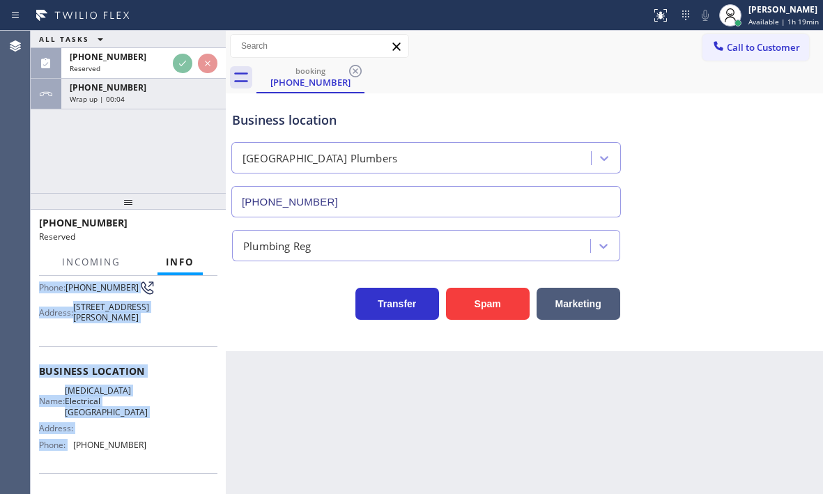
scroll to position [163, 0]
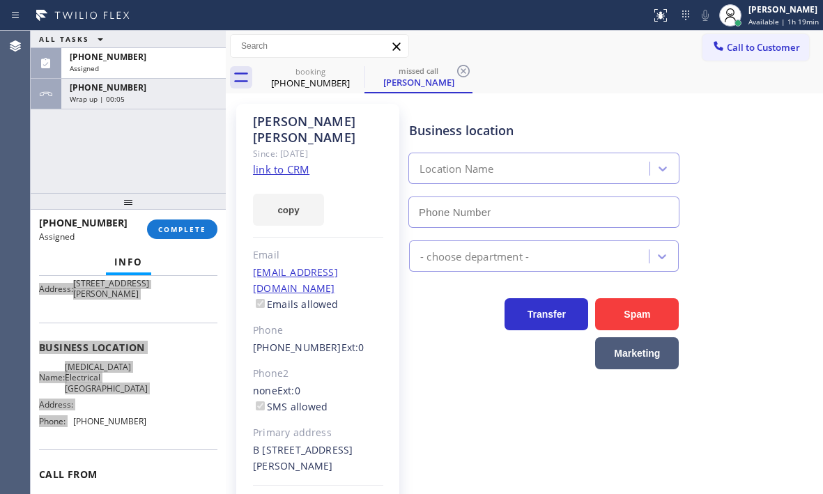
type input "[PHONE_NUMBER]"
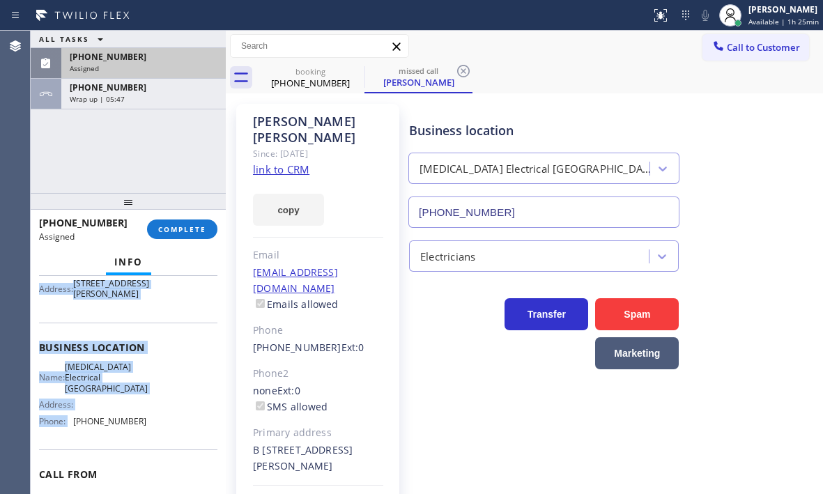
click at [177, 60] on div "[PHONE_NUMBER]" at bounding box center [144, 57] width 148 height 12
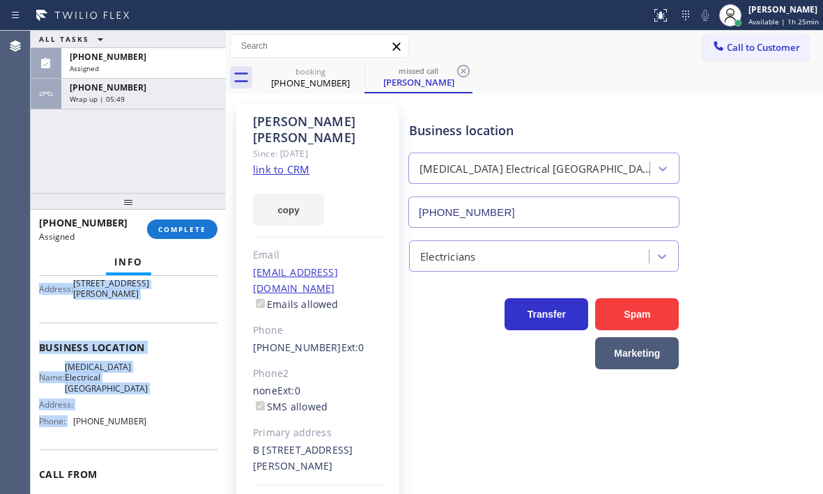
drag, startPoint x: 181, startPoint y: 229, endPoint x: 218, endPoint y: 237, distance: 37.8
click at [183, 229] on span "COMPLETE" at bounding box center [182, 229] width 48 height 10
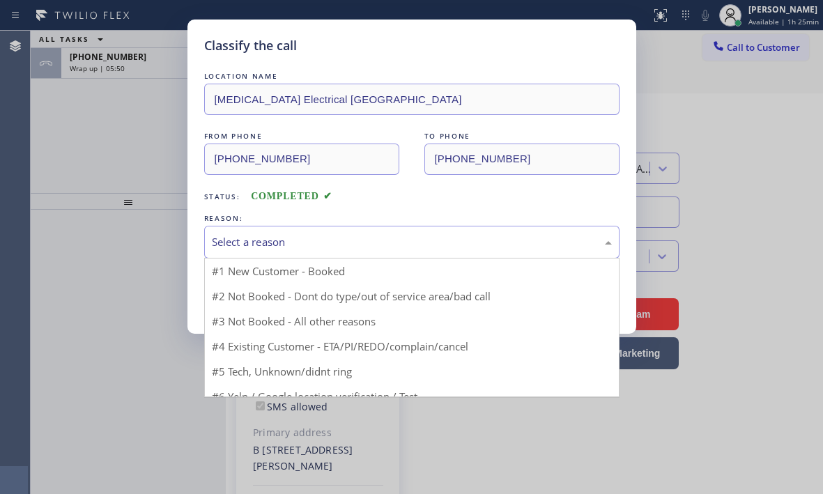
click at [290, 252] on div "Select a reason" at bounding box center [411, 242] width 415 height 33
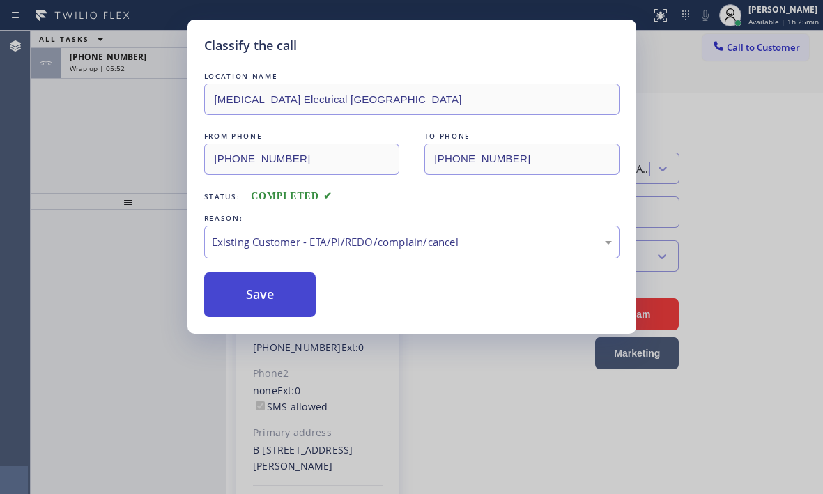
click at [254, 297] on button "Save" at bounding box center [260, 294] width 112 height 45
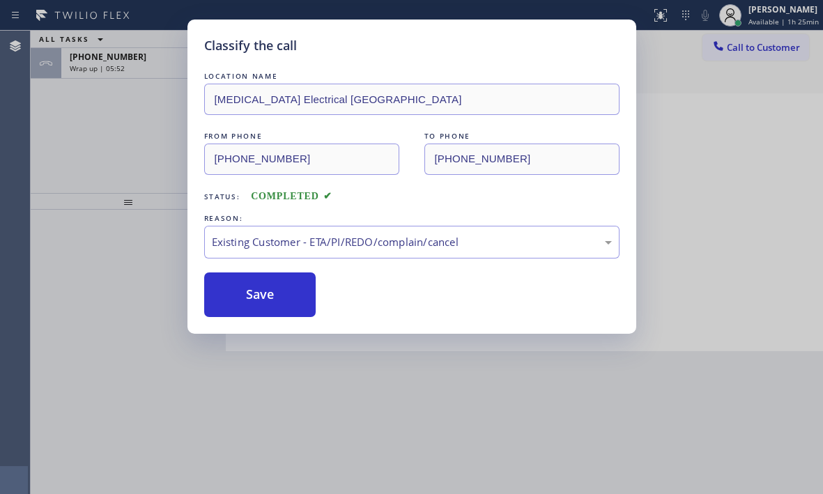
click at [173, 77] on div "Classify the call LOCATION NAME [MEDICAL_DATA] Electrical Garden Grove FROM PHO…" at bounding box center [411, 247] width 823 height 494
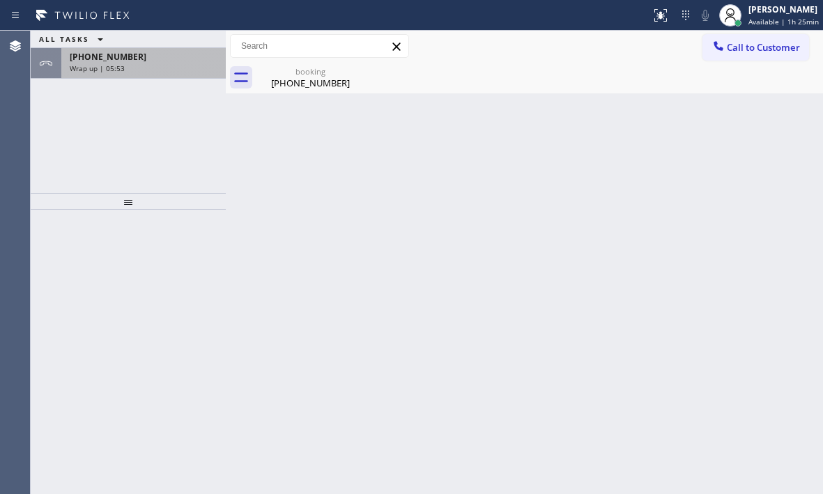
click at [184, 63] on div "[PHONE_NUMBER] Wrap up | 05:53" at bounding box center [140, 63] width 159 height 31
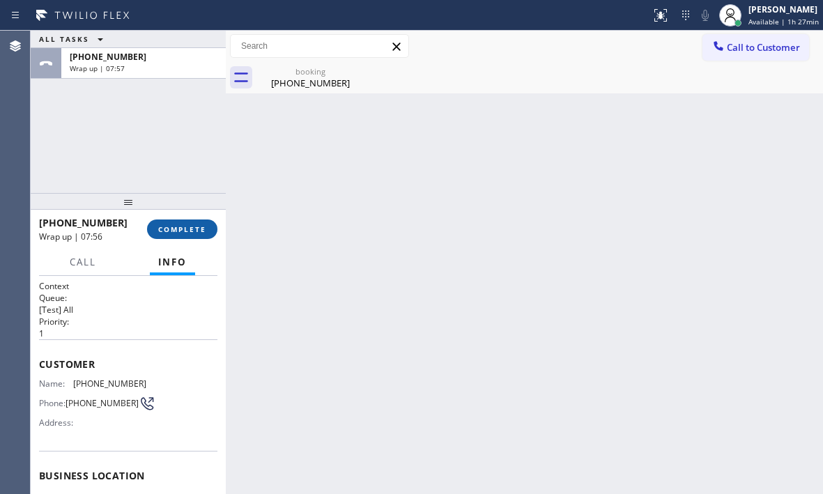
click at [197, 231] on span "COMPLETE" at bounding box center [182, 229] width 48 height 10
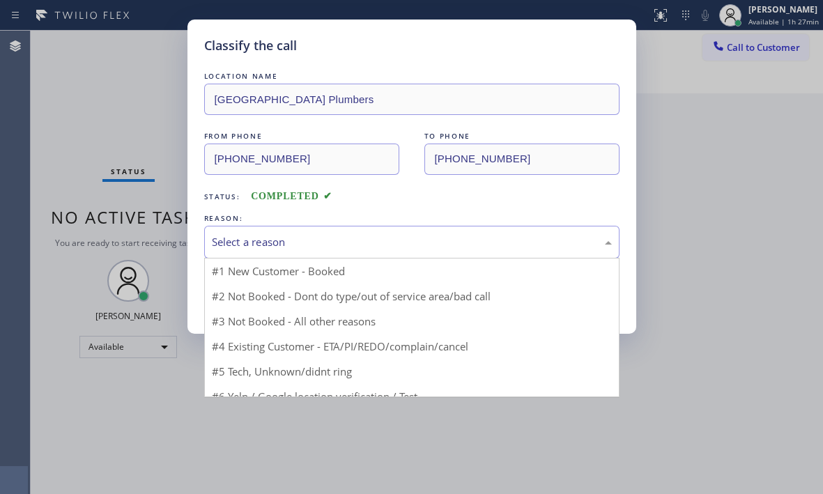
click at [291, 240] on div "Select a reason" at bounding box center [412, 242] width 400 height 16
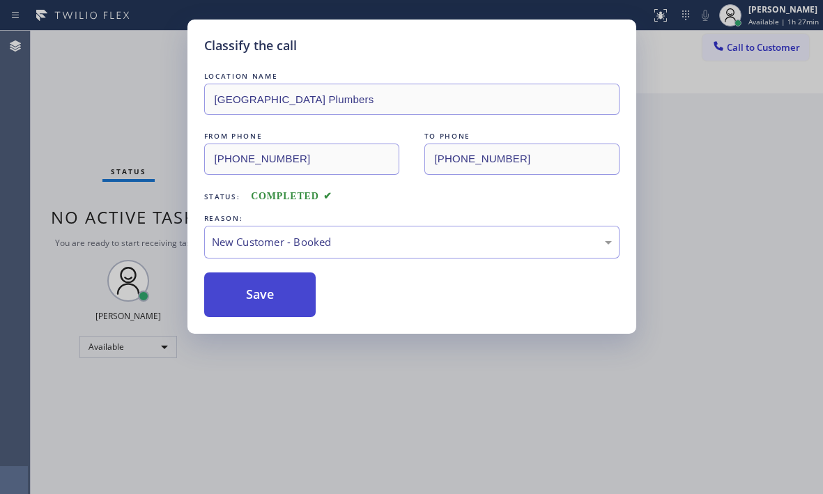
click at [261, 280] on button "Save" at bounding box center [260, 294] width 112 height 45
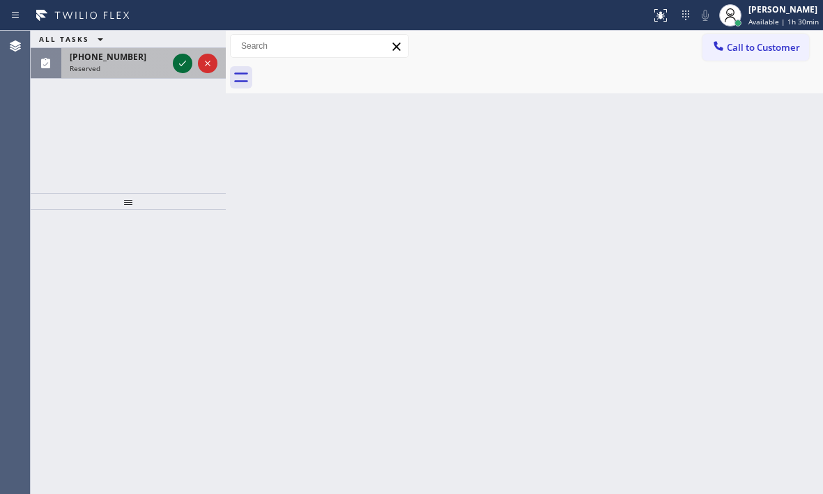
click at [178, 63] on icon at bounding box center [182, 63] width 17 height 17
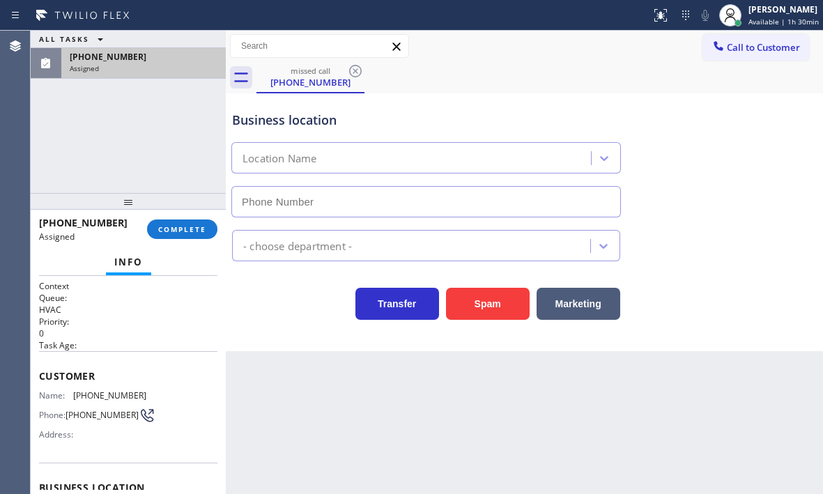
type input "[PHONE_NUMBER]"
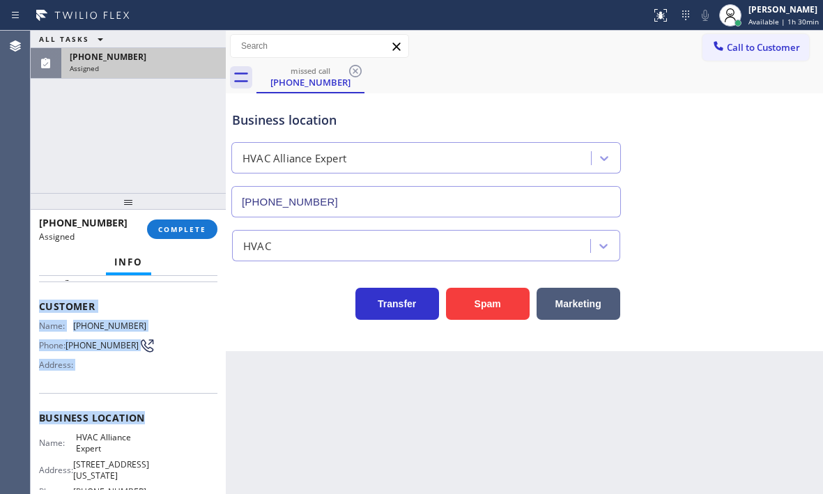
scroll to position [139, 0]
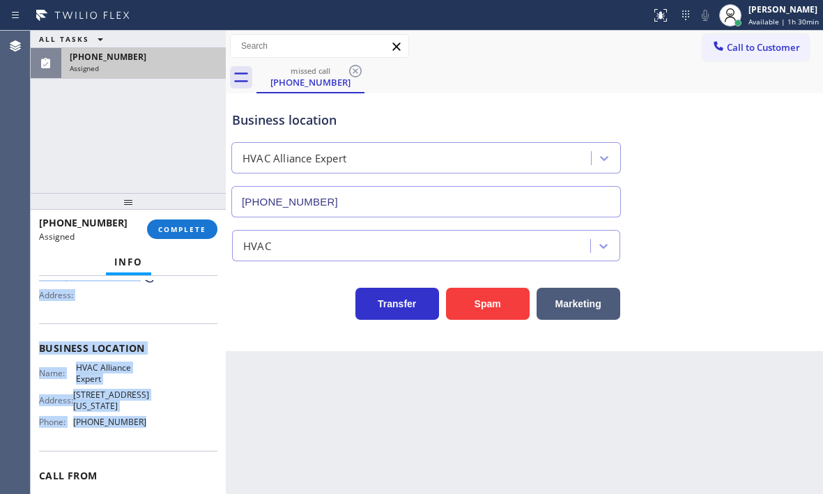
drag, startPoint x: 41, startPoint y: 372, endPoint x: 172, endPoint y: 423, distance: 140.5
click at [172, 423] on div "Context Queue: HVAC Priority: 0 Task Age: Customer Name: [PHONE_NUMBER] Phone: …" at bounding box center [128, 348] width 178 height 415
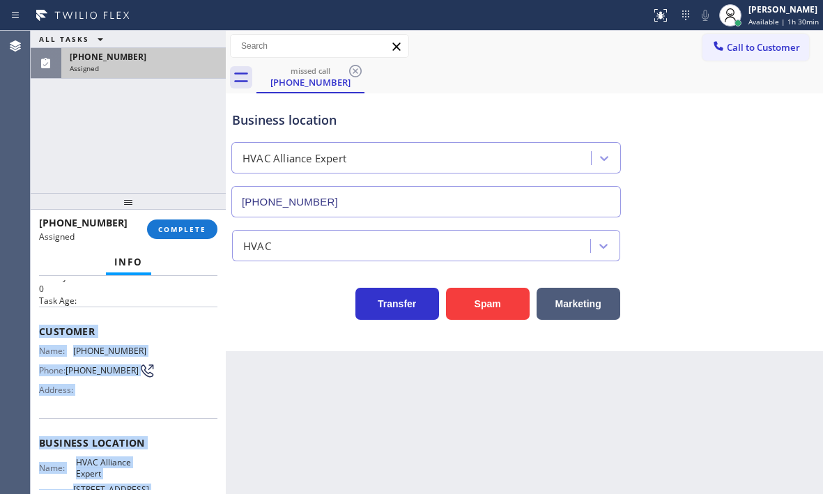
scroll to position [70, 0]
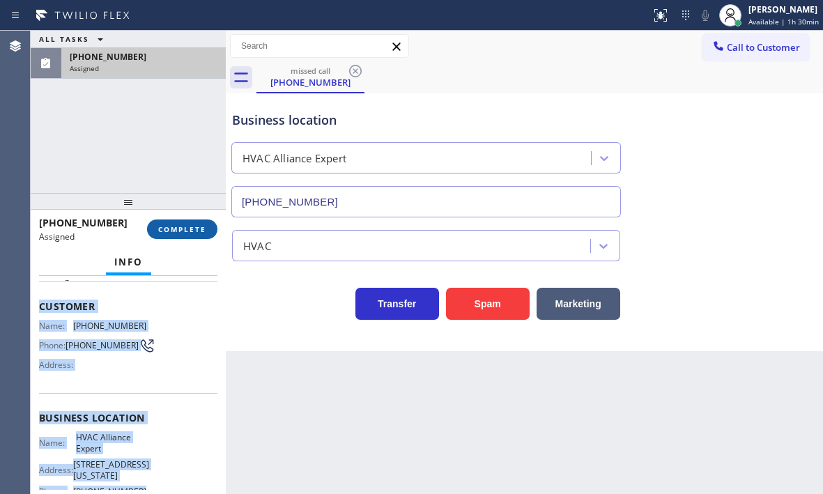
click at [178, 231] on span "COMPLETE" at bounding box center [182, 229] width 48 height 10
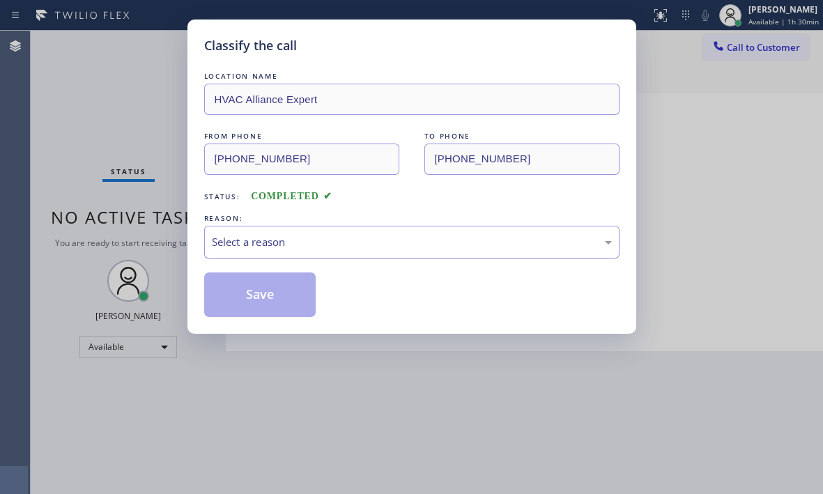
click at [302, 242] on div "Select a reason" at bounding box center [412, 242] width 400 height 16
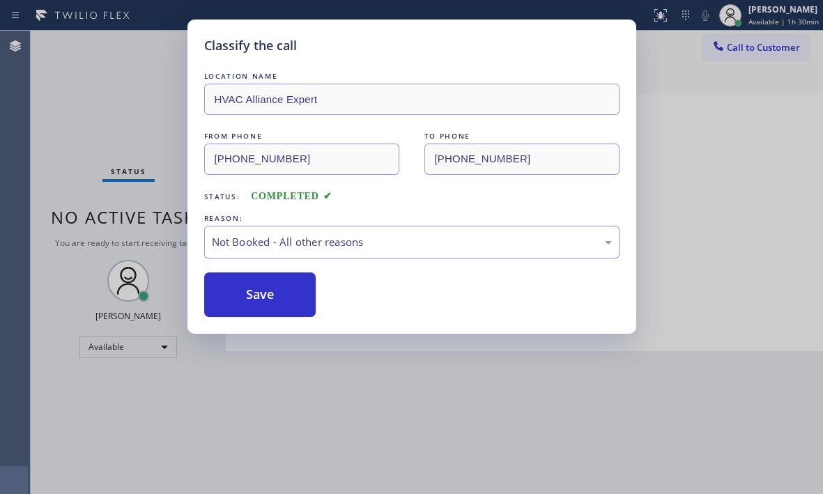
drag, startPoint x: 249, startPoint y: 289, endPoint x: 585, endPoint y: 318, distance: 336.9
click at [249, 286] on button "Save" at bounding box center [260, 294] width 112 height 45
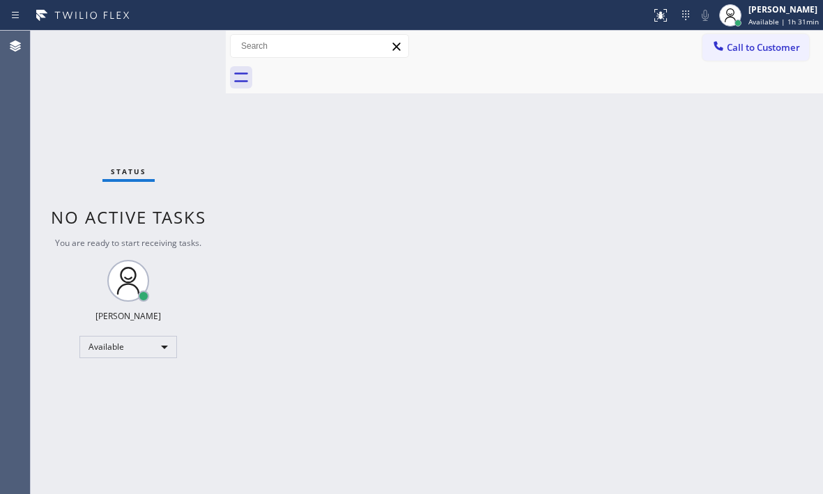
click at [616, 127] on div "Back to Dashboard Change Sender ID Customers Technicians Select a contact Outbo…" at bounding box center [524, 262] width 597 height 463
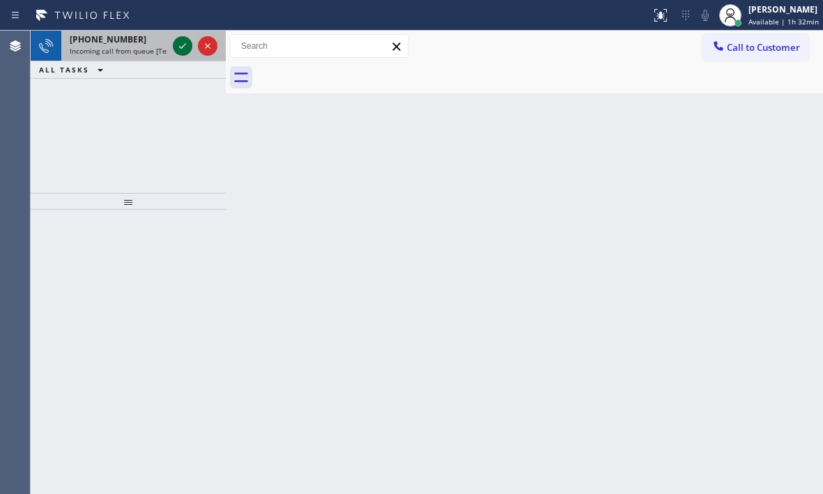
click at [177, 42] on icon at bounding box center [182, 46] width 17 height 17
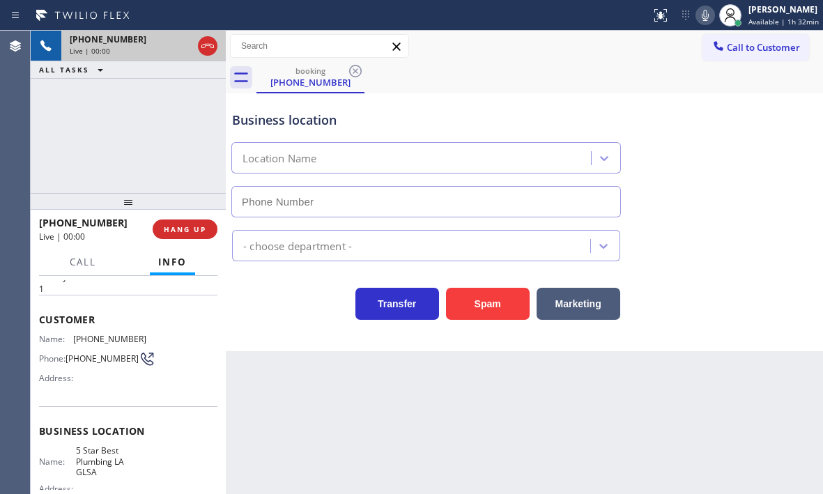
scroll to position [70, 0]
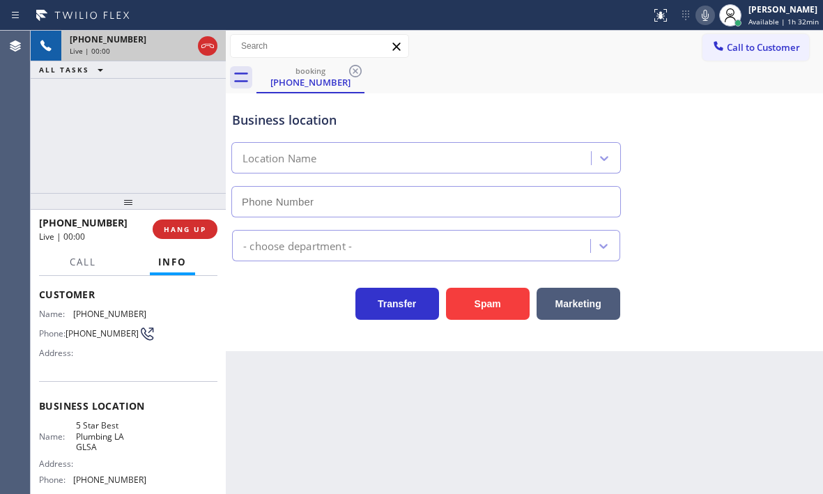
type input "[PHONE_NUMBER]"
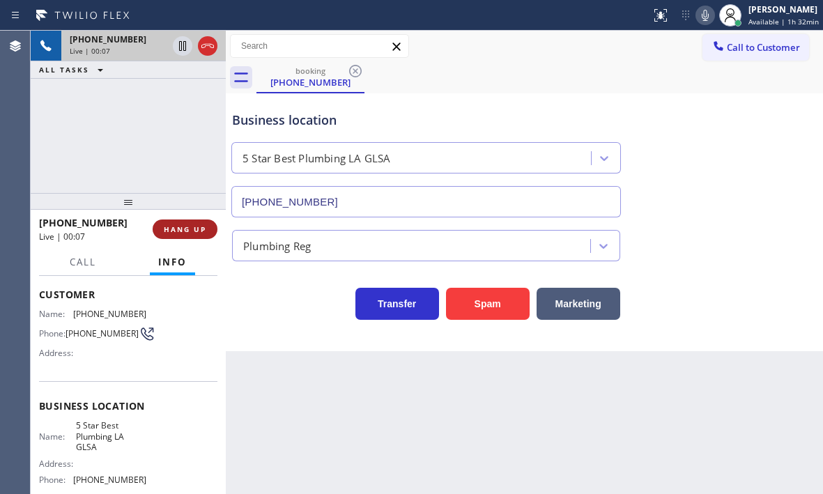
click at [165, 232] on span "HANG UP" at bounding box center [185, 229] width 42 height 10
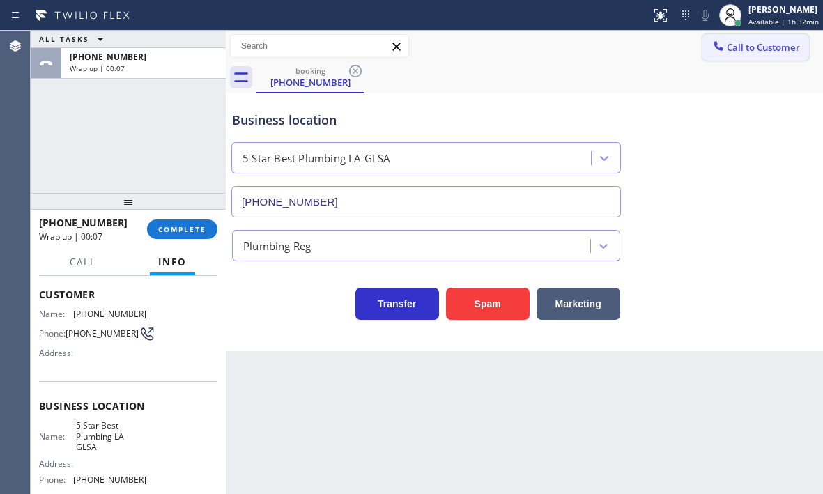
click at [741, 52] on span "Call to Customer" at bounding box center [762, 47] width 73 height 13
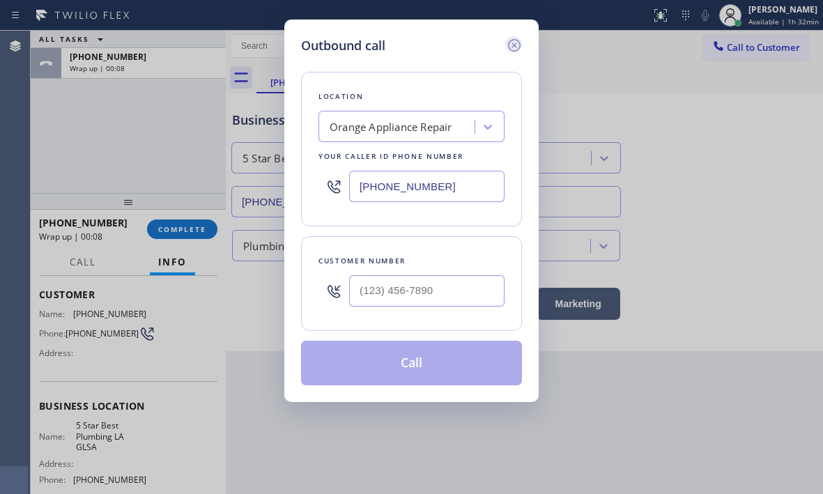
click at [516, 49] on icon at bounding box center [514, 45] width 17 height 17
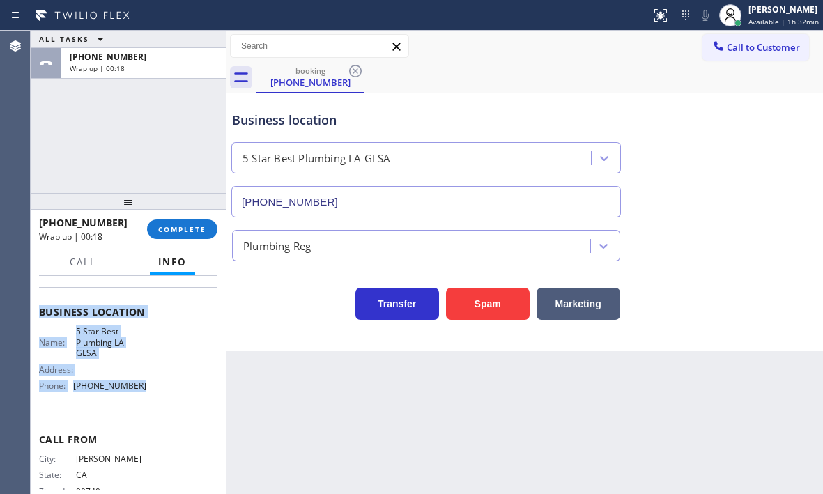
scroll to position [198, 0]
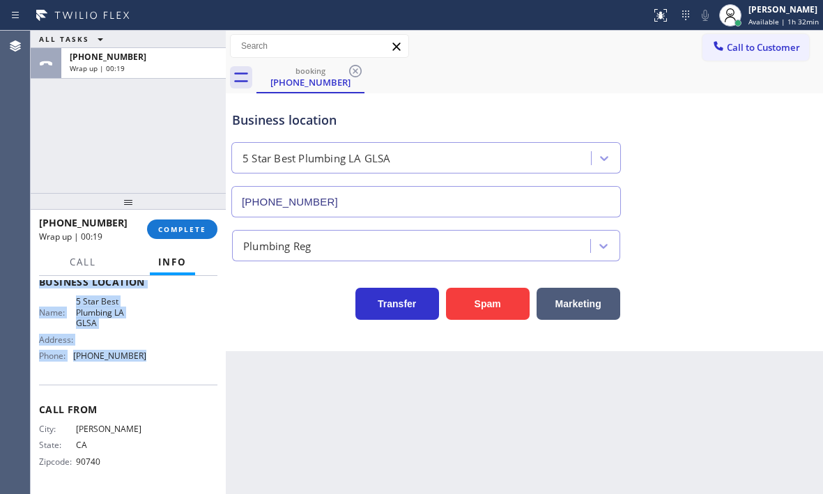
drag, startPoint x: 36, startPoint y: 303, endPoint x: 155, endPoint y: 366, distance: 134.9
click at [155, 366] on div "Context Queue: [Test] All Priority: 1 Customer Name: [PHONE_NUMBER] Phone: [PHO…" at bounding box center [128, 385] width 195 height 218
click at [173, 235] on button "COMPLETE" at bounding box center [182, 229] width 70 height 20
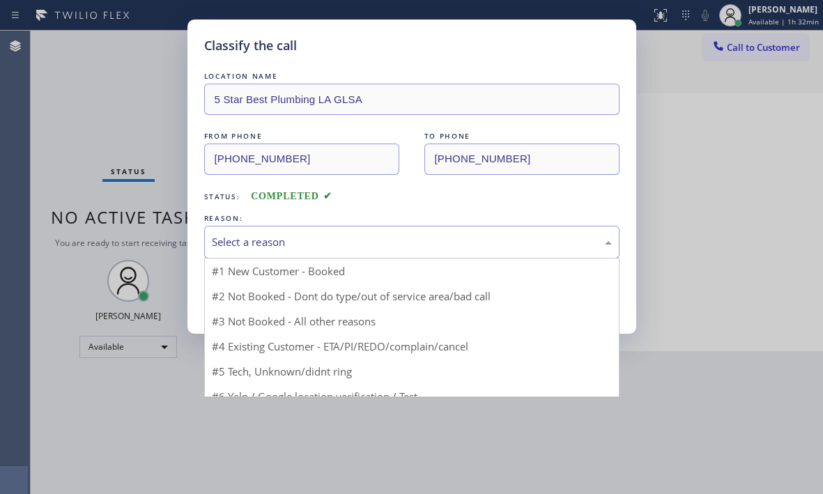
click at [286, 231] on div "Select a reason" at bounding box center [411, 242] width 415 height 33
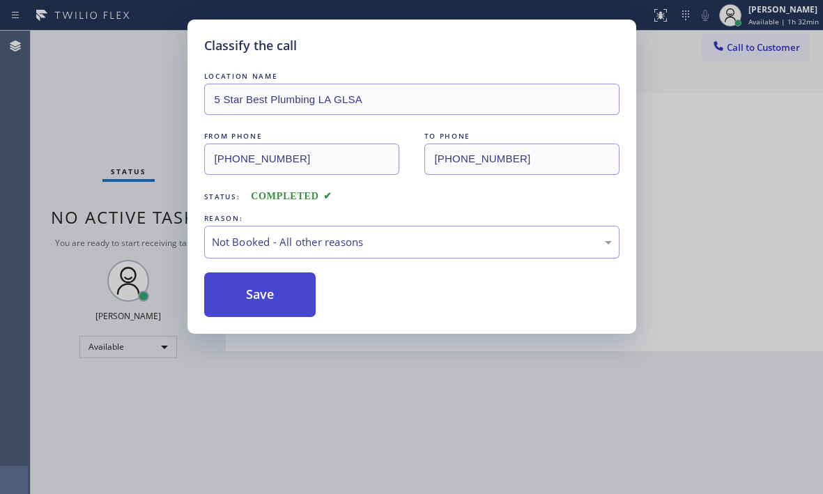
click at [242, 297] on button "Save" at bounding box center [260, 294] width 112 height 45
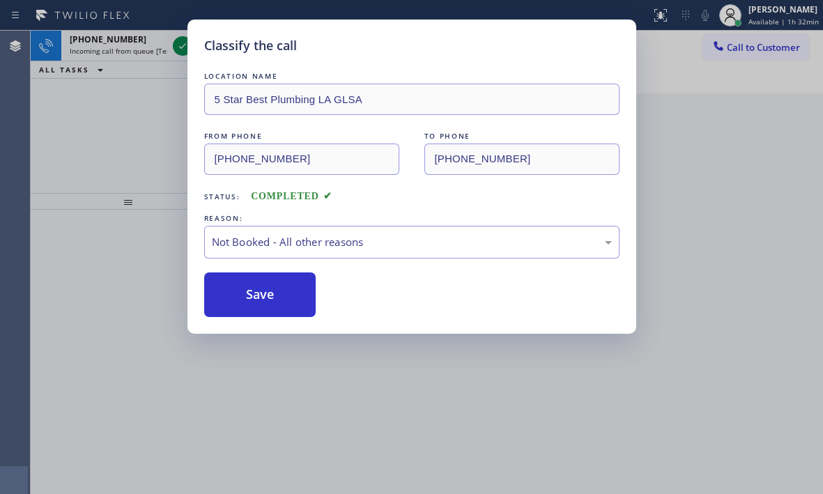
click at [751, 48] on div "Classify the call LOCATION NAME Electrician In Your Home FROM PHONE [PHONE_NUMB…" at bounding box center [427, 262] width 792 height 463
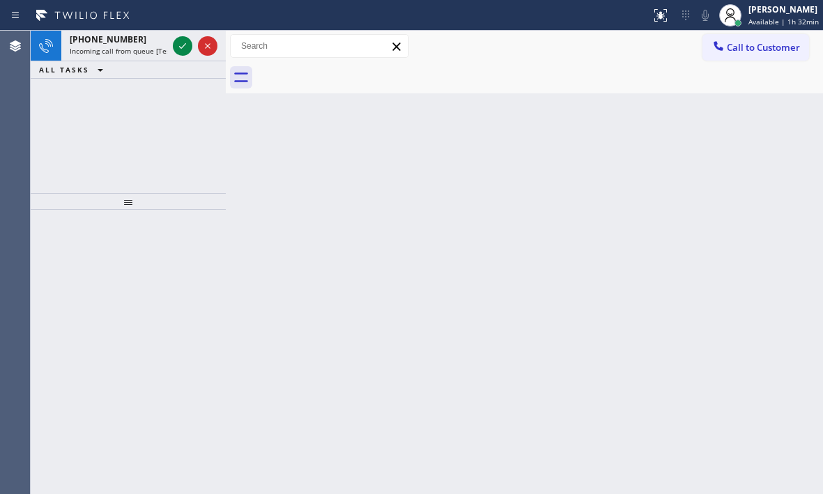
click at [751, 48] on span "Call to Customer" at bounding box center [762, 47] width 73 height 13
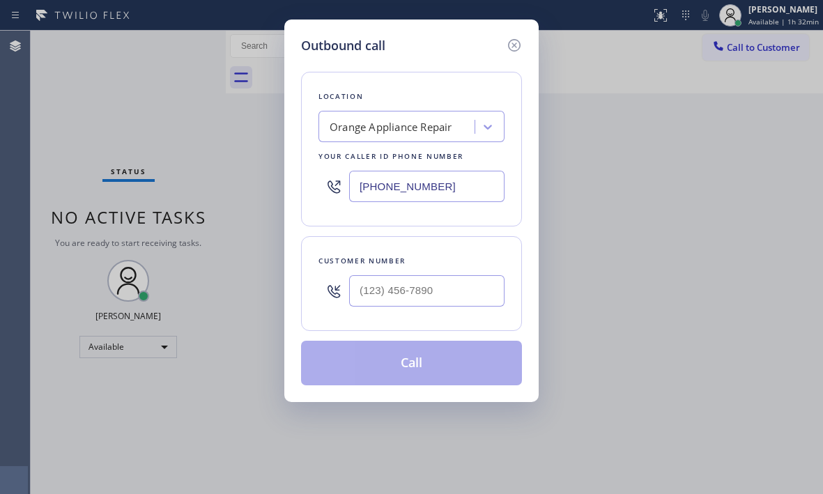
click at [459, 197] on input "[PHONE_NUMBER]" at bounding box center [426, 186] width 155 height 31
paste input "213) 444-7988"
type input "[PHONE_NUMBER]"
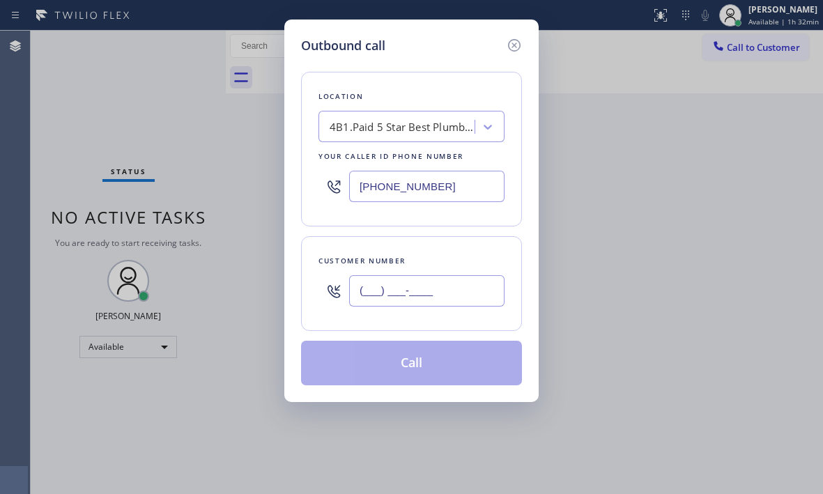
click at [492, 295] on input "(___) ___-____" at bounding box center [426, 290] width 155 height 31
paste input "562) 889-6417"
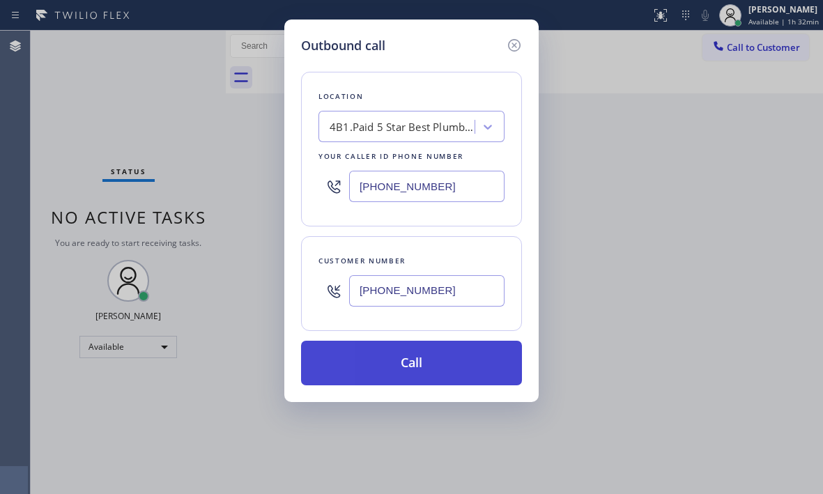
type input "[PHONE_NUMBER]"
click at [440, 363] on button "Call" at bounding box center [411, 363] width 221 height 45
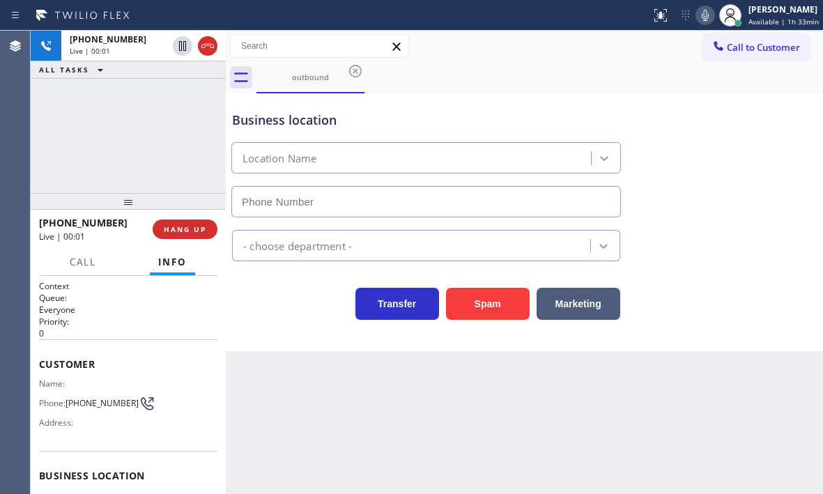
type input "[PHONE_NUMBER]"
click at [176, 234] on button "HANG UP" at bounding box center [185, 229] width 65 height 20
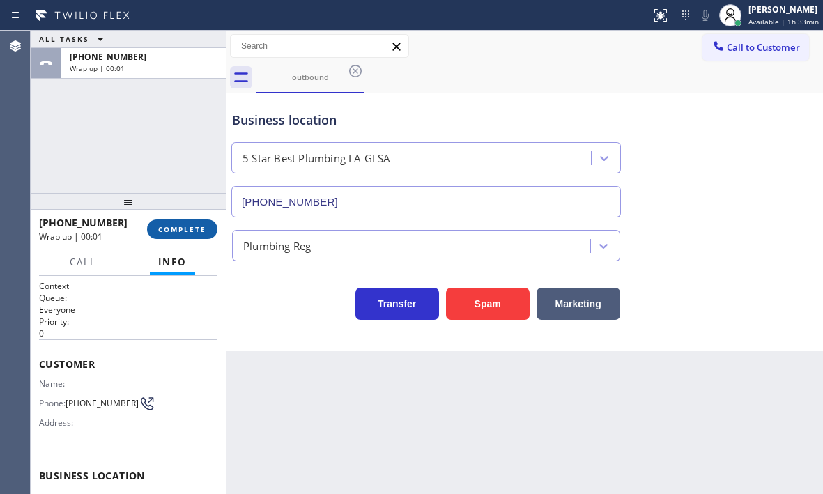
click at [177, 231] on span "COMPLETE" at bounding box center [182, 229] width 48 height 10
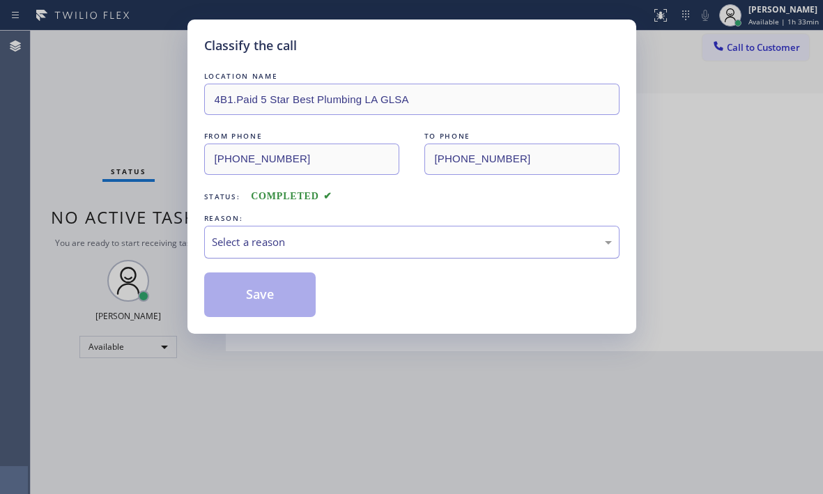
click at [299, 247] on div "Select a reason" at bounding box center [412, 242] width 400 height 16
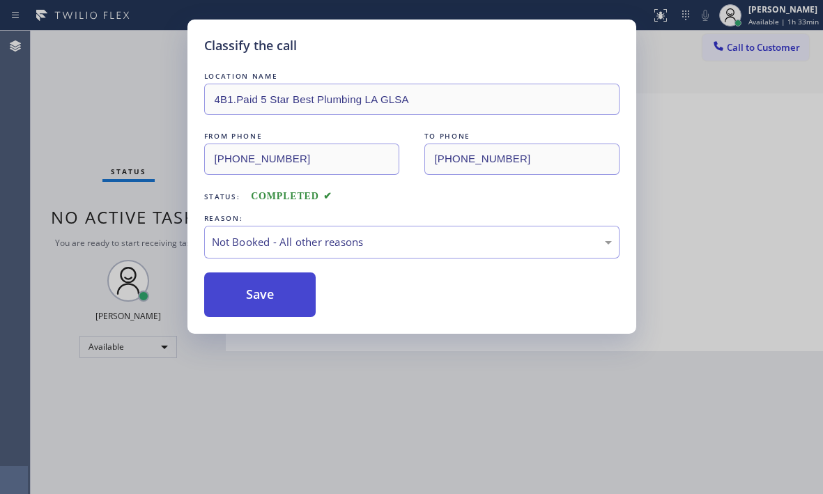
click at [243, 297] on button "Save" at bounding box center [260, 294] width 112 height 45
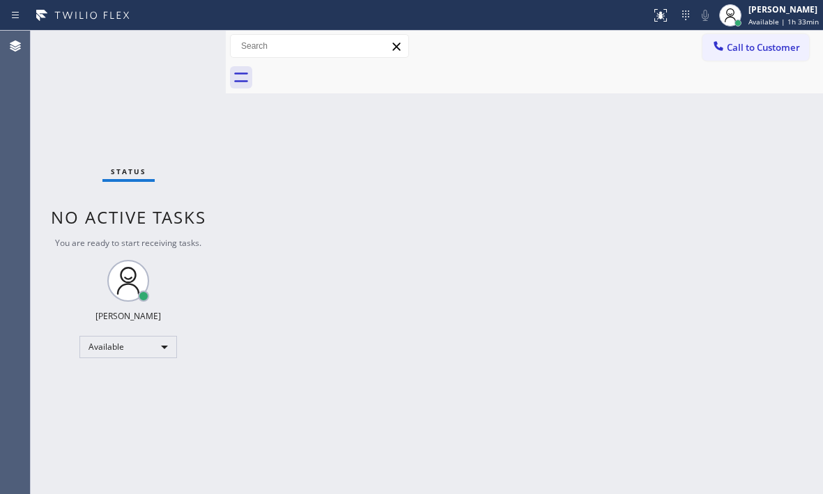
click at [711, 170] on div "Back to Dashboard Change Sender ID Customers Technicians Select a contact Outbo…" at bounding box center [524, 262] width 597 height 463
click at [740, 129] on div "Back to Dashboard Change Sender ID Customers Technicians Select a contact Outbo…" at bounding box center [524, 262] width 597 height 463
click at [760, 21] on span "Available | 1h 37min" at bounding box center [783, 22] width 70 height 10
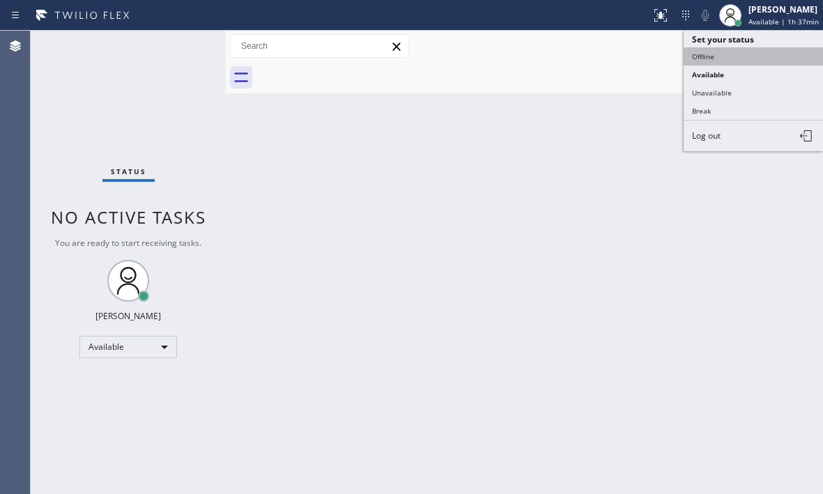
click at [717, 56] on button "Offline" at bounding box center [752, 56] width 139 height 18
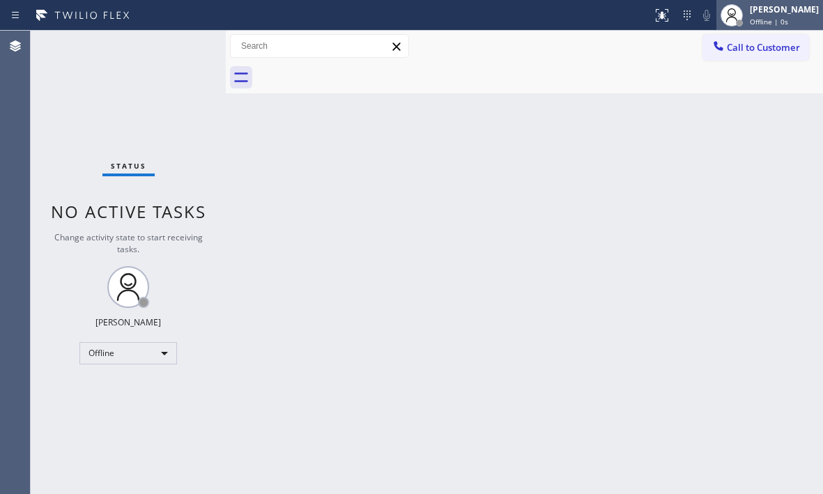
click at [749, 18] on span "Offline | 0s" at bounding box center [768, 22] width 38 height 10
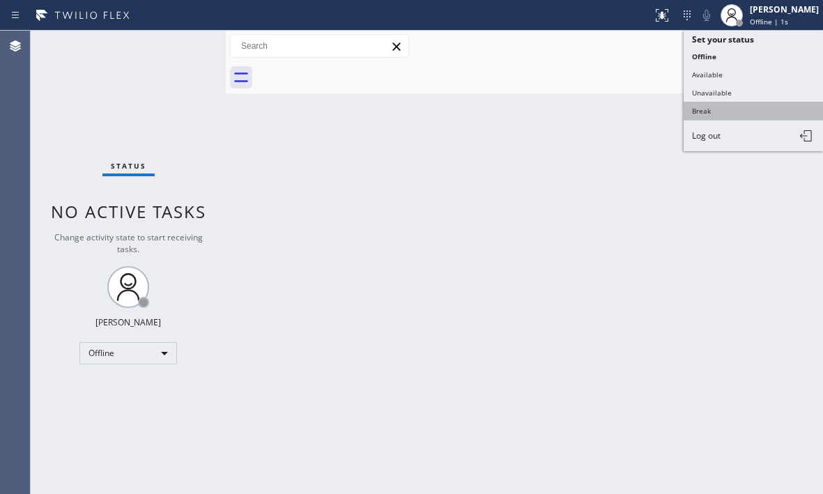
click at [712, 112] on button "Break" at bounding box center [752, 111] width 139 height 18
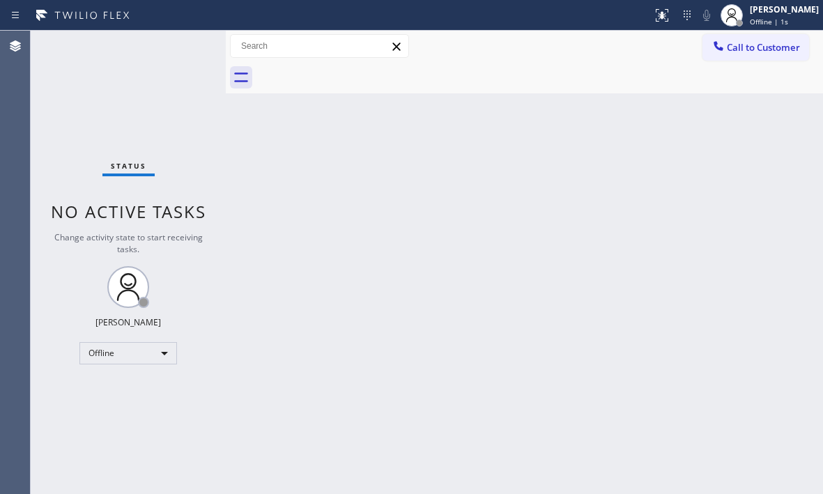
click at [712, 111] on div "Back to Dashboard Change Sender ID Customers Technicians Select a contact Outbo…" at bounding box center [524, 262] width 597 height 463
click at [749, 22] on span "Break | 0s" at bounding box center [766, 22] width 35 height 10
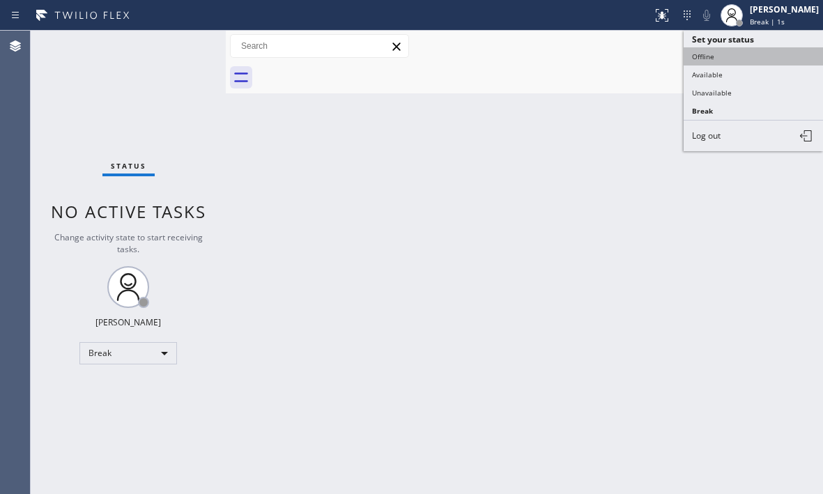
click at [722, 59] on button "Offline" at bounding box center [752, 56] width 139 height 18
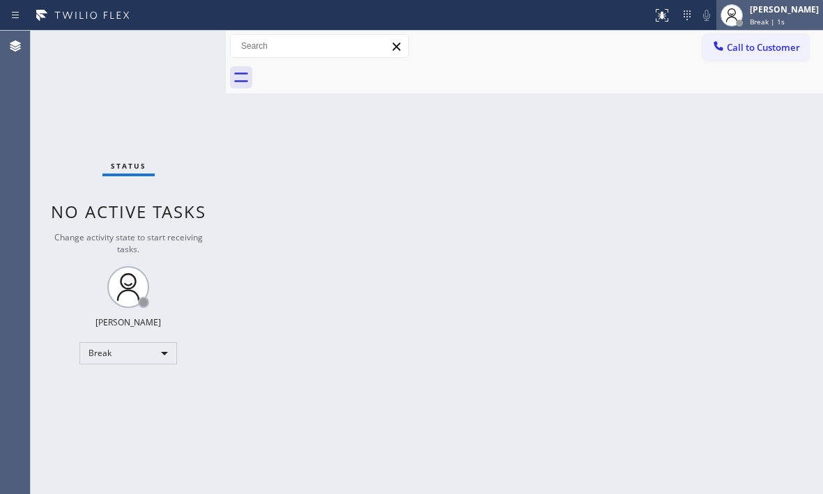
click at [749, 11] on div "[PERSON_NAME]" at bounding box center [783, 9] width 69 height 12
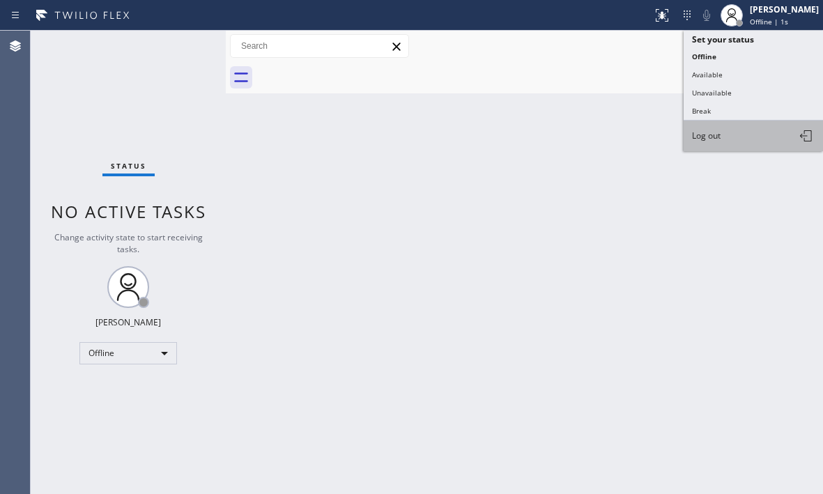
click at [703, 132] on span "Log out" at bounding box center [706, 136] width 29 height 12
